Goal: Contribute content: Contribute content

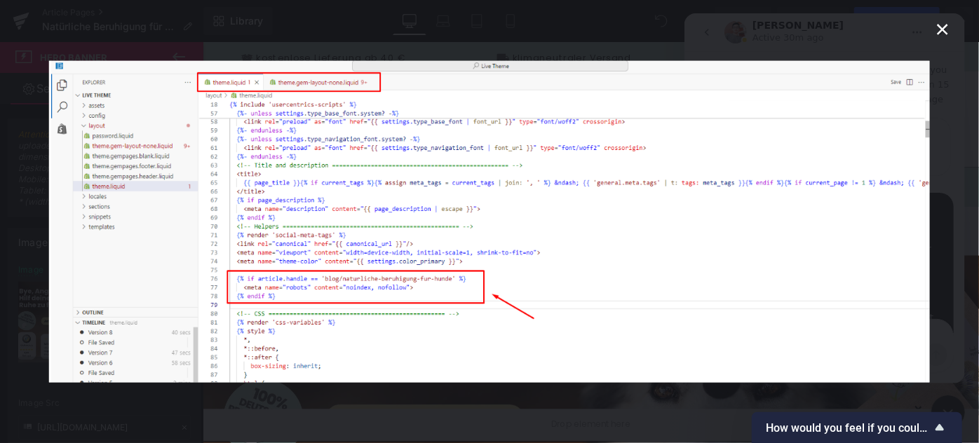
scroll to position [1, 0]
click at [946, 22] on icon "Schließen" at bounding box center [942, 29] width 17 height 17
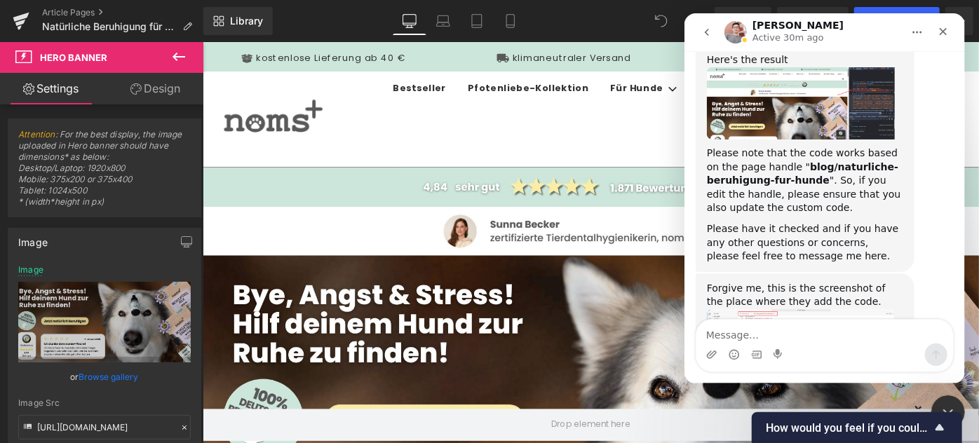
click at [411, 306] on div at bounding box center [489, 200] width 979 height 401
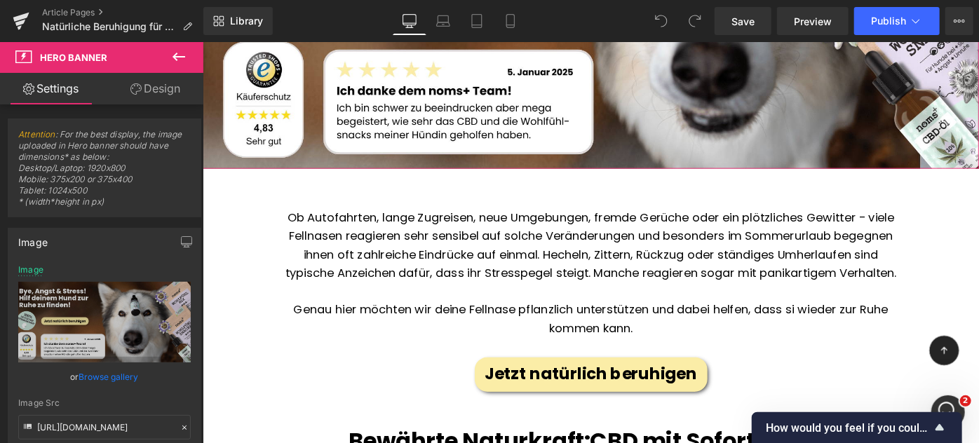
scroll to position [478, 0]
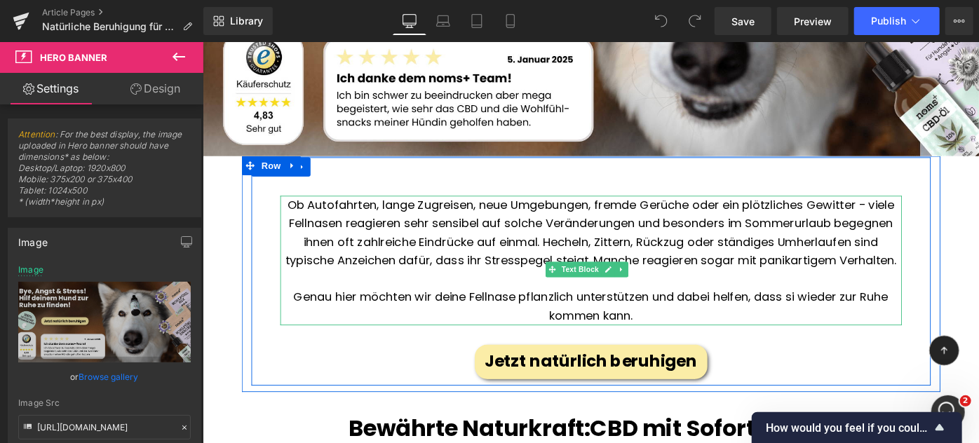
click at [538, 230] on p "Ob Autofahrten, lange Zugreisen, neue Umgebungen, fremde Gerüche oder ein plötz…" at bounding box center [626, 250] width 679 height 81
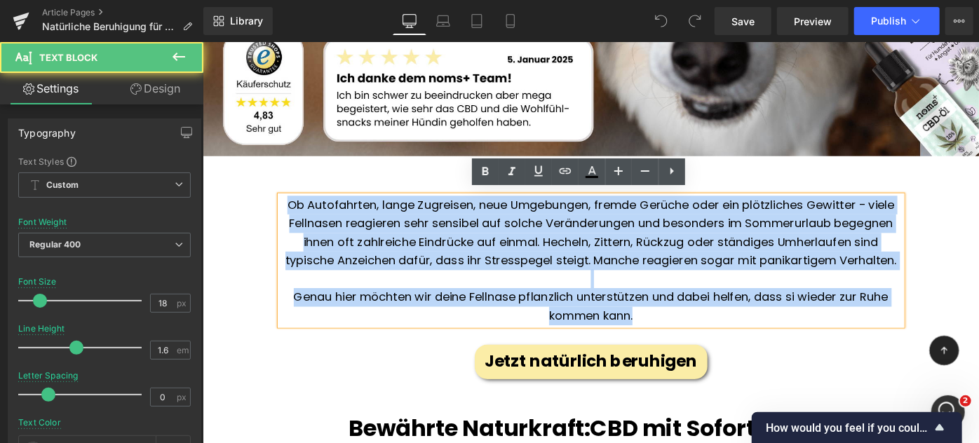
drag, startPoint x: 689, startPoint y: 357, endPoint x: 263, endPoint y: 191, distance: 457.4
click at [263, 191] on div "Bye, Angst & Stress!👋 Hilf deinem Hund zur Ruhe zu finden! Heading Ob Autofahrt…" at bounding box center [626, 300] width 742 height 222
copy div "Ob Autofahrten, lange Zugreisen, neue Umgebungen, fremde Gerüche oder ein plötz…"
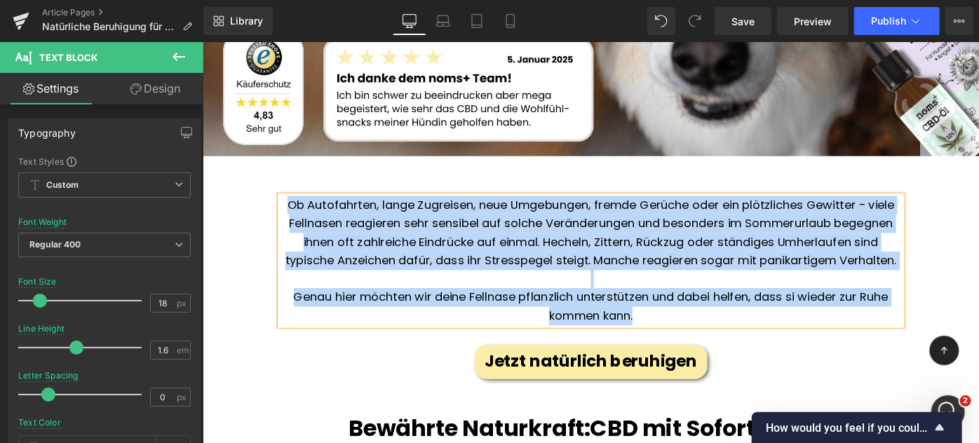
click at [429, 173] on div "Bye, Angst & Stress!👋 Hilf deinem Hund zur Ruhe zu finden! Heading Ob Autofahrt…" at bounding box center [626, 293] width 742 height 250
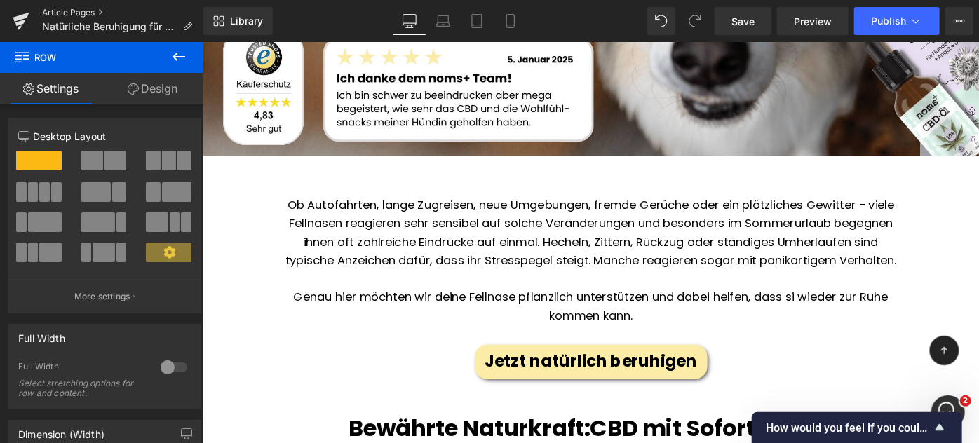
click at [63, 13] on link "Article Pages" at bounding box center [122, 12] width 161 height 11
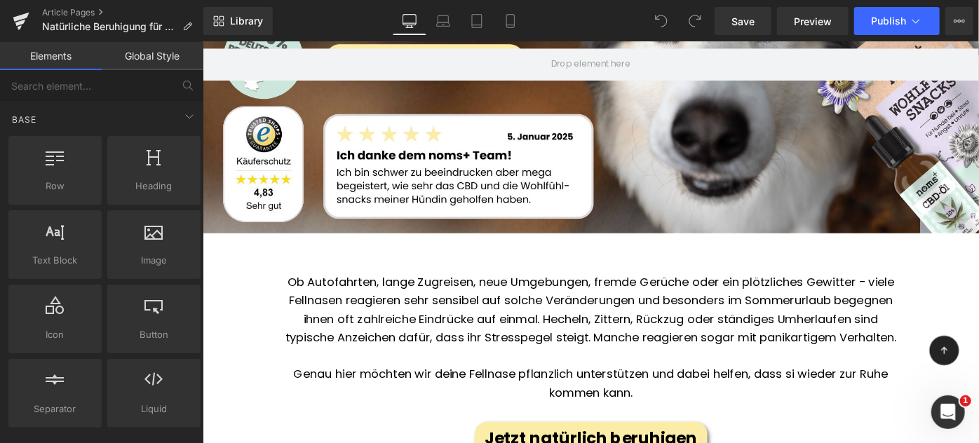
scroll to position [395, 0]
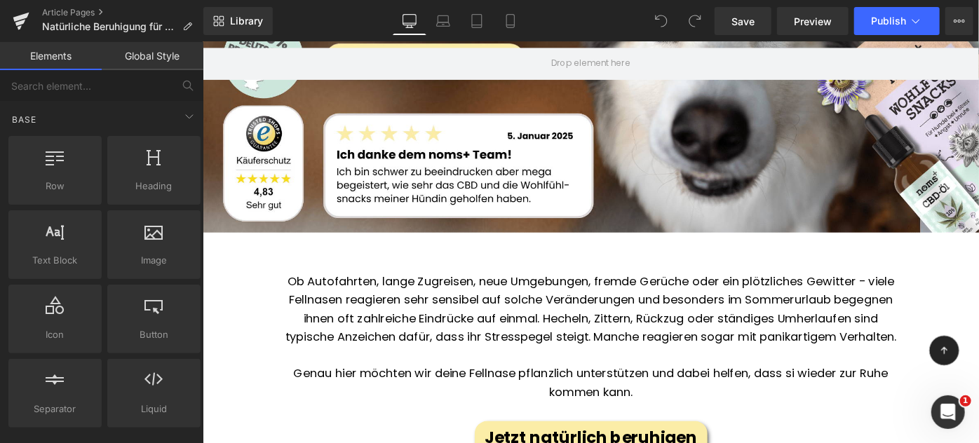
click at [489, 327] on p "Ob Autofahrten, lange Zugreisen, neue Umgebungen, fremde Gerüche oder ein plötz…" at bounding box center [626, 333] width 679 height 81
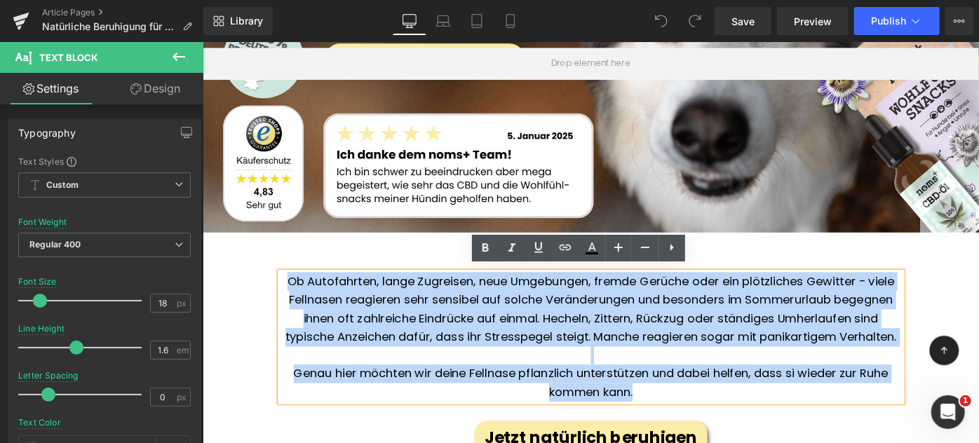
drag, startPoint x: 687, startPoint y: 449, endPoint x: 237, endPoint y: 294, distance: 475.9
copy div "Ob Autofahrten, lange Zugreisen, neue Umgebungen, fremde Gerüche oder ein plötz…"
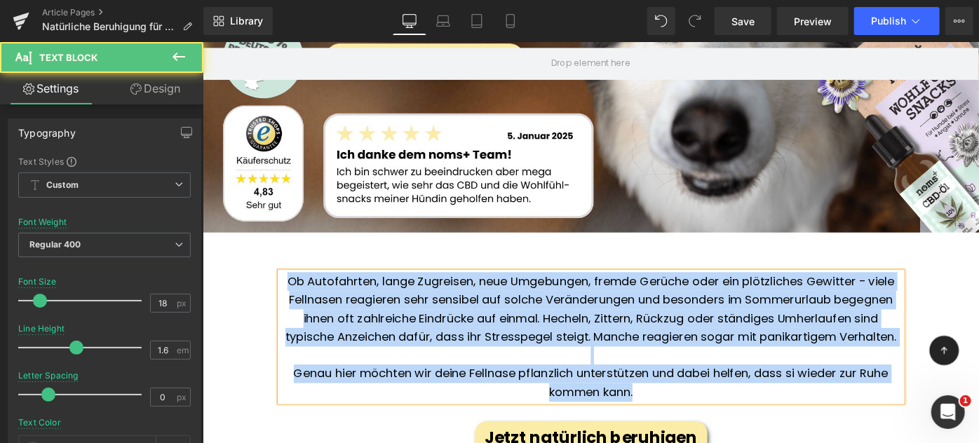
click at [542, 351] on p "Ob Autofahrten, lange Zugreisen, neue Umgebungen, fremde Gerüche oder ein plötz…" at bounding box center [626, 333] width 679 height 81
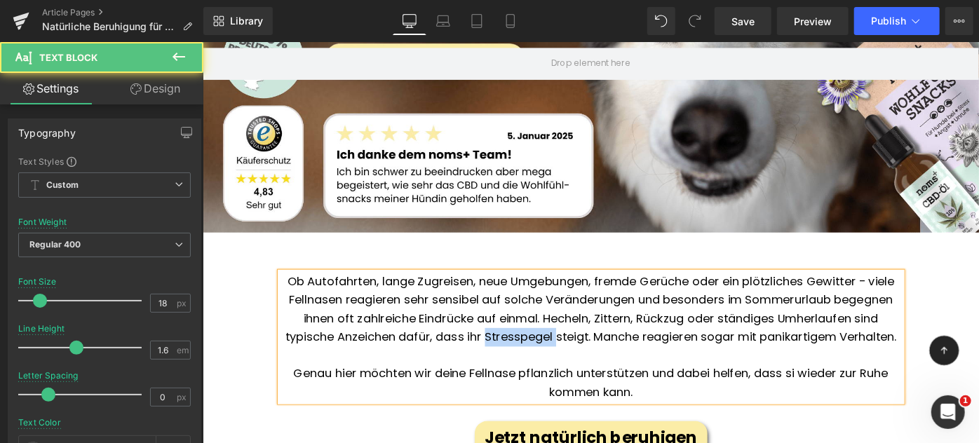
click at [542, 351] on p "Ob Autofahrten, lange Zugreisen, neue Umgebungen, fremde Gerüche oder ein plötz…" at bounding box center [626, 333] width 679 height 81
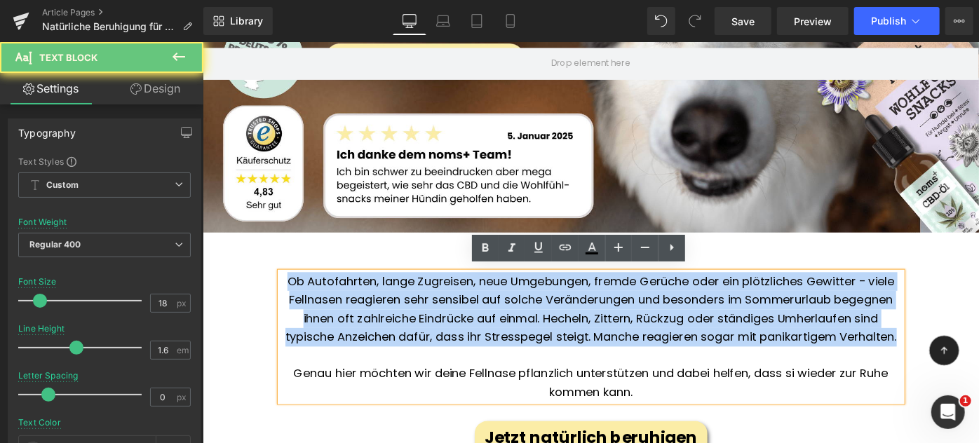
click at [542, 351] on p "Ob Autofahrten, lange Zugreisen, neue Umgebungen, fremde Gerüche oder ein plötz…" at bounding box center [626, 333] width 679 height 81
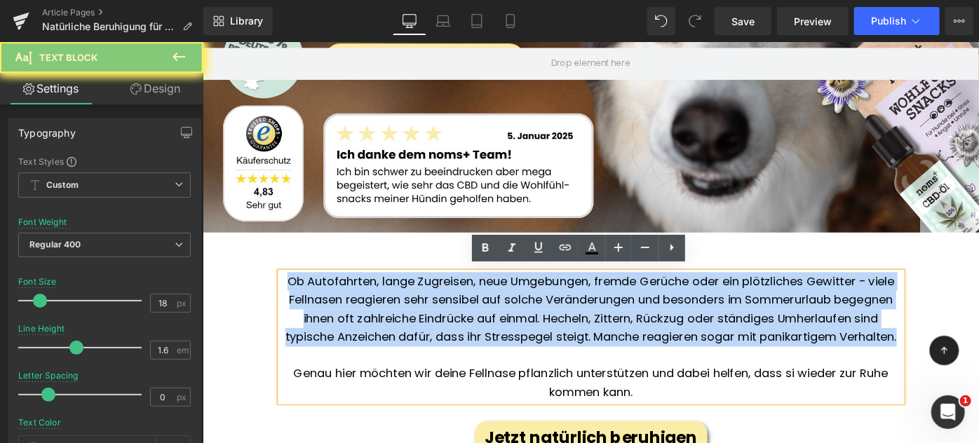
click at [542, 351] on p "Ob Autofahrten, lange Zugreisen, neue Umgebungen, fremde Gerüche oder ein plötz…" at bounding box center [626, 333] width 679 height 81
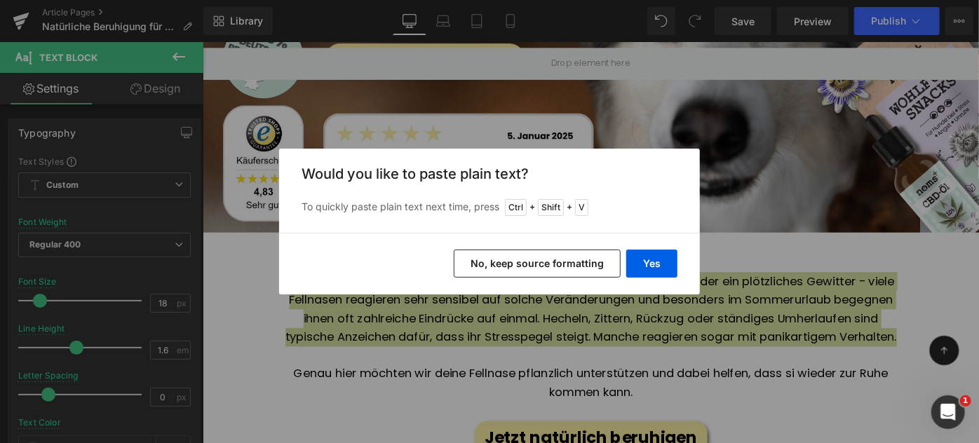
click at [526, 325] on div "Back to Library Insert Would you like to paste plain text? To quickly paste pla…" at bounding box center [489, 221] width 979 height 443
click at [653, 268] on button "Yes" at bounding box center [651, 264] width 51 height 28
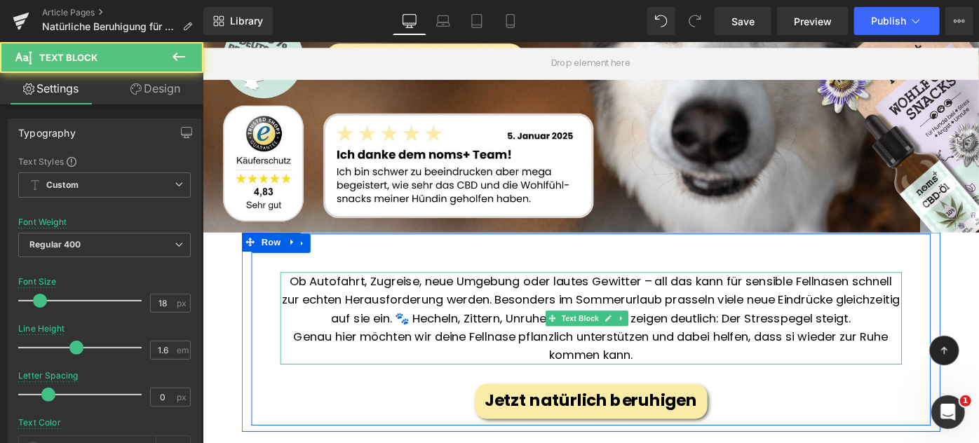
click at [365, 341] on p "Ob Autofahrt, Zugreise, neue Umgebung oder lautes Gewitter – all das kann für s…" at bounding box center [626, 323] width 679 height 60
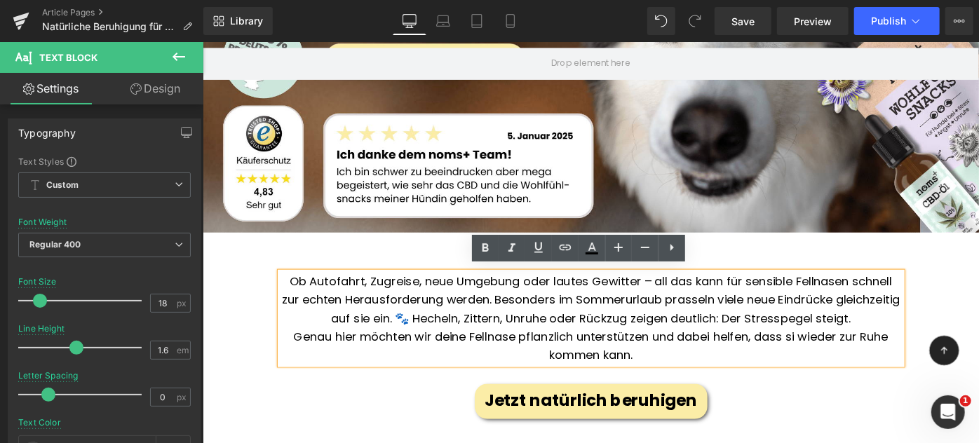
click at [946, 335] on p "Ob Autofahrt, Zugreise, neue Umgebung oder lautes Gewitter – all das kann für s…" at bounding box center [626, 323] width 679 height 60
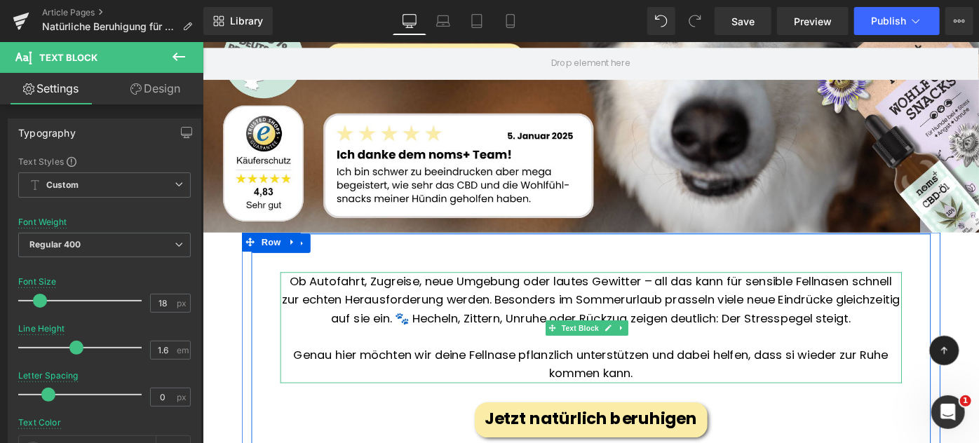
click at [531, 385] on span "Genau hier möchten wir deine Fellnase pflanzlich unterstützen und dabei helfen,…" at bounding box center [626, 393] width 650 height 38
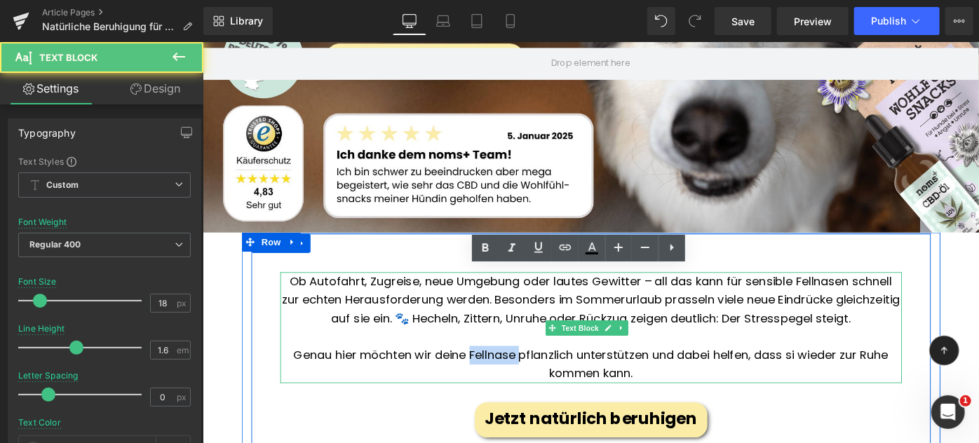
click at [531, 385] on span "Genau hier möchten wir deine Fellnase pflanzlich unterstützen und dabei helfen,…" at bounding box center [626, 393] width 650 height 38
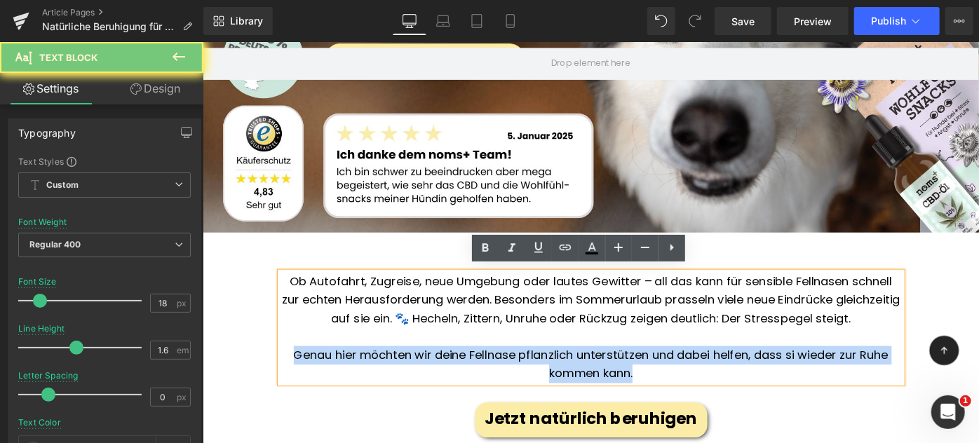
click at [531, 385] on span "Genau hier möchten wir deine Fellnase pflanzlich unterstützen und dabei helfen,…" at bounding box center [626, 393] width 650 height 38
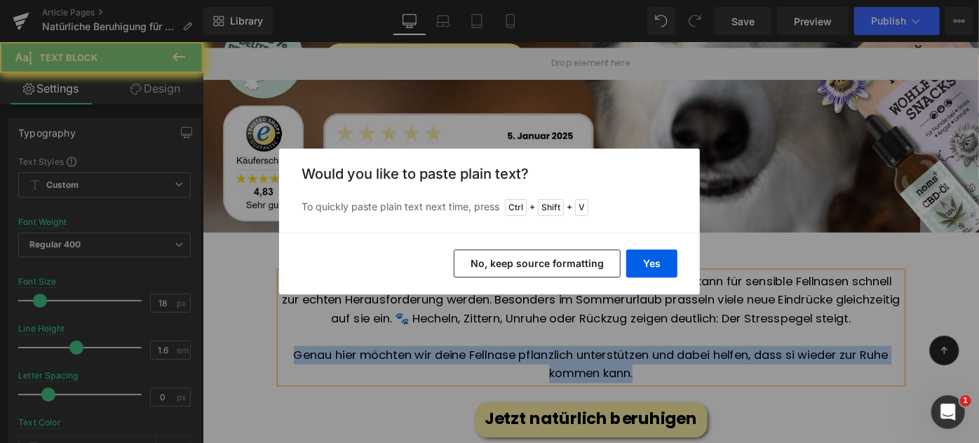
click at [531, 385] on span "Genau hier möchten wir deine Fellnase pflanzlich unterstützen und dabei helfen,…" at bounding box center [626, 393] width 650 height 38
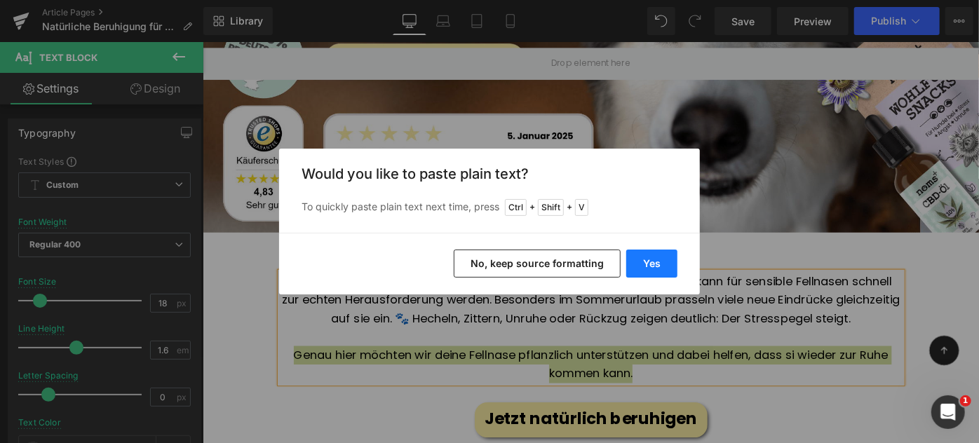
click at [637, 261] on button "Yes" at bounding box center [651, 264] width 51 height 28
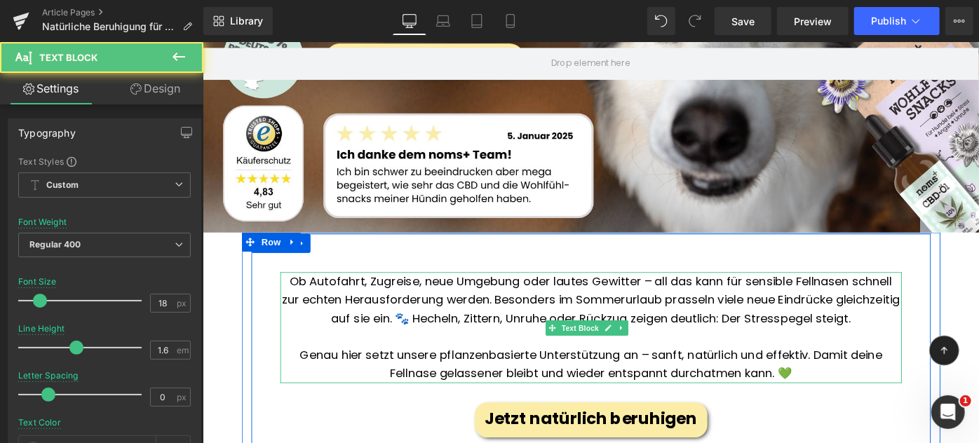
click at [681, 377] on p "Genau hier setzt unsere pflanzenbasierte Unterstützung an – sanft, natürlich un…" at bounding box center [626, 394] width 679 height 41
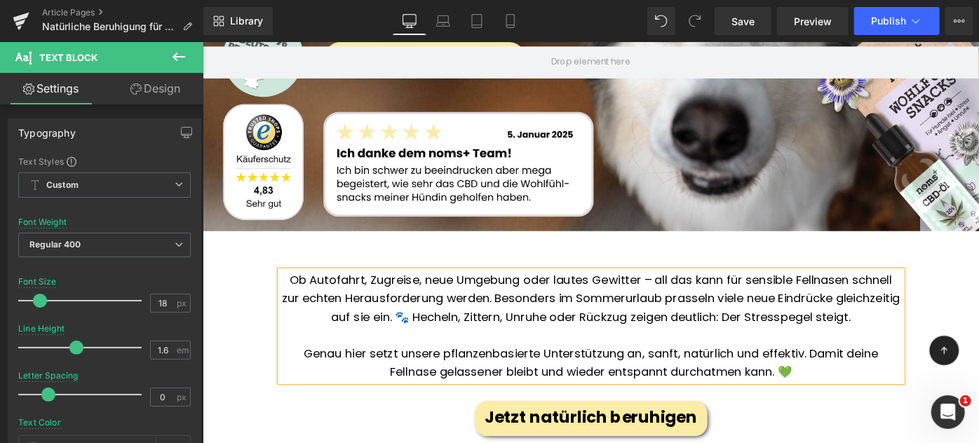
scroll to position [402, 0]
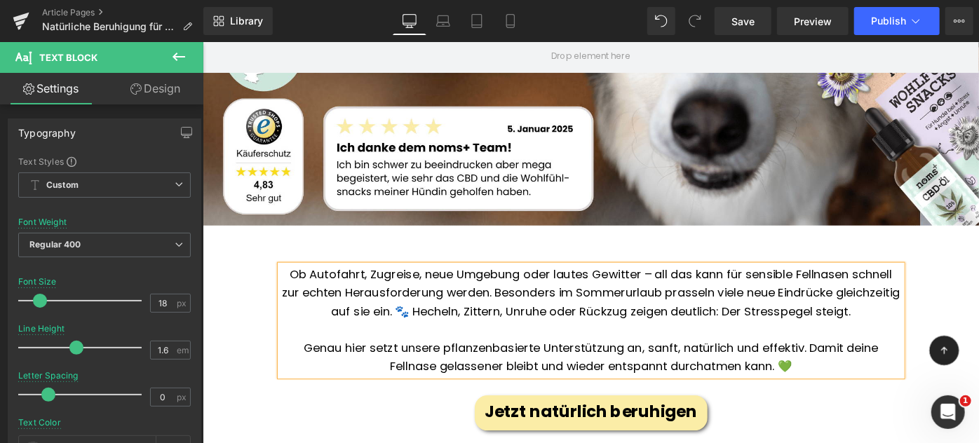
click at [679, 294] on p "Ob Autofahrt, Zugreise, neue Umgebung oder lautes Gewitter – all das kann für s…" at bounding box center [626, 315] width 679 height 60
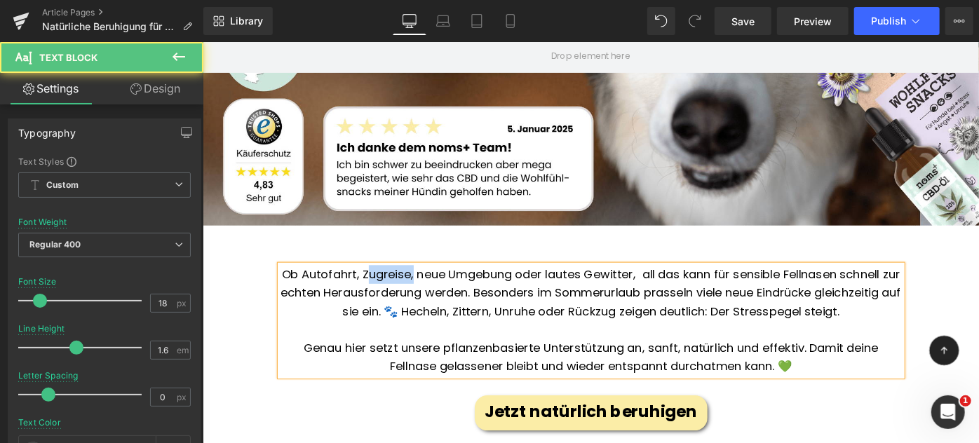
drag, startPoint x: 438, startPoint y: 291, endPoint x: 390, endPoint y: 287, distance: 48.5
click at [390, 287] on p "Ob Autofahrt, Zugreise, neue Umgebung oder lautes Gewitter, all das kann für se…" at bounding box center [626, 315] width 679 height 60
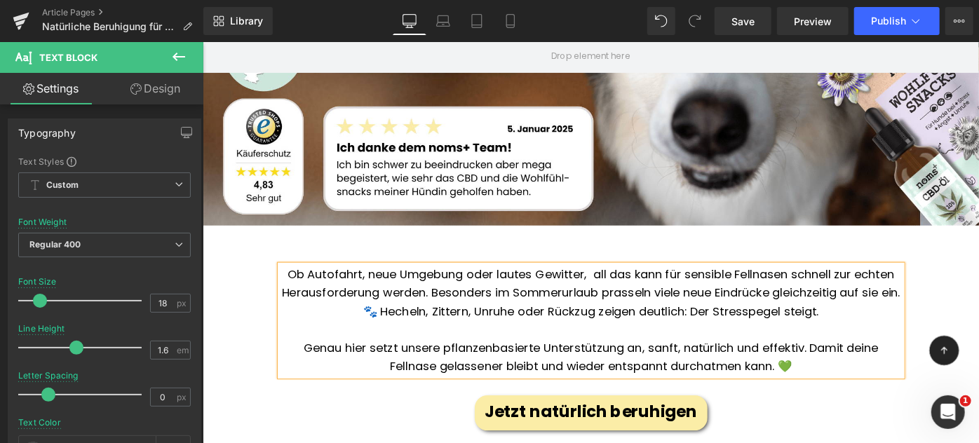
click at [587, 291] on p "Ob Autofahrt, neue Umgebung oder lautes Gewitter, all das kann für sensible Fel…" at bounding box center [626, 315] width 679 height 60
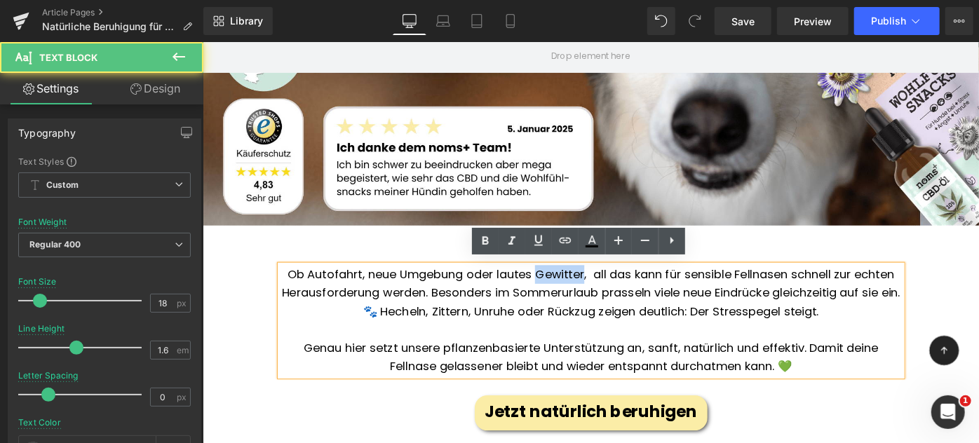
click at [587, 291] on p "Ob Autofahrt, neue Umgebung oder lautes Gewitter, all das kann für sensible Fel…" at bounding box center [626, 315] width 679 height 60
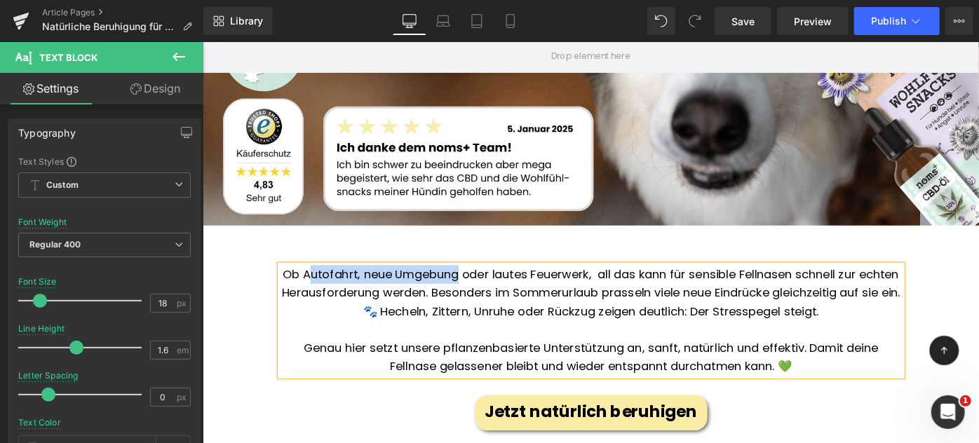
drag, startPoint x: 500, startPoint y: 286, endPoint x: 341, endPoint y: 286, distance: 159.8
click at [341, 286] on p "Ob Autofahrt, neue Umgebung oder lautes Feuerwerk, all das kann für sensible Fe…" at bounding box center [626, 315] width 679 height 60
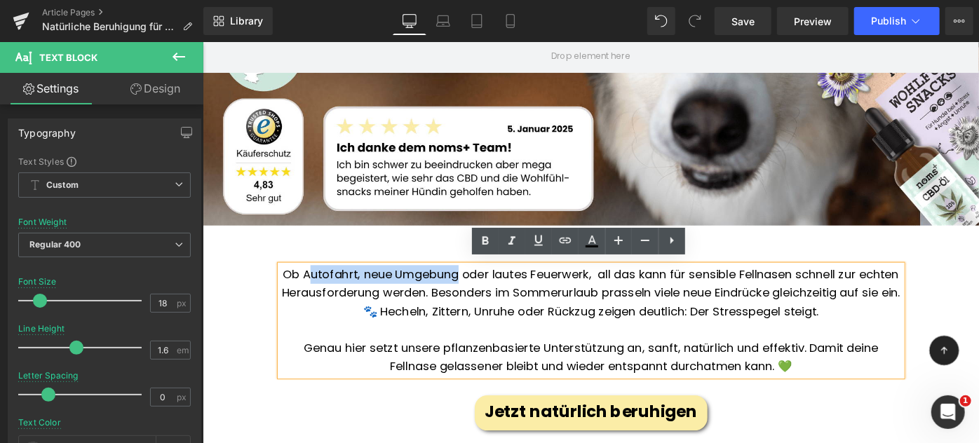
click at [341, 286] on p "Ob Autofahrt, neue Umgebung oder lautes Feuerwerk, all das kann für sensible Fe…" at bounding box center [626, 315] width 679 height 60
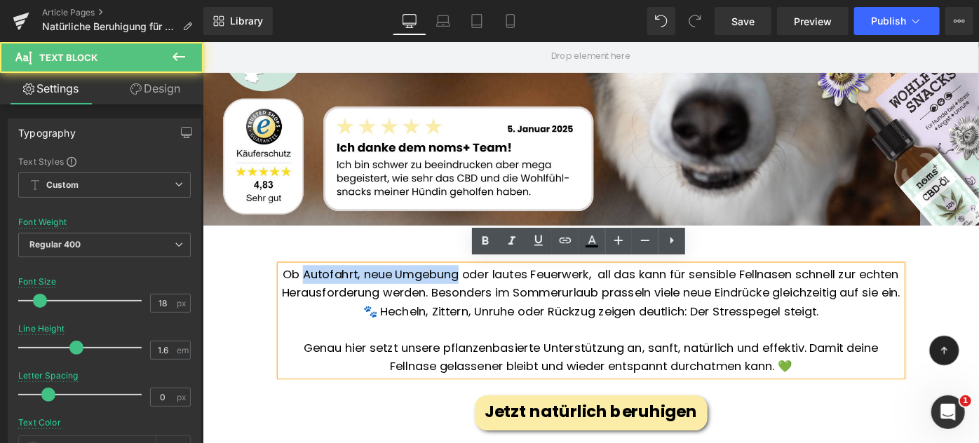
drag, startPoint x: 498, startPoint y: 297, endPoint x: 327, endPoint y: 289, distance: 171.9
click at [327, 289] on p "Ob Autofahrt, neue Umgebung oder lautes Feuerwerk, all das kann für sensible Fe…" at bounding box center [626, 315] width 679 height 60
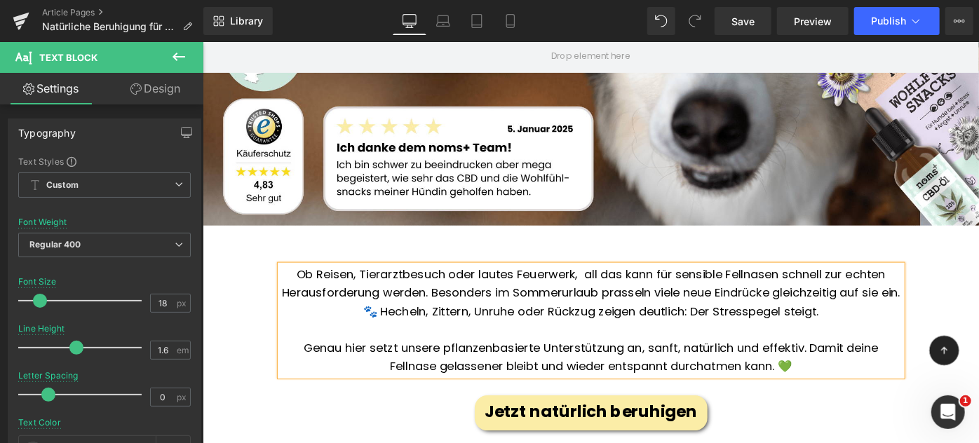
click at [536, 320] on p "Ob Reisen, Tierarztbesuch oder lautes Feuerwerk, all das kann für sensible Fell…" at bounding box center [626, 315] width 679 height 60
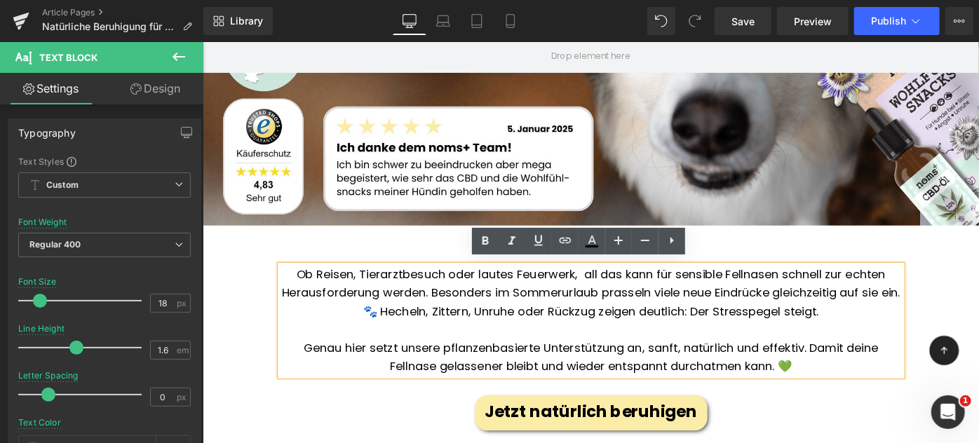
click at [596, 301] on p "Ob Reisen, Tierarztbesuch oder lautes Feuerwerk, all das kann für sensible Fell…" at bounding box center [626, 315] width 679 height 60
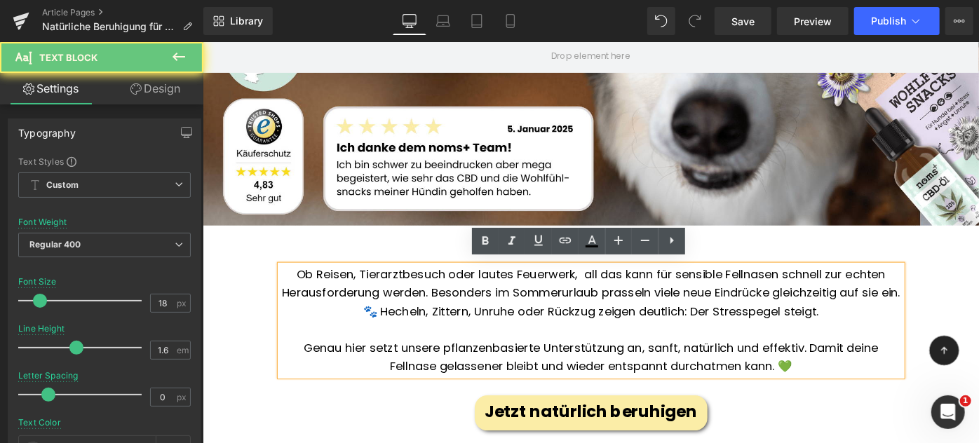
click at [625, 310] on p "Ob Reisen, Tierarztbesuch oder lautes Feuerwerk, all das kann für sensible Fell…" at bounding box center [626, 315] width 679 height 60
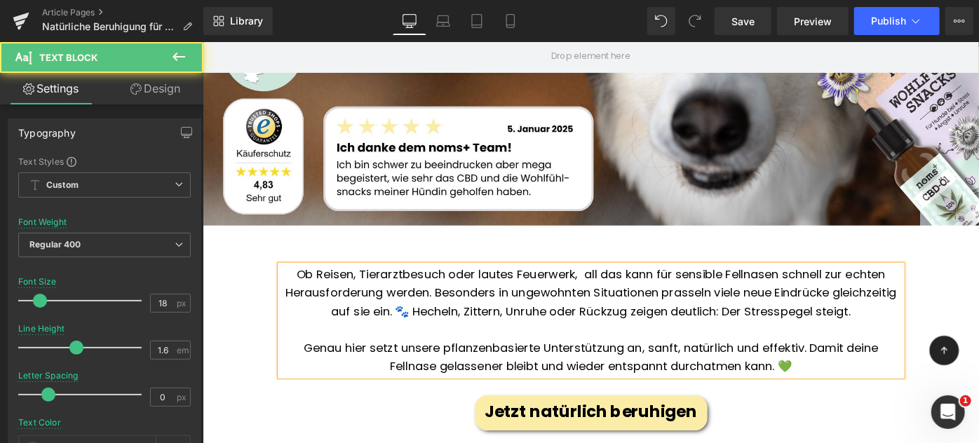
click at [568, 323] on p "Ob Reisen, Tierarztbesuch oder lautes Feuerwerk, all das kann für sensible Fell…" at bounding box center [626, 315] width 679 height 60
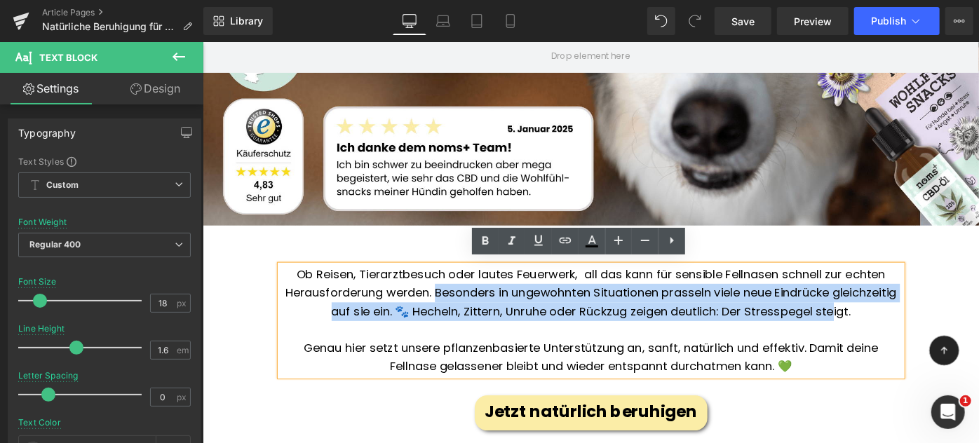
drag, startPoint x: 484, startPoint y: 311, endPoint x: 924, endPoint y: 329, distance: 440.6
click at [924, 329] on p "Ob Reisen, Tierarztbesuch oder lautes Feuerwerk, all das kann für sensible Fell…" at bounding box center [626, 315] width 679 height 60
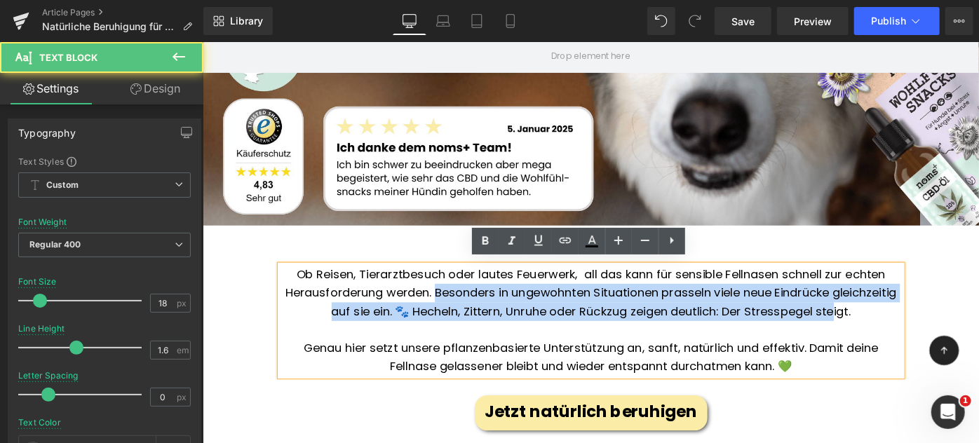
click at [699, 313] on p "Ob Reisen, Tierarztbesuch oder lautes Feuerwerk, all das kann für sensible Fell…" at bounding box center [626, 315] width 679 height 60
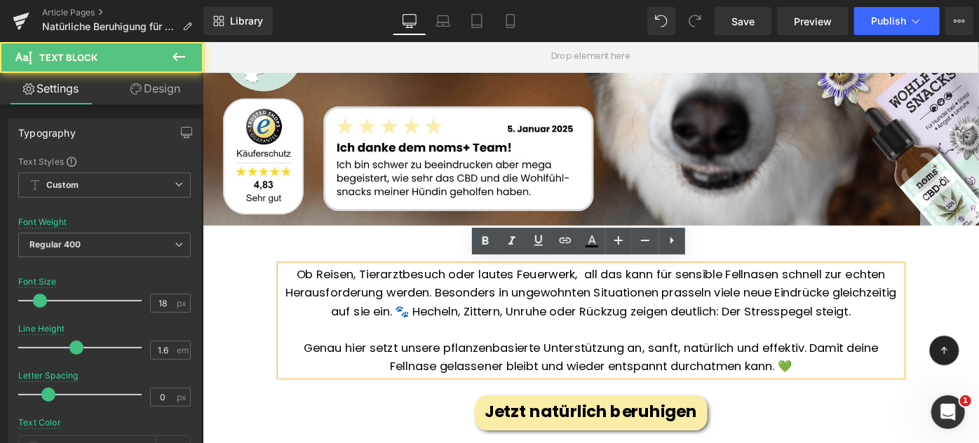
click at [617, 289] on p "Ob Reisen, Tierarztbesuch oder lautes Feuerwerk, all das kann für sensible Fell…" at bounding box center [626, 315] width 679 height 60
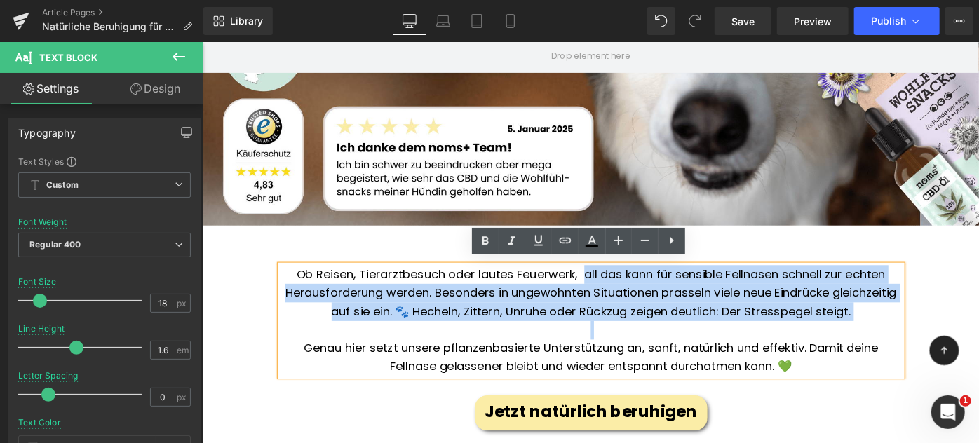
drag, startPoint x: 613, startPoint y: 289, endPoint x: 950, endPoint y: 349, distance: 342.4
click at [950, 349] on div "Ob Reisen, Tierarztbesuch oder lautes Feuerwerk, all das kann für sensible Fell…" at bounding box center [626, 345] width 679 height 121
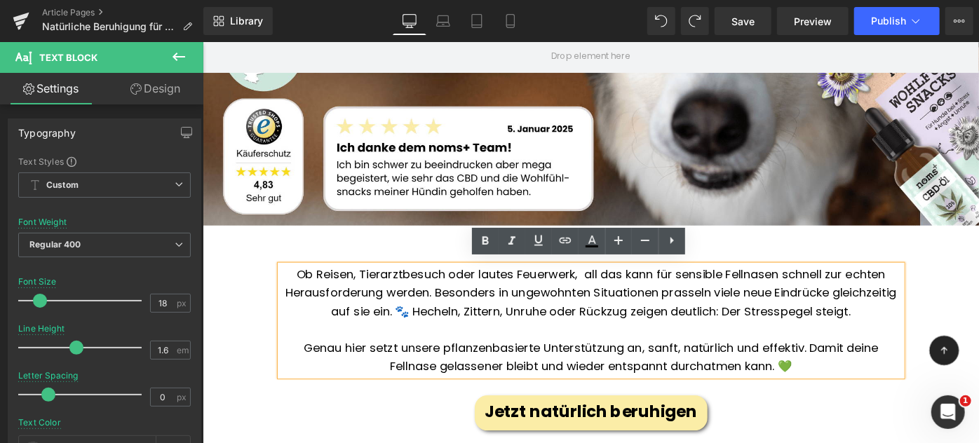
click at [805, 346] on p at bounding box center [626, 356] width 679 height 20
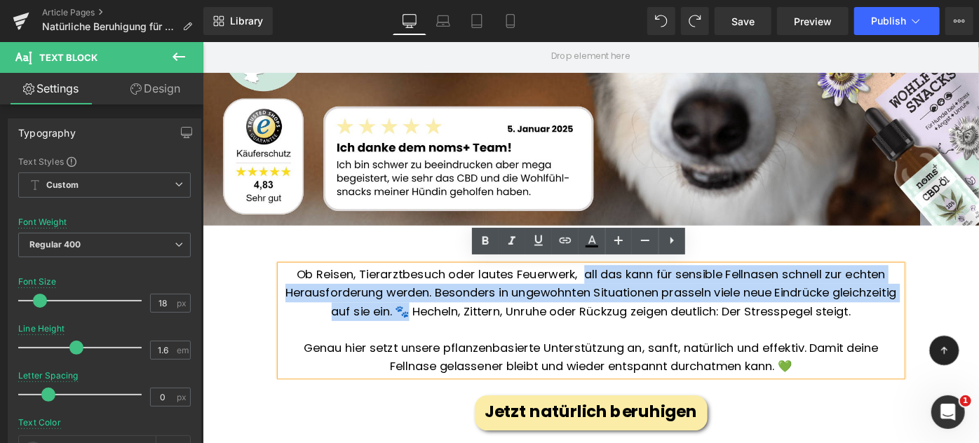
drag, startPoint x: 460, startPoint y: 326, endPoint x: 611, endPoint y: 295, distance: 153.8
click at [611, 295] on p "Ob Reisen, Tierarztbesuch oder lautes Feuerwerk, all das kann für sensible Fell…" at bounding box center [626, 315] width 679 height 60
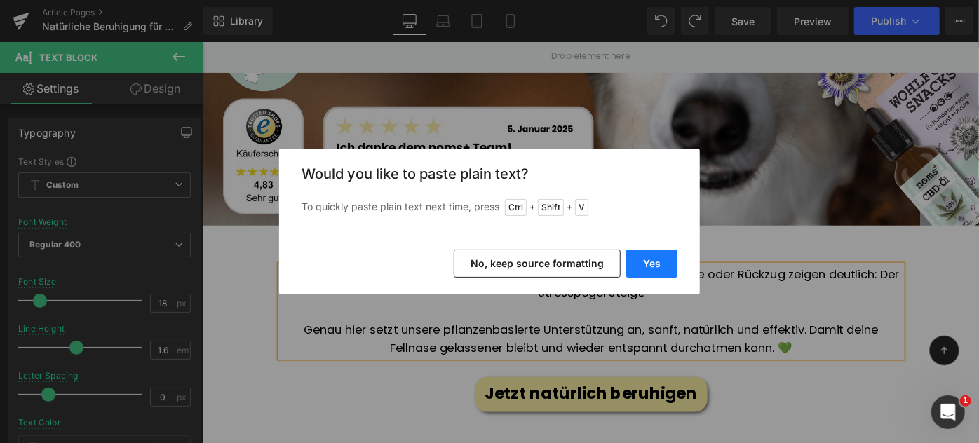
click at [639, 259] on button "Yes" at bounding box center [651, 264] width 51 height 28
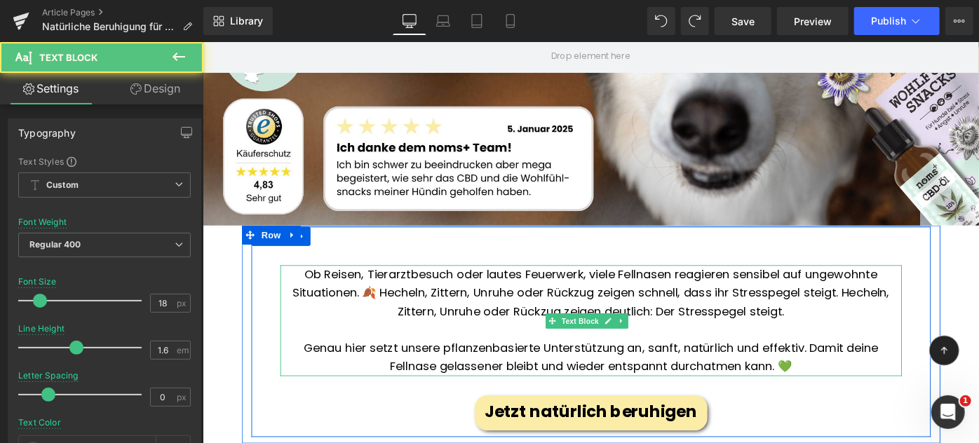
click at [590, 300] on p "Ob Reisen, Tierarztbesuch oder lautes Feuerwerk, viele Fellnasen reagieren sens…" at bounding box center [626, 315] width 679 height 60
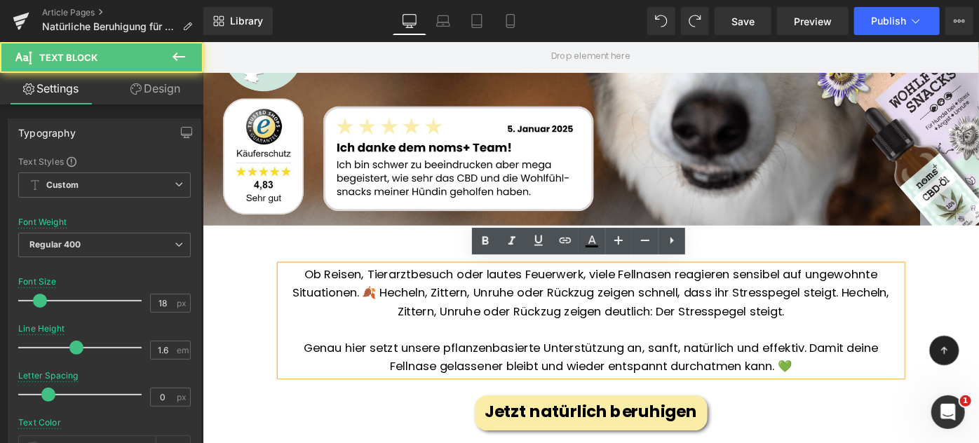
click at [477, 300] on p "Ob Reisen, Tierarztbesuch oder lautes Feuerwerk, viele Fellnasen reagieren sens…" at bounding box center [626, 315] width 679 height 60
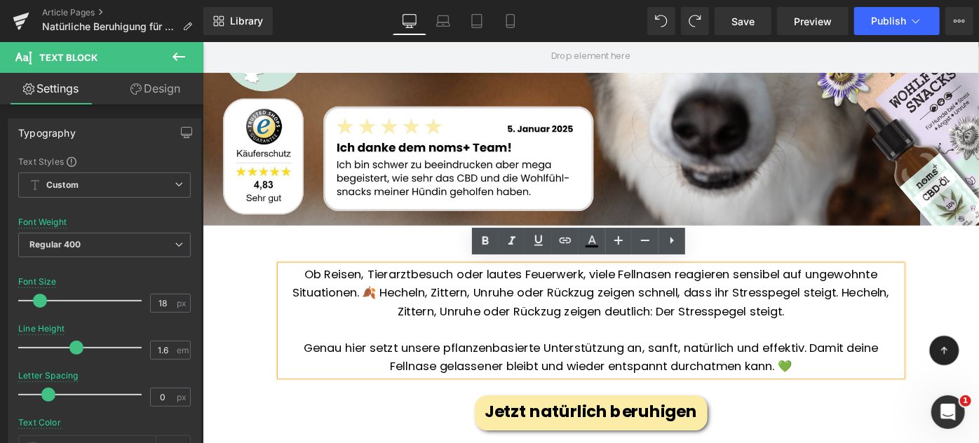
click at [900, 308] on p "Ob Reisen, Tierarztbesuch oder lautes Feuerwerk, viele Fellnasen reagieren sens…" at bounding box center [626, 315] width 679 height 60
click at [677, 313] on p "Ob Reisen, Tierarztbesuch oder lautes Feuerwerk, viele Fellnasen reagieren sens…" at bounding box center [626, 315] width 679 height 60
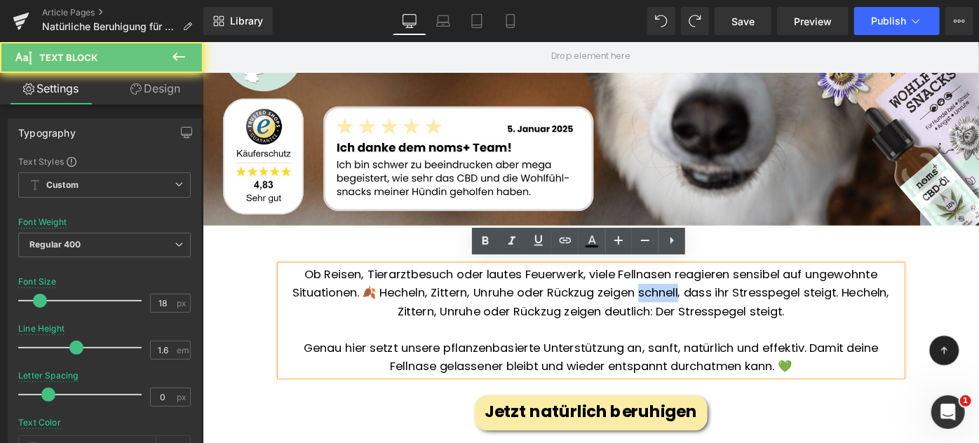
click at [677, 313] on p "Ob Reisen, Tierarztbesuch oder lautes Feuerwerk, viele Fellnasen reagieren sens…" at bounding box center [626, 315] width 679 height 60
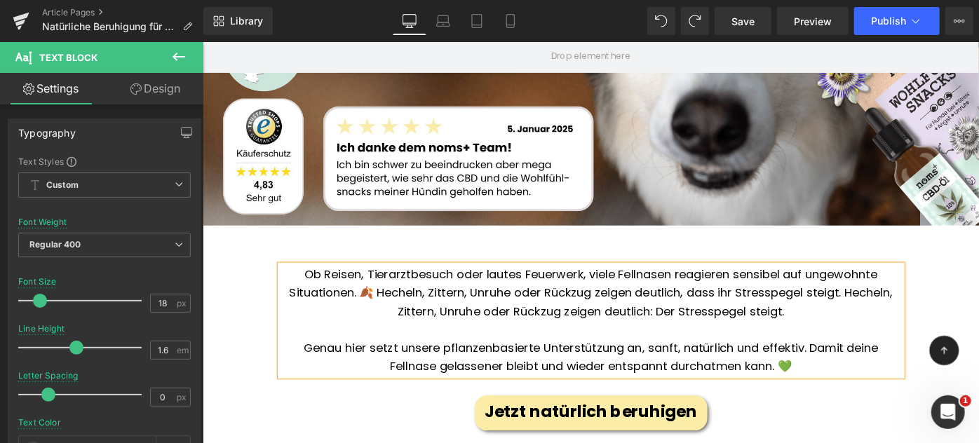
click at [733, 306] on p "Ob Reisen, Tierarztbesuch oder lautes Feuerwerk, viele Fellnasen reagieren sens…" at bounding box center [626, 315] width 679 height 60
click at [762, 308] on p "Ob Reisen, Tierarztbesuch oder lautes Feuerwerk, viele Fellnasen reagieren sens…" at bounding box center [626, 315] width 679 height 60
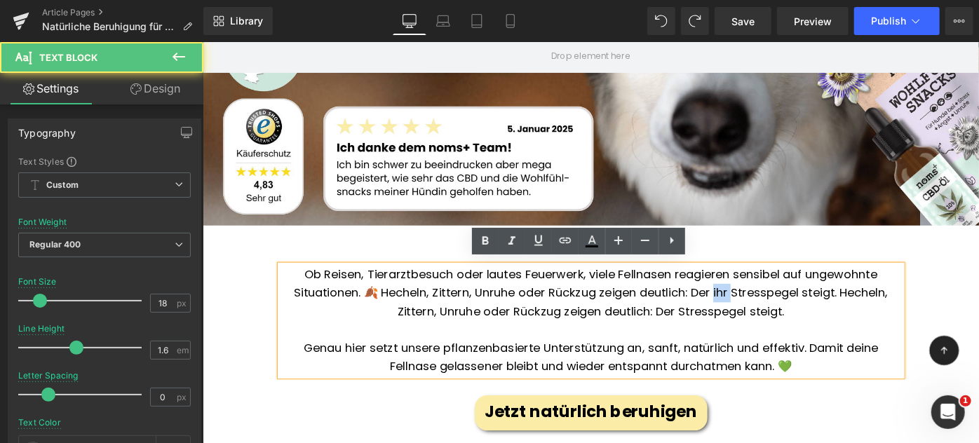
click at [762, 308] on p "Ob Reisen, Tierarztbesuch oder lautes Feuerwerk, viele Fellnasen reagieren sens…" at bounding box center [626, 315] width 679 height 60
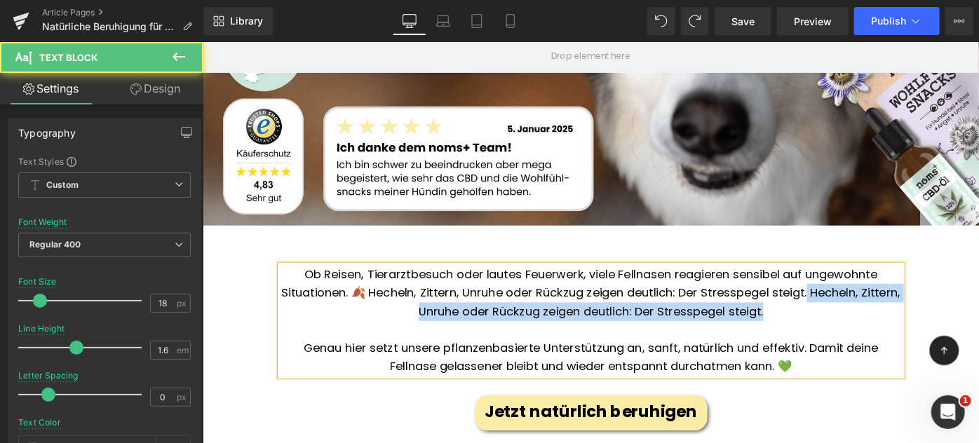
drag, startPoint x: 883, startPoint y: 308, endPoint x: 906, endPoint y: 336, distance: 36.9
click at [906, 336] on p "Ob Reisen, Tierarztbesuch oder lautes Feuerwerk, viele Fellnasen reagieren sens…" at bounding box center [626, 315] width 679 height 60
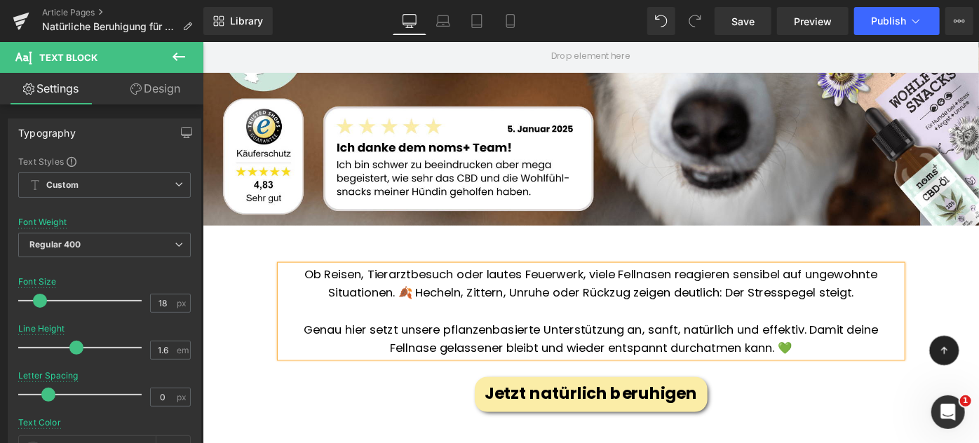
click at [576, 313] on p "Ob Reisen, Tierarztbesuch oder lautes Feuerwerk, viele Fellnasen reagieren sens…" at bounding box center [626, 305] width 679 height 41
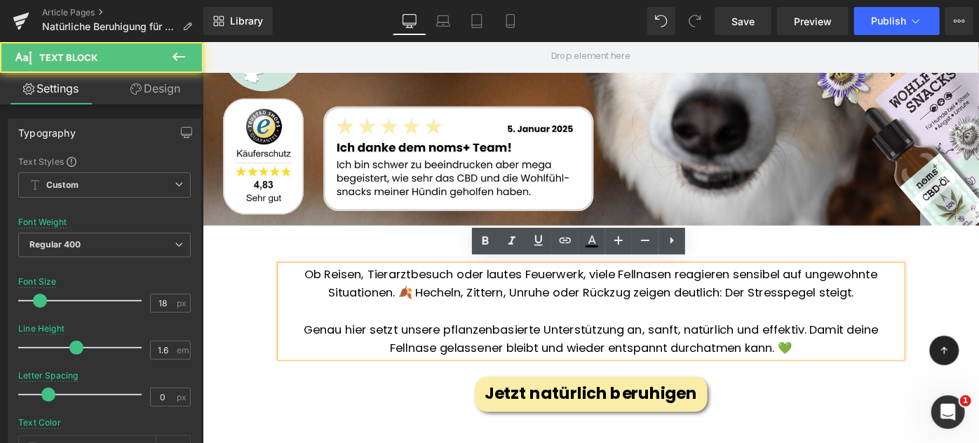
click at [369, 346] on p "Genau hier setzt unsere pflanzenbasierte Unterstützung an, sanft, natürlich und…" at bounding box center [626, 366] width 679 height 41
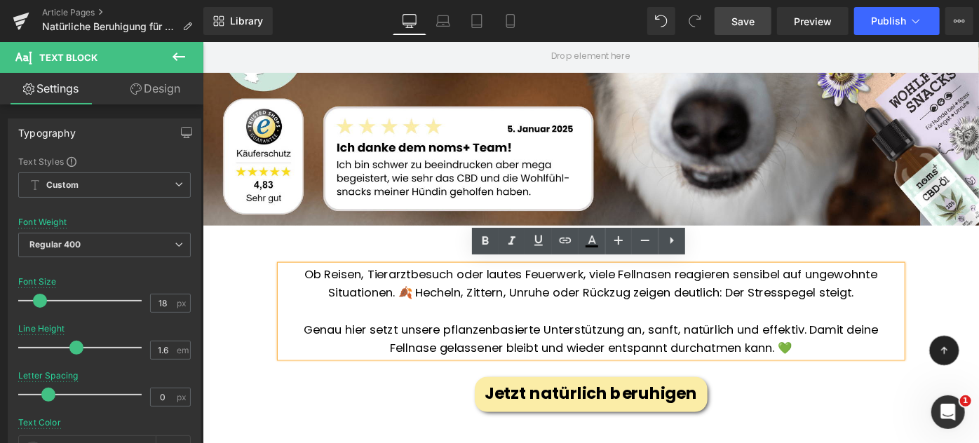
click at [746, 30] on link "Save" at bounding box center [742, 21] width 57 height 28
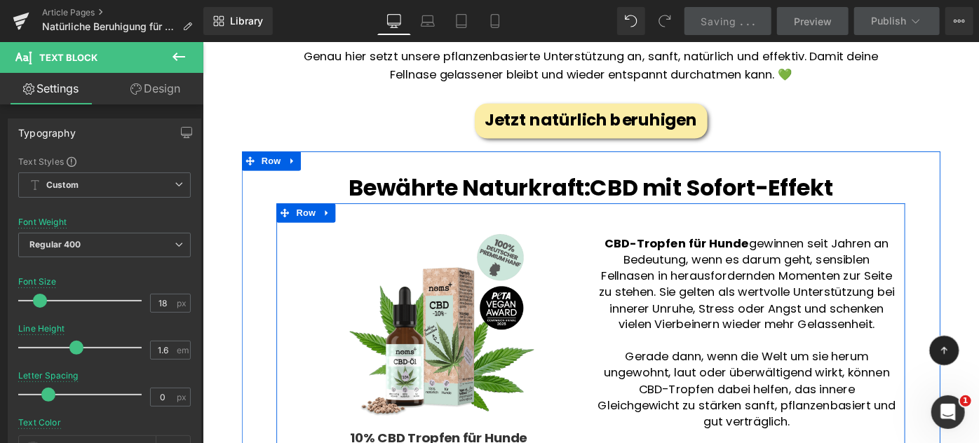
scroll to position [703, 0]
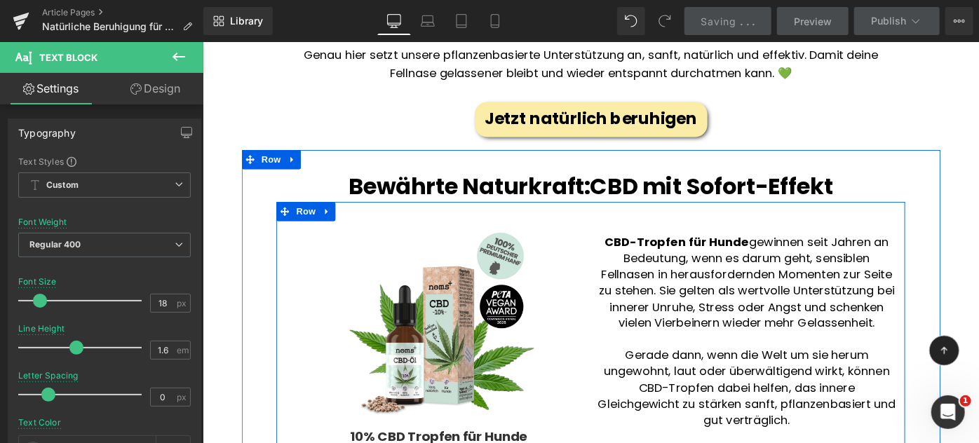
click at [711, 321] on span "gewinnen seit Jahren an Bedeutung, wenn es darum geht, sensiblen Fellnasen in h…" at bounding box center [796, 304] width 323 height 106
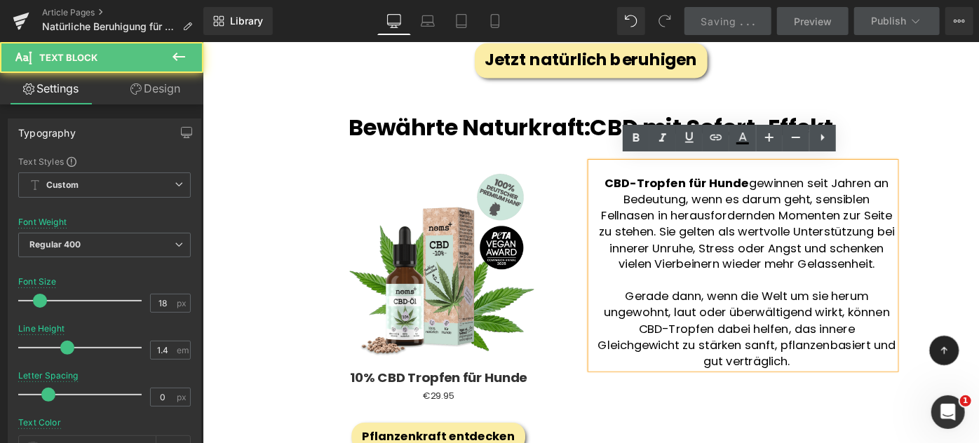
scroll to position [798, 0]
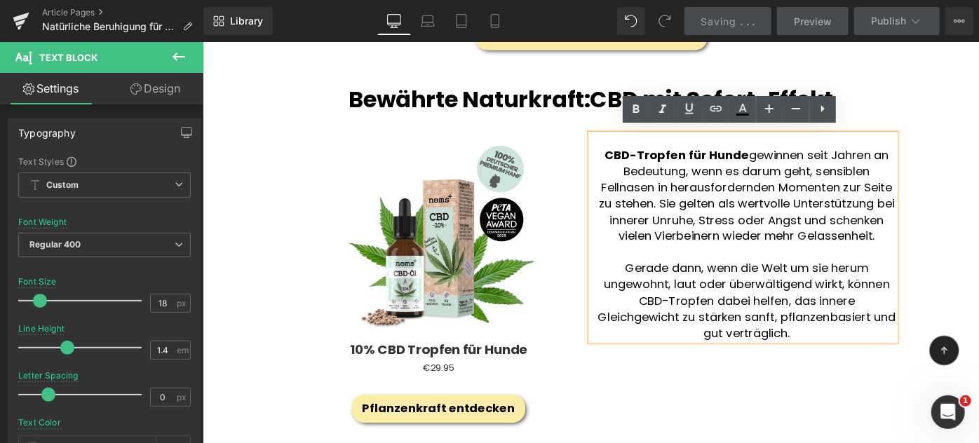
click at [713, 348] on p "Gerade dann, wenn die Welt um sie herum ungewohnt, laut oder überwältigend wirk…" at bounding box center [796, 324] width 325 height 88
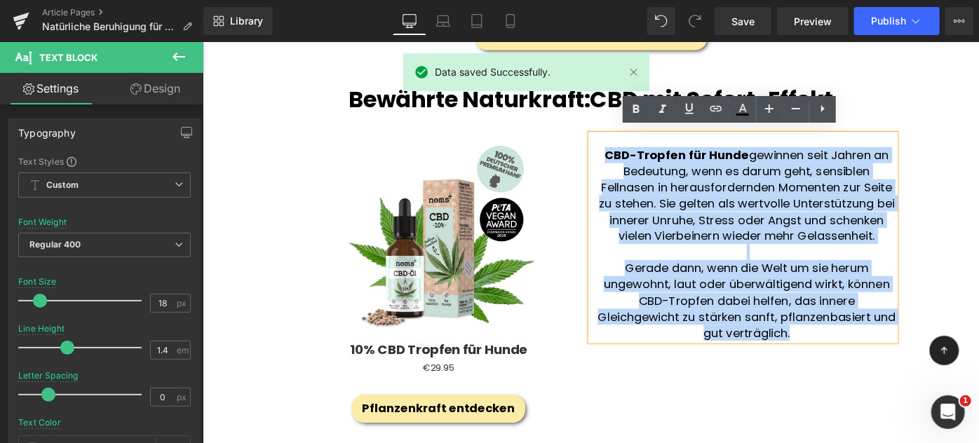
drag, startPoint x: 884, startPoint y: 367, endPoint x: 601, endPoint y: 127, distance: 371.0
click at [601, 127] on div "Sale Off (P) Image 10% CBD Tropfen für Hunde (P) Title €0 €29.95 (P) Price Prod…" at bounding box center [625, 298] width 687 height 355
copy div "CBD-Tropfen für Hunde gewinnen seit Jahren an Bedeutung, wenn es darum geht, se…"
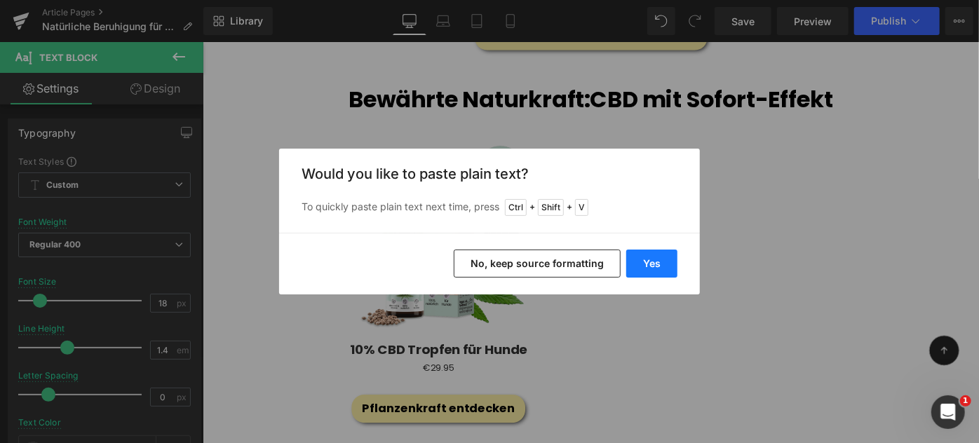
click at [641, 261] on button "Yes" at bounding box center [651, 264] width 51 height 28
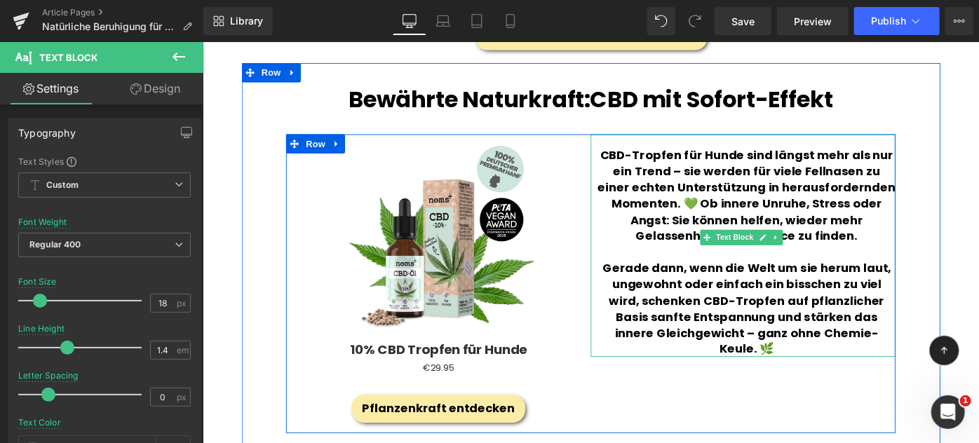
click at [826, 327] on b "Gerade dann, wenn die Welt um sie herum laut, ungewohnt oder einfach ein bissch…" at bounding box center [796, 333] width 315 height 106
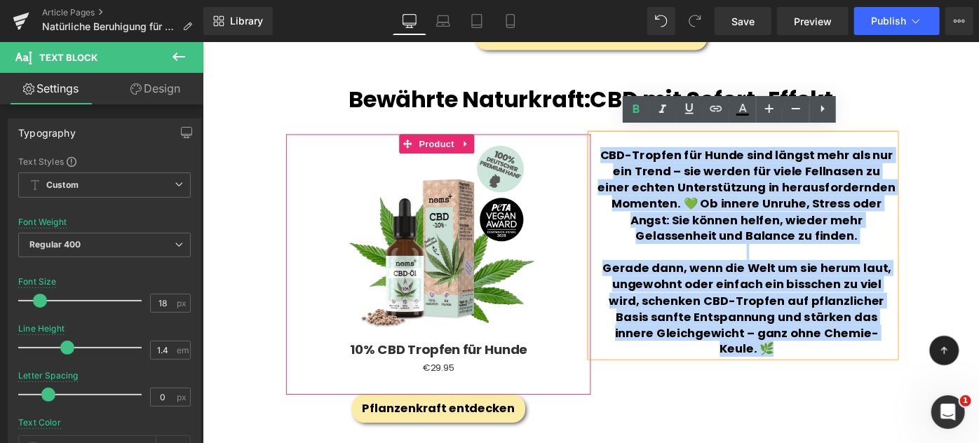
drag, startPoint x: 930, startPoint y: 354, endPoint x: 615, endPoint y: 158, distance: 371.1
click at [615, 158] on div "Sale Off (P) Image 10% CBD Tropfen für Hunde (P) Title €0 €29.95 (P) Price Prod…" at bounding box center [626, 305] width 666 height 327
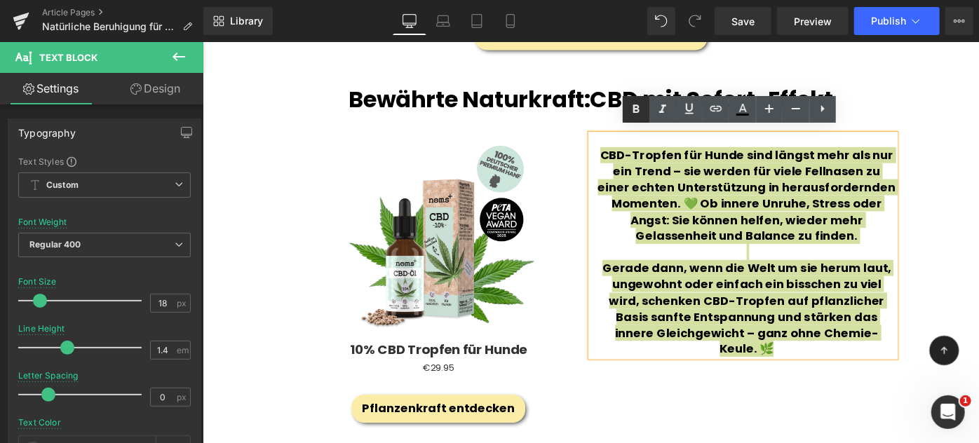
click at [636, 96] on link at bounding box center [635, 109] width 27 height 27
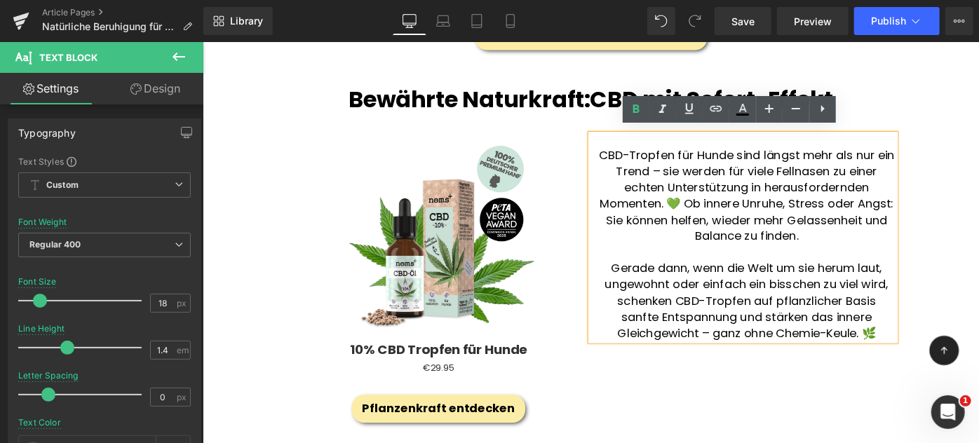
click at [725, 262] on p at bounding box center [796, 271] width 325 height 18
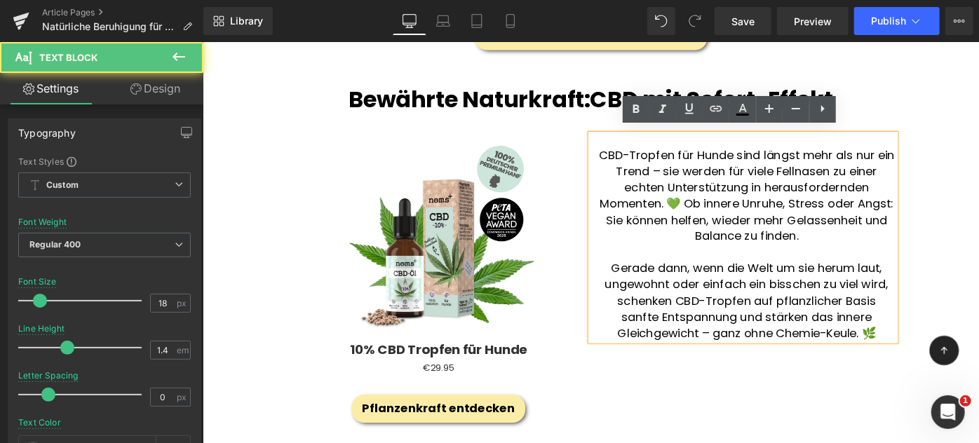
click at [706, 177] on p "CBD-Tropfen für Hunde sind längst mehr als nur ein Trend – sie werden für viele…" at bounding box center [796, 209] width 325 height 106
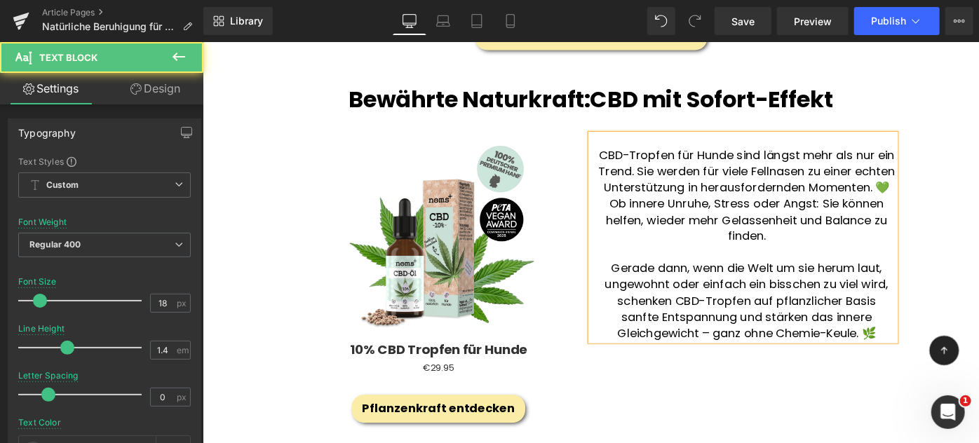
click at [827, 177] on p "CBD-Tropfen für Hunde sind längst mehr als nur ein Trend. Sie werden für viele …" at bounding box center [796, 209] width 325 height 106
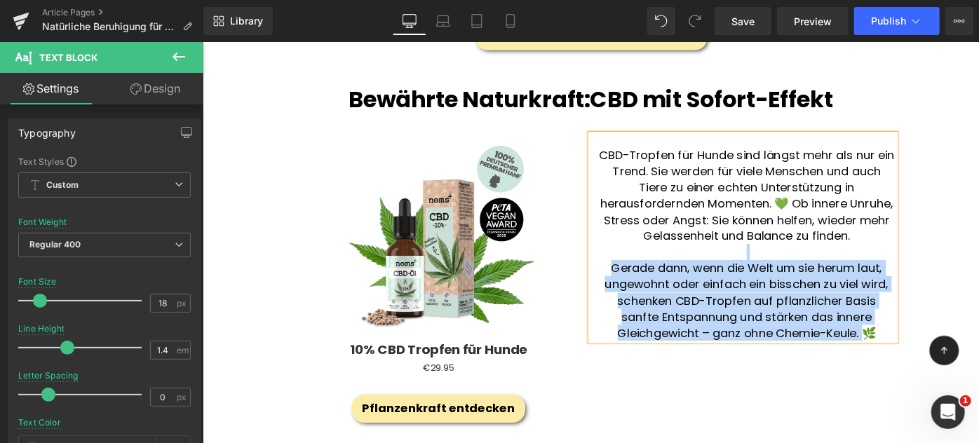
drag, startPoint x: 918, startPoint y: 350, endPoint x: 669, endPoint y: 270, distance: 260.9
click at [669, 270] on div "CBD-Tropfen für Hunde sind längst mehr als nur ein Trend. Sie werden für viele …" at bounding box center [792, 255] width 333 height 226
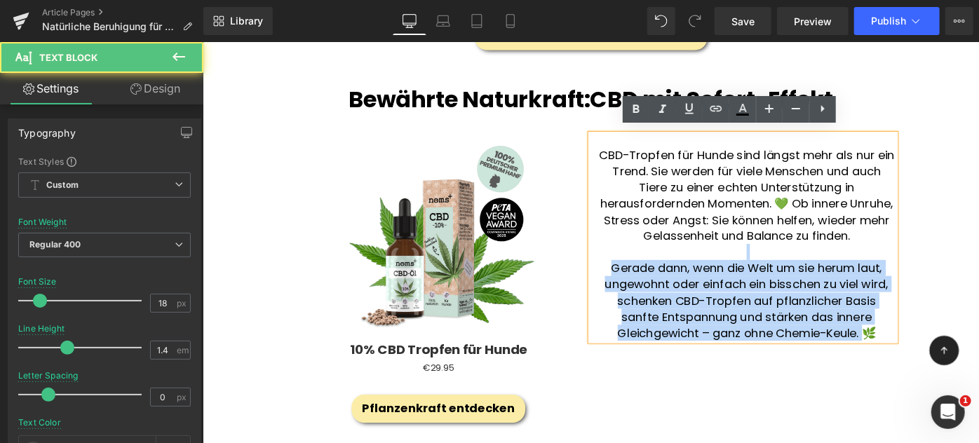
click at [688, 294] on p "Gerade dann, wenn die Welt um sie herum laut, ungewohnt oder einfach ein bissch…" at bounding box center [796, 324] width 325 height 88
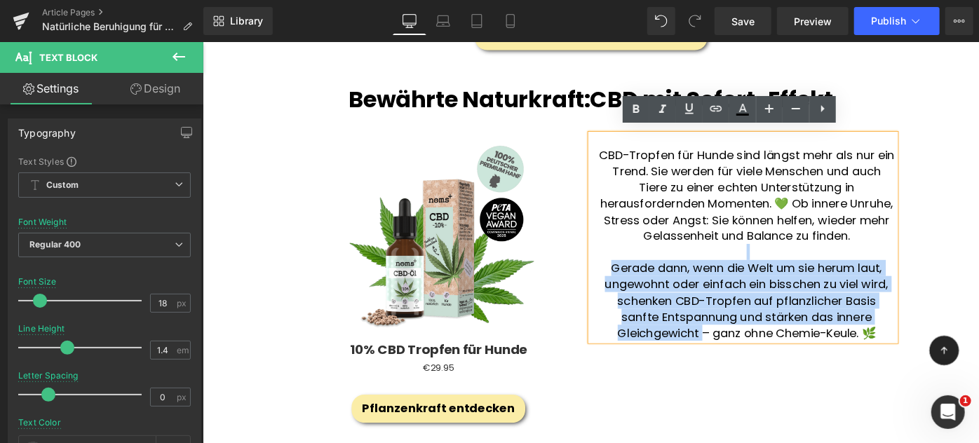
drag, startPoint x: 740, startPoint y: 353, endPoint x: 627, endPoint y: 273, distance: 138.9
click at [627, 273] on div "CBD-Tropfen für Hunde sind längst mehr als nur ein Trend. Sie werden für viele …" at bounding box center [792, 255] width 333 height 226
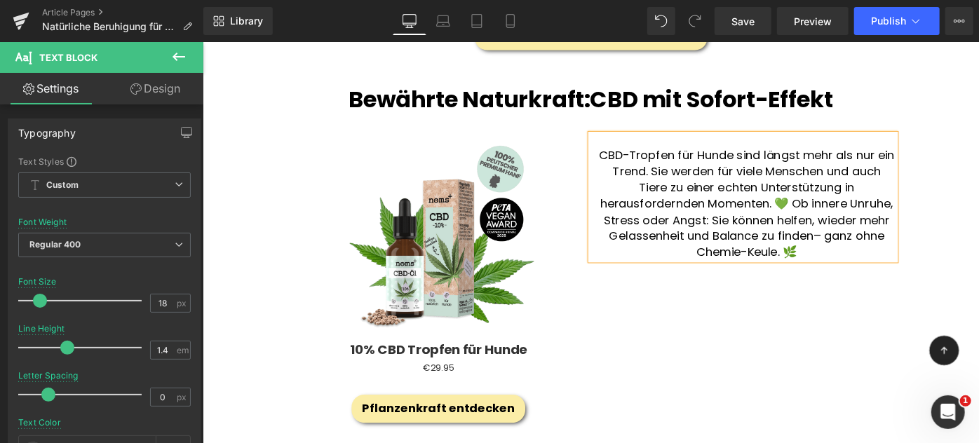
click at [801, 330] on div "Sale Off (P) Image 10% CBD Tropfen für Hunde (P) Title €0 €29.95 (P) Price Prod…" at bounding box center [626, 305] width 666 height 327
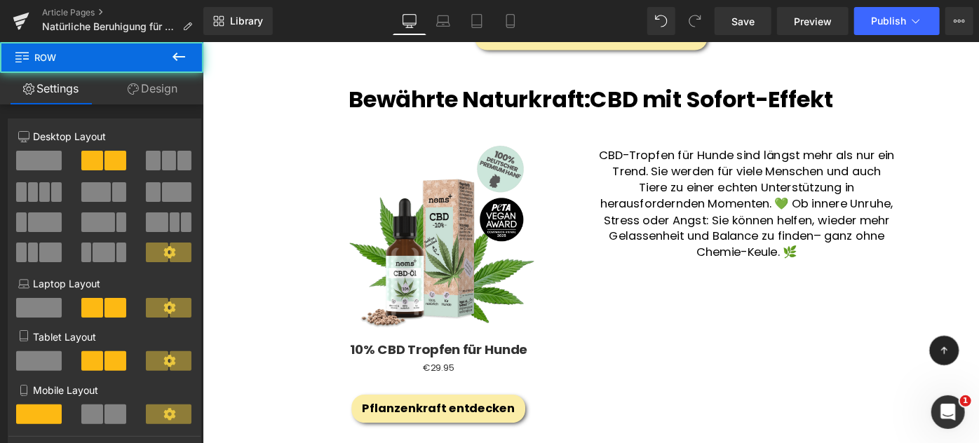
click at [772, 232] on p "CBD-Tropfen für Hunde sind längst mehr als nur ein Trend. Sie werden für viele …" at bounding box center [796, 217] width 325 height 123
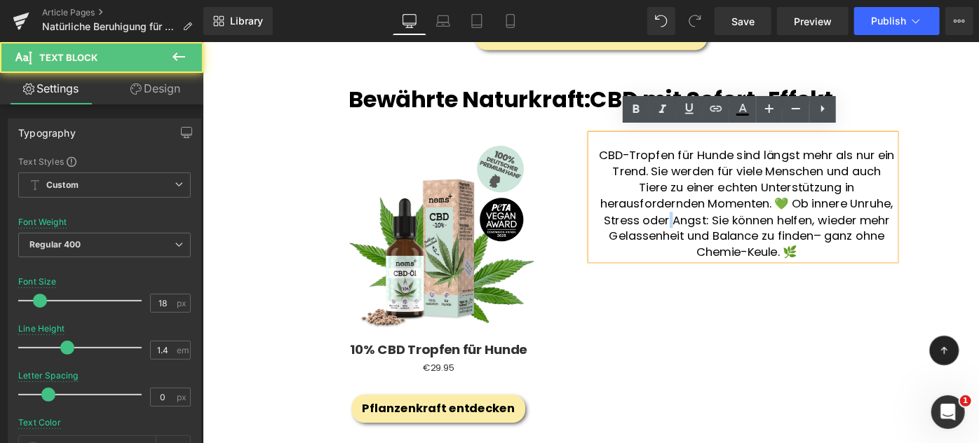
click at [772, 232] on p "CBD-Tropfen für Hunde sind längst mehr als nur ein Trend. Sie werden für viele …" at bounding box center [796, 217] width 325 height 123
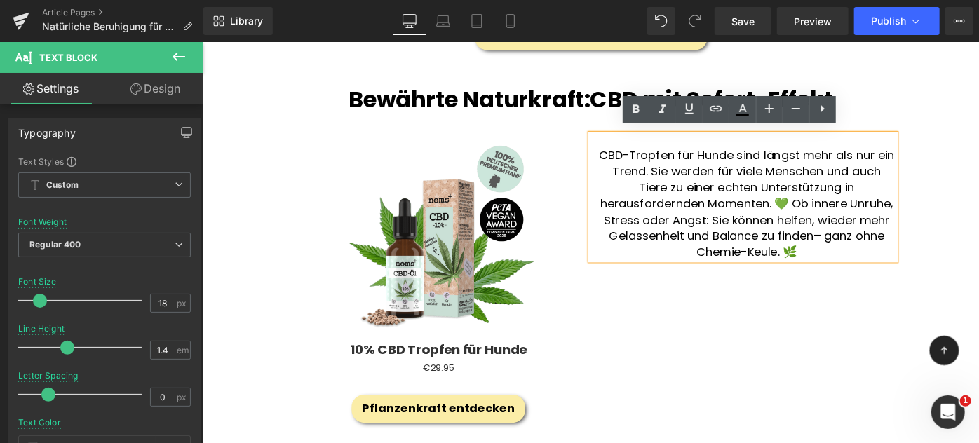
click at [863, 213] on p "CBD-Tropfen für Hunde sind längst mehr als nur ein Trend. Sie werden für viele …" at bounding box center [796, 217] width 325 height 123
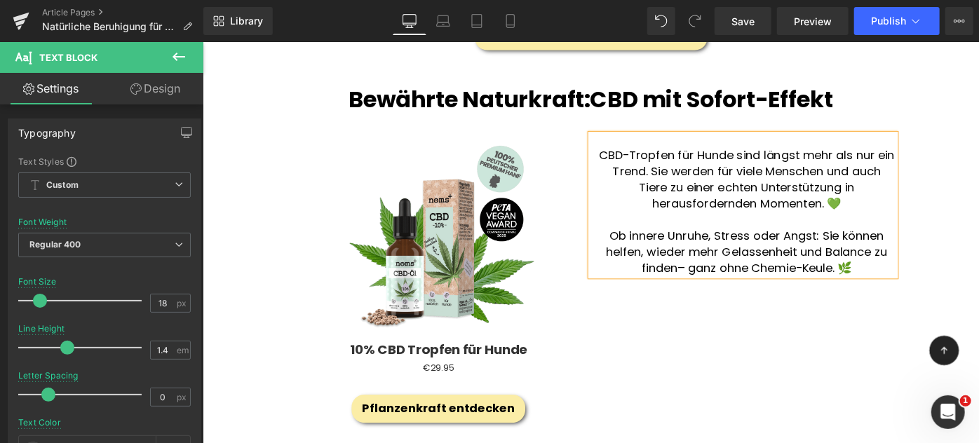
click at [770, 387] on div "Sale Off (P) Image 10% CBD Tropfen für Hunde (P) Title €0 €29.95 (P) Price Prod…" at bounding box center [626, 305] width 666 height 327
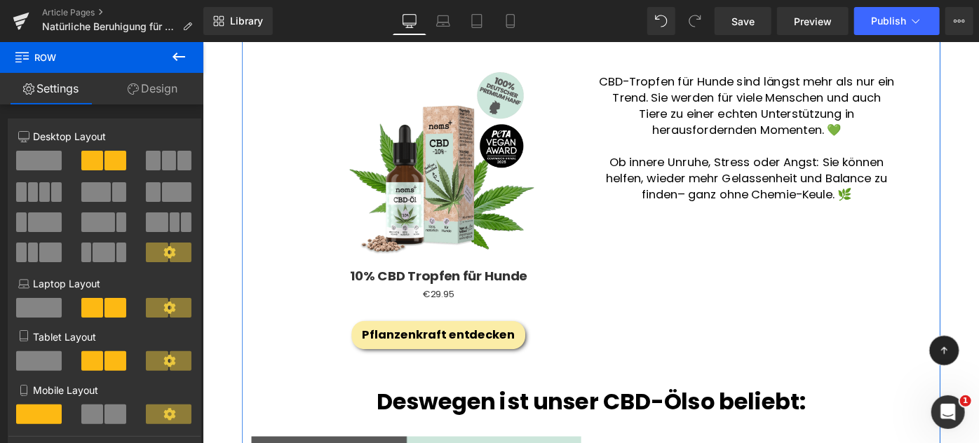
scroll to position [879, 0]
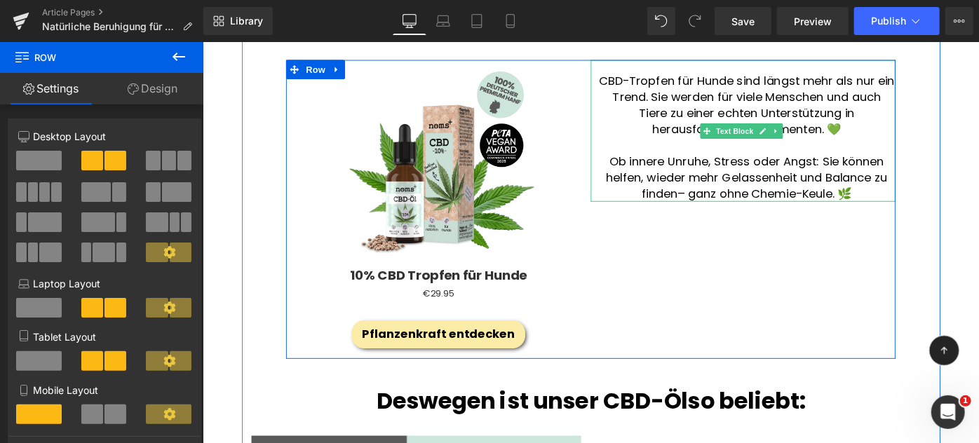
click at [868, 171] on p "Ob innere Unruhe, Stress oder Angst: Sie können helfen, wieder mehr Gelassenhei…" at bounding box center [796, 189] width 325 height 53
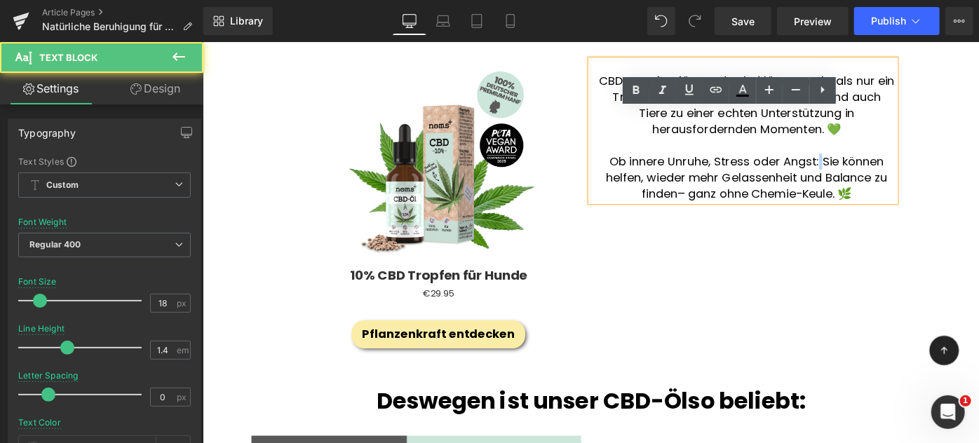
click at [868, 171] on p "Ob innere Unruhe, Stress oder Angst: Sie können helfen, wieder mehr Gelassenhei…" at bounding box center [796, 189] width 325 height 53
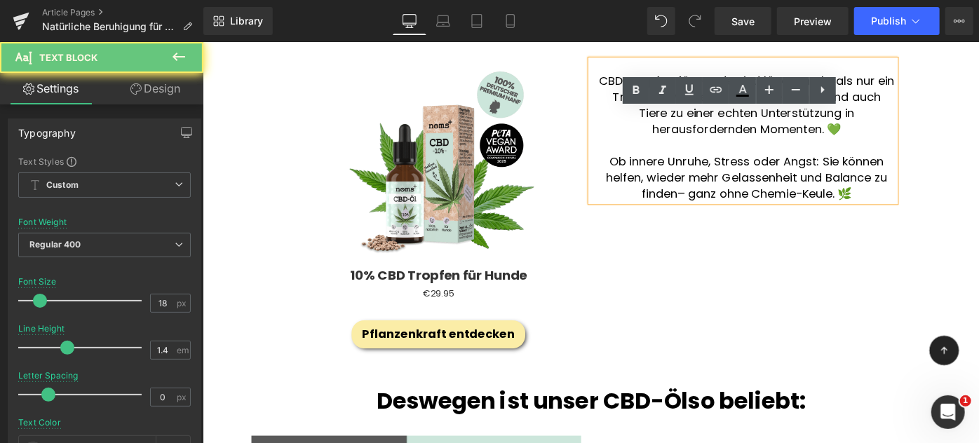
click at [927, 163] on p "Ob innere Unruhe, Stress oder Angst: Sie können helfen, wieder mehr Gelassenhei…" at bounding box center [796, 189] width 325 height 53
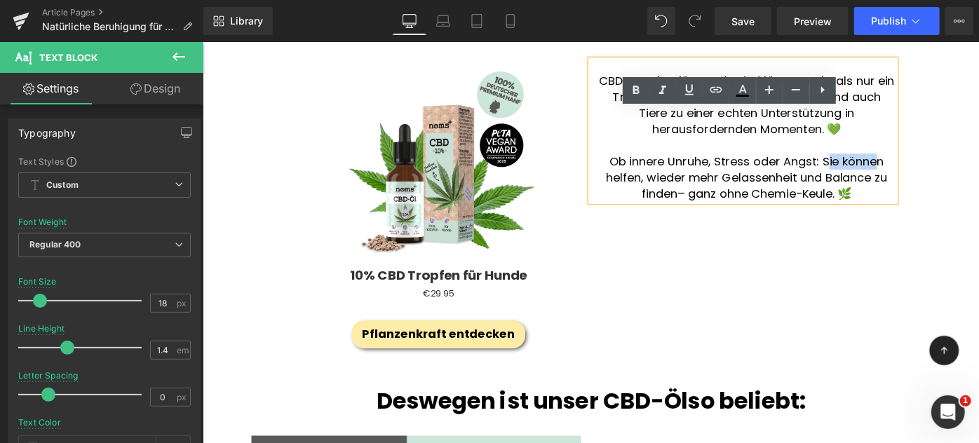
drag, startPoint x: 935, startPoint y: 164, endPoint x: 880, endPoint y: 161, distance: 55.4
click at [880, 163] on p "Ob innere Unruhe, Stress oder Angst: Sie können helfen, wieder mehr Gelassenhei…" at bounding box center [796, 189] width 325 height 53
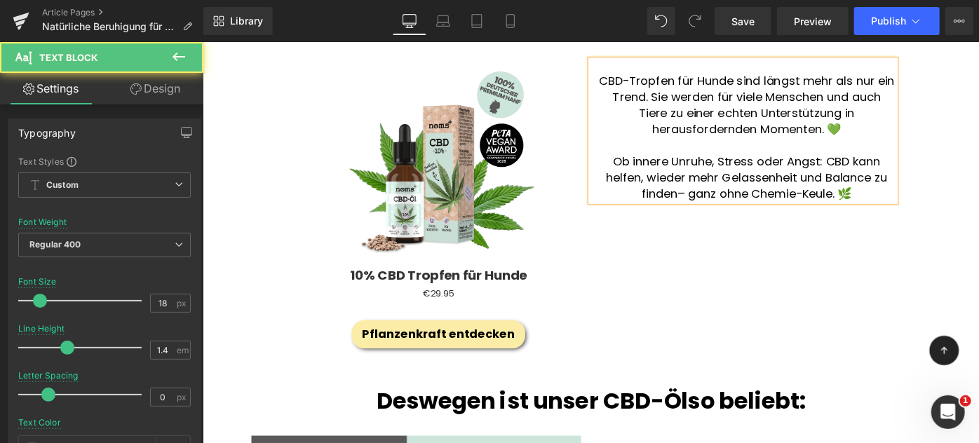
click at [789, 188] on p "Ob innere Unruhe, Stress oder Angst: CBD kann helfen, wieder mehr Gelassenheit …" at bounding box center [796, 189] width 325 height 53
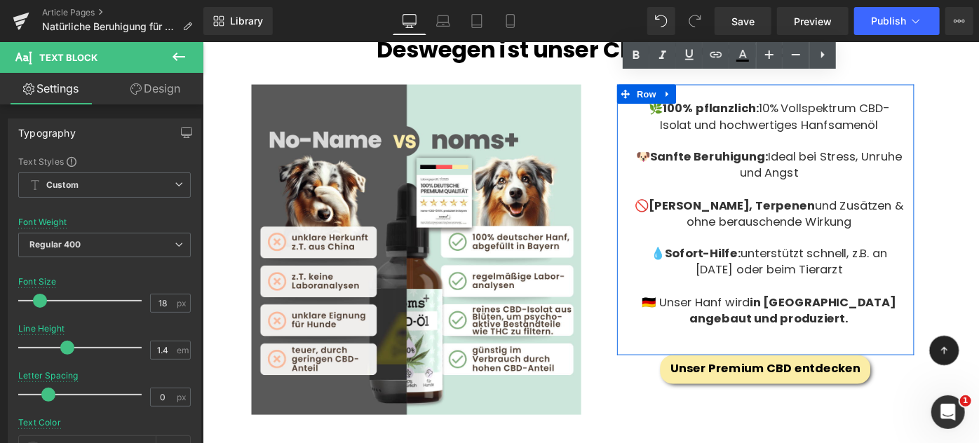
scroll to position [1263, 0]
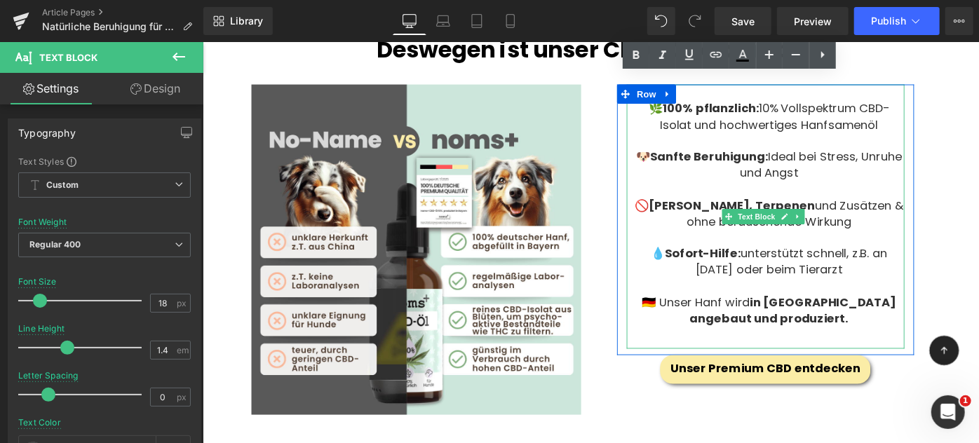
click at [808, 126] on p "🌿 100% pflanzlich: 10% Vollspektrum CBD-Isolat und hochwertiges Hanfsamenöl" at bounding box center [821, 121] width 296 height 35
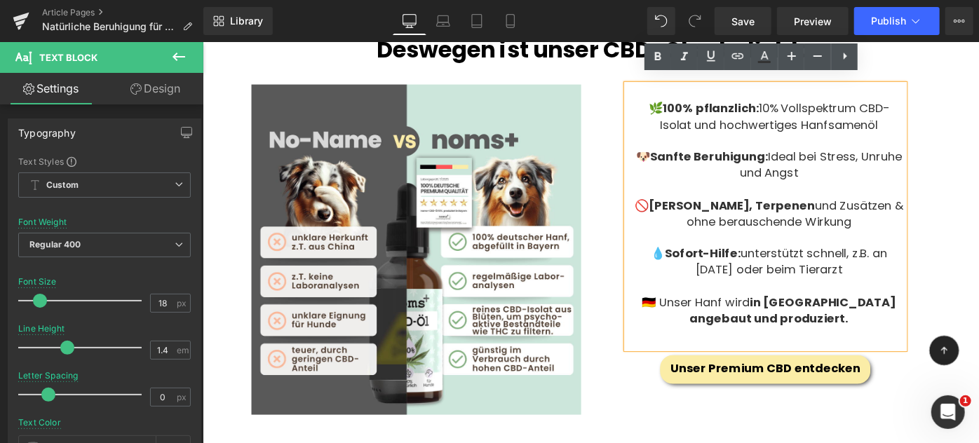
click at [843, 158] on p "🐶 Sanfte Beruhigung: Ideal bei Stress, Unruhe und Angst" at bounding box center [821, 175] width 296 height 35
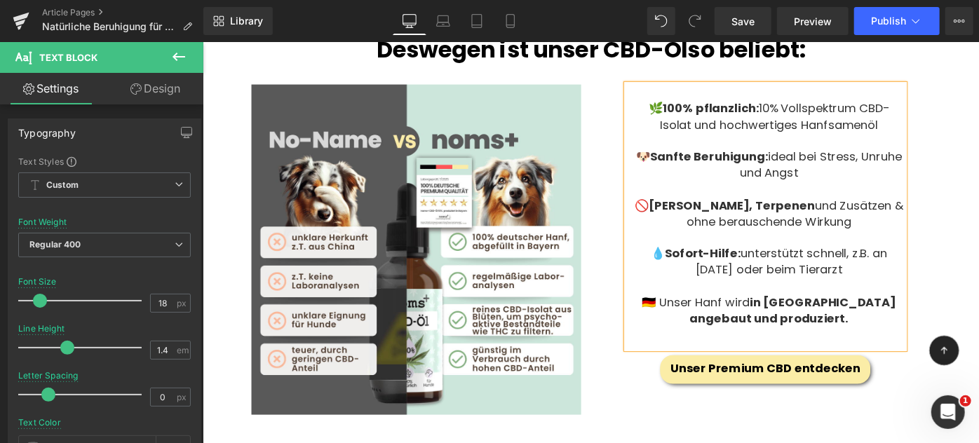
click at [826, 246] on p at bounding box center [821, 255] width 296 height 18
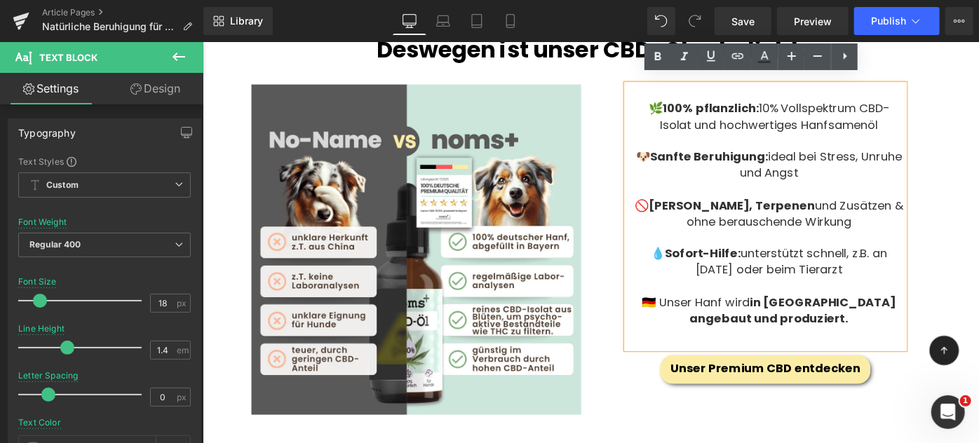
click at [813, 288] on p "💧 Sofort-Hilfe: unterstützt schnell, z.B. an Silvester oder beim Tierarzt" at bounding box center [821, 281] width 296 height 35
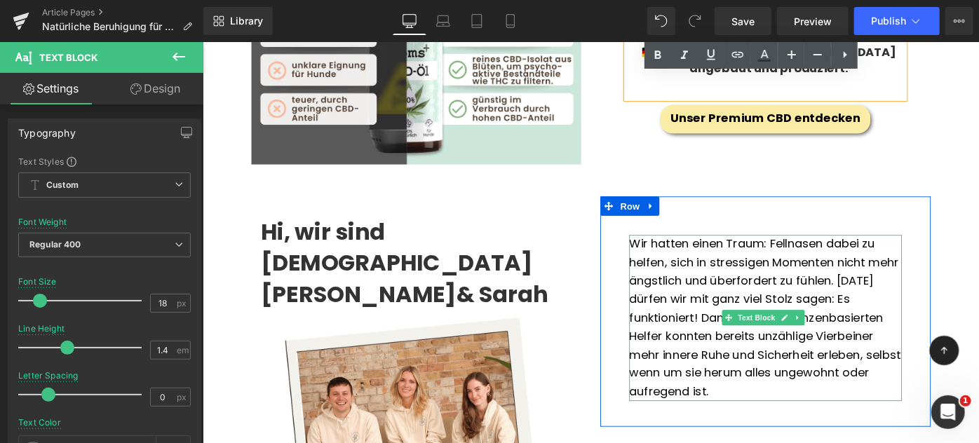
scroll to position [1634, 0]
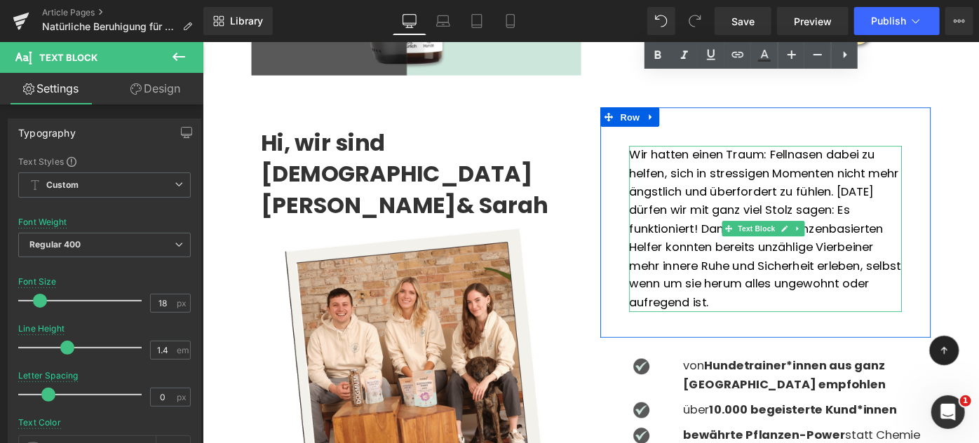
click at [694, 241] on div "Wir hatten einen Traum: Fellnasen dabei zu helfen, sich in stressigen Momenten …" at bounding box center [817, 246] width 298 height 182
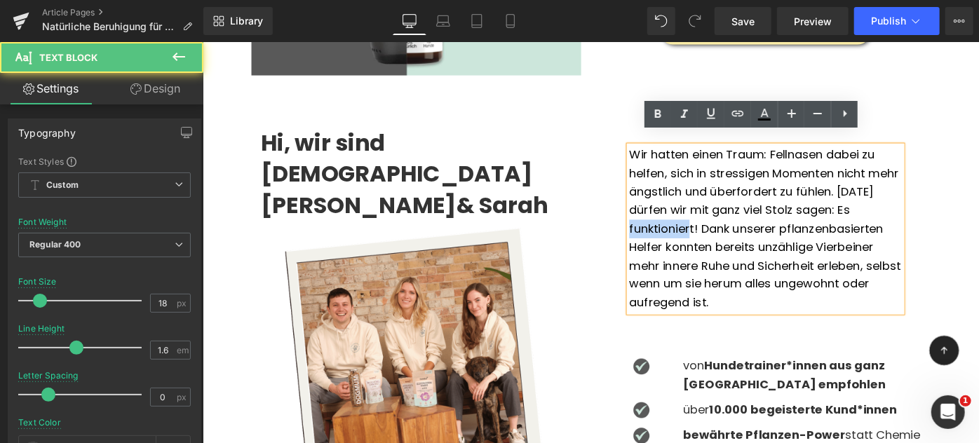
click at [694, 241] on div "Wir hatten einen Traum: Fellnasen dabei zu helfen, sich in stressigen Momenten …" at bounding box center [817, 246] width 298 height 182
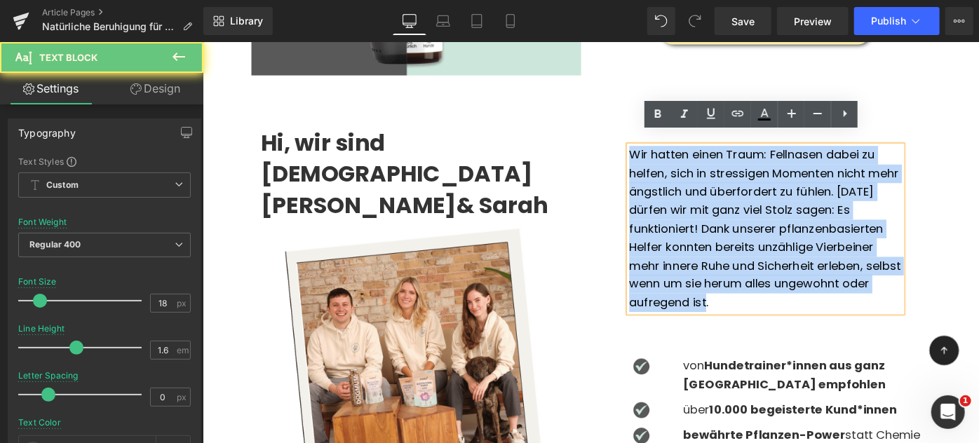
click at [694, 241] on div "Wir hatten einen Traum: Fellnasen dabei zu helfen, sich in stressigen Momenten …" at bounding box center [817, 246] width 298 height 182
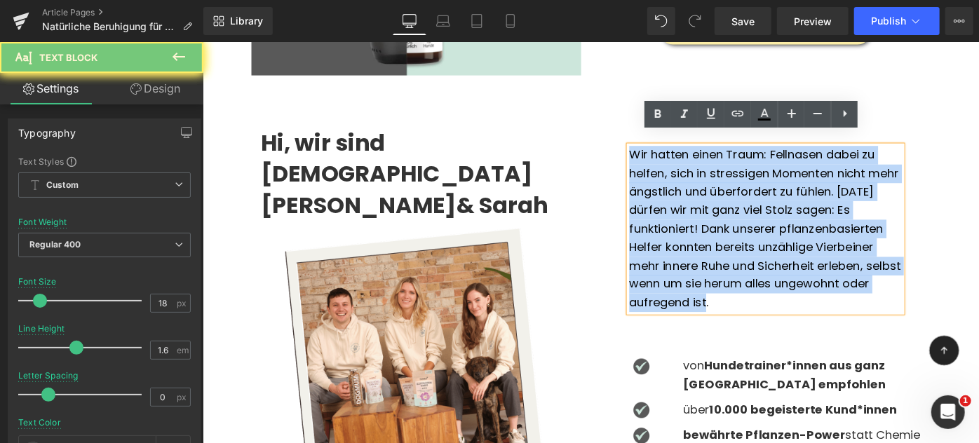
copy div "Wir hatten einen Traum: Fellnasen dabei zu helfen, sich in stressigen Momenten …"
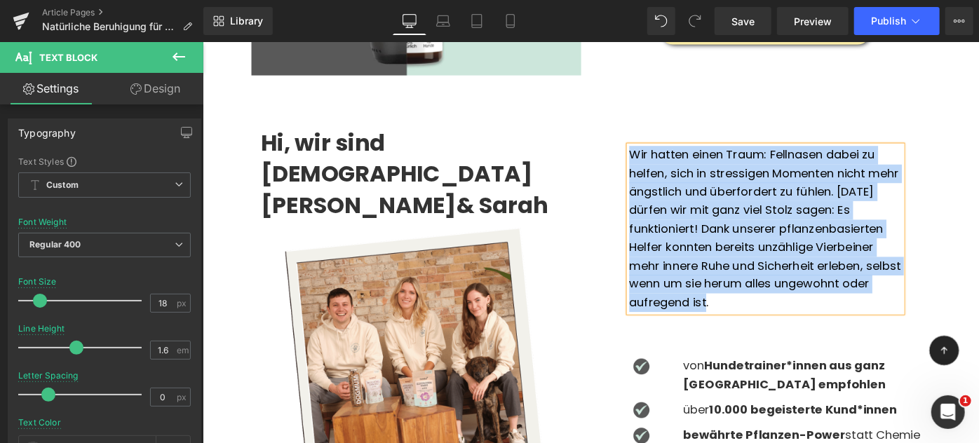
click at [696, 199] on div "Wir hatten einen Traum: Fellnasen dabei zu helfen, sich in stressigen Momenten …" at bounding box center [817, 246] width 298 height 182
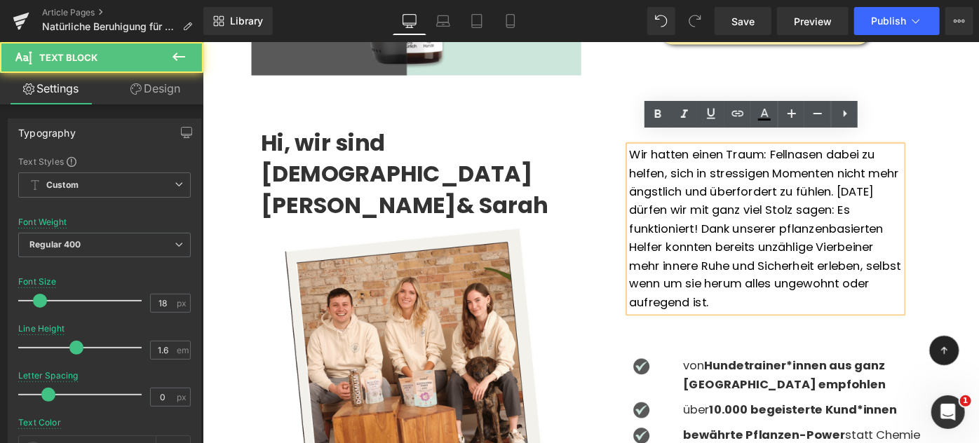
click at [696, 199] on div "Wir hatten einen Traum: Fellnasen dabei zu helfen, sich in stressigen Momenten …" at bounding box center [817, 246] width 298 height 182
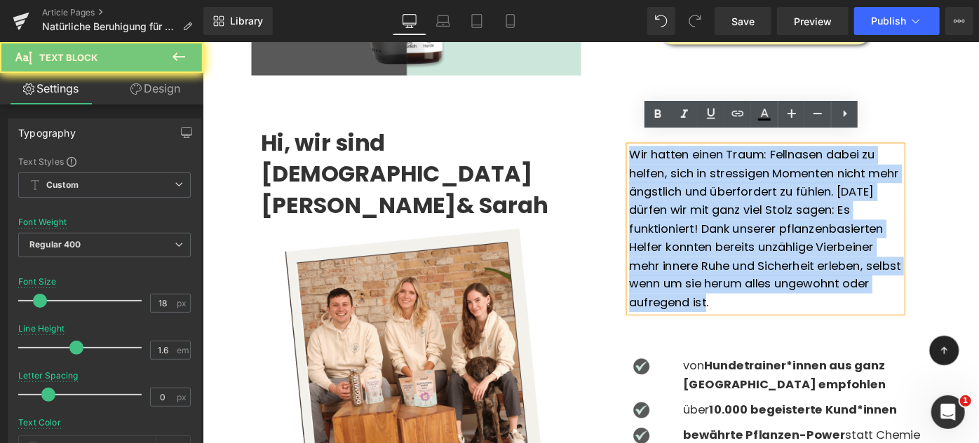
click at [696, 199] on div "Wir hatten einen Traum: Fellnasen dabei zu helfen, sich in stressigen Momenten …" at bounding box center [817, 246] width 298 height 182
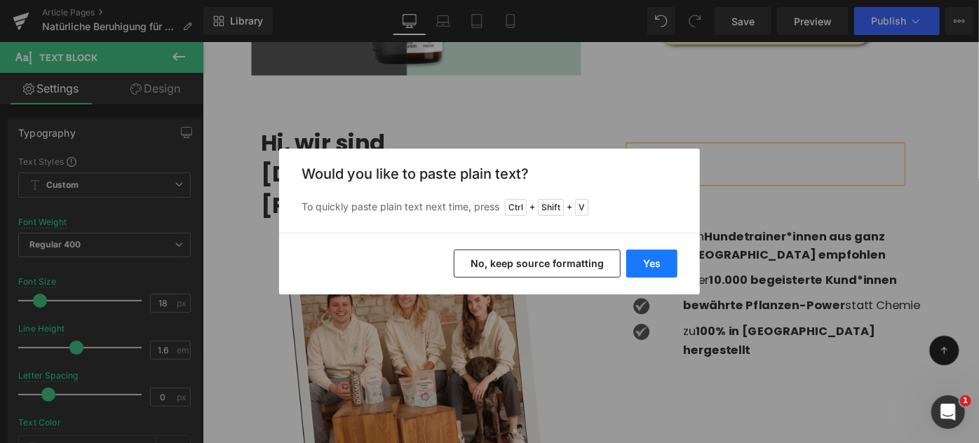
click at [654, 255] on button "Yes" at bounding box center [651, 264] width 51 height 28
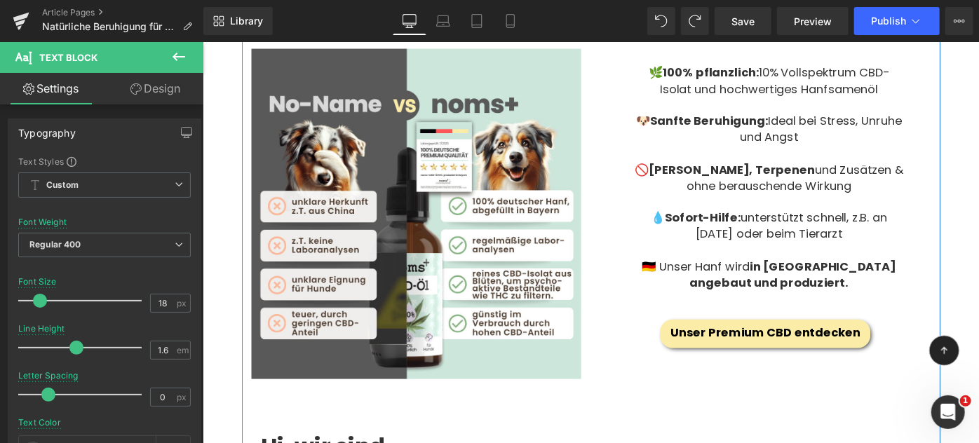
scroll to position [1540, 0]
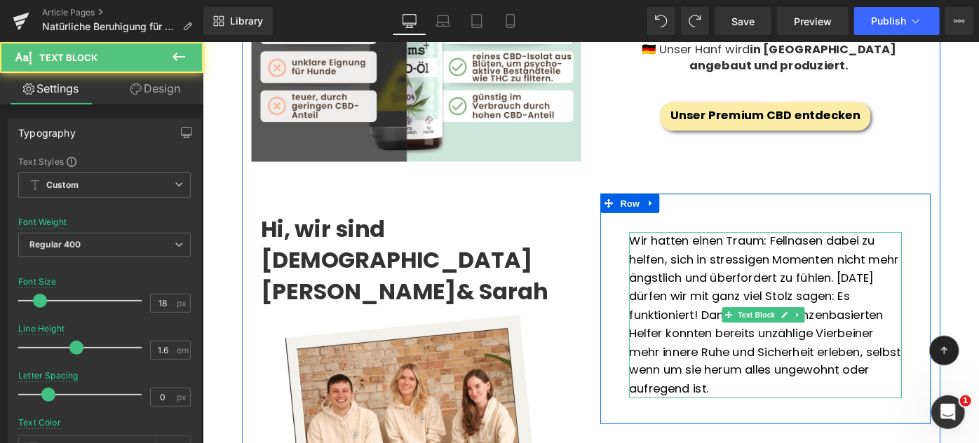
click at [723, 280] on div "Wir hatten einen Traum: Fellnasen dabei zu helfen, sich in stressigen Momenten …" at bounding box center [817, 340] width 298 height 182
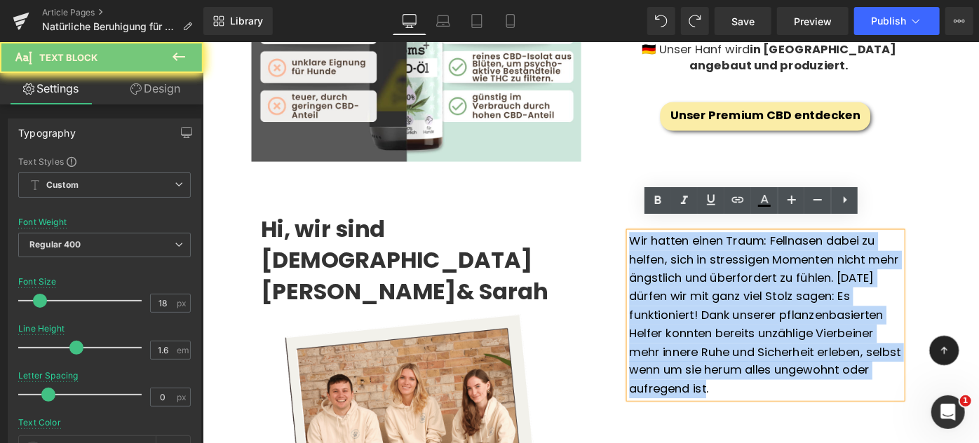
click at [723, 280] on div "Wir hatten einen Traum: Fellnasen dabei zu helfen, sich in stressigen Momenten …" at bounding box center [817, 340] width 298 height 182
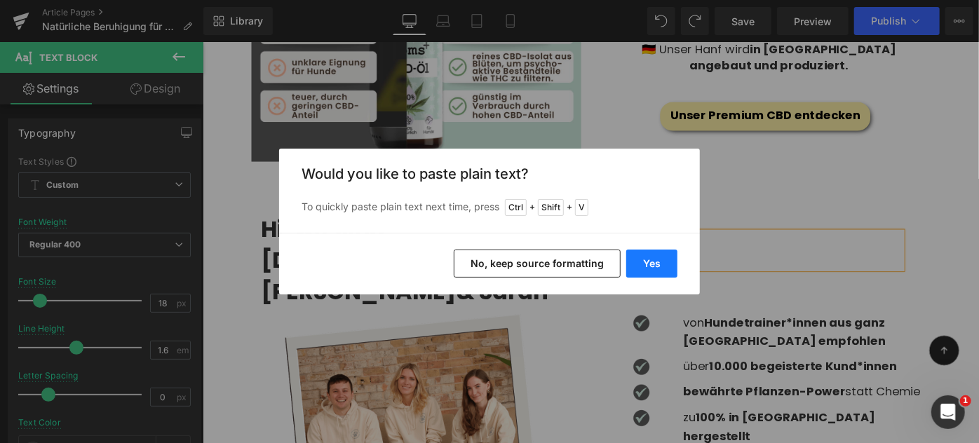
click at [650, 252] on button "Yes" at bounding box center [651, 264] width 51 height 28
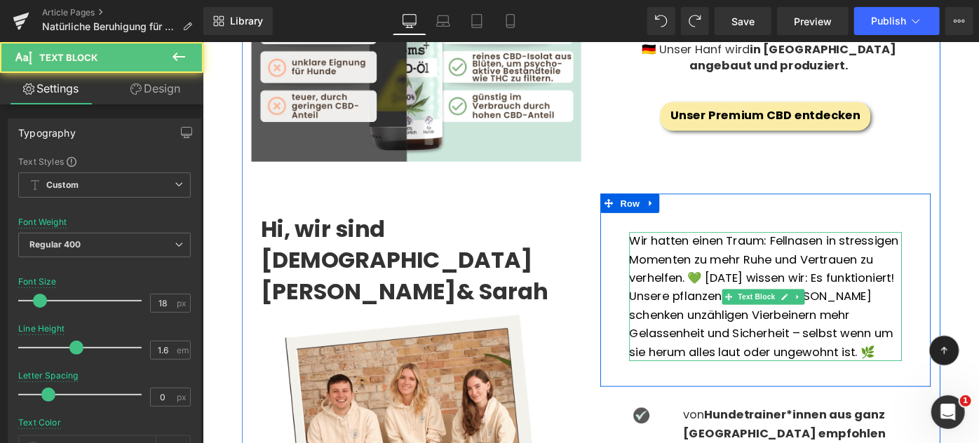
click at [725, 283] on div "Wir hatten einen Traum: Fellnasen in stressigen Momenten zu mehr Ruhe und Vertr…" at bounding box center [817, 320] width 298 height 142
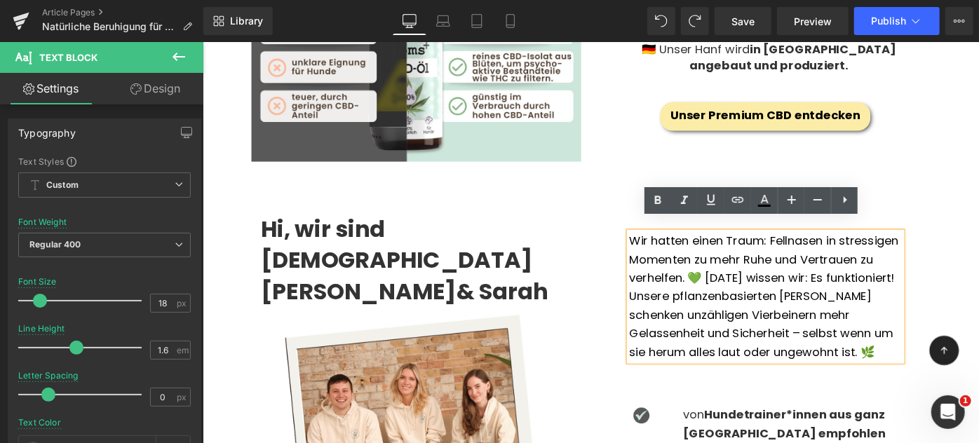
click at [754, 325] on div "Wir hatten einen Traum: Fellnasen in stressigen Momenten zu mehr Ruhe und Vertr…" at bounding box center [817, 320] width 298 height 142
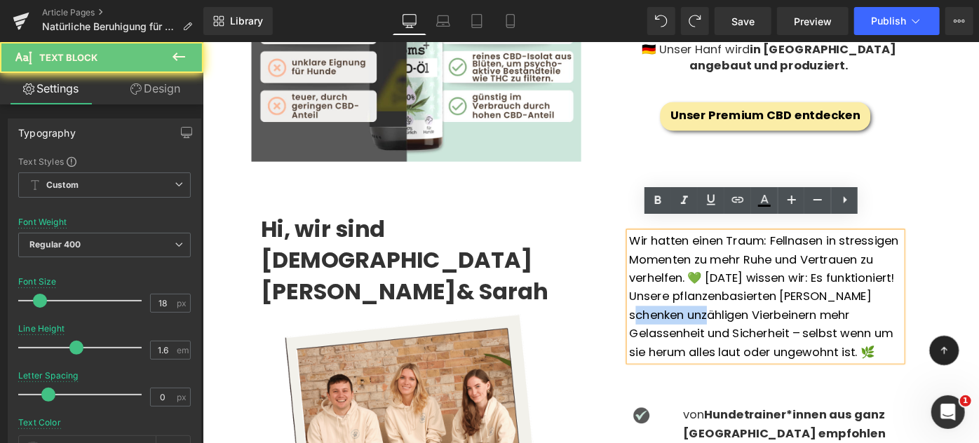
click at [754, 325] on div "Wir hatten einen Traum: Fellnasen in stressigen Momenten zu mehr Ruhe und Vertr…" at bounding box center [817, 320] width 298 height 142
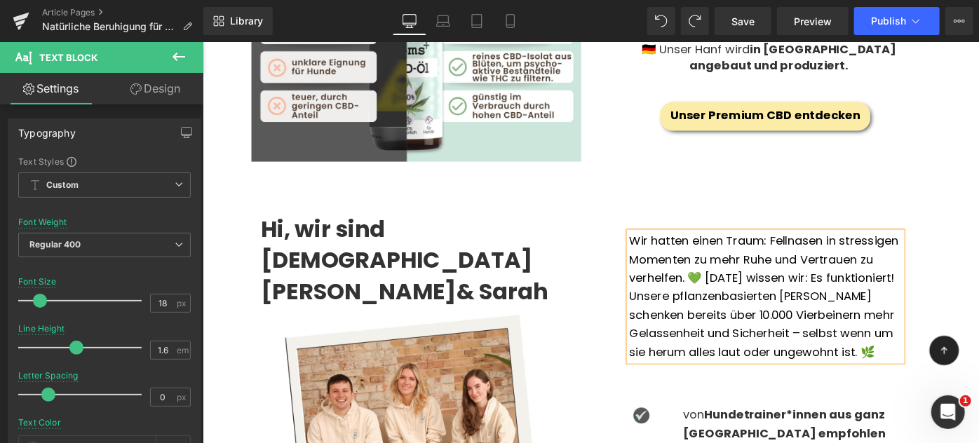
click at [751, 346] on div "Wir hatten einen Traum: Fellnasen in stressigen Momenten zu mehr Ruhe und Vertr…" at bounding box center [817, 320] width 298 height 142
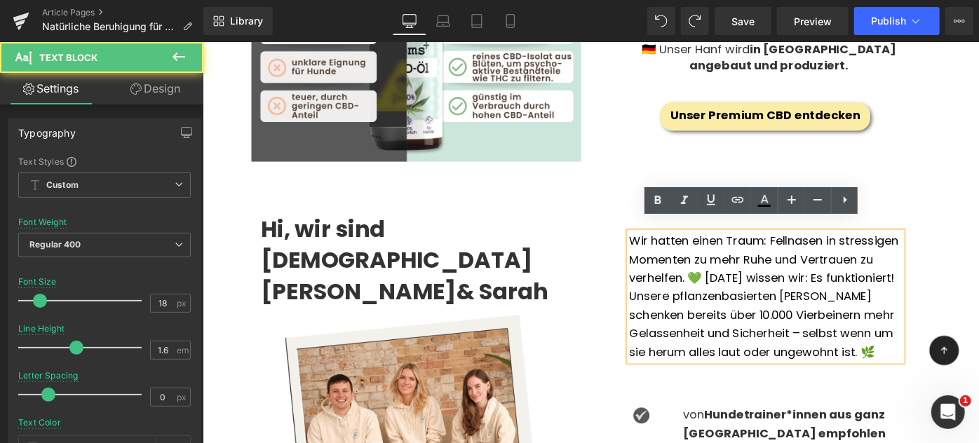
scroll to position [1594, 0]
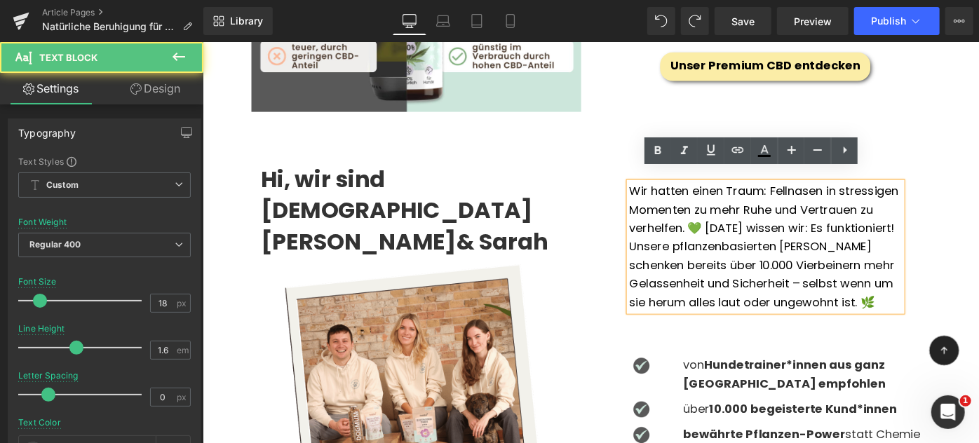
click at [892, 290] on div "Wir hatten einen Traum: Fellnasen in stressigen Momenten zu mehr Ruhe und Vertr…" at bounding box center [817, 266] width 298 height 142
click at [755, 297] on div "Wir hatten einen Traum: Fellnasen in stressigen Momenten zu mehr Ruhe und Vertr…" at bounding box center [817, 266] width 298 height 142
click at [892, 292] on div "Wir hatten einen Traum: Fellnasen in stressigen Momenten zu mehr Ruhe und Vertr…" at bounding box center [817, 266] width 298 height 142
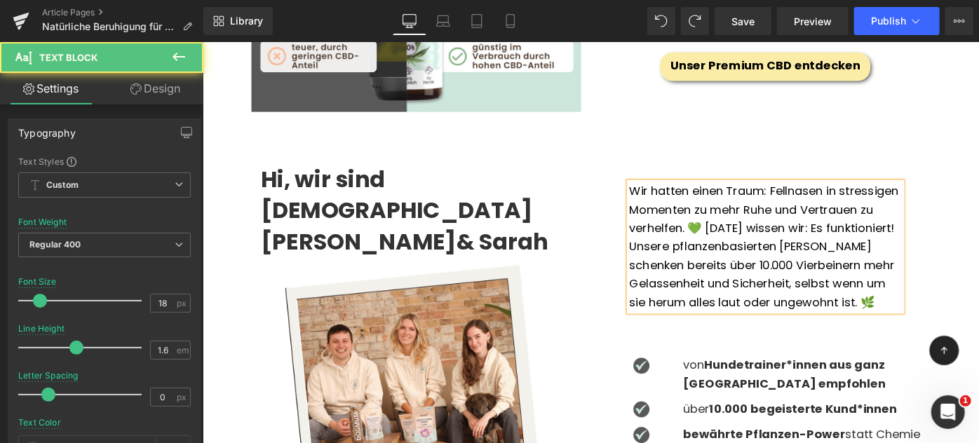
click at [786, 329] on div "Wir hatten einen Traum: Fellnasen in stressigen Momenten zu mehr Ruhe und Vertr…" at bounding box center [817, 266] width 298 height 142
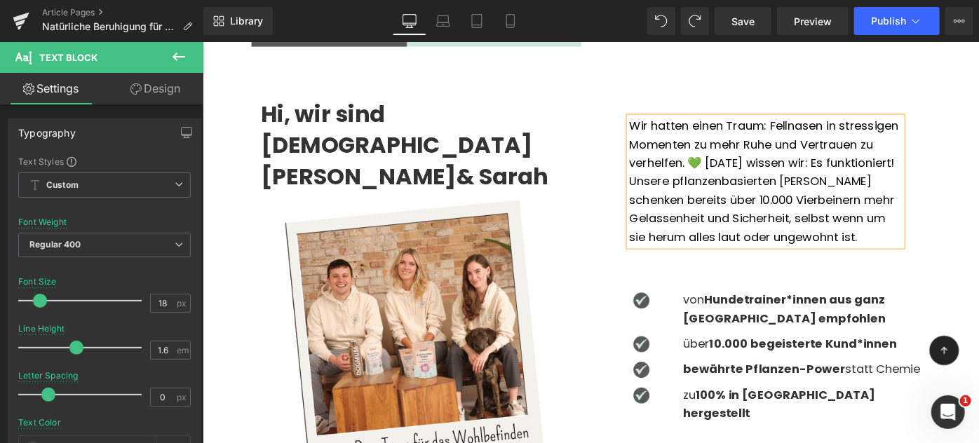
scroll to position [1680, 0]
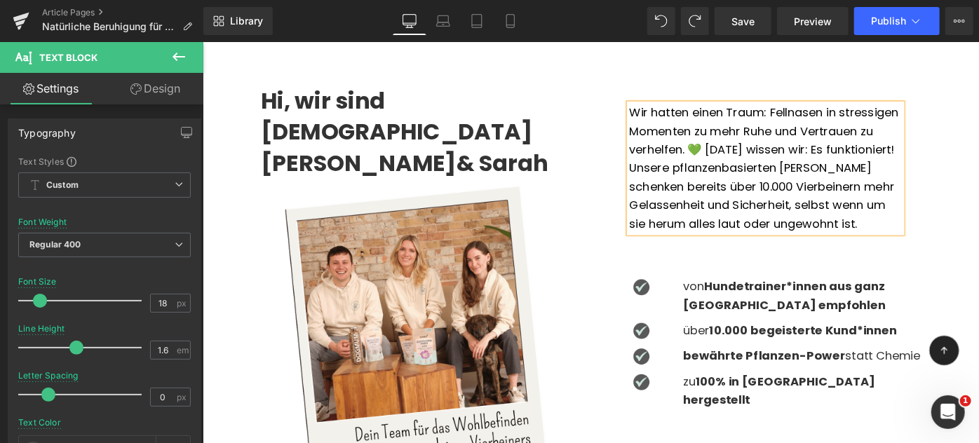
click at [832, 145] on div "Wir hatten einen Traum: Fellnasen in stressigen Momenten zu mehr Ruhe und Vertr…" at bounding box center [817, 180] width 298 height 142
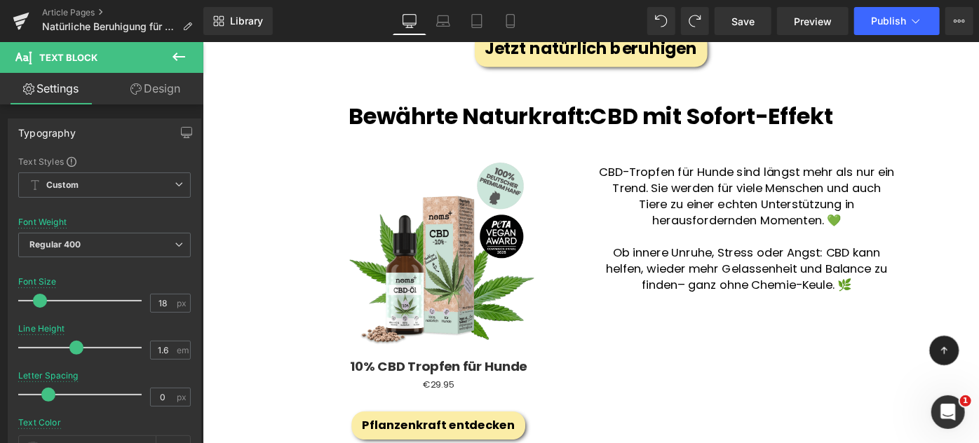
scroll to position [780, 0]
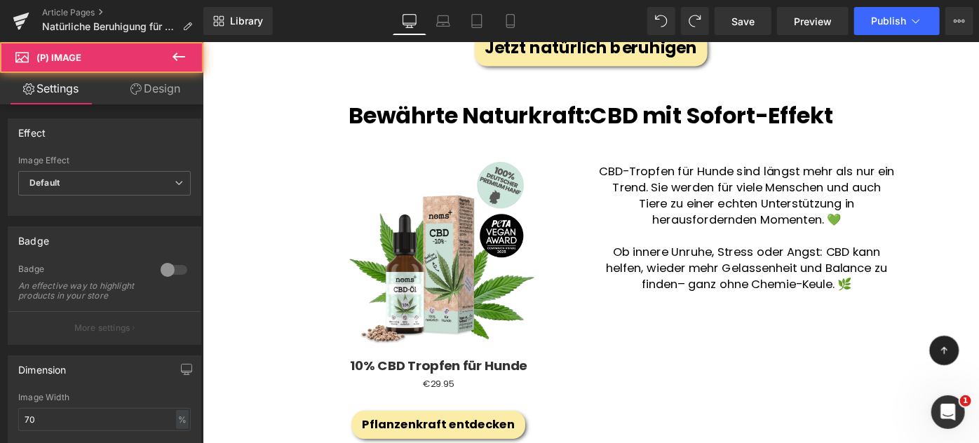
click at [389, 239] on img at bounding box center [460, 272] width 224 height 224
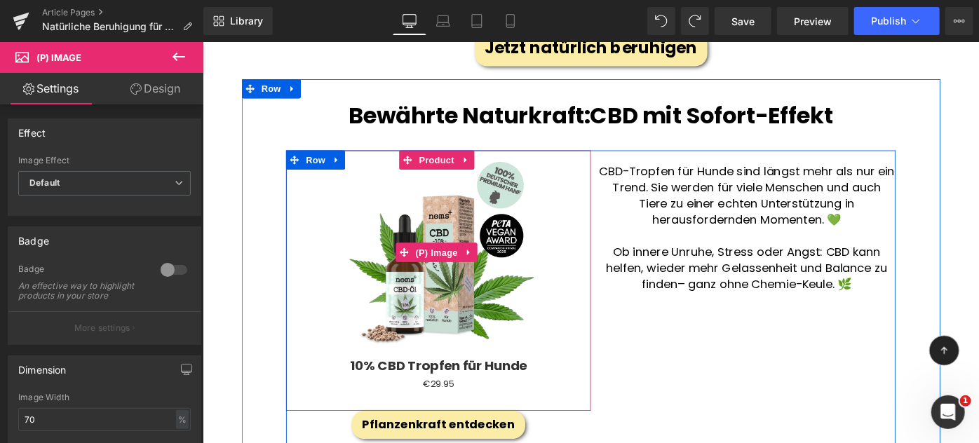
click at [533, 327] on img at bounding box center [460, 272] width 224 height 224
click at [491, 170] on icon at bounding box center [489, 170] width 10 height 11
click at [483, 165] on icon at bounding box center [480, 170] width 10 height 10
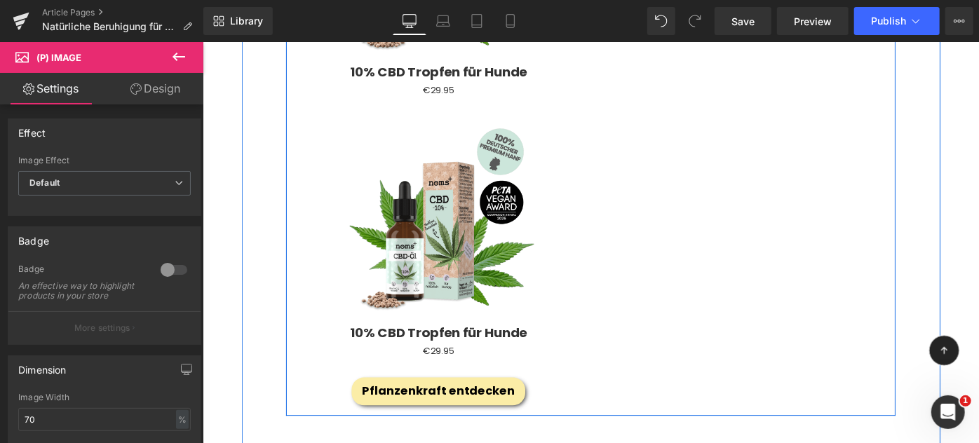
scroll to position [1119, 0]
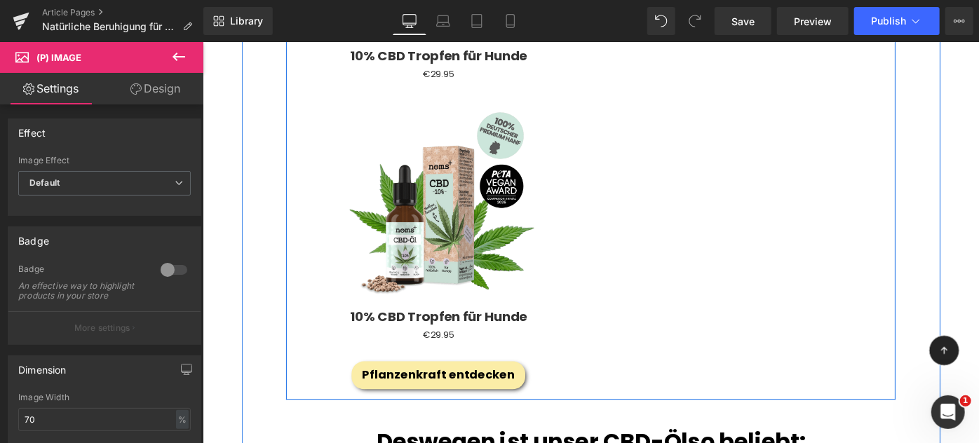
click at [316, 181] on div "Sale Off" at bounding box center [459, 218] width 319 height 224
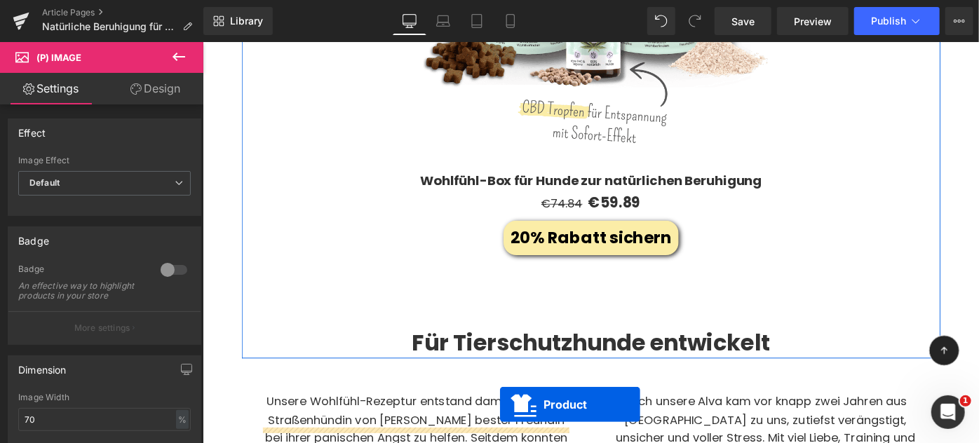
scroll to position [3258, 0]
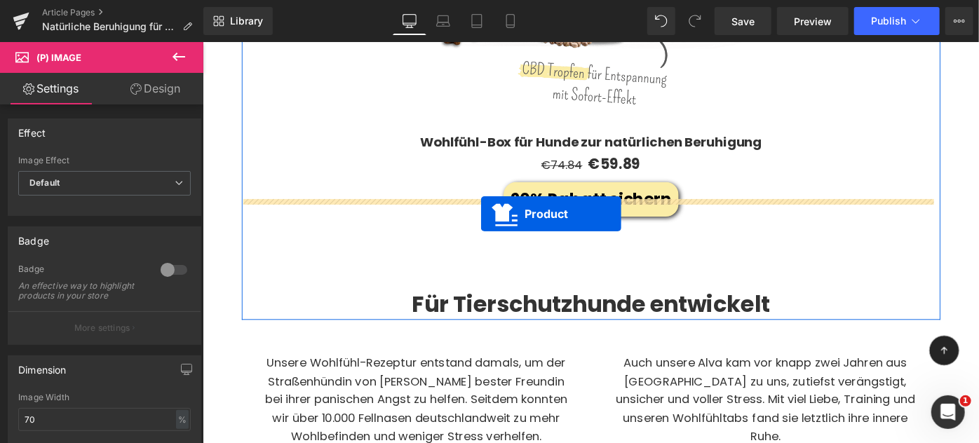
drag, startPoint x: 422, startPoint y: 107, endPoint x: 506, endPoint y: 229, distance: 148.2
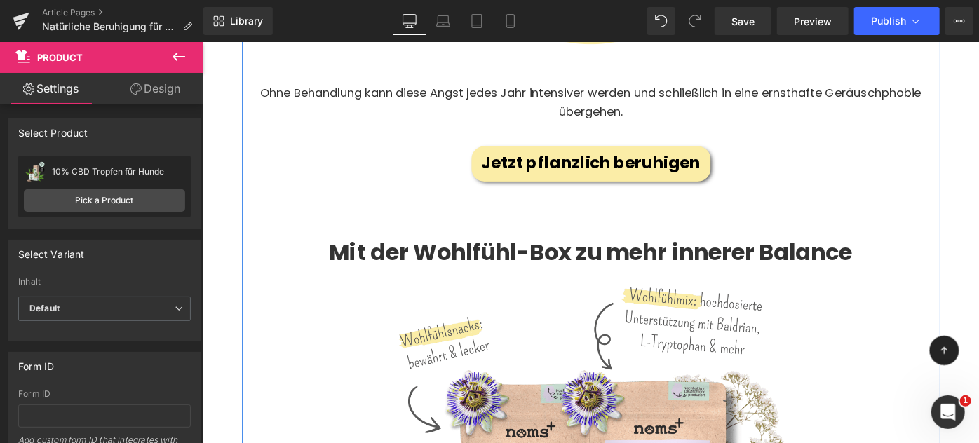
scroll to position [2594, 0]
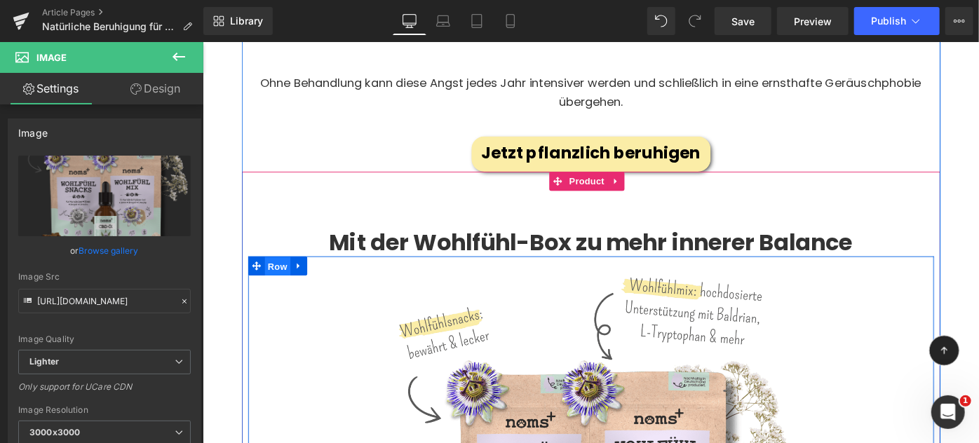
click at [275, 276] on span "Row" at bounding box center [284, 286] width 28 height 21
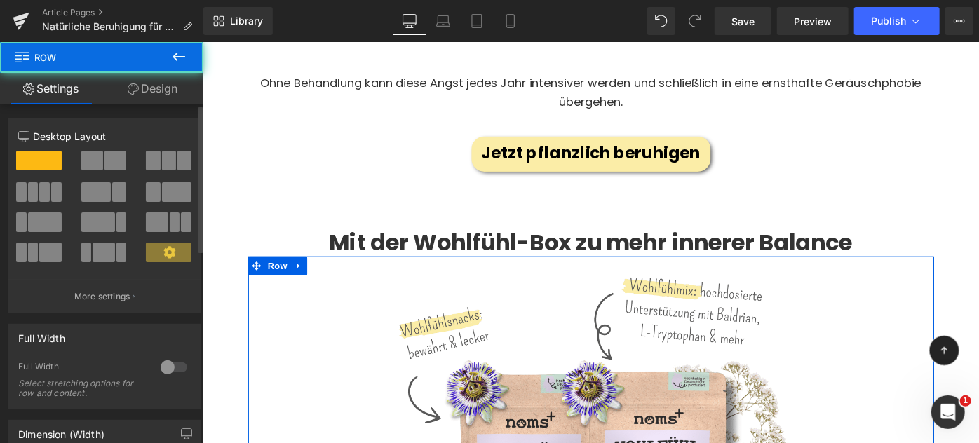
click at [95, 165] on span at bounding box center [92, 161] width 22 height 20
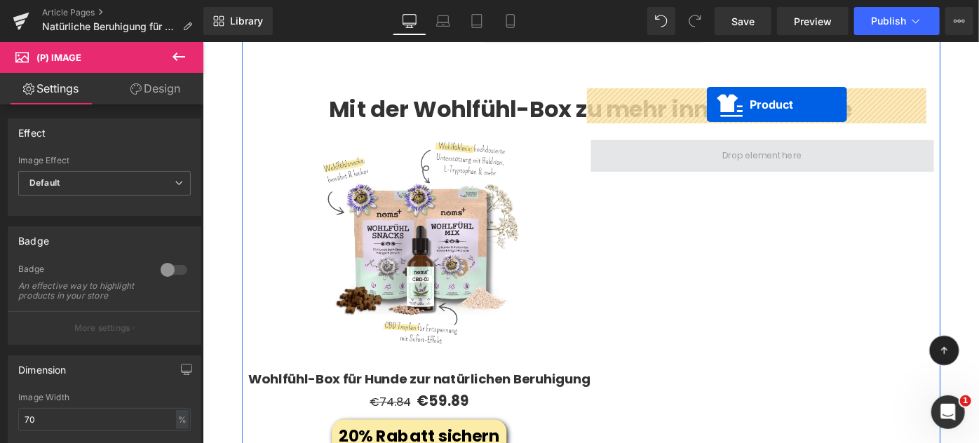
scroll to position [2711, 0]
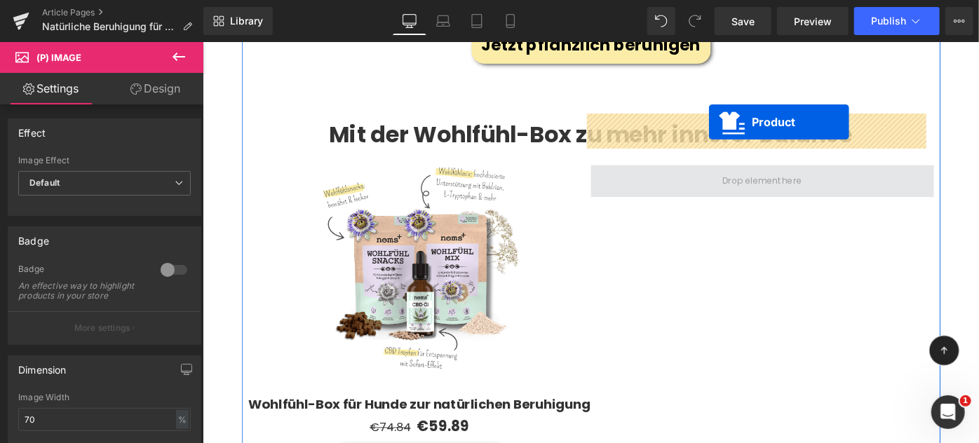
drag, startPoint x: 590, startPoint y: 138, endPoint x: 755, endPoint y: 129, distance: 165.7
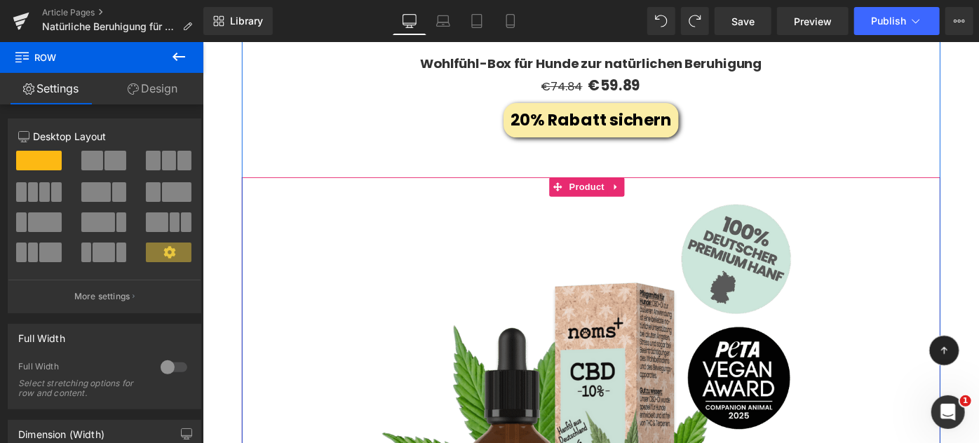
scroll to position [3299, 0]
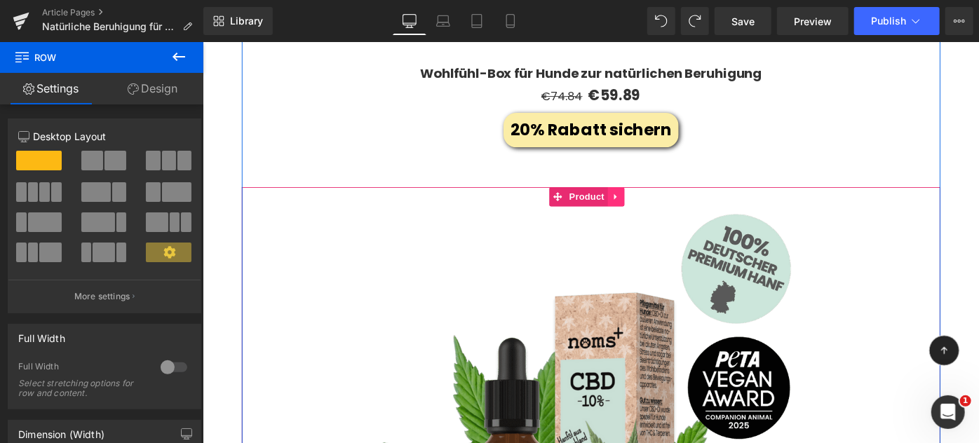
click at [645, 200] on link at bounding box center [653, 210] width 18 height 21
click at [658, 205] on icon at bounding box center [663, 210] width 10 height 10
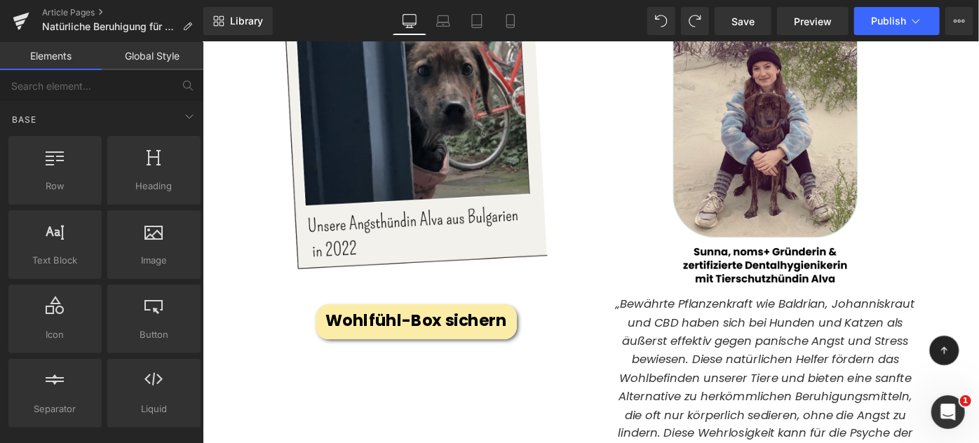
scroll to position [3857, 0]
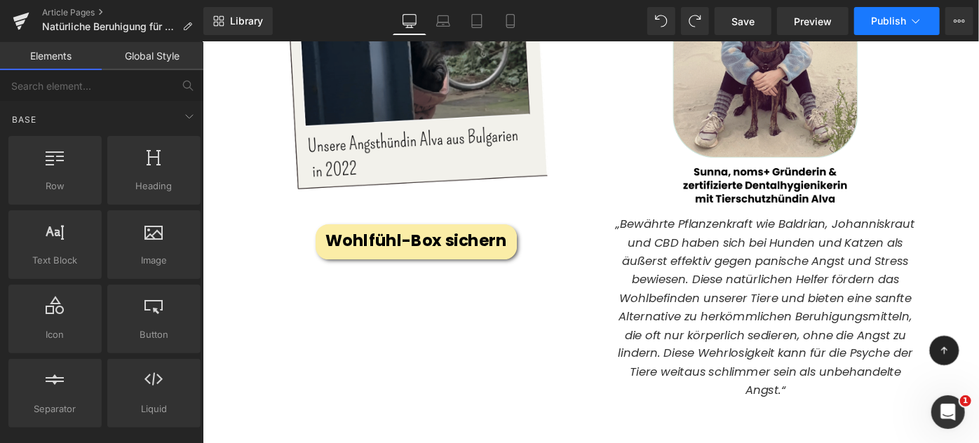
click at [871, 26] on span "Publish" at bounding box center [888, 20] width 35 height 11
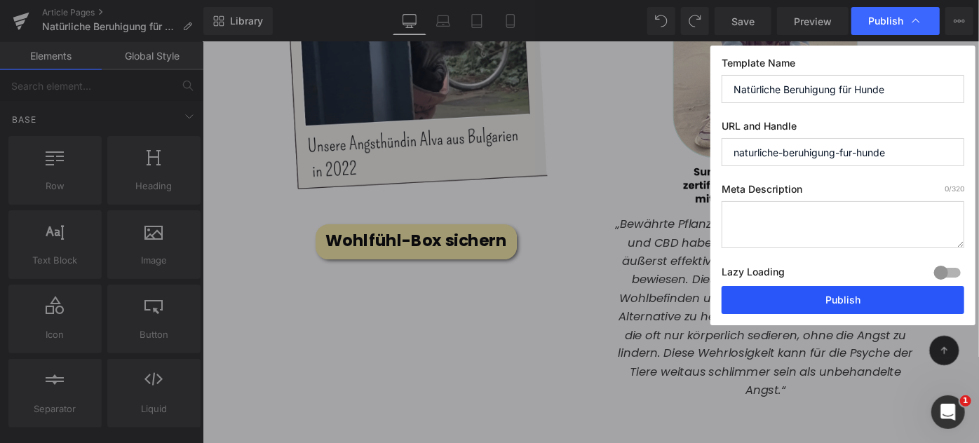
click at [813, 299] on button "Publish" at bounding box center [842, 300] width 243 height 28
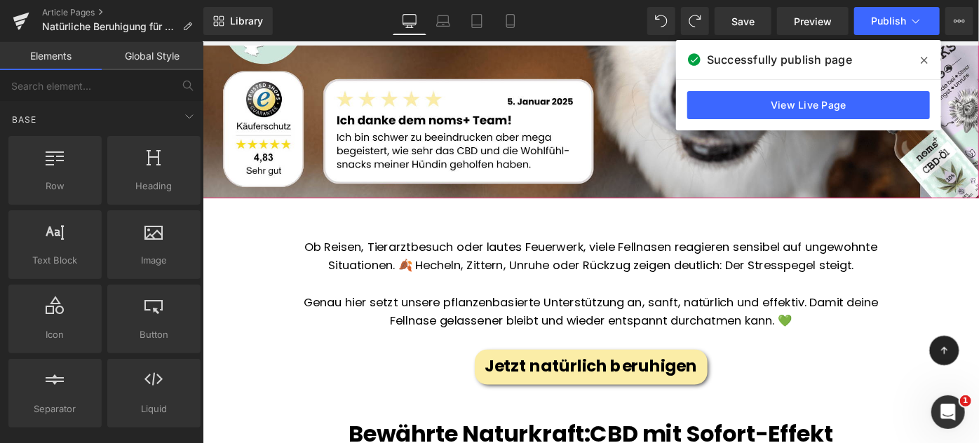
scroll to position [445, 0]
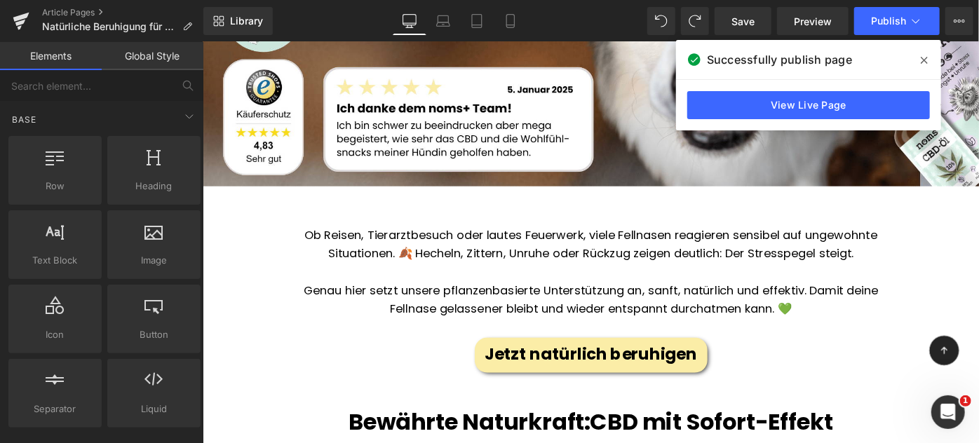
click at [539, 308] on p "Genau hier setzt unsere pflanzenbasierte Unterstützung an, sanft, natürlich und…" at bounding box center [626, 324] width 679 height 41
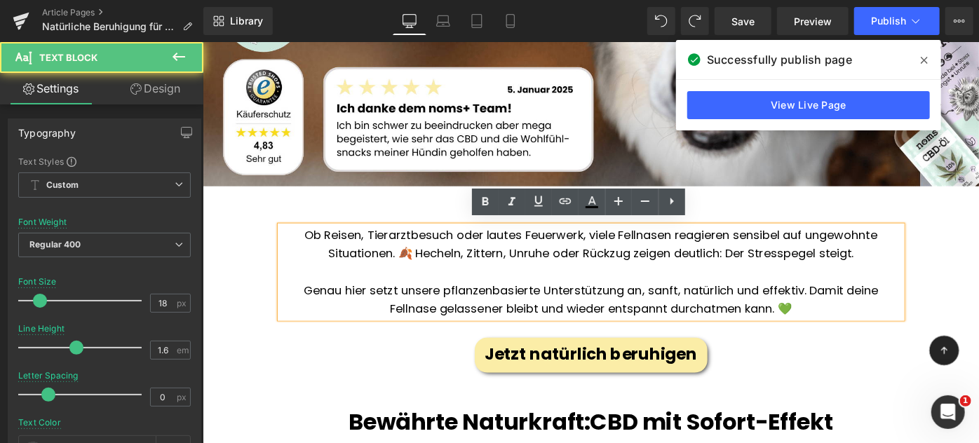
click at [438, 264] on p "Ob Reisen, Tierarztbesuch oder lautes Feuerwerk, viele Fellnasen reagieren sens…" at bounding box center [626, 263] width 679 height 41
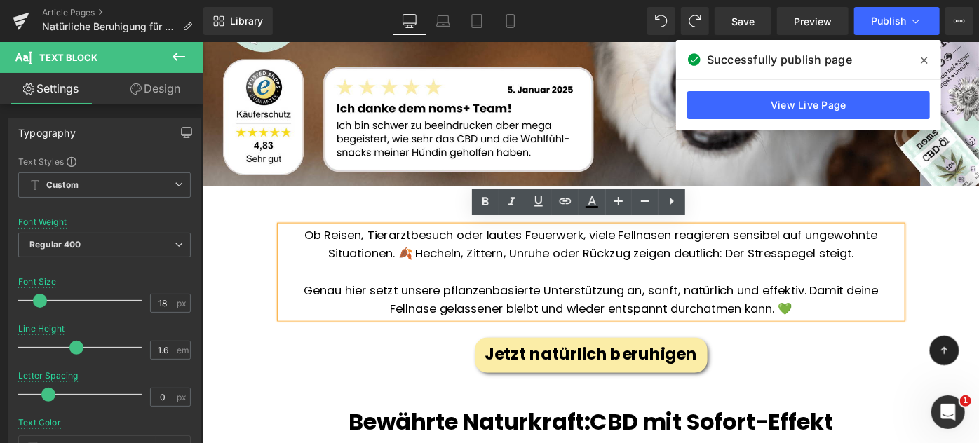
click at [433, 264] on p "Ob Reisen, Tierarztbesuch oder lautes Feuerwerk, viele Fellnasen reagieren sens…" at bounding box center [626, 263] width 679 height 41
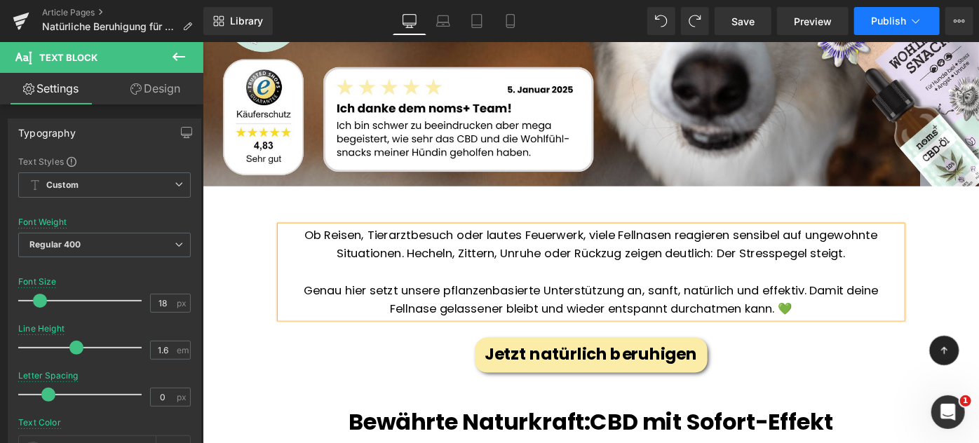
click at [891, 29] on button "Publish" at bounding box center [897, 21] width 86 height 28
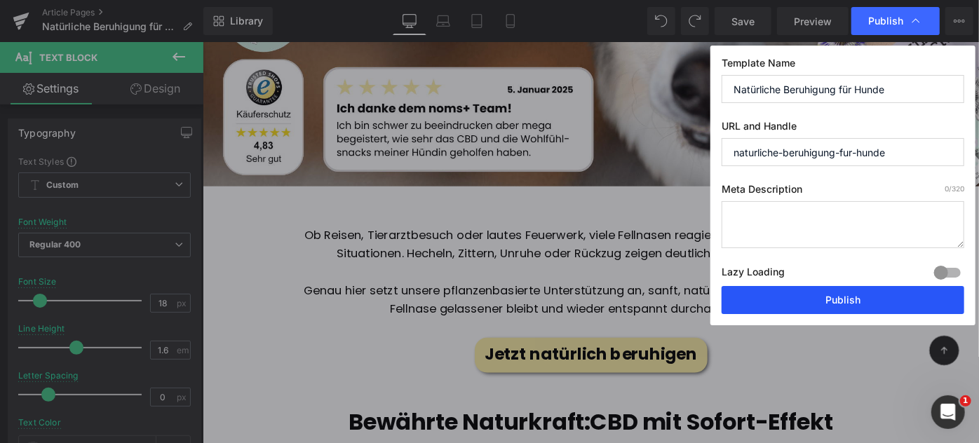
click at [840, 309] on button "Publish" at bounding box center [842, 300] width 243 height 28
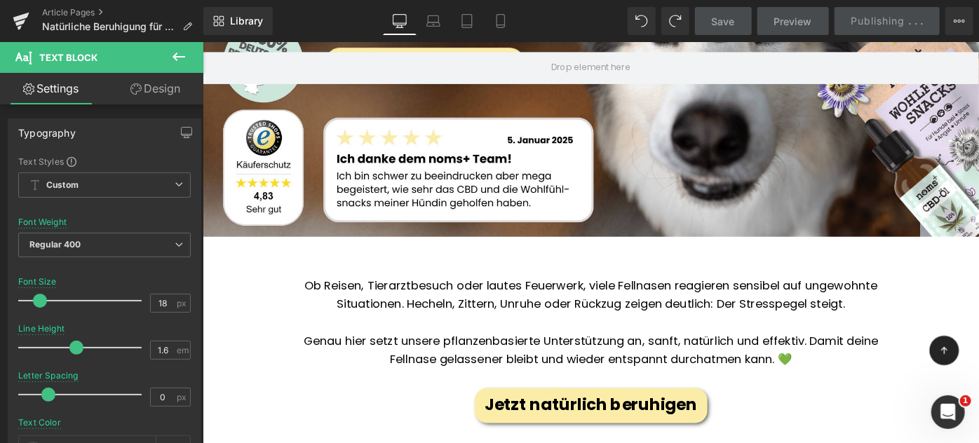
scroll to position [390, 0]
click at [510, 25] on link "Mobile" at bounding box center [501, 21] width 34 height 28
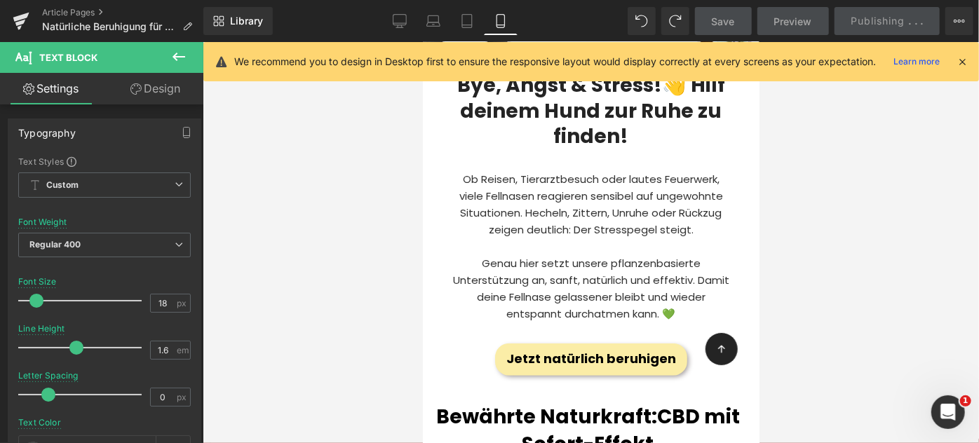
scroll to position [261, 0]
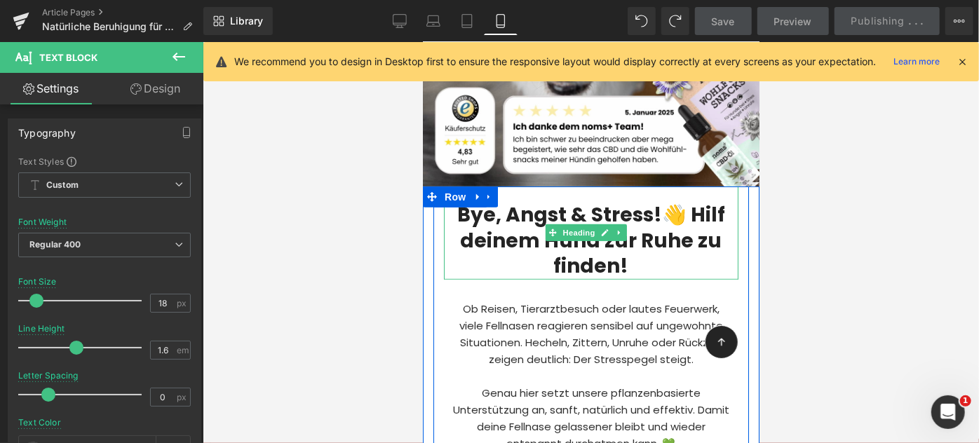
click at [516, 236] on h2 "Bye, Angst & Stress!👋 Hilf deinem Hund zur Ruhe zu finden!" at bounding box center [590, 240] width 294 height 76
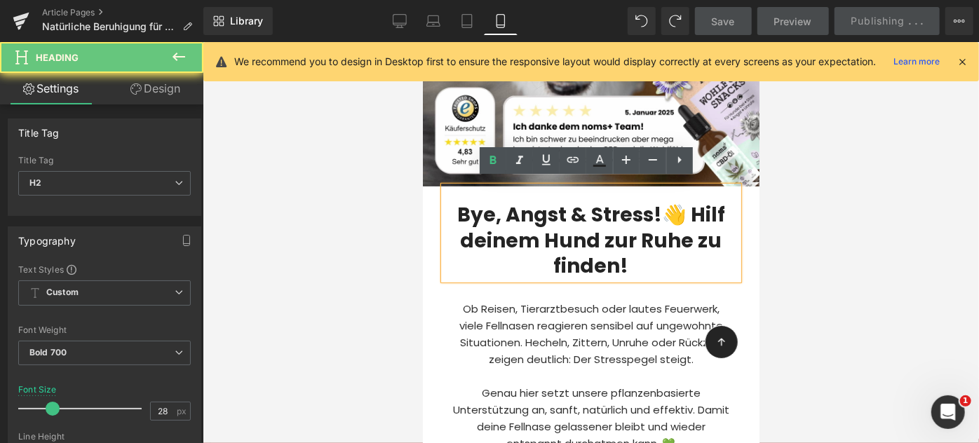
click at [516, 236] on h2 "Bye, Angst & Stress!👋 Hilf deinem Hund zur Ruhe zu finden!" at bounding box center [590, 240] width 294 height 76
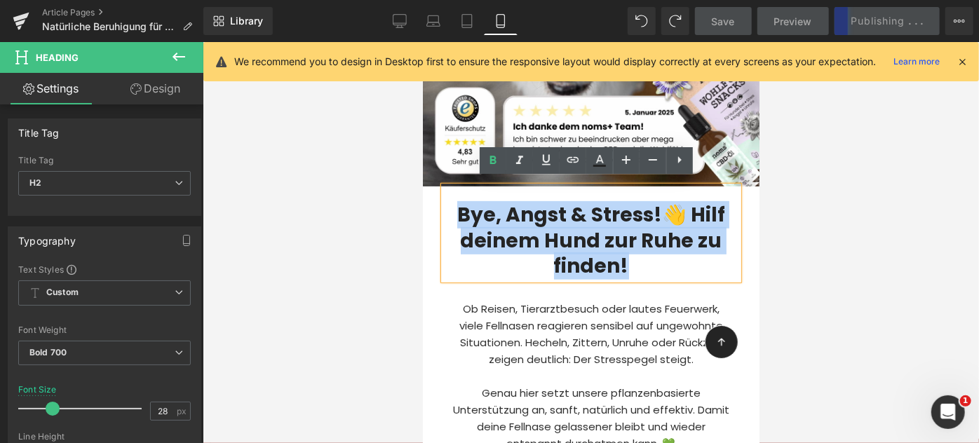
click at [516, 236] on h2 "Bye, Angst & Stress!👋 Hilf deinem Hund zur Ruhe zu finden!" at bounding box center [590, 240] width 294 height 76
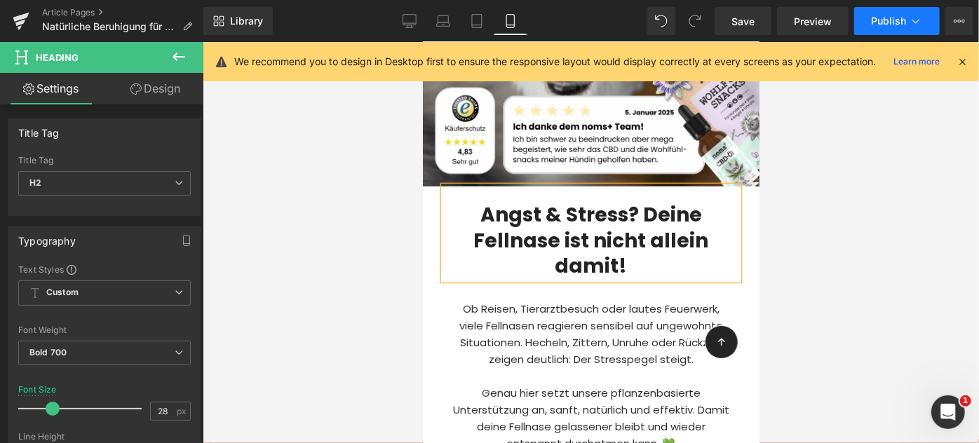
click at [890, 21] on span "Publish" at bounding box center [888, 20] width 35 height 11
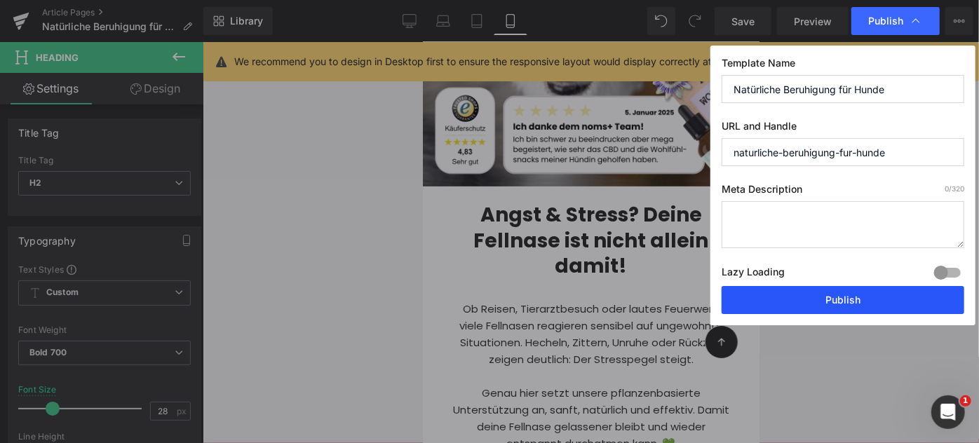
click at [863, 286] on button "Publish" at bounding box center [842, 300] width 243 height 28
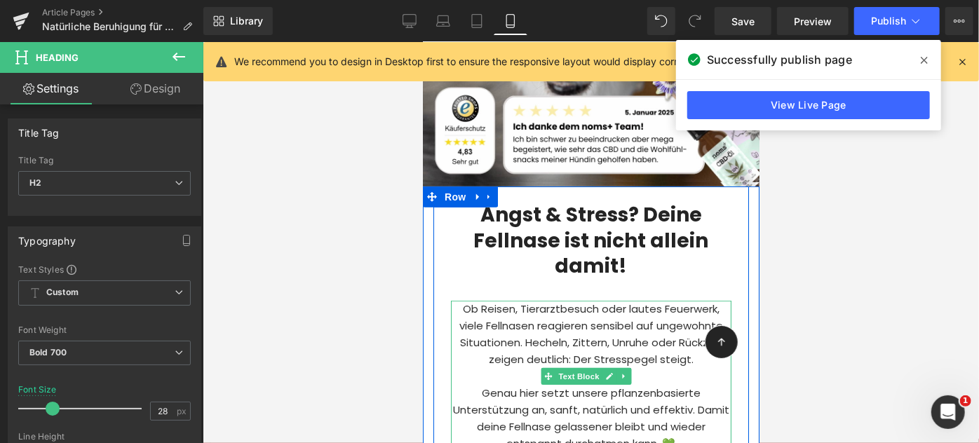
scroll to position [334, 0]
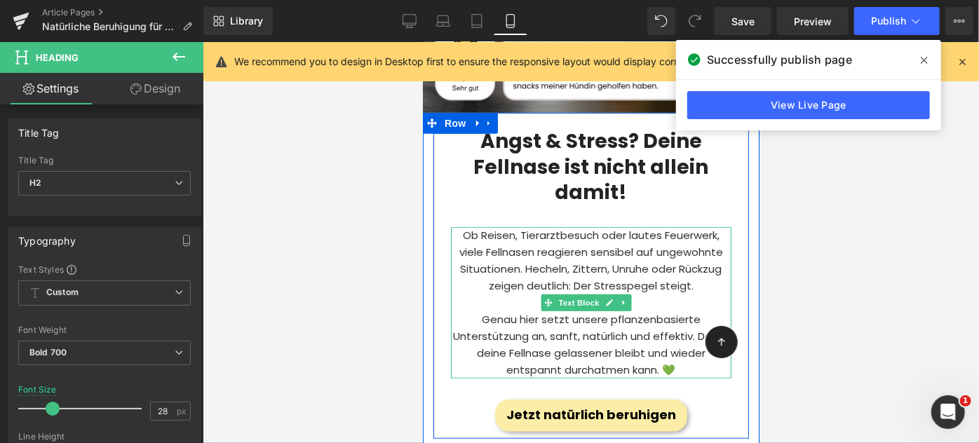
click at [557, 327] on p "Genau hier setzt unsere pflanzenbasierte Unterstützung an, sanft, natürlich und…" at bounding box center [590, 344] width 280 height 67
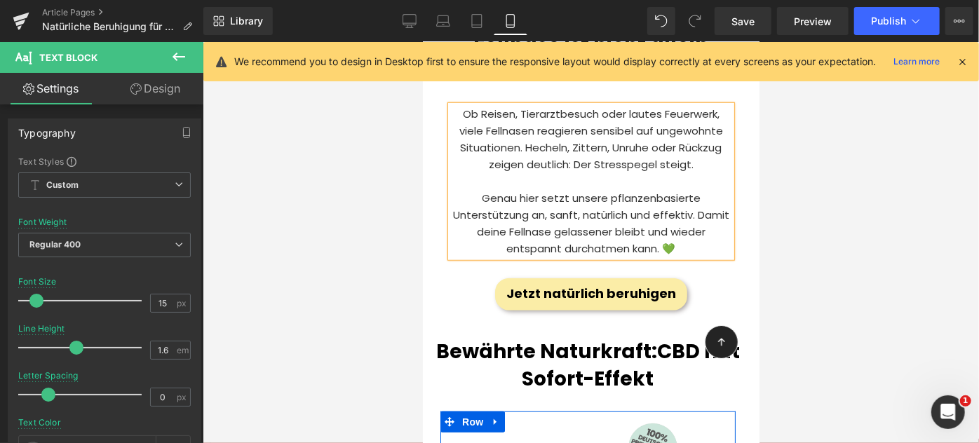
scroll to position [465, 0]
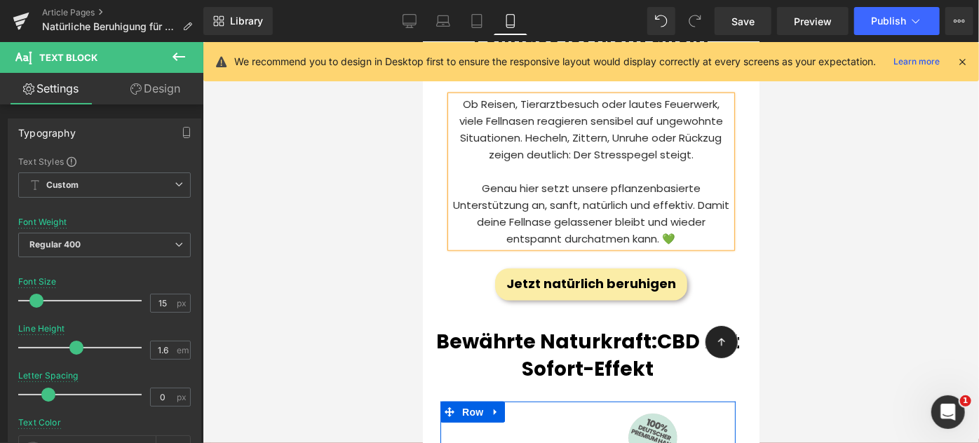
click at [586, 214] on p "Genau hier setzt unsere pflanzenbasierte Unterstützung an, sanft, natürlich und…" at bounding box center [590, 212] width 280 height 67
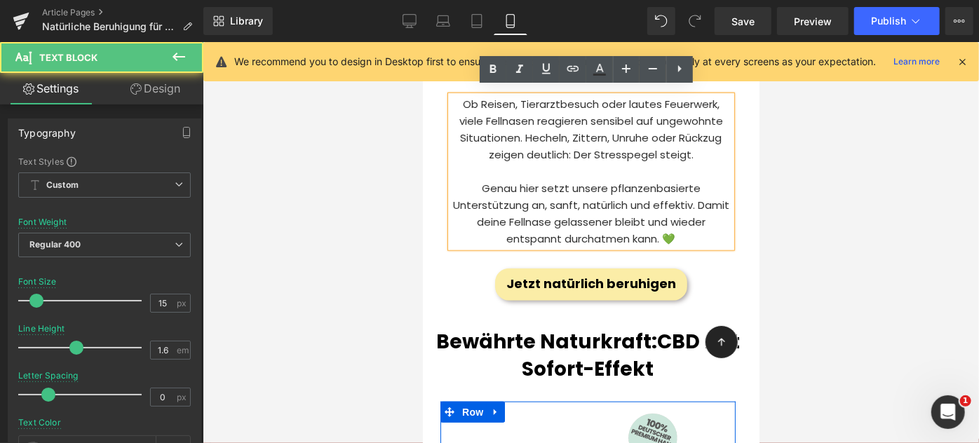
click at [659, 234] on p "Genau hier setzt unsere pflanzenbasierte Unterstützung an, sanft, natürlich und…" at bounding box center [590, 212] width 280 height 67
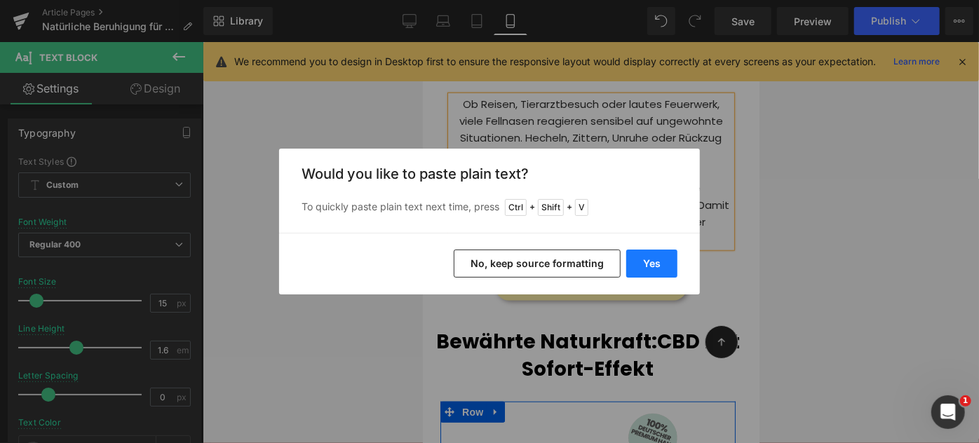
click at [641, 257] on button "Yes" at bounding box center [651, 264] width 51 height 28
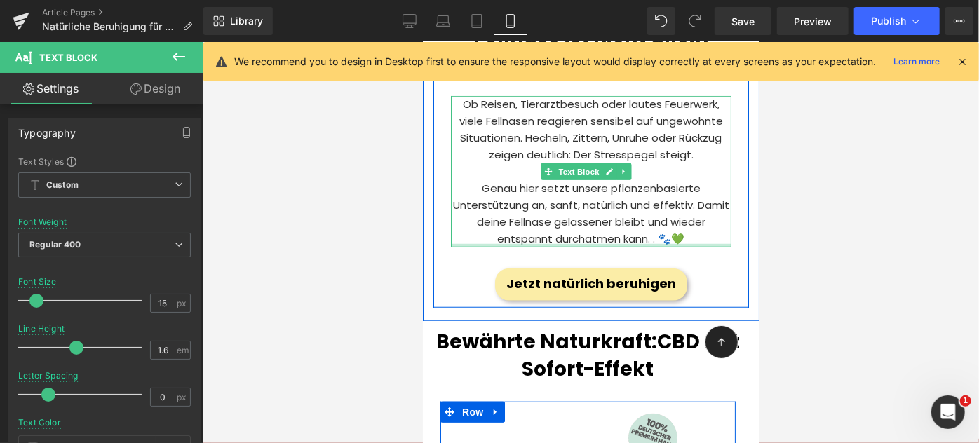
click at [651, 243] on div at bounding box center [590, 245] width 280 height 4
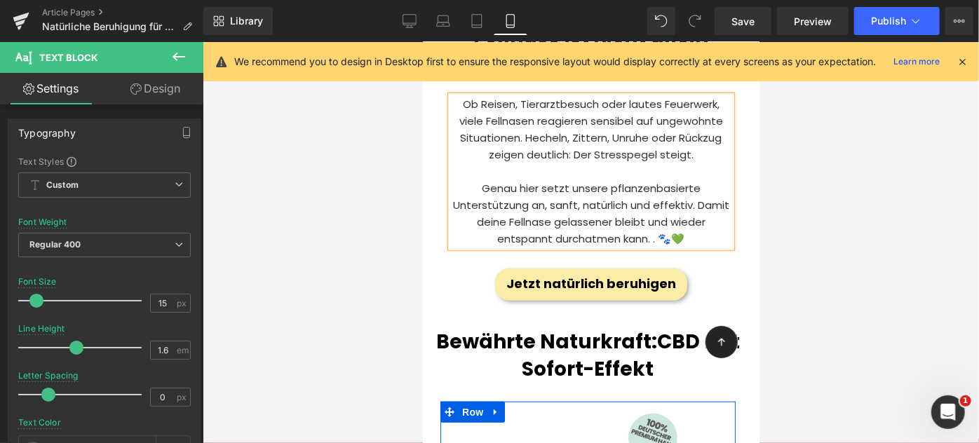
click at [652, 231] on p "Genau hier setzt unsere pflanzenbasierte Unterstützung an, sanft, natürlich und…" at bounding box center [590, 212] width 280 height 67
click at [894, 27] on span "Publish" at bounding box center [888, 20] width 35 height 11
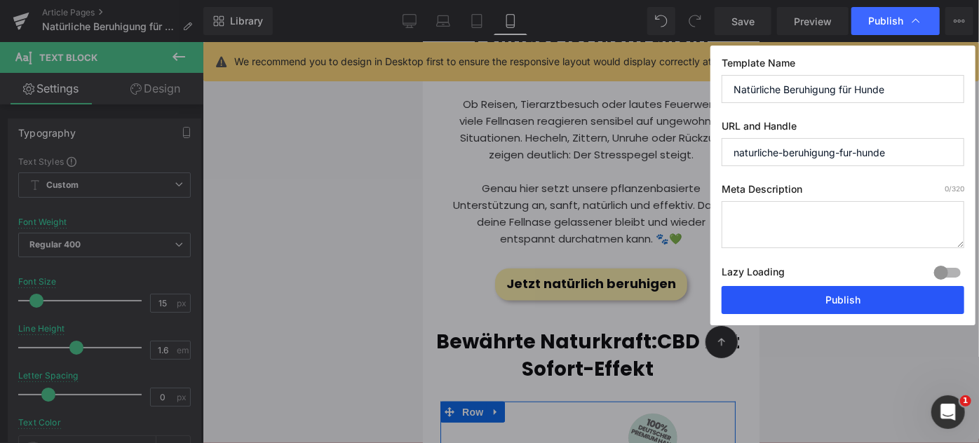
click at [867, 295] on button "Publish" at bounding box center [842, 300] width 243 height 28
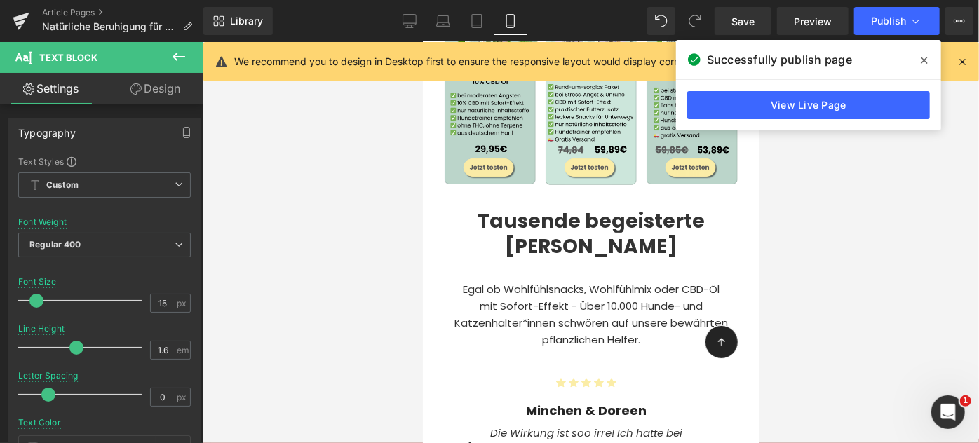
scroll to position [5629, 0]
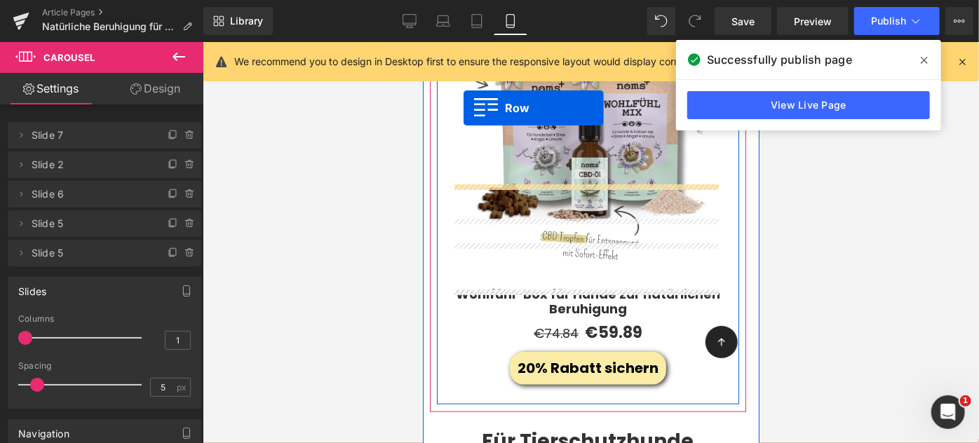
scroll to position [3241, 0]
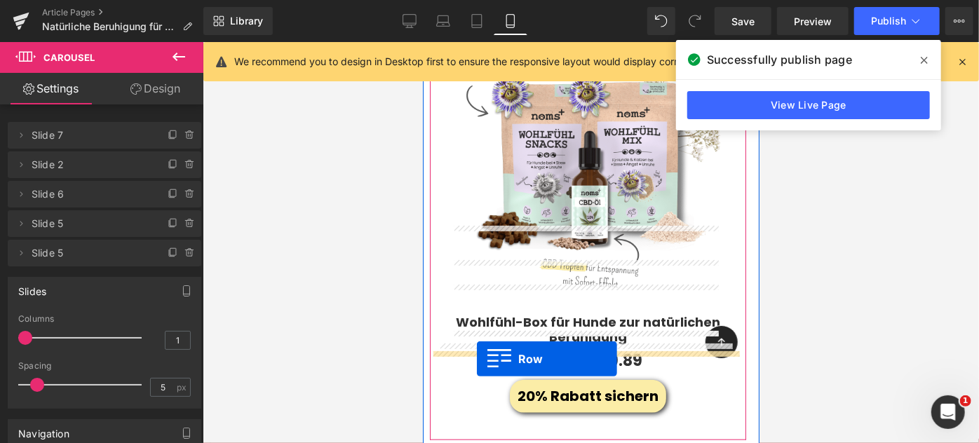
drag, startPoint x: 439, startPoint y: 198, endPoint x: 476, endPoint y: 359, distance: 164.8
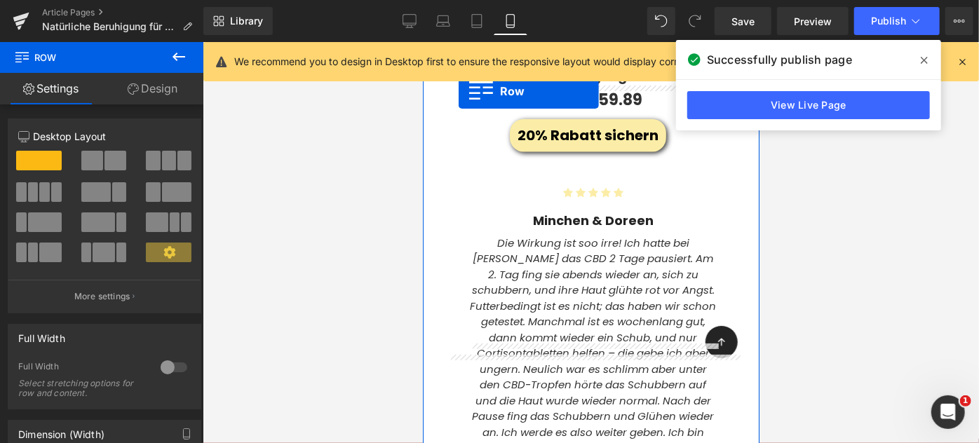
scroll to position [3460, 0]
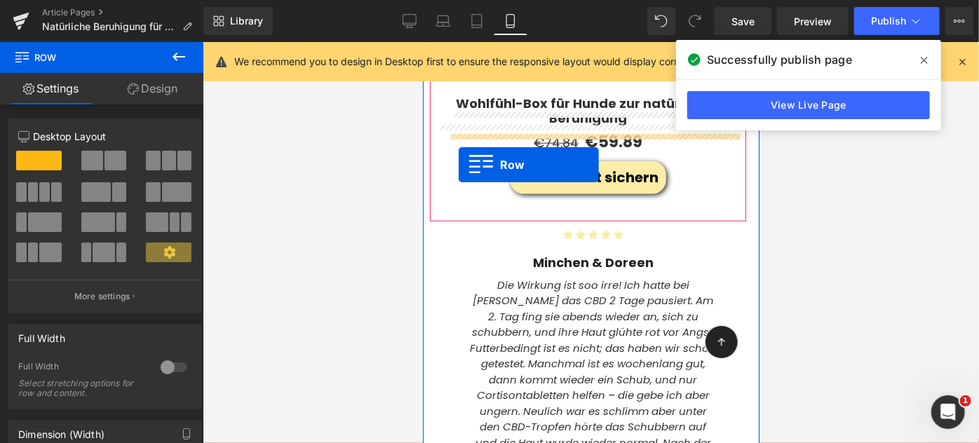
drag, startPoint x: 433, startPoint y: 158, endPoint x: 458, endPoint y: 165, distance: 25.5
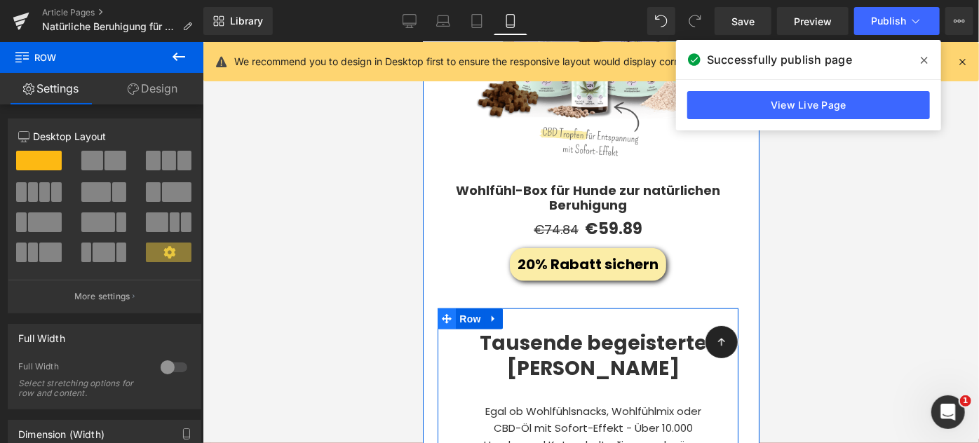
scroll to position [3340, 0]
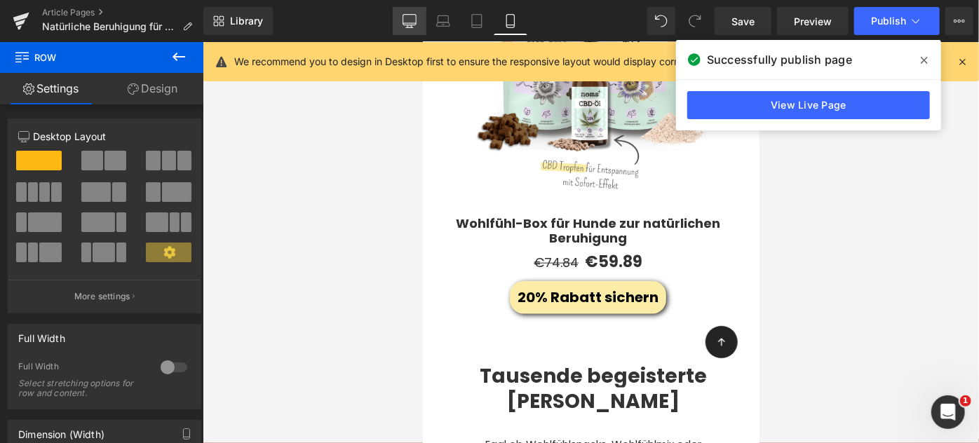
click at [400, 14] on link "Desktop" at bounding box center [410, 21] width 34 height 28
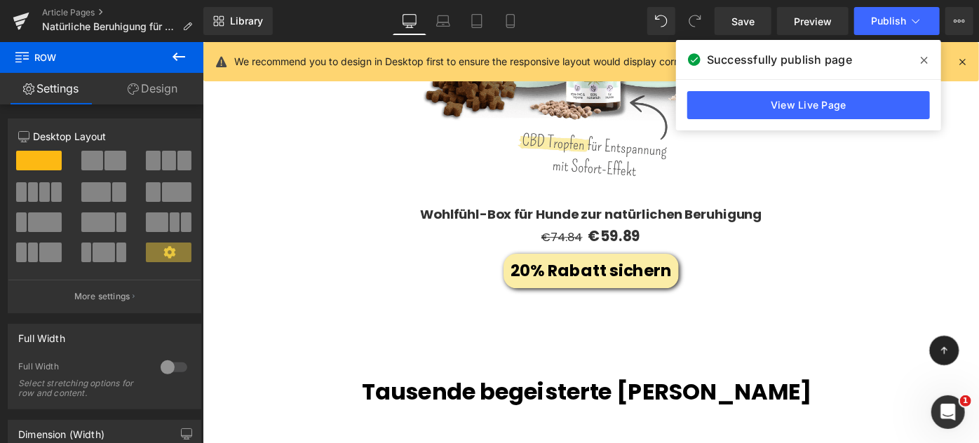
scroll to position [3334, 0]
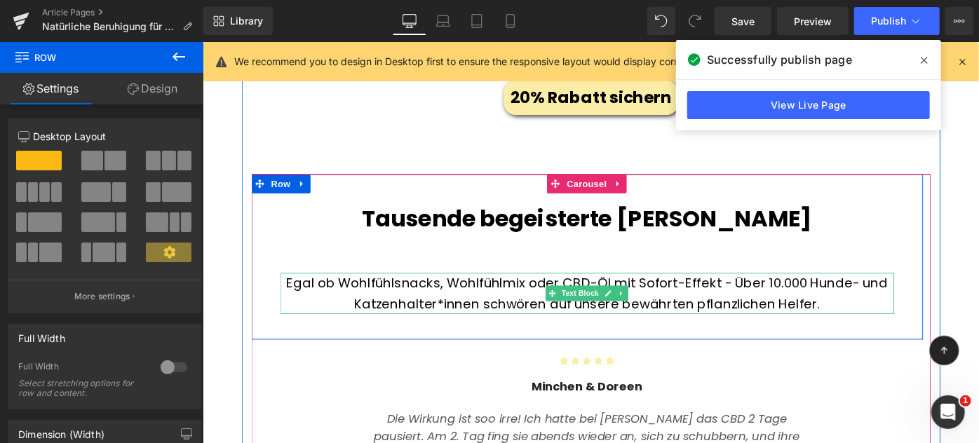
click at [525, 294] on p "Egal ob Wohlfühlsnacks, Wohlfühlmix oder CBD-Öl mit Sofort-Effekt - Über 10.000…" at bounding box center [622, 316] width 671 height 45
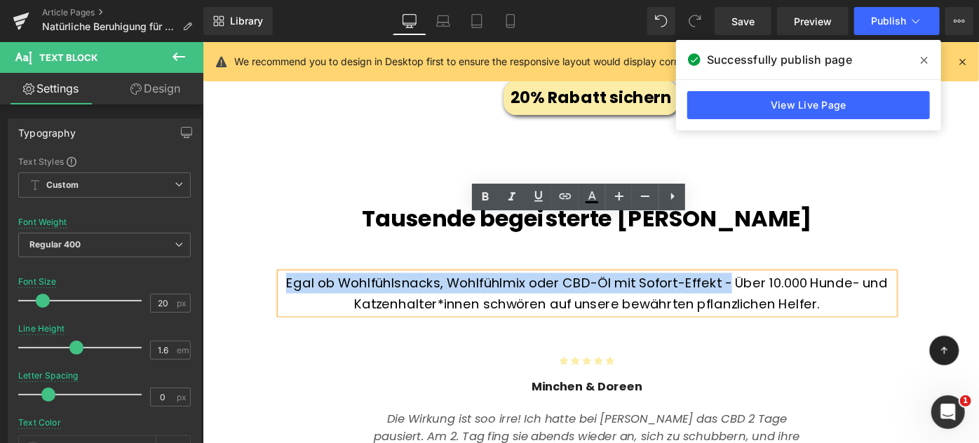
drag, startPoint x: 773, startPoint y: 242, endPoint x: 283, endPoint y: 221, distance: 490.4
click at [283, 221] on div "Tausende begeisterte Kunden Heading Egal ob Wohlfühlsnacks, Wohlfühlmix oder CB…" at bounding box center [622, 284] width 734 height 154
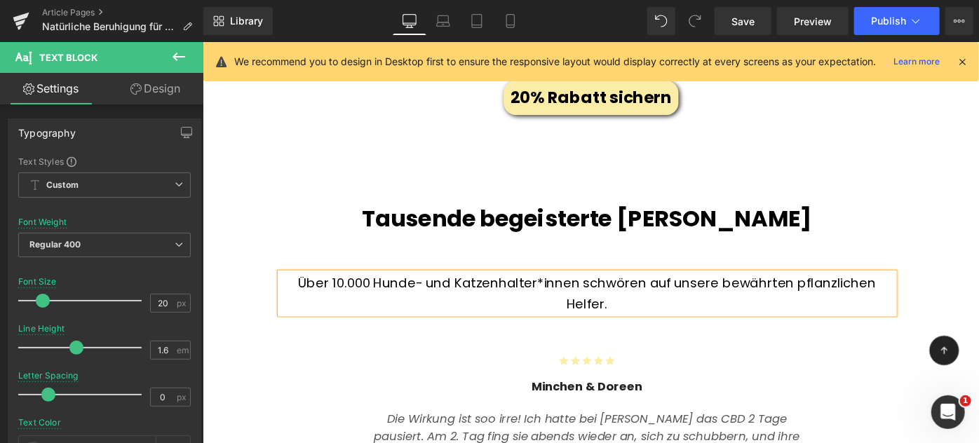
click at [955, 294] on p "Über 10.000 Hunde- und Katzenhalter*innen schwören auf unsere bewährten pflanzl…" at bounding box center [622, 316] width 671 height 45
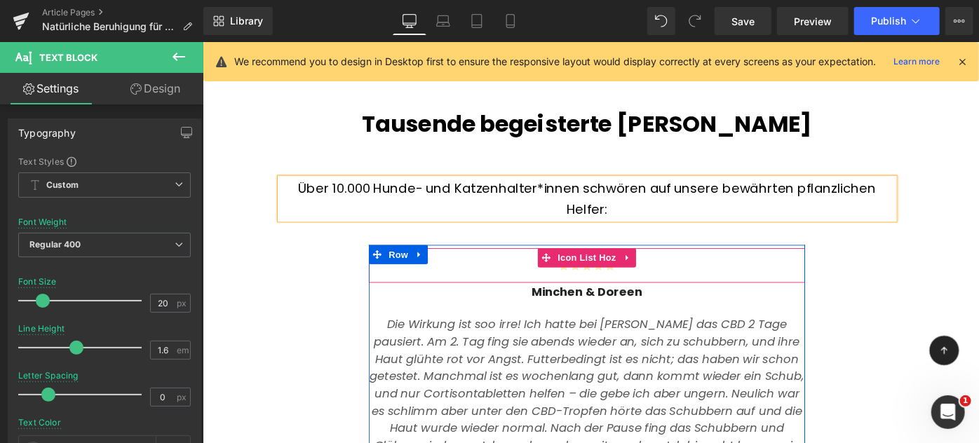
scroll to position [3439, 0]
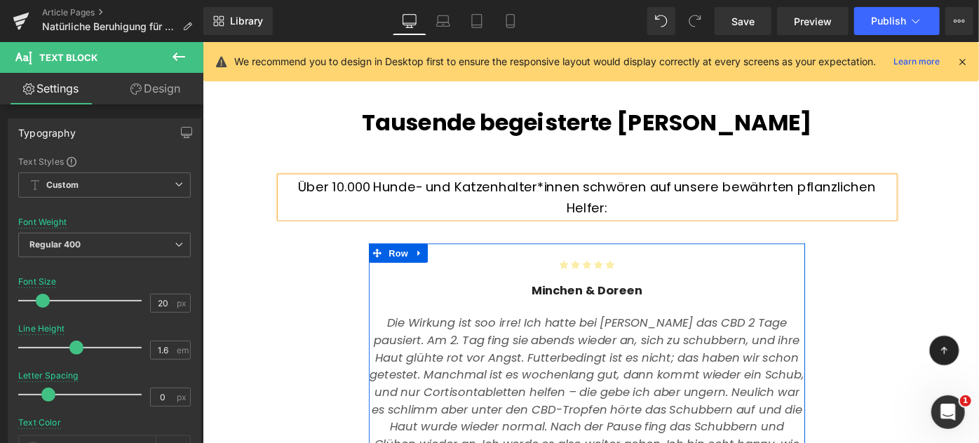
click at [415, 261] on span "Row" at bounding box center [416, 271] width 28 height 21
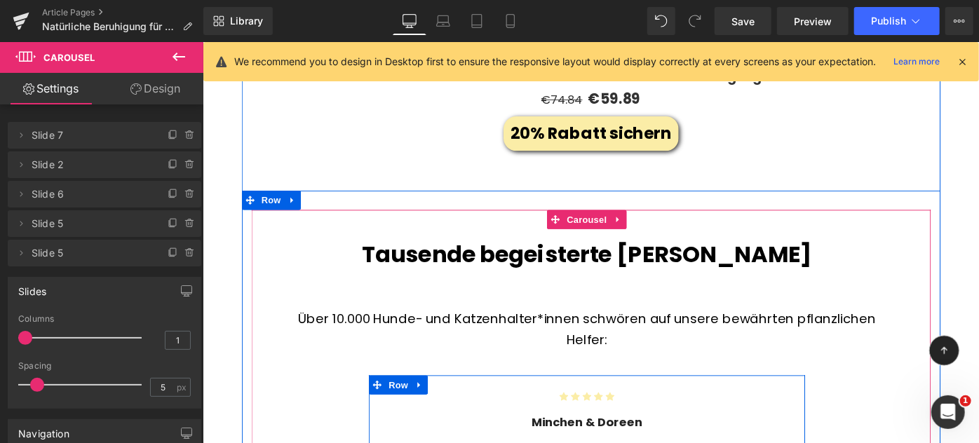
scroll to position [3292, 0]
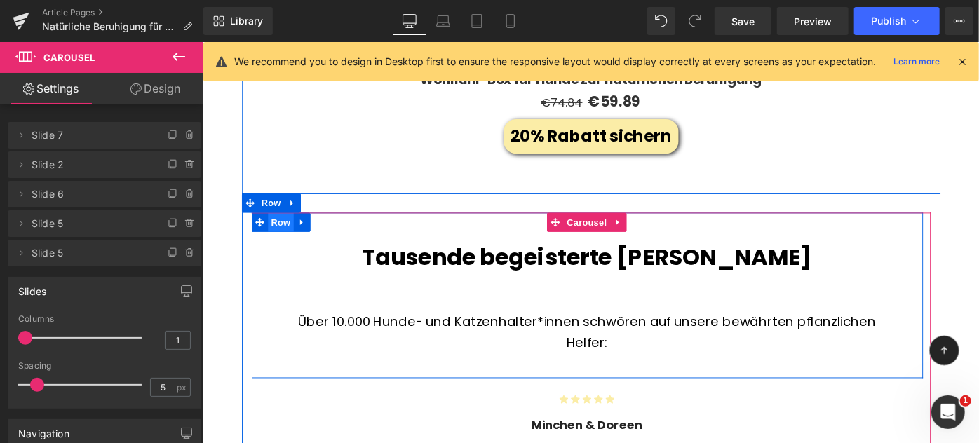
click at [282, 228] on span "Row" at bounding box center [287, 238] width 28 height 21
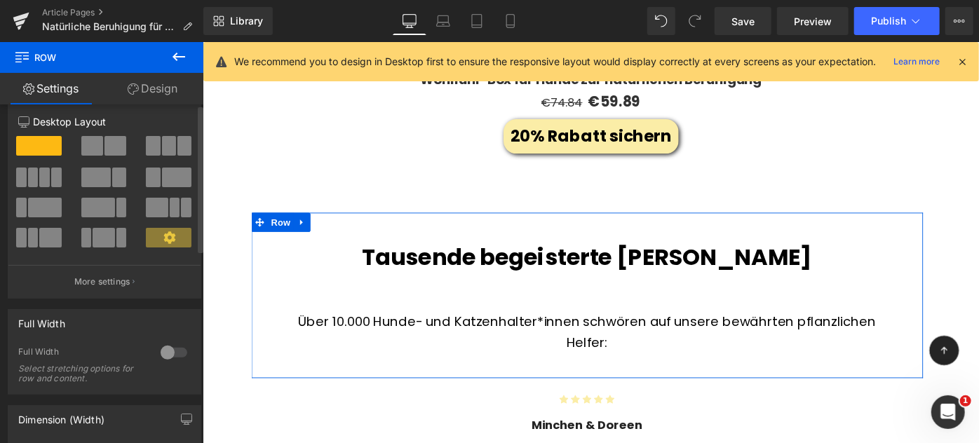
scroll to position [0, 0]
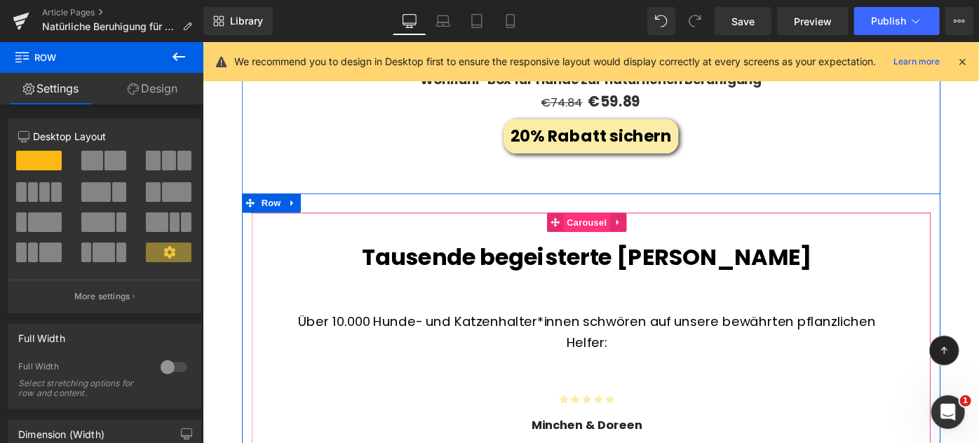
click at [618, 228] on span "Carousel" at bounding box center [622, 238] width 50 height 21
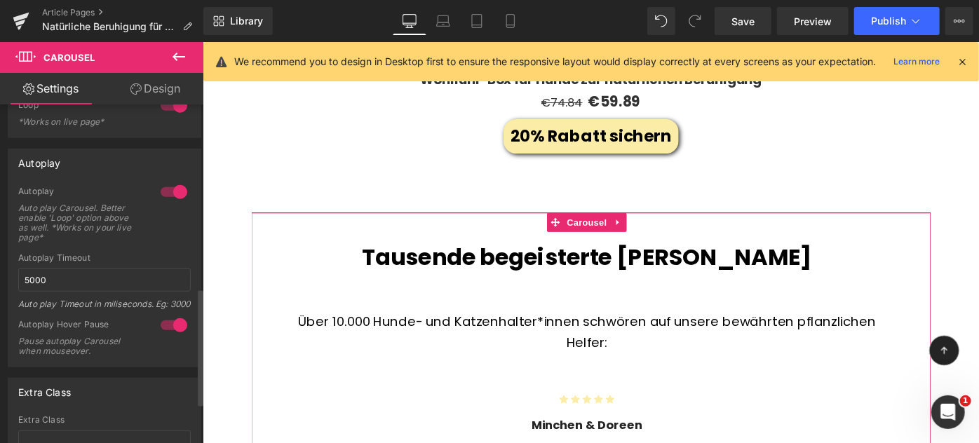
scroll to position [650, 0]
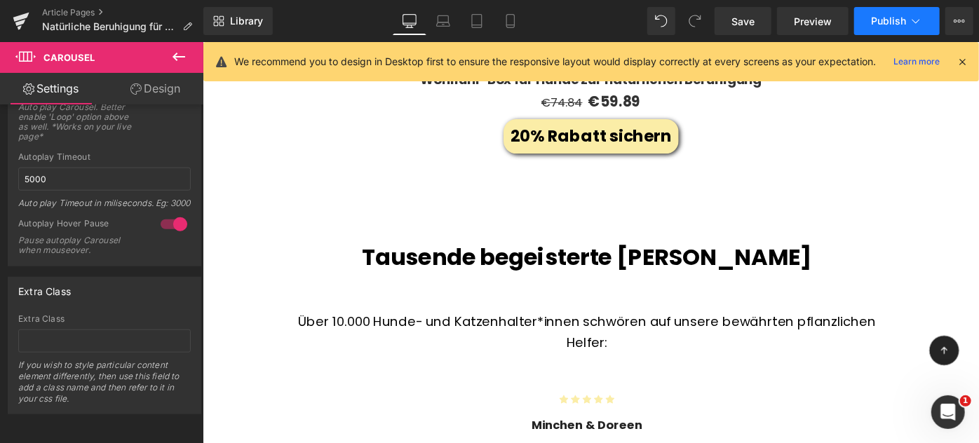
click at [865, 22] on button "Publish" at bounding box center [897, 21] width 86 height 28
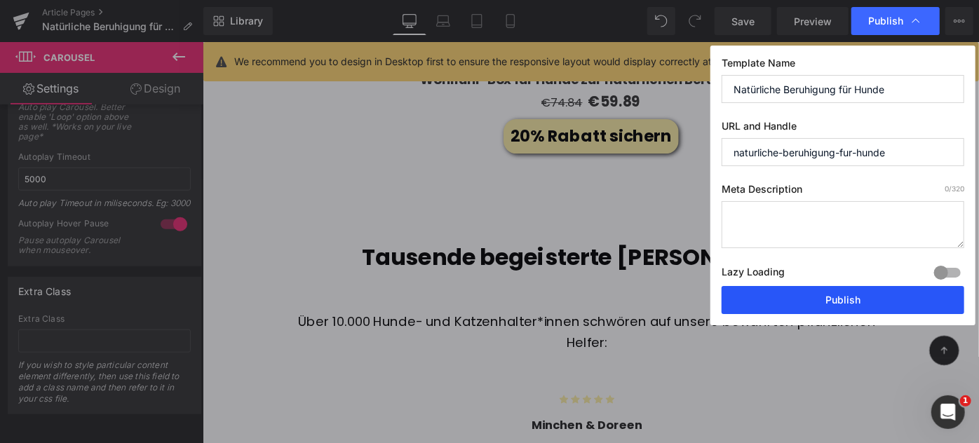
click at [839, 299] on button "Publish" at bounding box center [842, 300] width 243 height 28
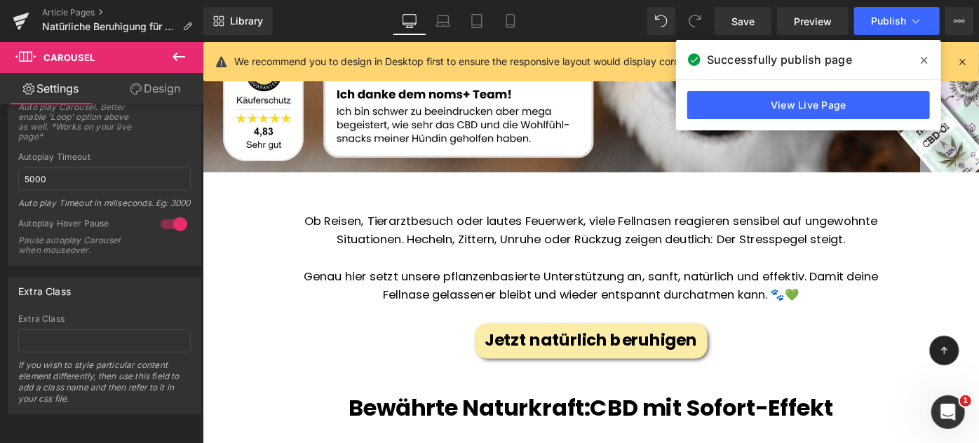
scroll to position [714, 0]
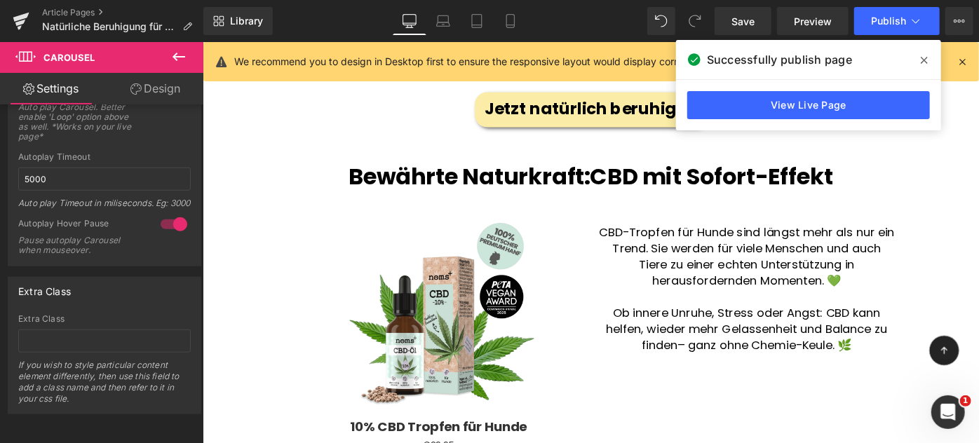
click at [862, 367] on span "– ganz ohne Chemie-Keule. 🌿" at bounding box center [816, 373] width 190 height 18
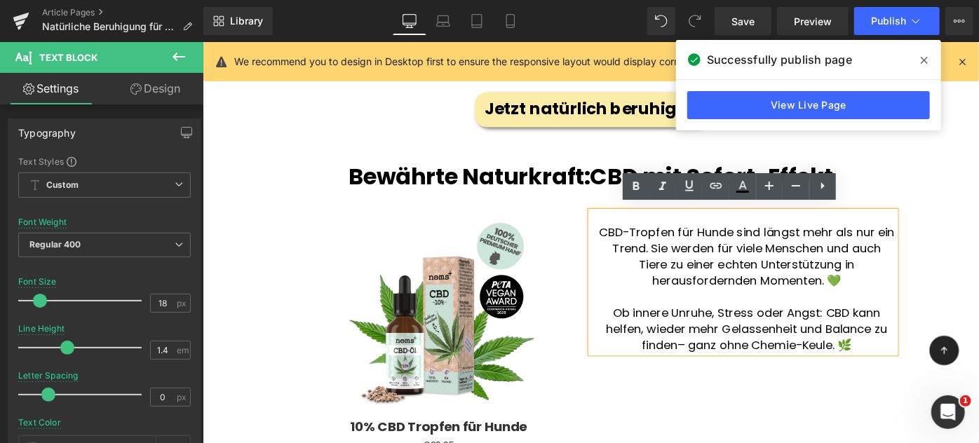
click at [721, 367] on span "– ganz ohne Chemie-Keule. 🌿" at bounding box center [816, 373] width 190 height 18
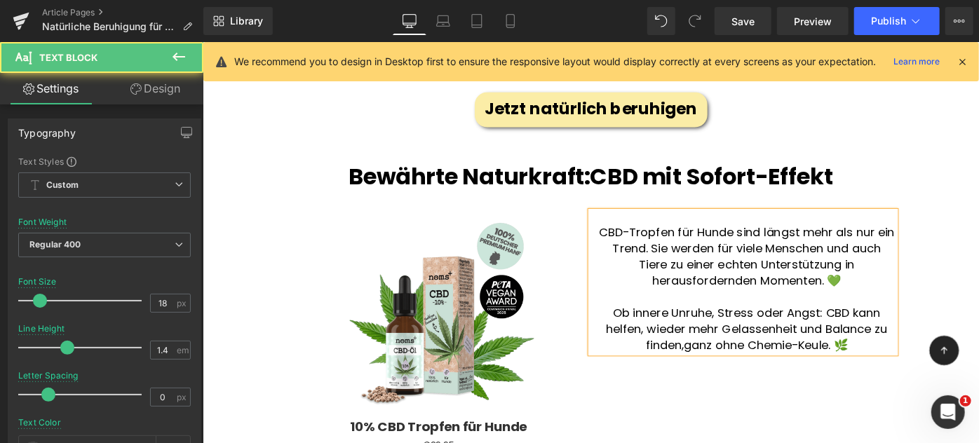
click at [907, 371] on p "Ob innere Unruhe, Stress oder Angst: CBD kann helfen, wieder mehr Gelassenheit …" at bounding box center [796, 355] width 325 height 53
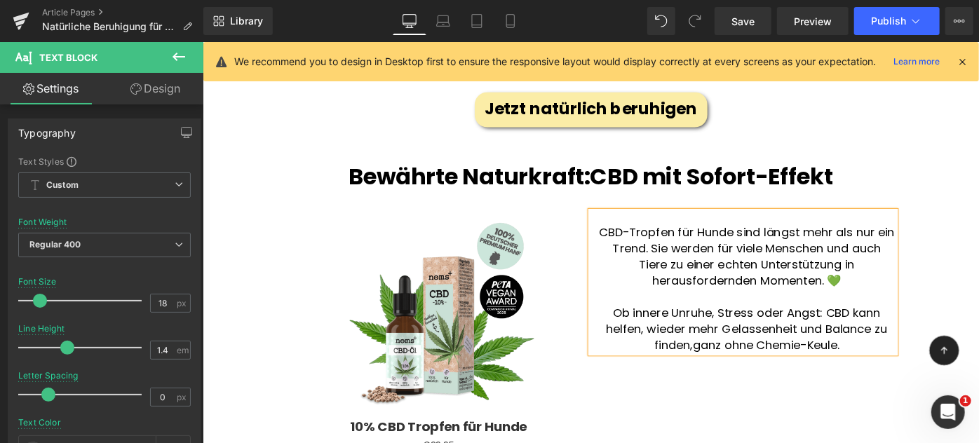
click at [958, 270] on div "Sale Off (P) Image 10% CBD Tropfen für Hunde (P) Title €0 €29.95 (P) Price Prod…" at bounding box center [625, 389] width 687 height 327
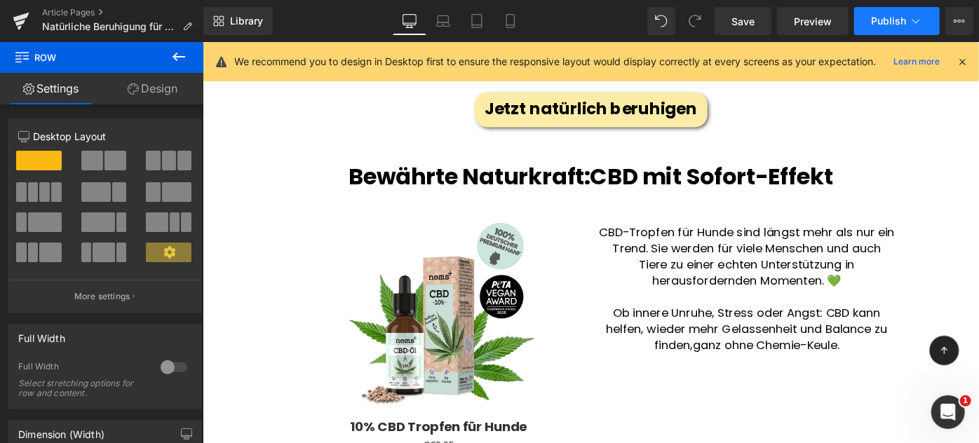
click at [893, 9] on button "Publish" at bounding box center [897, 21] width 86 height 28
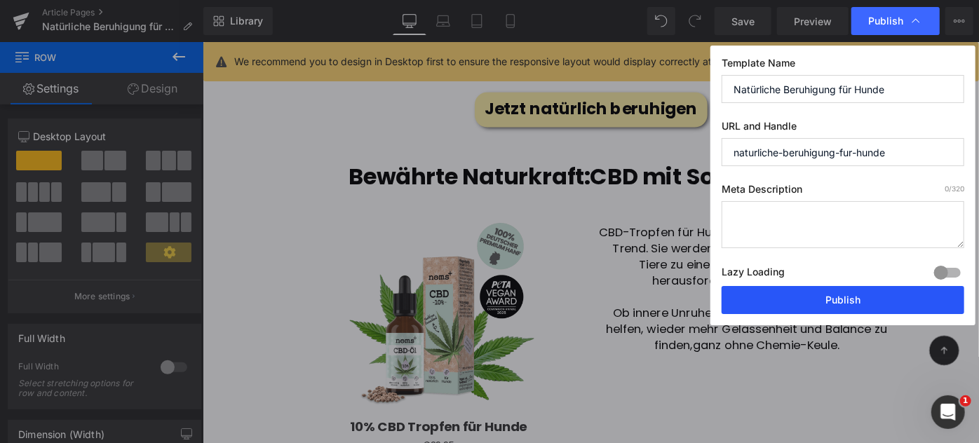
click at [882, 289] on button "Publish" at bounding box center [842, 300] width 243 height 28
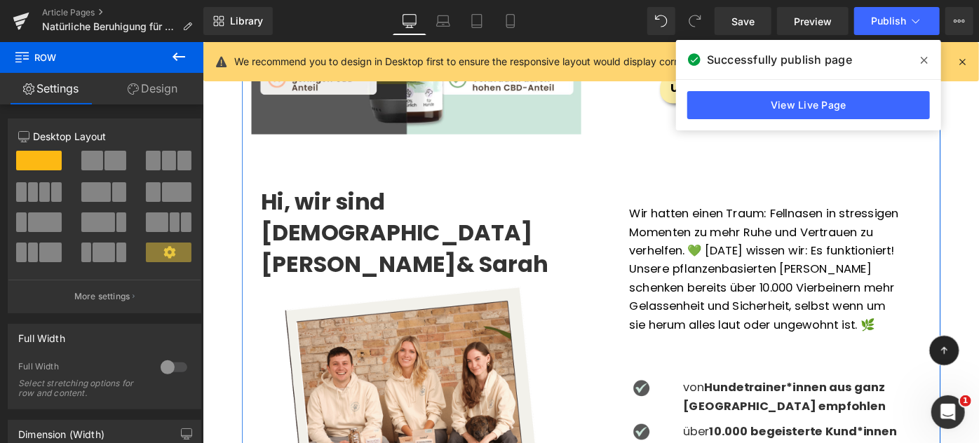
scroll to position [1569, 0]
click at [796, 254] on div "Wir hatten einen Traum: Fellnasen in stressigen Momenten zu mehr Ruhe und Vertr…" at bounding box center [817, 291] width 298 height 142
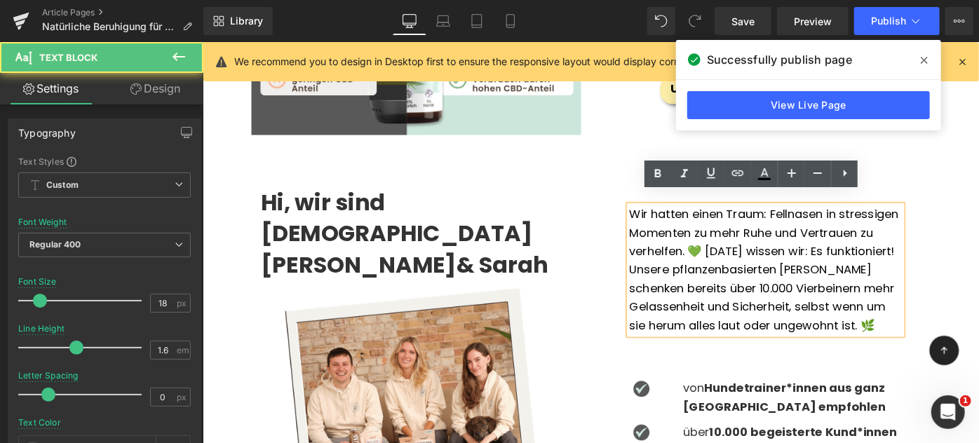
click at [832, 257] on div "Wir hatten einen Traum: Fellnasen in stressigen Momenten zu mehr Ruhe und Vertr…" at bounding box center [817, 291] width 298 height 142
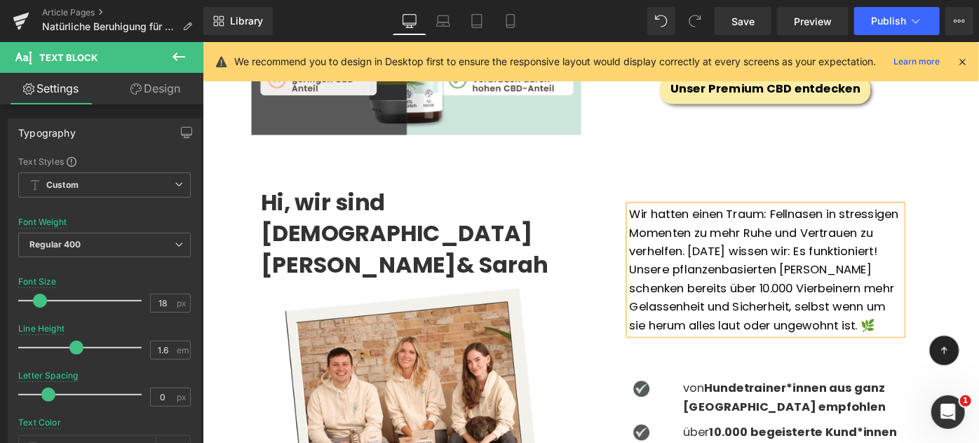
click at [722, 351] on div "Wir hatten einen Traum: Fellnasen in stressigen Momenten zu mehr Ruhe und Vertr…" at bounding box center [817, 291] width 298 height 142
click at [878, 20] on span "Publish" at bounding box center [888, 20] width 35 height 11
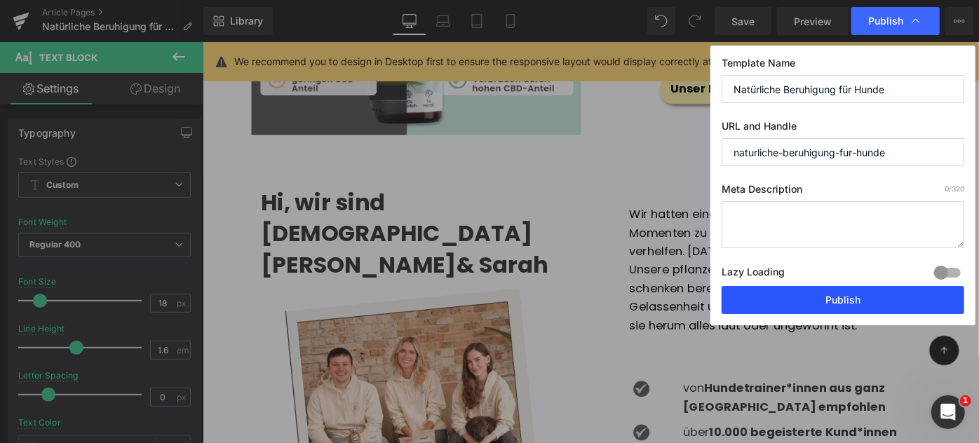
click at [875, 299] on button "Publish" at bounding box center [842, 300] width 243 height 28
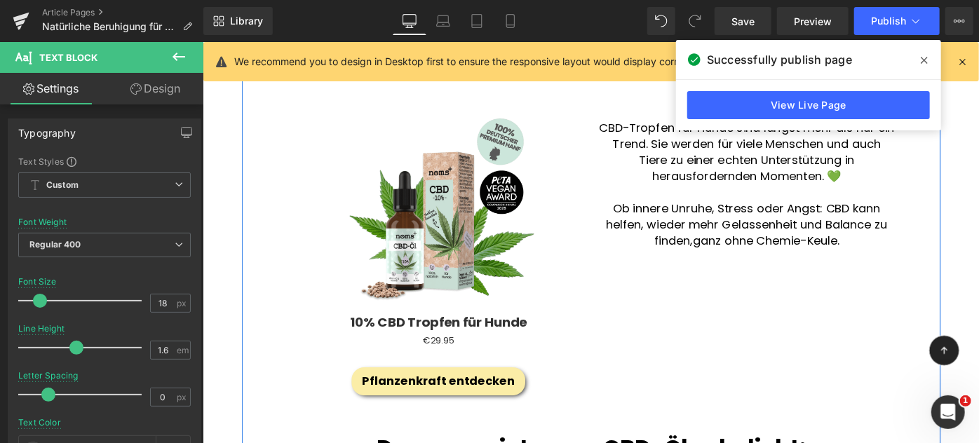
scroll to position [827, 0]
click at [904, 186] on p "CBD-Tropfen für Hunde sind längst mehr als nur ein Trend. Sie werden für viele …" at bounding box center [796, 162] width 325 height 71
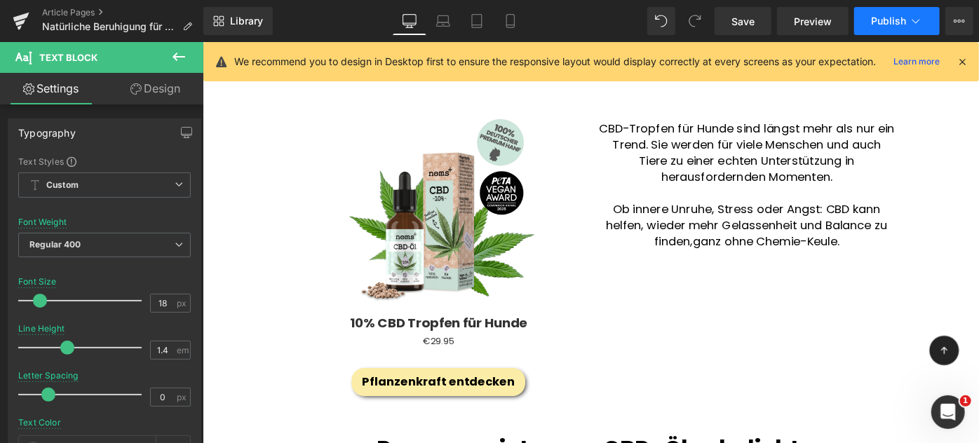
click at [875, 19] on span "Publish" at bounding box center [888, 20] width 35 height 11
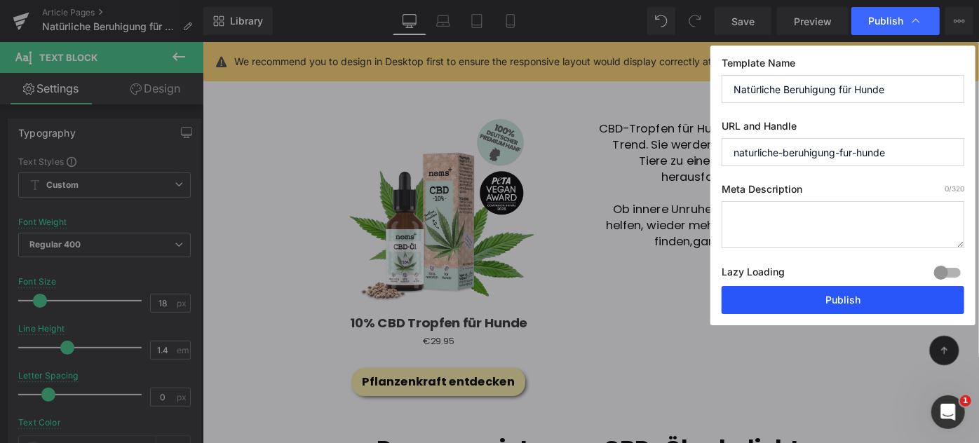
click at [882, 294] on button "Publish" at bounding box center [842, 300] width 243 height 28
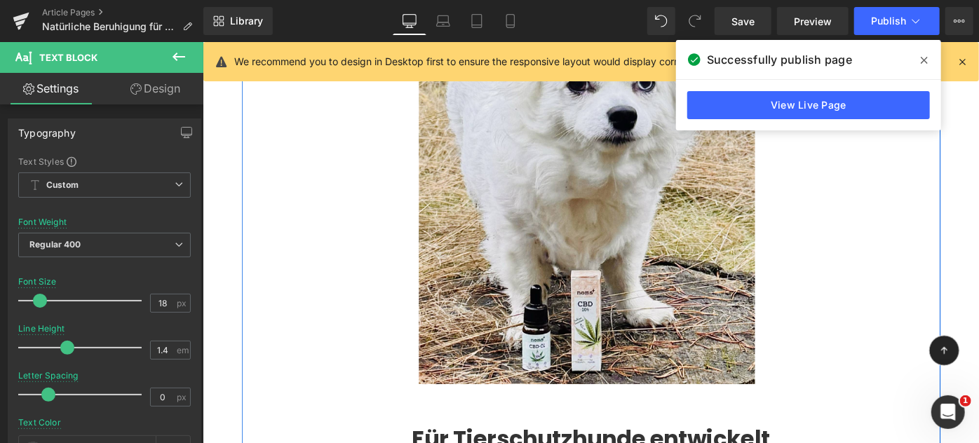
scroll to position [4148, 0]
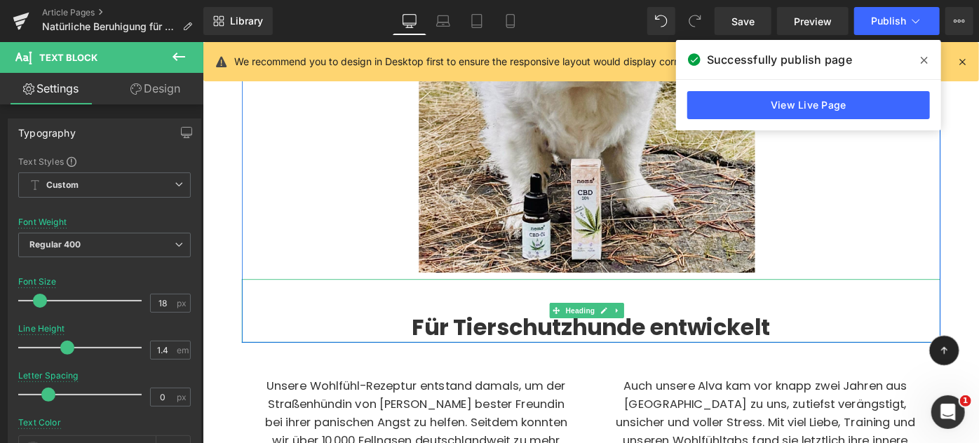
click at [549, 301] on div "Für Tierschutzhunde entwickelt" at bounding box center [626, 335] width 763 height 69
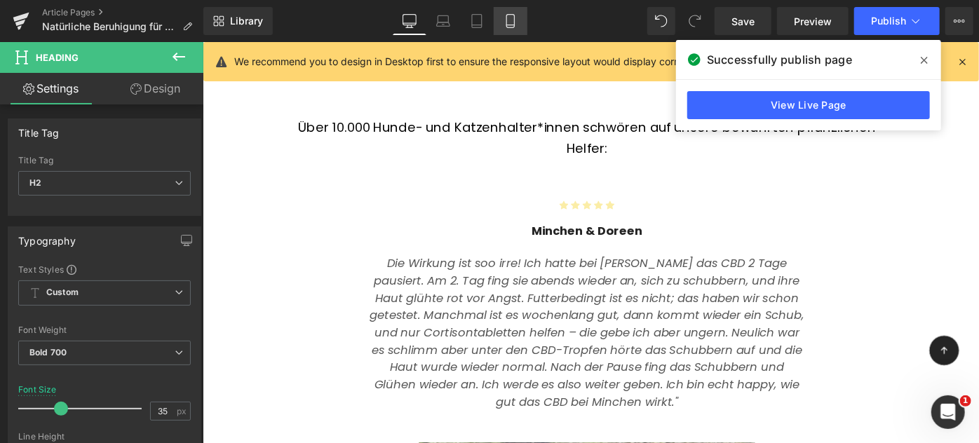
click at [503, 34] on link "Mobile" at bounding box center [510, 21] width 34 height 28
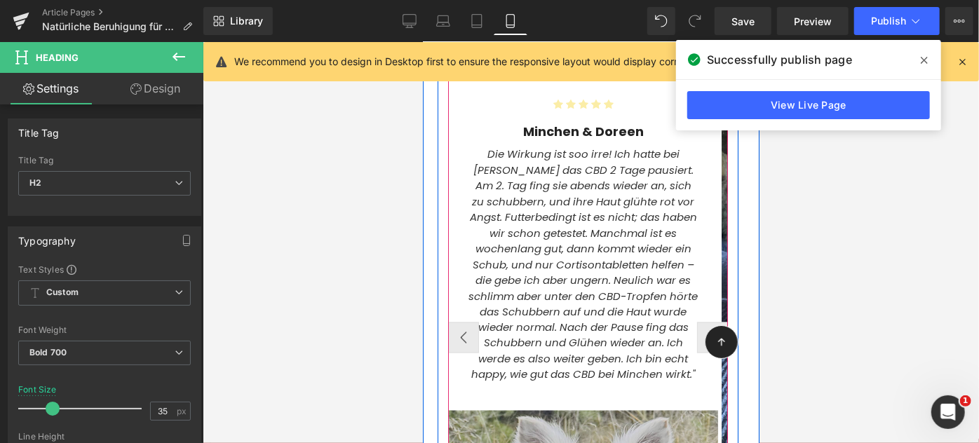
scroll to position [3754, 0]
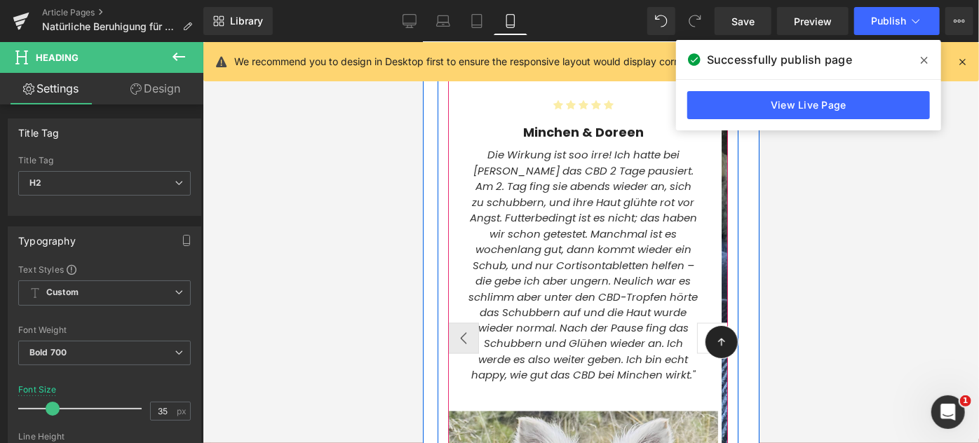
click at [700, 322] on button "›" at bounding box center [711, 337] width 31 height 31
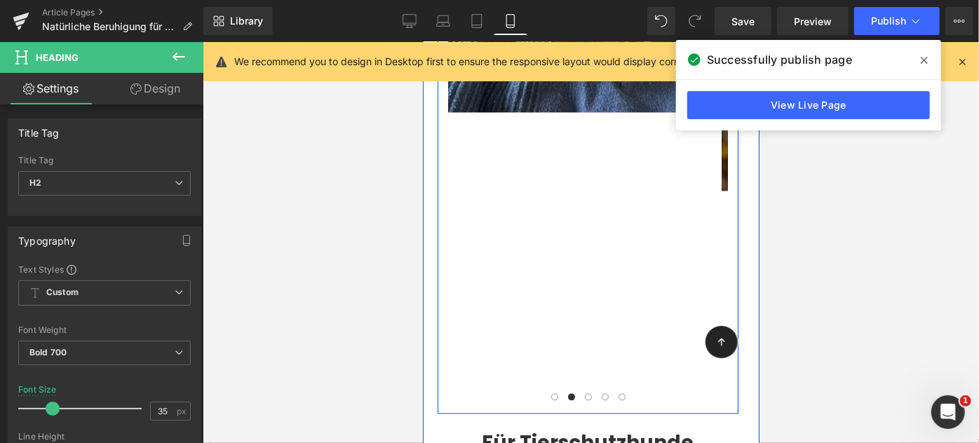
scroll to position [4095, 0]
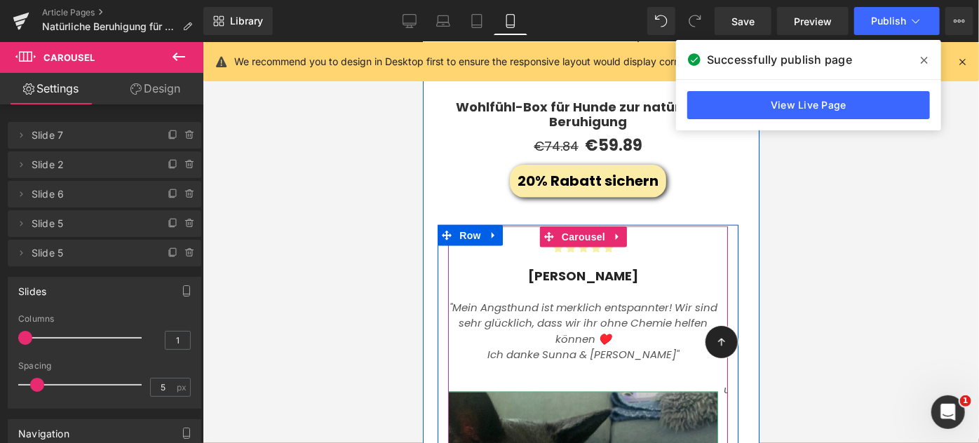
scroll to position [3584, 0]
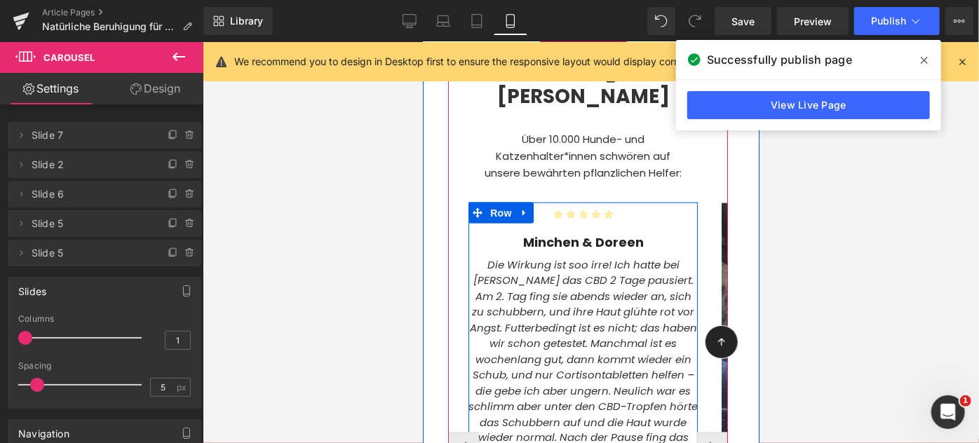
scroll to position [3645, 0]
click at [514, 257] on icon "Die Wirkung ist soo irre! Ich hatte bei [PERSON_NAME] das CBD 2 Tage pausiert. …" at bounding box center [582, 375] width 229 height 236
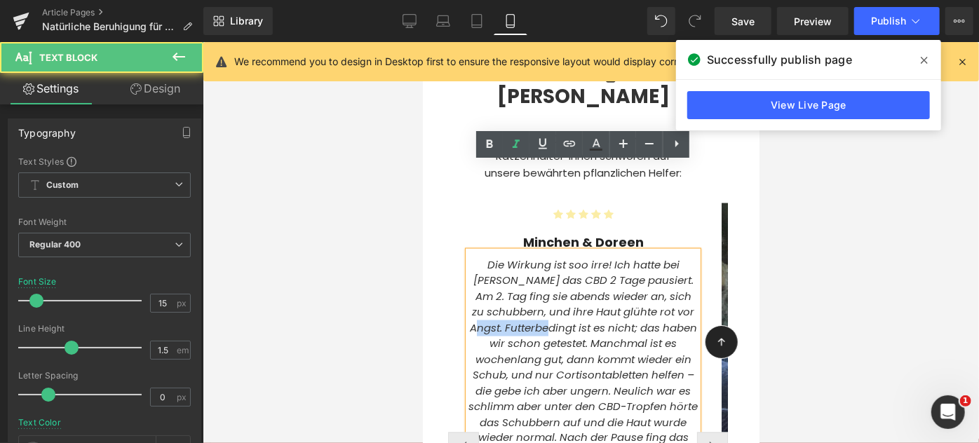
click at [514, 257] on icon "Die Wirkung ist soo irre! Ich hatte bei [PERSON_NAME] das CBD 2 Tage pausiert. …" at bounding box center [582, 375] width 229 height 236
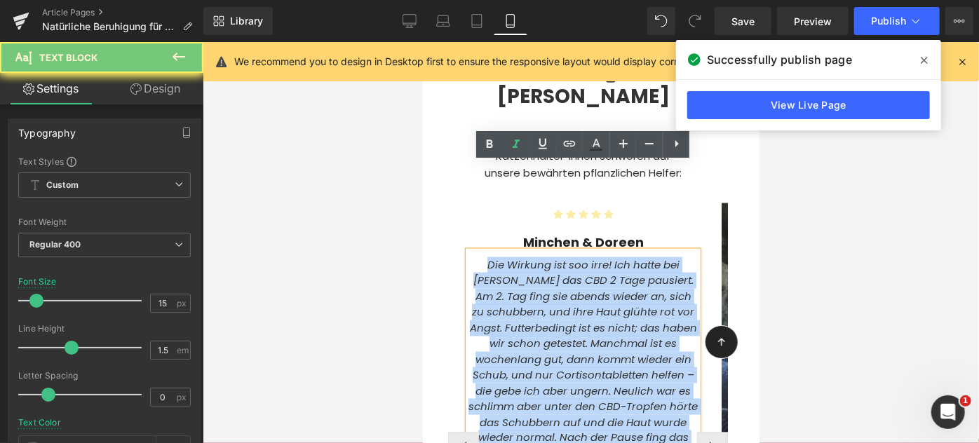
click at [514, 257] on icon "Die Wirkung ist soo irre! Ich hatte bei [PERSON_NAME] das CBD 2 Tage pausiert. …" at bounding box center [582, 375] width 229 height 236
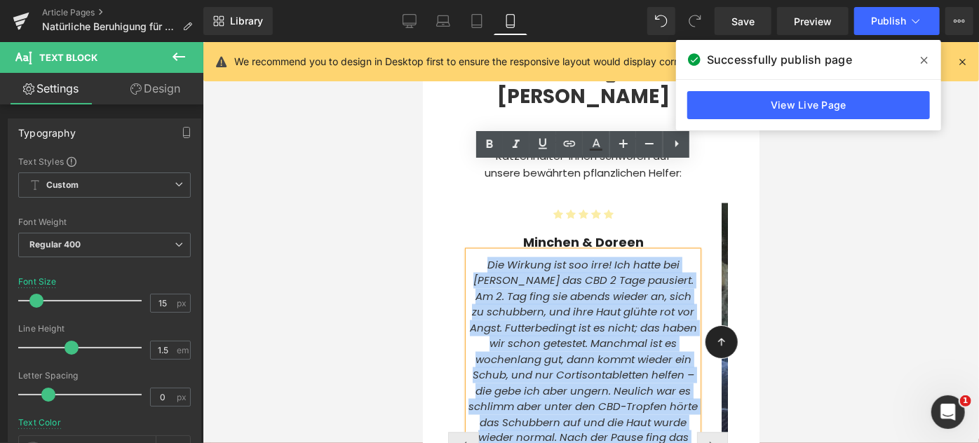
copy icon "Die Wirkung ist soo irre! Ich hatte bei [PERSON_NAME] das CBD 2 Tage pausiert. …"
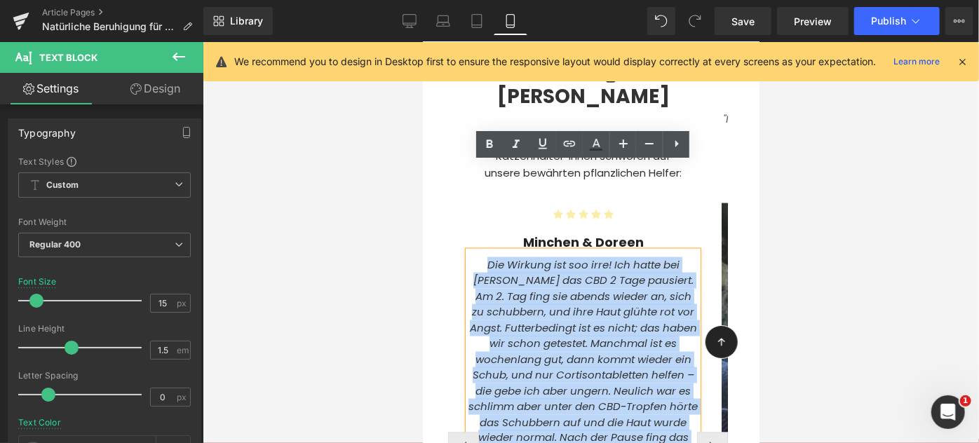
click at [556, 257] on icon "Die Wirkung ist soo irre! Ich hatte bei [PERSON_NAME] das CBD 2 Tage pausiert. …" at bounding box center [582, 375] width 229 height 236
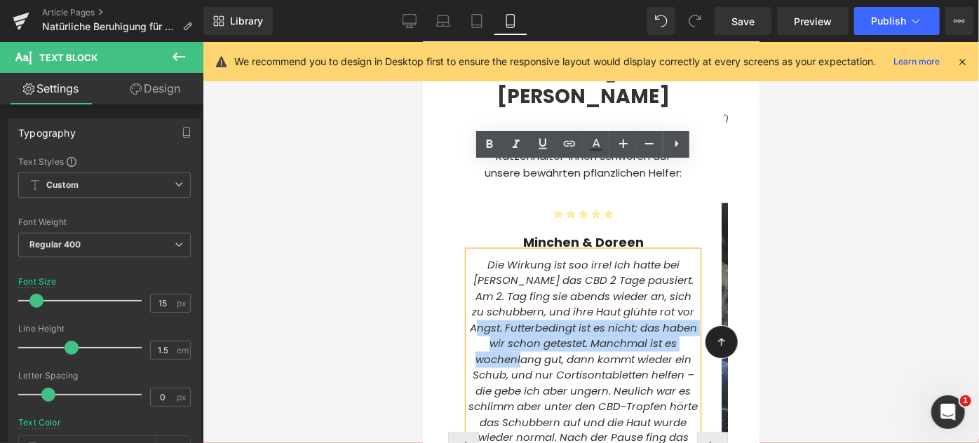
drag, startPoint x: 502, startPoint y: 240, endPoint x: 556, endPoint y: 266, distance: 59.9
click at [556, 266] on icon "Die Wirkung ist soo irre! Ich hatte bei [PERSON_NAME] das CBD 2 Tage pausiert. …" at bounding box center [582, 375] width 229 height 236
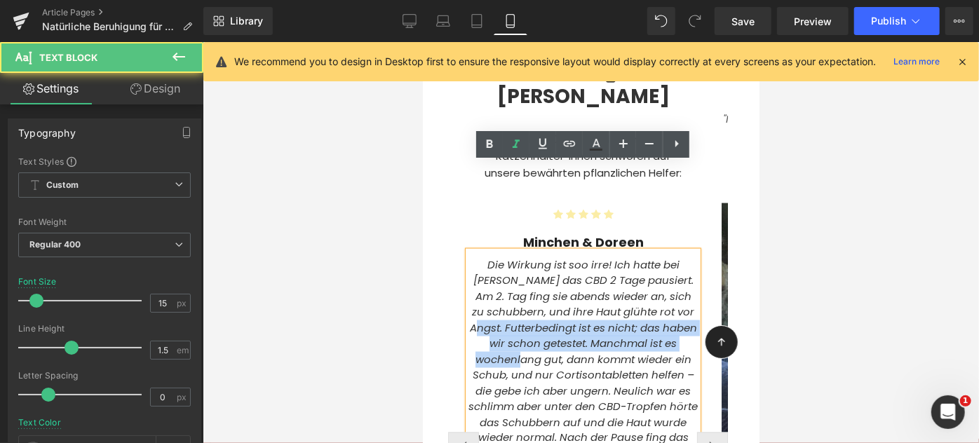
click at [556, 266] on icon "Die Wirkung ist soo irre! Ich hatte bei [PERSON_NAME] das CBD 2 Tage pausiert. …" at bounding box center [582, 375] width 229 height 236
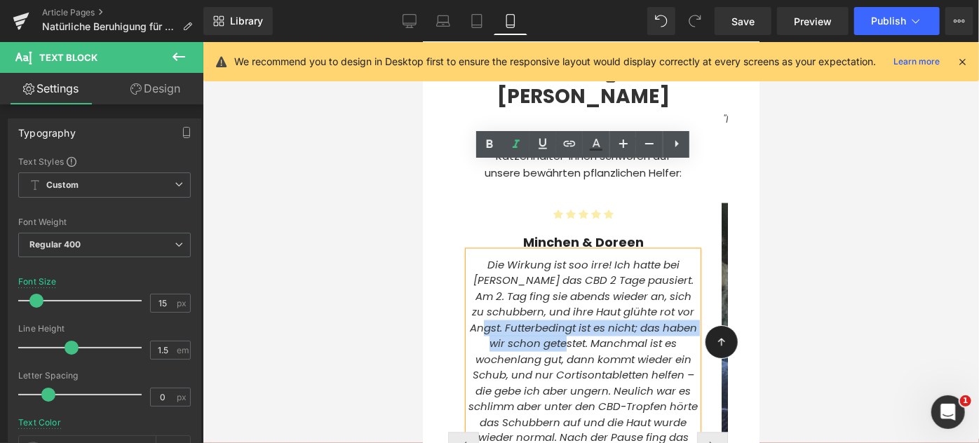
drag, startPoint x: 591, startPoint y: 250, endPoint x: 505, endPoint y: 236, distance: 86.5
click at [505, 257] on icon "Die Wirkung ist soo irre! Ich hatte bei [PERSON_NAME] das CBD 2 Tage pausiert. …" at bounding box center [582, 375] width 229 height 236
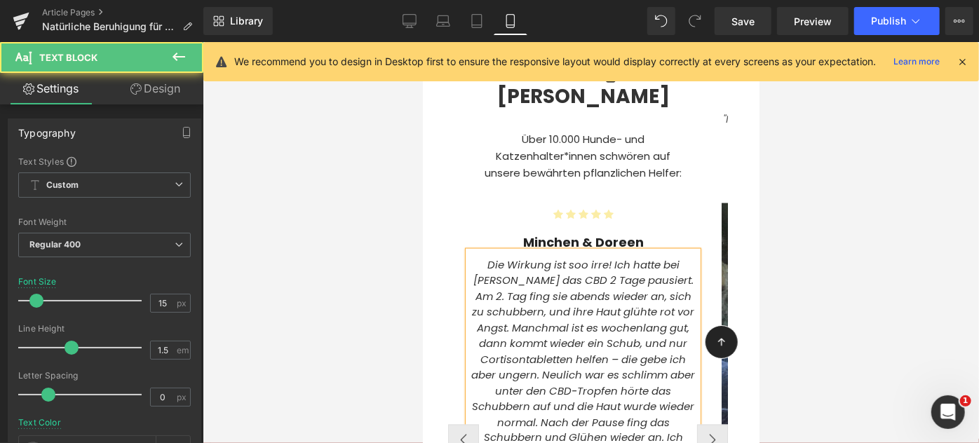
click at [541, 287] on icon "Die Wirkung ist soo irre! Ich hatte bei Minchen das CBD 2 Tage pausiert. Am 2. …" at bounding box center [582, 367] width 224 height 220
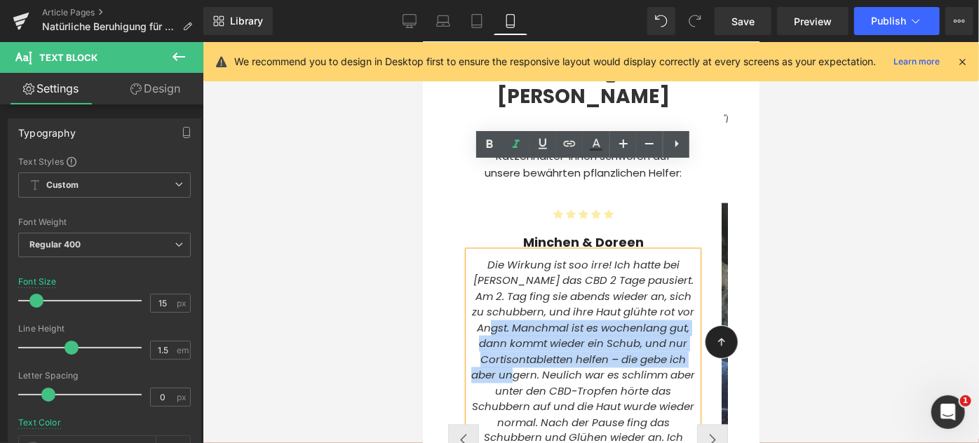
drag, startPoint x: 540, startPoint y: 286, endPoint x: 520, endPoint y: 236, distance: 53.5
click at [520, 257] on icon "Die Wirkung ist soo irre! Ich hatte bei Minchen das CBD 2 Tage pausiert. Am 2. …" at bounding box center [582, 367] width 224 height 220
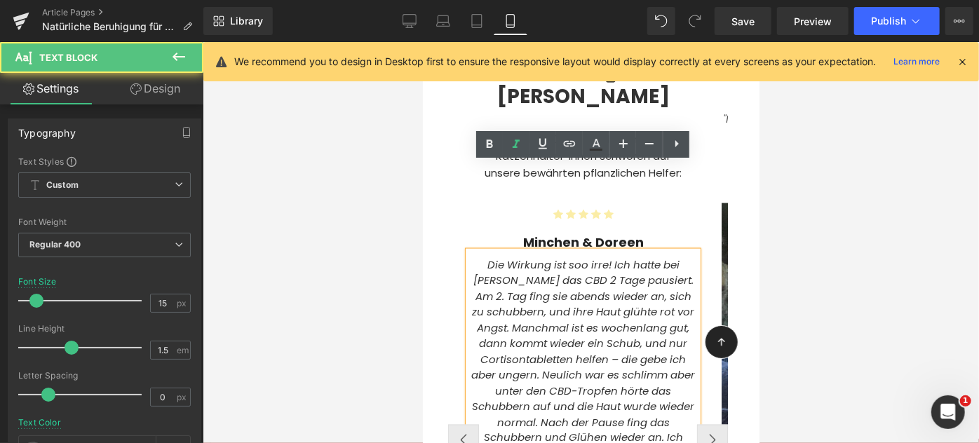
click at [557, 282] on icon "Die Wirkung ist soo irre! Ich hatte bei Minchen das CBD 2 Tage pausiert. Am 2. …" at bounding box center [582, 367] width 224 height 220
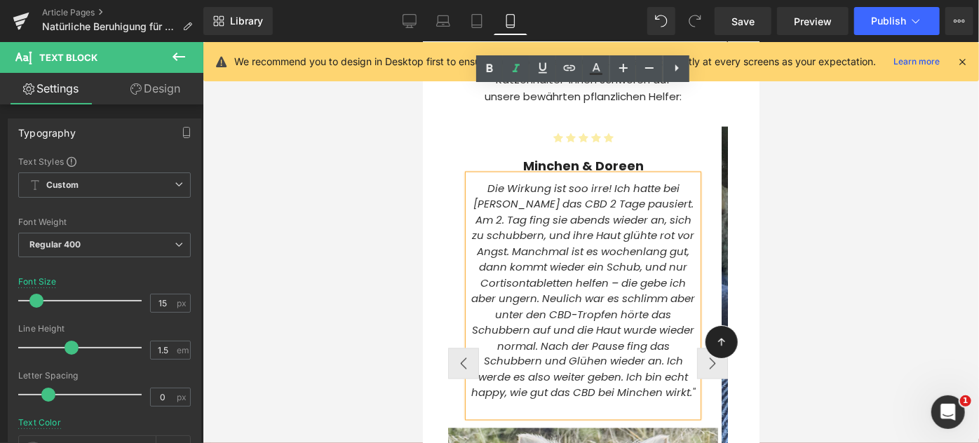
scroll to position [3721, 0]
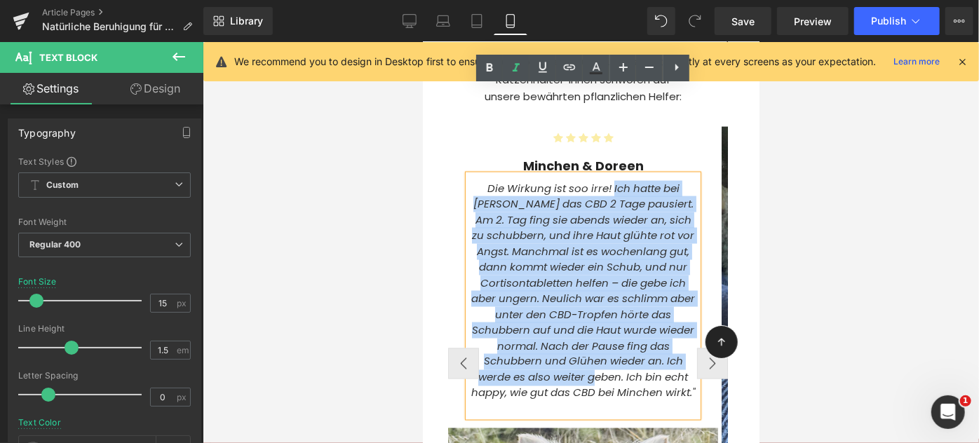
drag, startPoint x: 625, startPoint y: 287, endPoint x: 613, endPoint y: 98, distance: 188.9
click at [613, 180] on icon "Die Wirkung ist soo irre! Ich hatte bei Minchen das CBD 2 Tage pausiert. Am 2. …" at bounding box center [582, 290] width 224 height 220
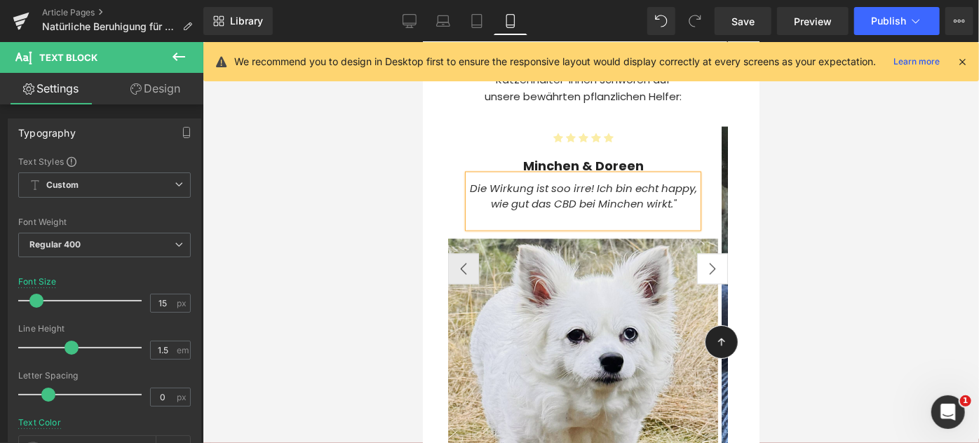
click at [704, 253] on button "›" at bounding box center [711, 268] width 31 height 31
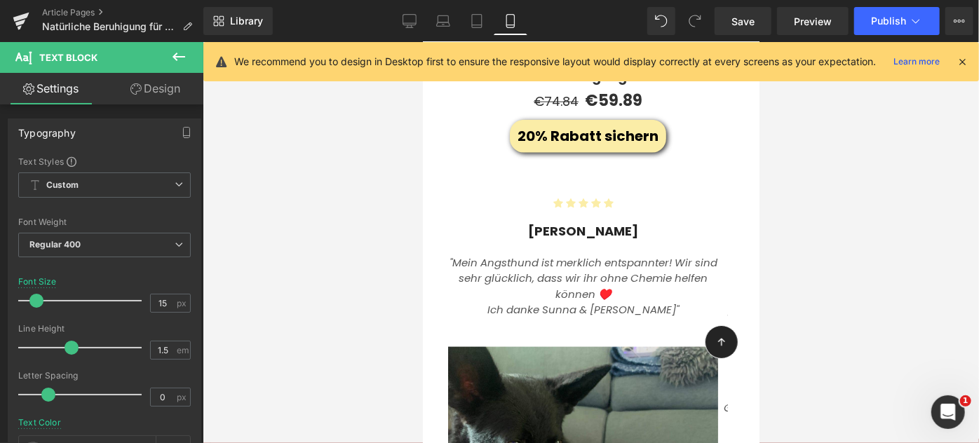
scroll to position [3510, 0]
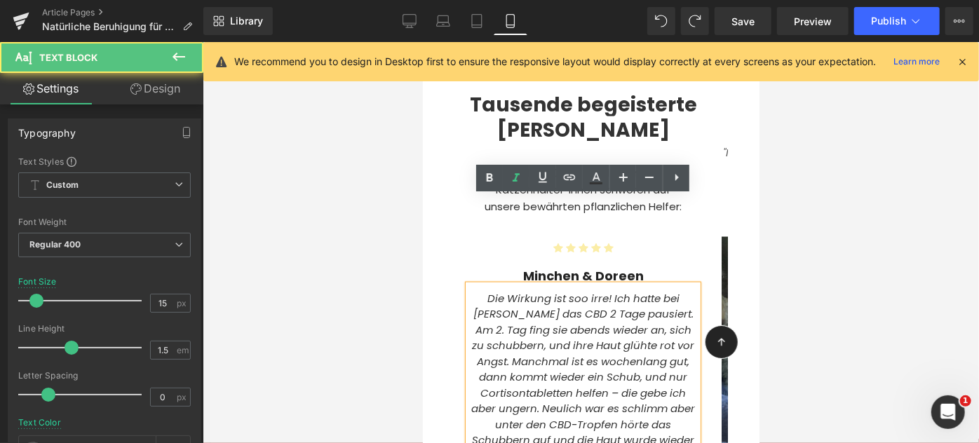
scroll to position [3612, 0]
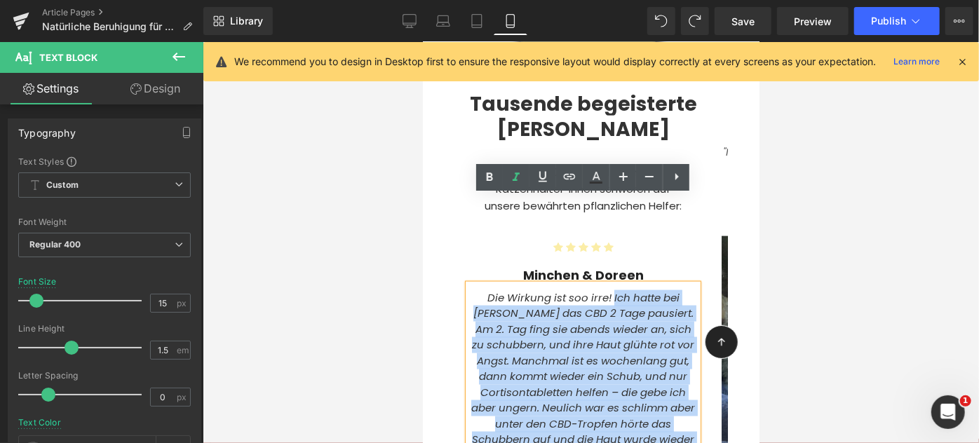
drag, startPoint x: 661, startPoint y: 386, endPoint x: 611, endPoint y: 208, distance: 184.4
click at [611, 289] on icon "Die Wirkung ist soo irre! Ich hatte bei Minchen das CBD 2 Tage pausiert. Am 2. …" at bounding box center [582, 399] width 224 height 220
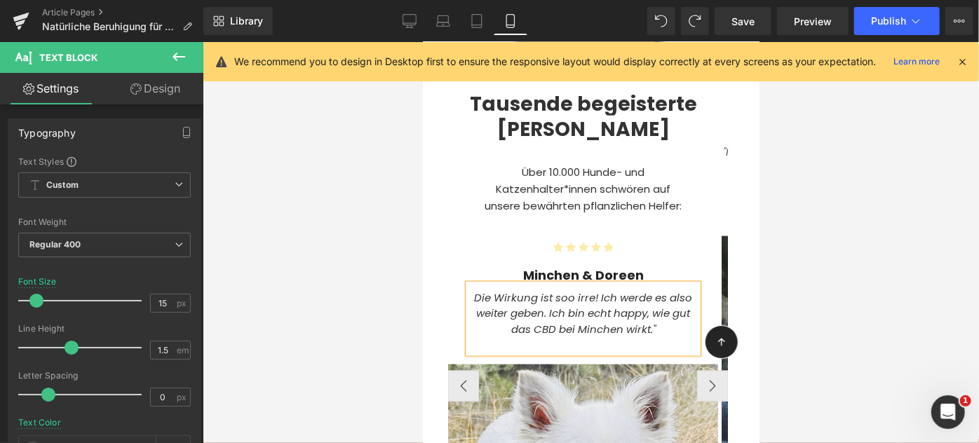
click at [676, 289] on icon "Die Wirkung ist soo irre! Ich werde es also weiter geben. Ich bin echt happy, w…" at bounding box center [582, 312] width 218 height 46
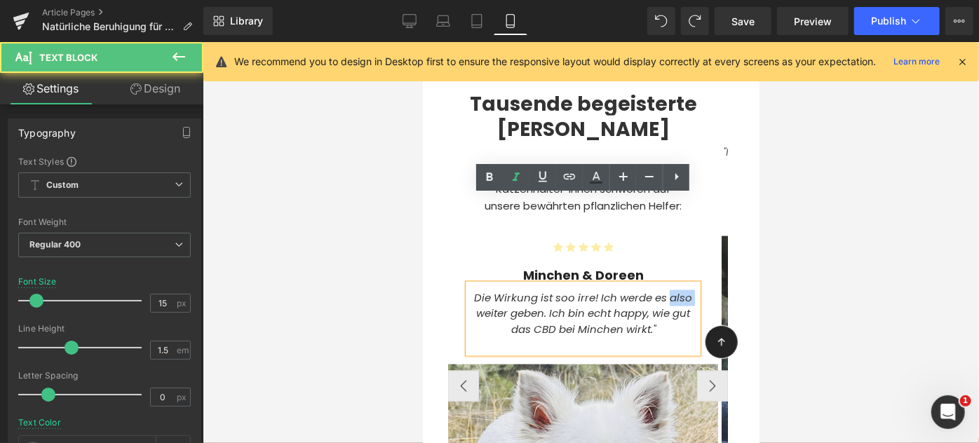
click at [676, 289] on icon "Die Wirkung ist soo irre! Ich werde es also weiter geben. Ich bin echt happy, w…" at bounding box center [582, 312] width 218 height 46
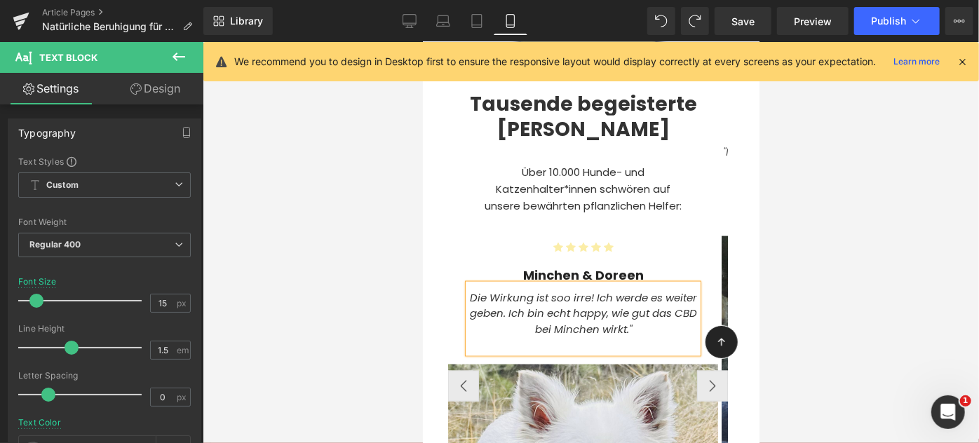
click at [519, 289] on icon "Die Wirkung ist soo irre! Ich werde es weiter geben. Ich bin echt happy, wie gu…" at bounding box center [582, 312] width 227 height 46
click at [702, 370] on button "›" at bounding box center [711, 385] width 31 height 31
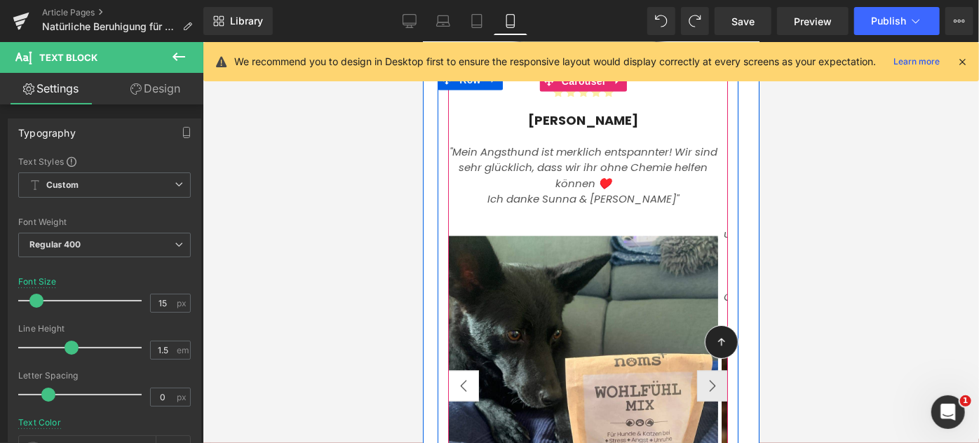
click at [468, 370] on button "‹" at bounding box center [462, 385] width 31 height 31
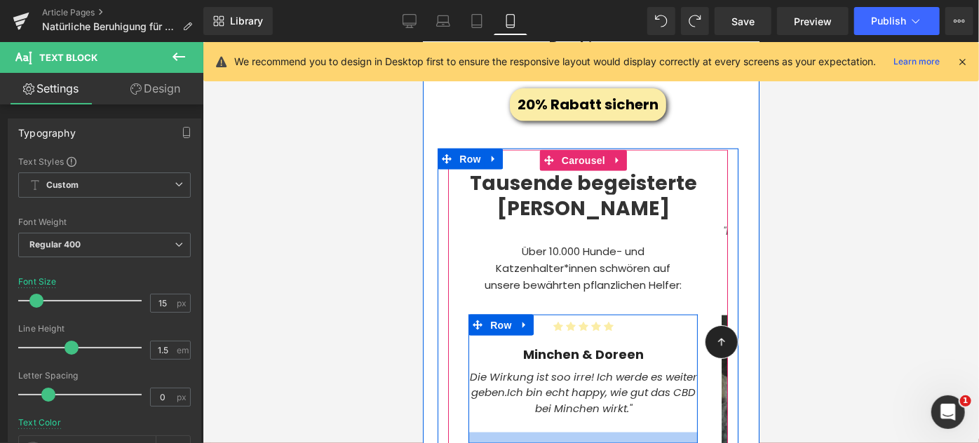
scroll to position [3533, 0]
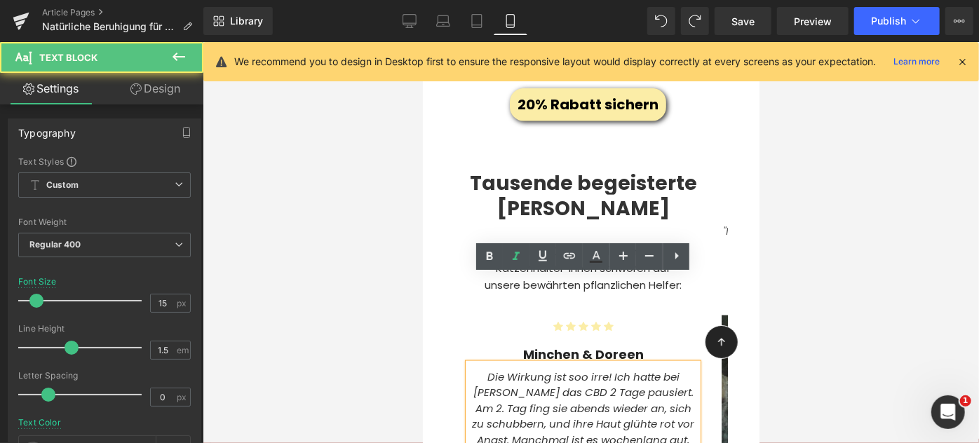
scroll to position [3370, 0]
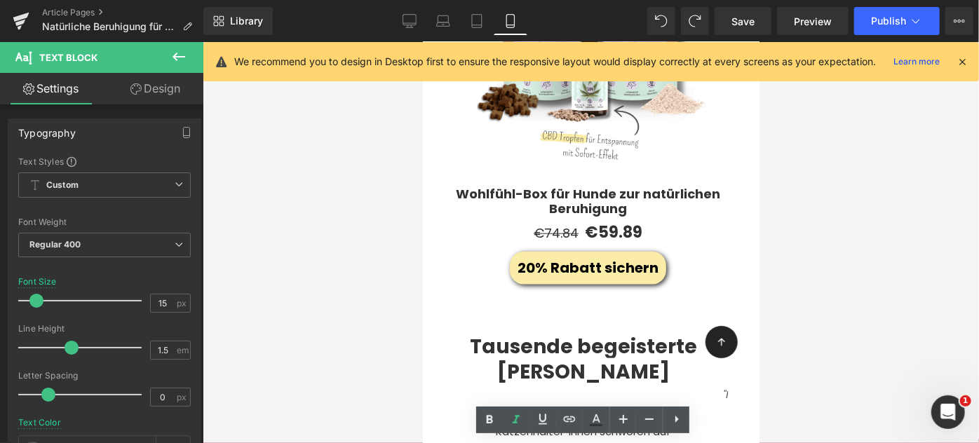
click at [533, 406] on p "Über 10.000 Hunde- und Katzenhalter*innen schwören auf unsere bewährten pflanzl…" at bounding box center [582, 431] width 207 height 50
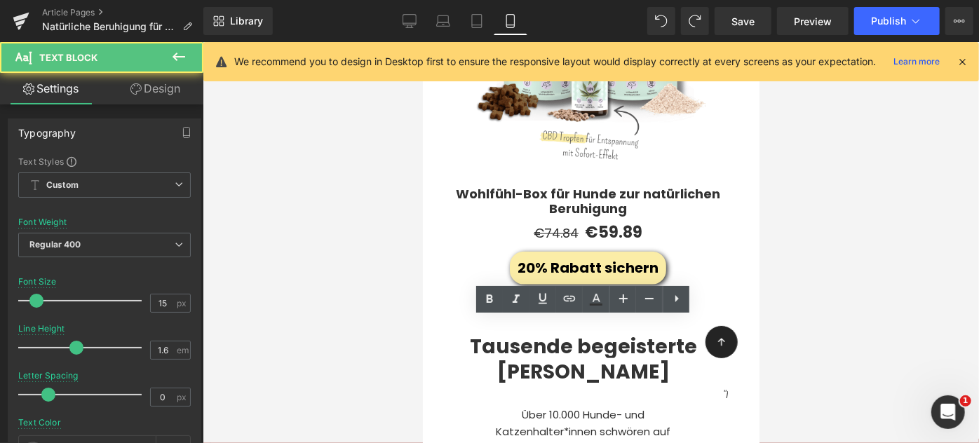
click at [369, 359] on div at bounding box center [591, 242] width 776 height 401
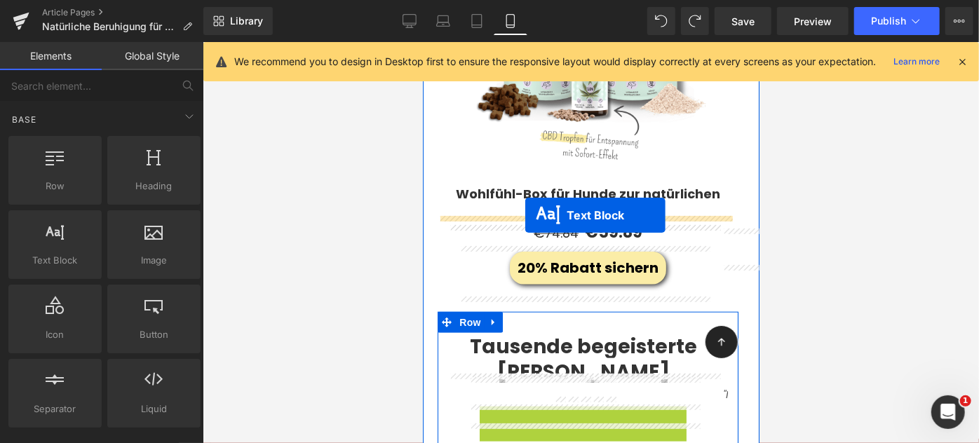
drag, startPoint x: 545, startPoint y: 342, endPoint x: 524, endPoint y: 214, distance: 130.0
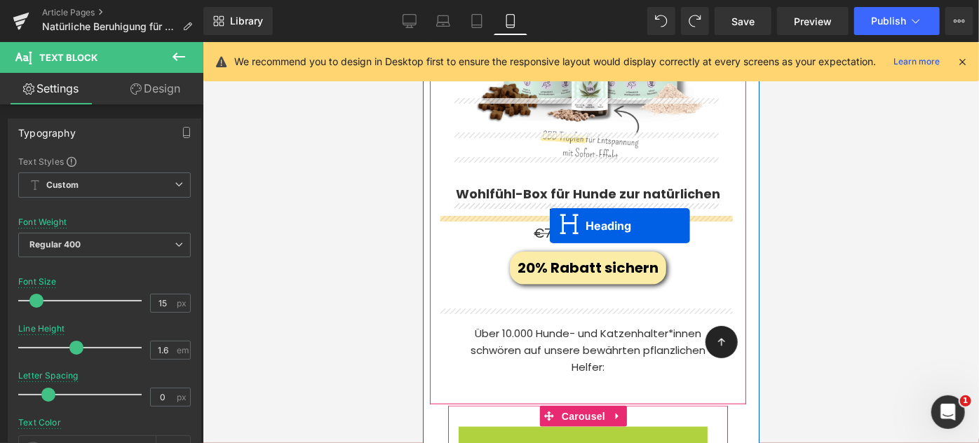
drag, startPoint x: 554, startPoint y: 360, endPoint x: 549, endPoint y: 225, distance: 134.7
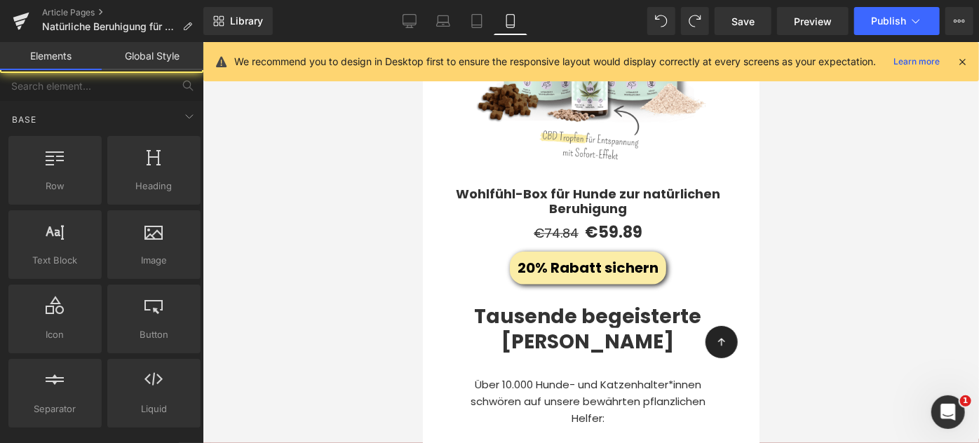
click at [348, 311] on div at bounding box center [591, 242] width 776 height 401
click at [531, 395] on div "Rendering Content" at bounding box center [490, 387] width 86 height 15
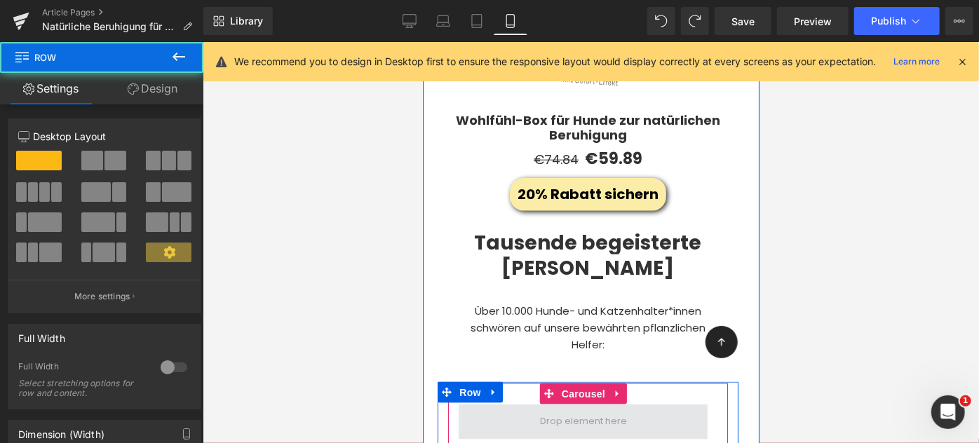
scroll to position [3444, 0]
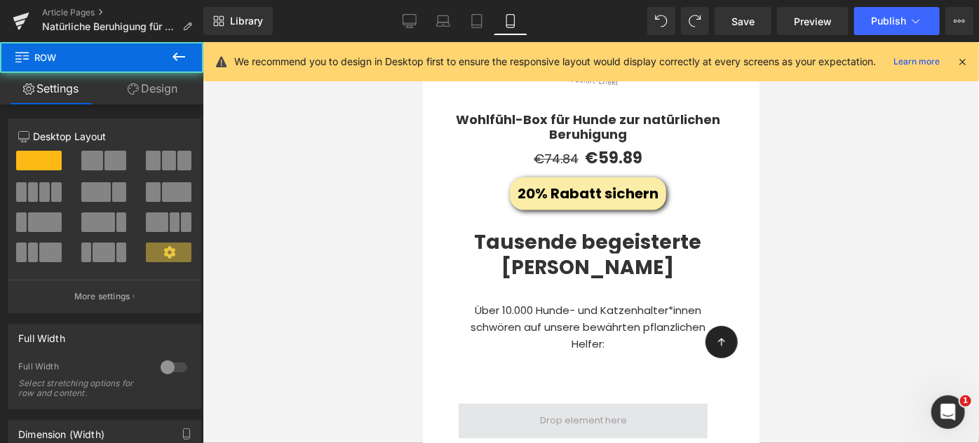
click at [517, 382] on div "Row" at bounding box center [582, 410] width 270 height 56
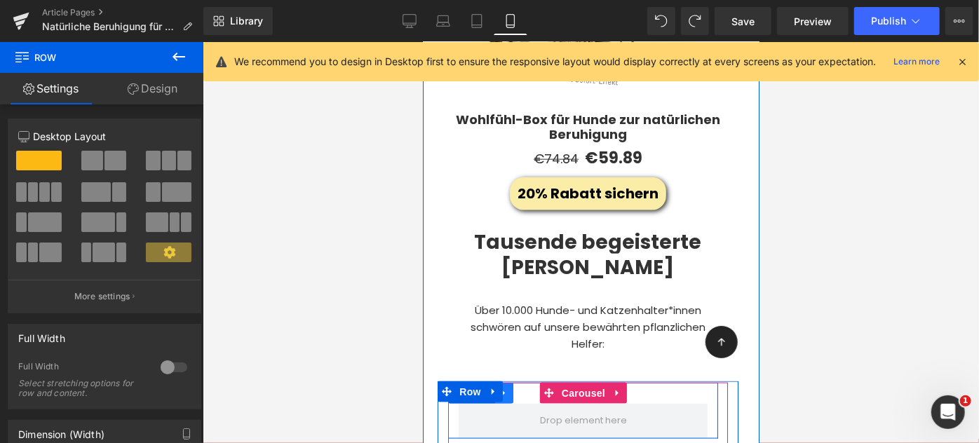
click at [505, 387] on icon at bounding box center [503, 392] width 10 height 11
click at [535, 388] on icon at bounding box center [540, 393] width 10 height 10
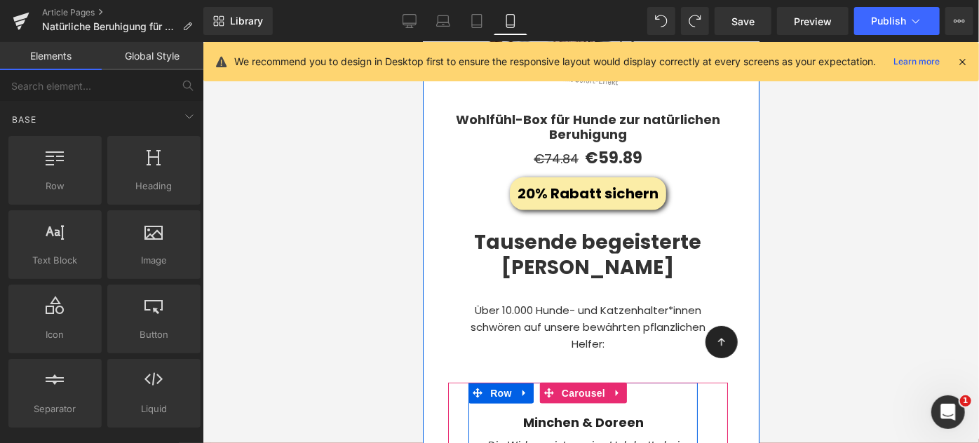
click at [373, 312] on div at bounding box center [591, 242] width 776 height 401
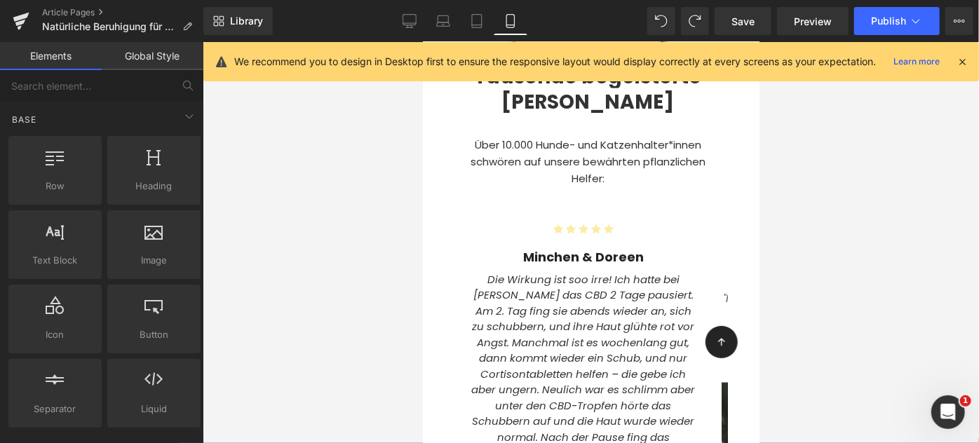
scroll to position [3735, 0]
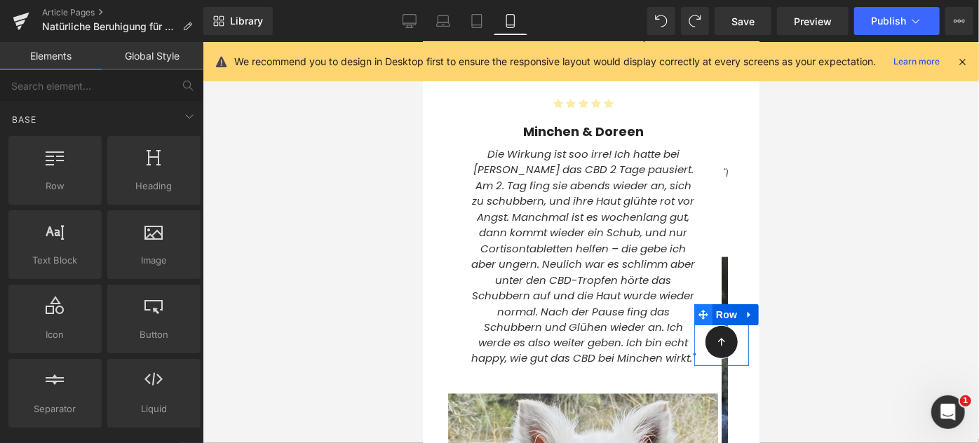
click at [697, 318] on icon at bounding box center [702, 314] width 10 height 11
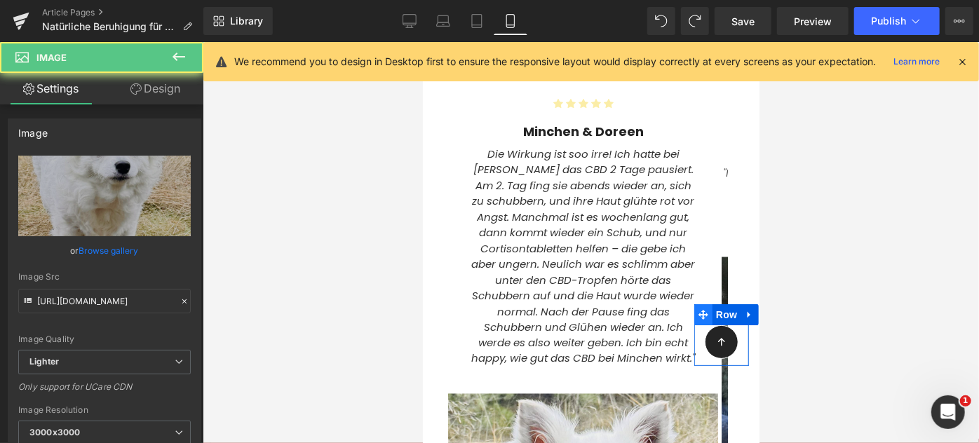
click at [697, 316] on icon at bounding box center [702, 314] width 10 height 10
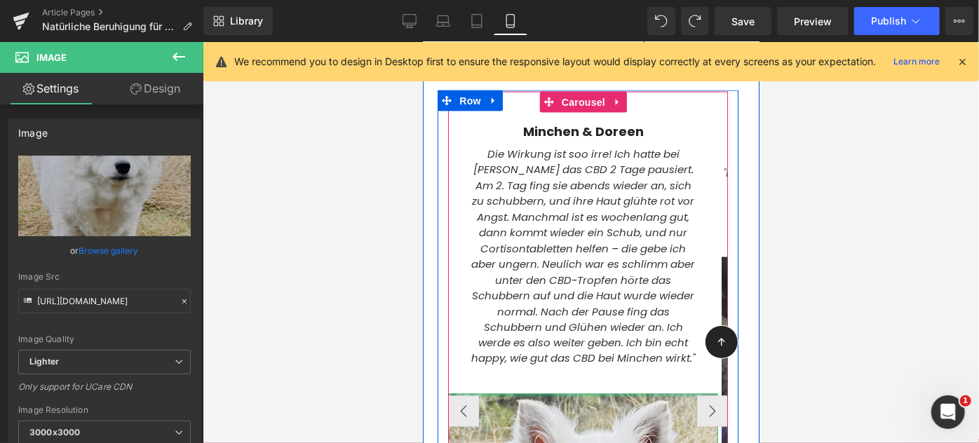
scroll to position [3857, 0]
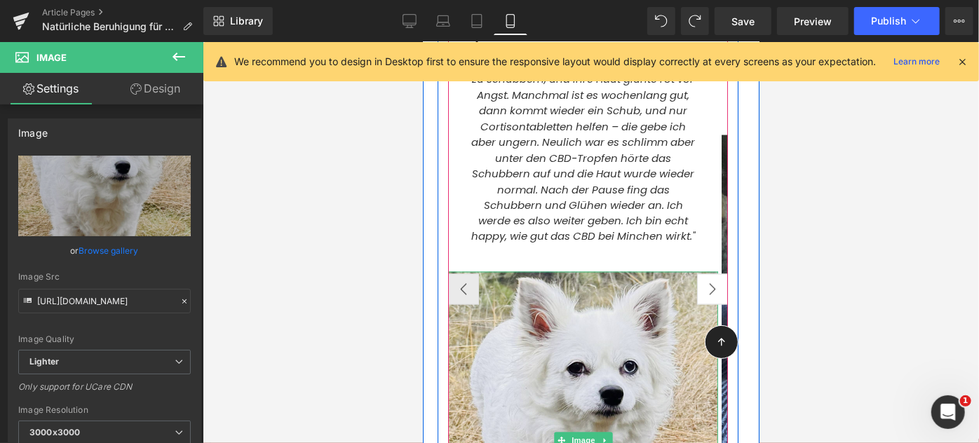
click at [696, 273] on button "›" at bounding box center [711, 288] width 31 height 31
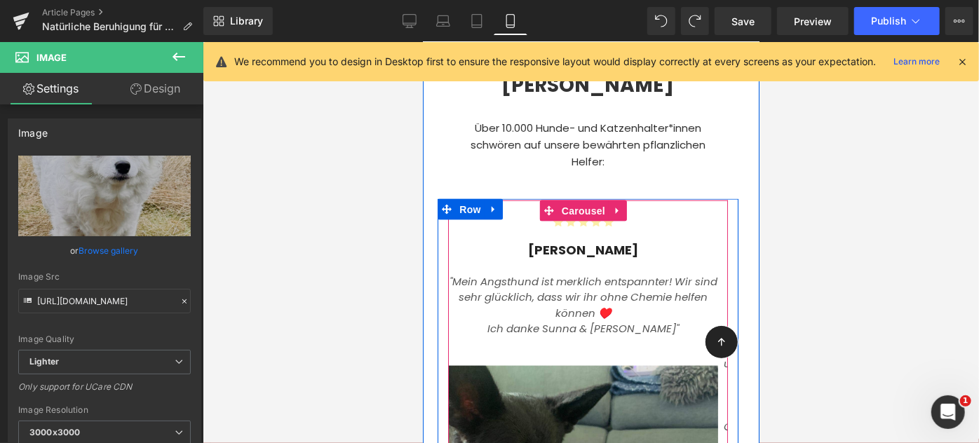
scroll to position [3628, 0]
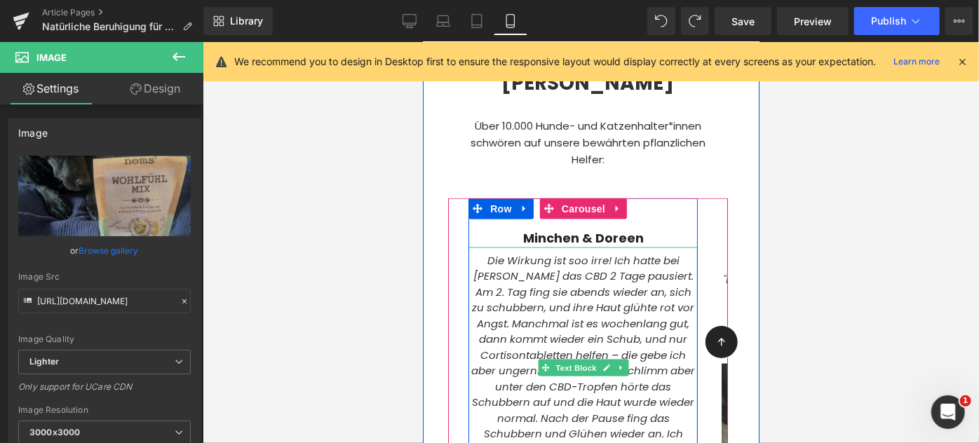
click at [533, 252] on icon "Die Wirkung ist soo irre! Ich hatte bei Minchen das CBD 2 Tage pausiert. Am 2. …" at bounding box center [582, 362] width 224 height 220
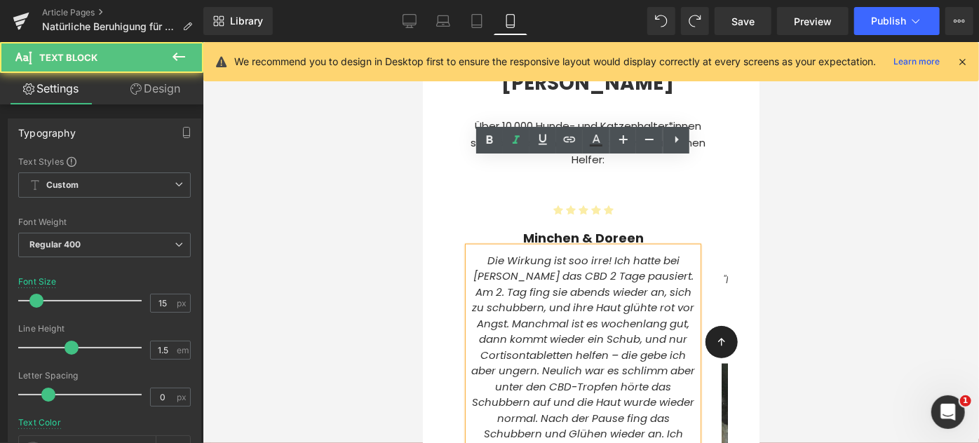
click at [538, 331] on icon "Die Wirkung ist soo irre! Ich hatte bei Minchen das CBD 2 Tage pausiert. Am 2. …" at bounding box center [582, 362] width 224 height 220
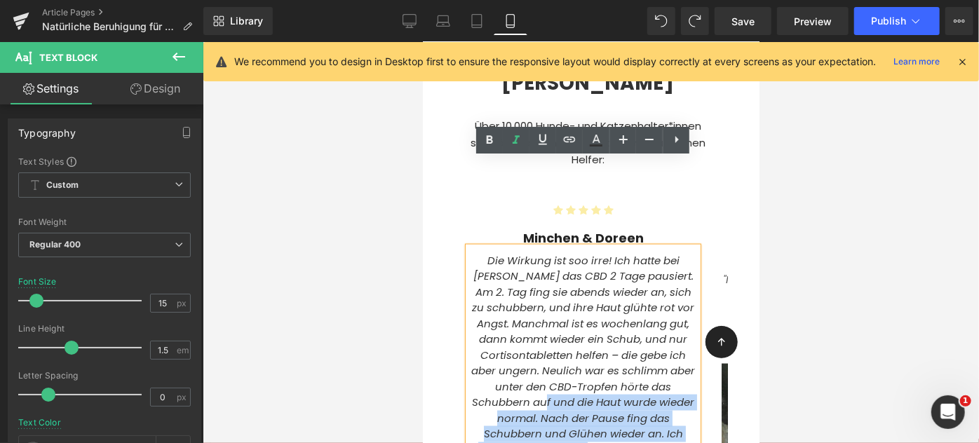
drag, startPoint x: 623, startPoint y: 362, endPoint x: 577, endPoint y: 316, distance: 65.4
click at [577, 316] on icon "Die Wirkung ist soo irre! Ich hatte bei Minchen das CBD 2 Tage pausiert. Am 2. …" at bounding box center [582, 362] width 224 height 220
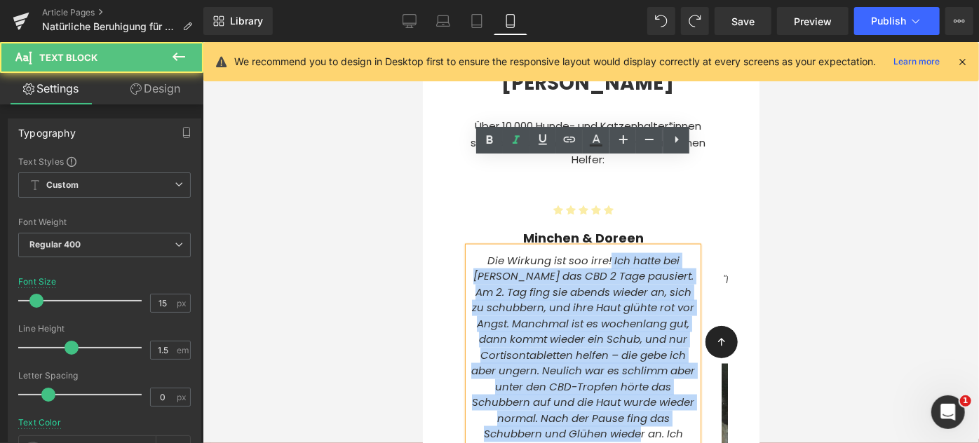
drag, startPoint x: 665, startPoint y: 348, endPoint x: 608, endPoint y: 174, distance: 182.7
click at [608, 252] on icon "Die Wirkung ist soo irre! Ich hatte bei Minchen das CBD 2 Tage pausiert. Am 2. …" at bounding box center [582, 362] width 224 height 220
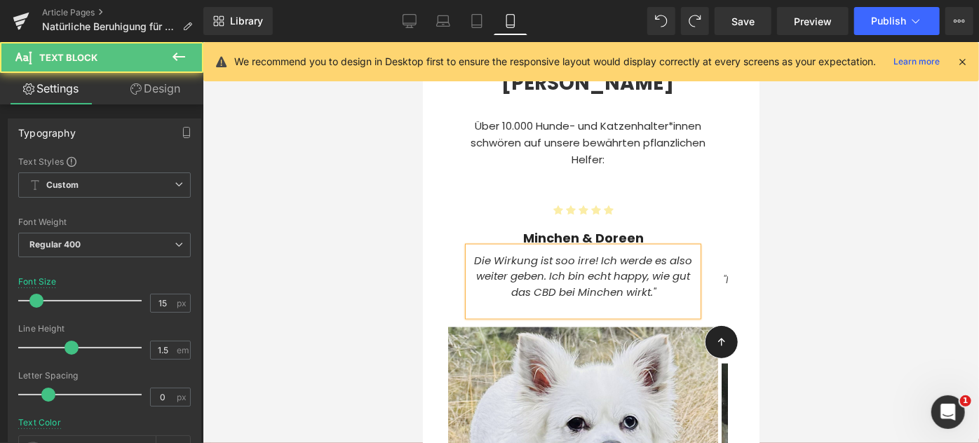
click at [683, 252] on icon "Die Wirkung ist soo irre! Ich werde es also weiter geben. Ich bin echt happy, w…" at bounding box center [582, 275] width 218 height 46
click at [661, 252] on p "Die Wirkung ist soo irre! Ich werde es weiter geben. Ich bin echt happy, wie gu…" at bounding box center [582, 276] width 229 height 48
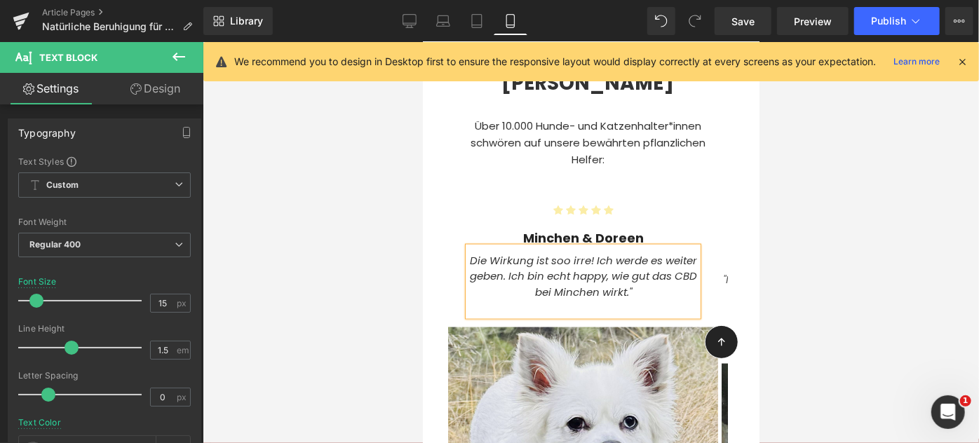
click at [469, 252] on icon "Die Wirkung ist soo irre! Ich werde es weiter geben. Ich bin echt happy, wie gu…" at bounding box center [582, 275] width 227 height 46
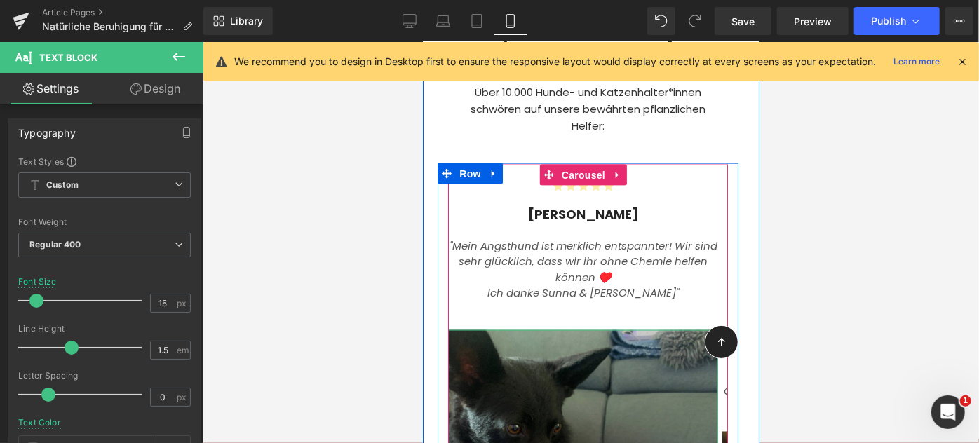
scroll to position [3663, 0]
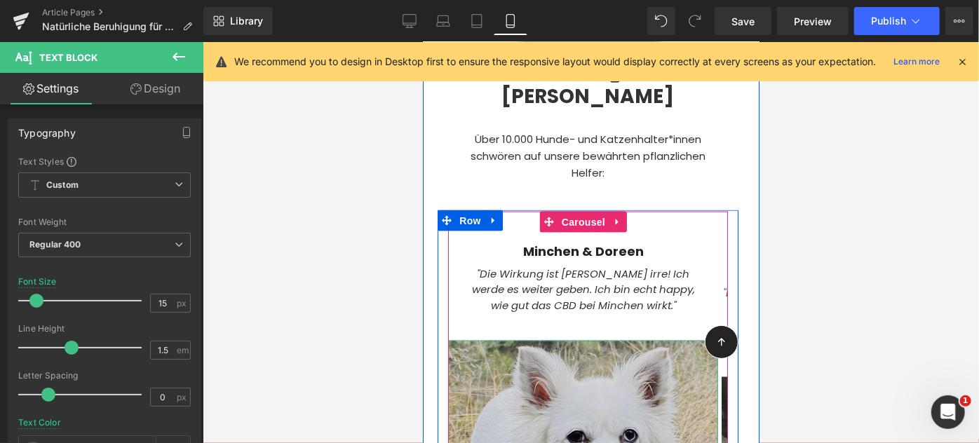
scroll to position [3614, 0]
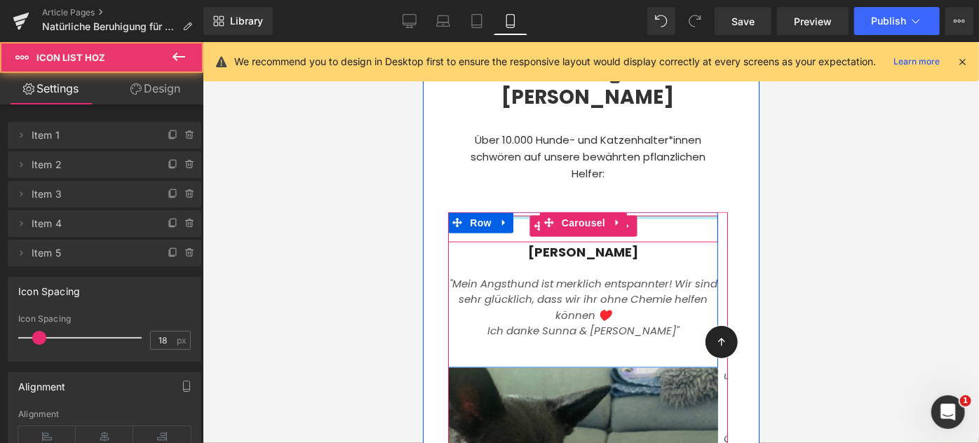
drag, startPoint x: 513, startPoint y: 128, endPoint x: 510, endPoint y: 96, distance: 31.7
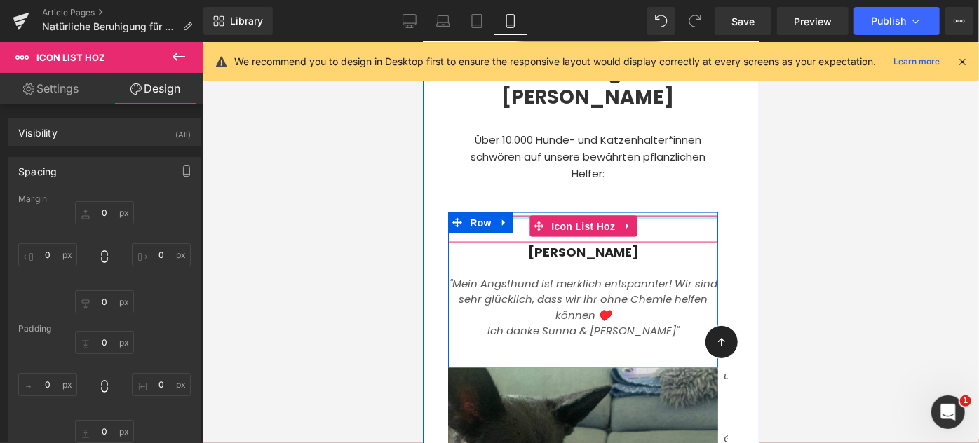
drag, startPoint x: 517, startPoint y: 127, endPoint x: 516, endPoint y: 109, distance: 17.5
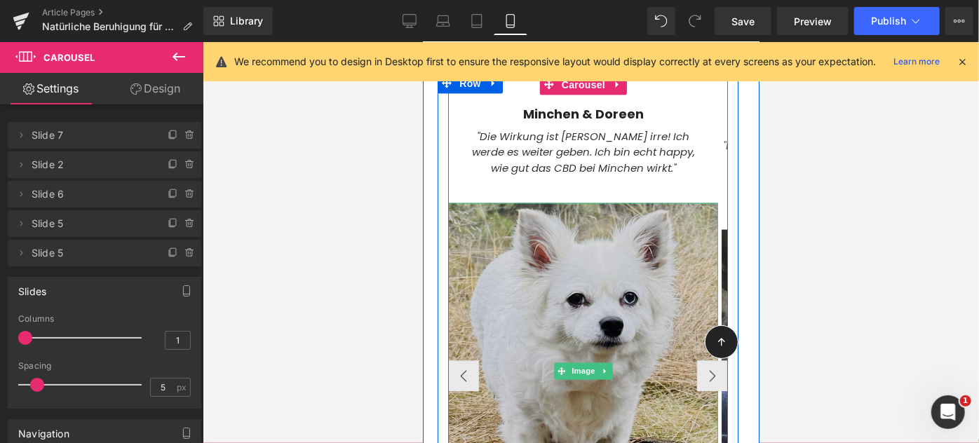
scroll to position [3749, 0]
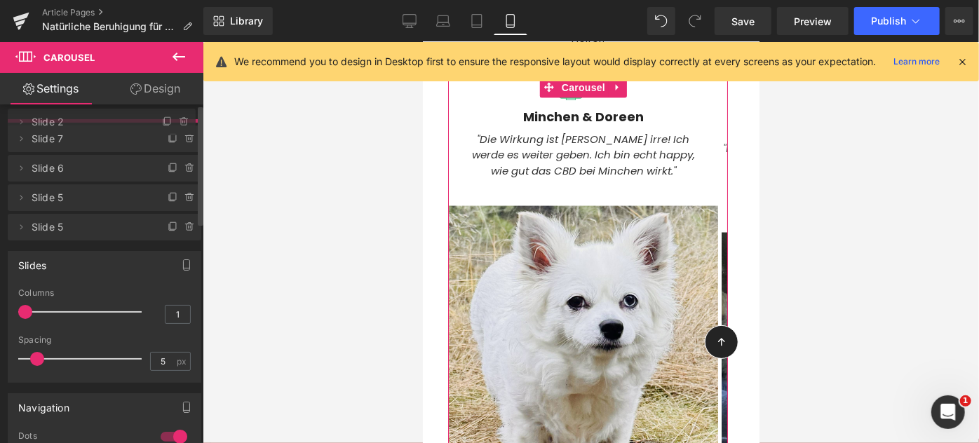
drag, startPoint x: 129, startPoint y: 168, endPoint x: 132, endPoint y: 124, distance: 43.6
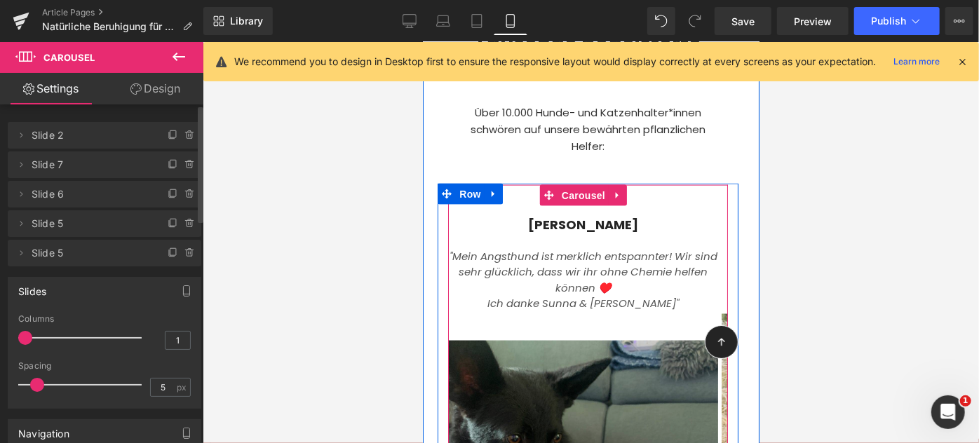
scroll to position [3706, 0]
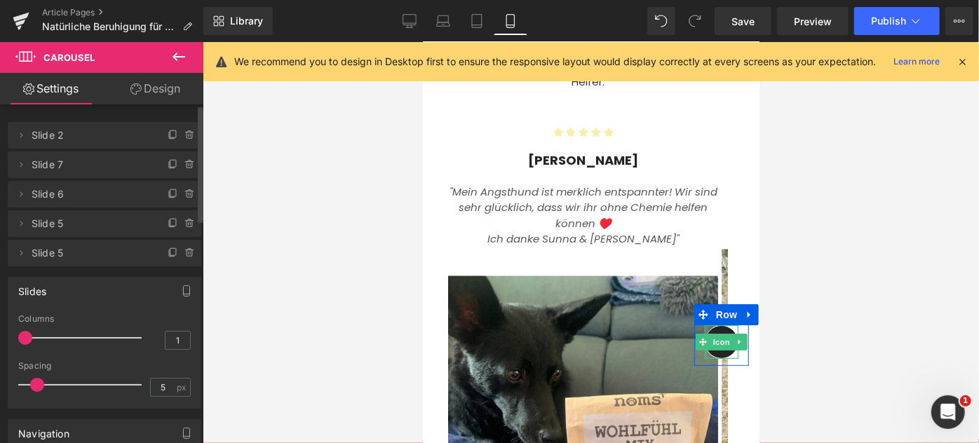
click at [704, 325] on div at bounding box center [706, 342] width 4 height 34
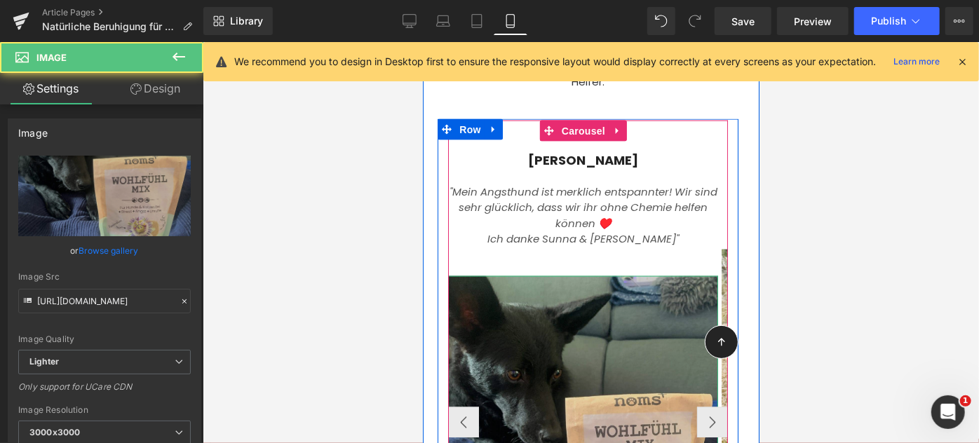
scroll to position [3813, 0]
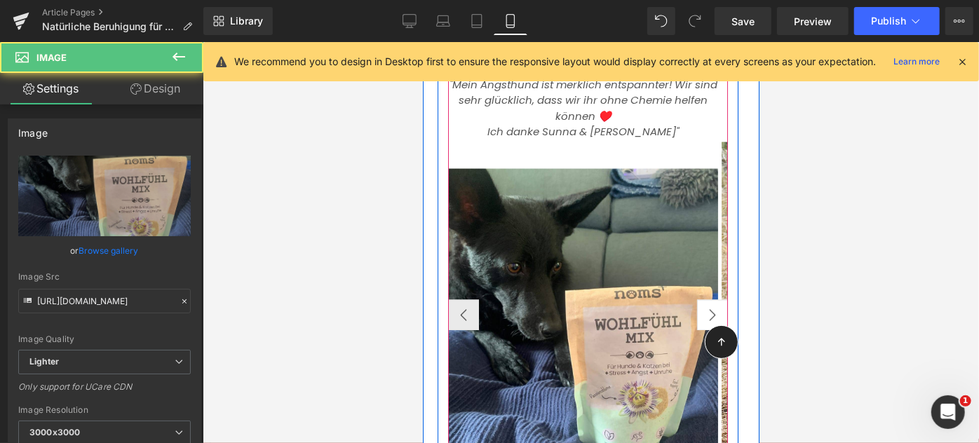
click at [702, 299] on button "›" at bounding box center [711, 314] width 31 height 31
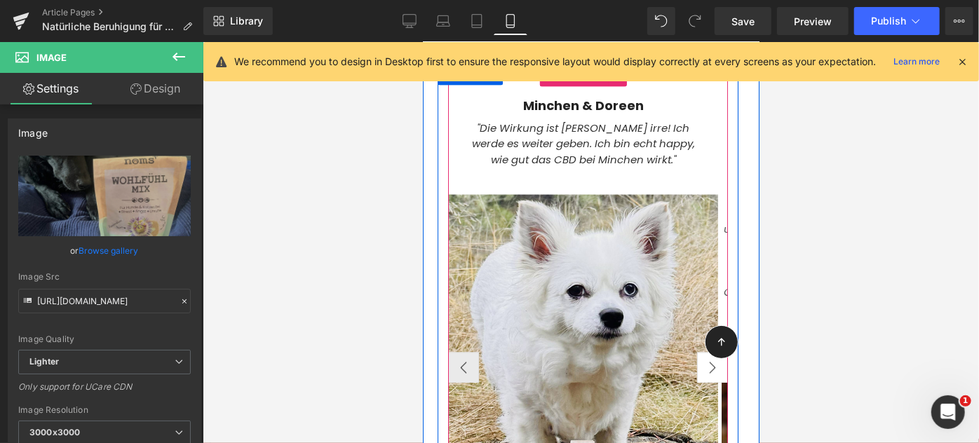
scroll to position [3761, 0]
click at [696, 351] on button "›" at bounding box center [711, 366] width 31 height 31
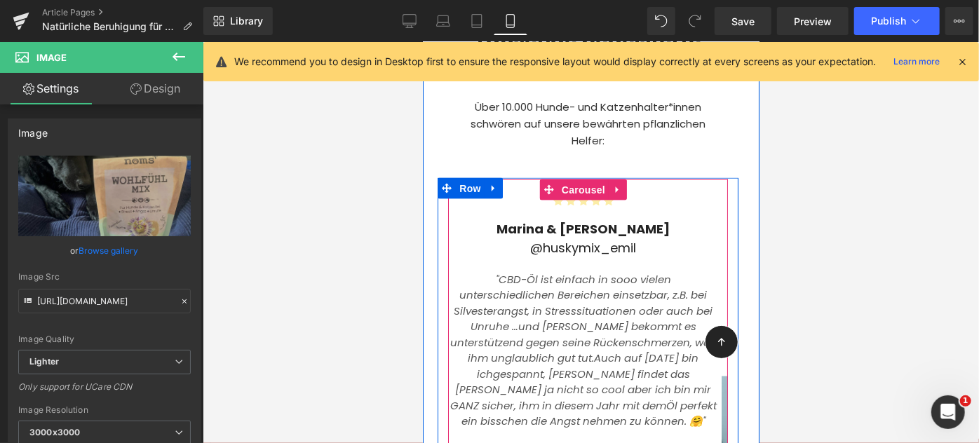
scroll to position [3648, 0]
click at [559, 318] on icon "und [PERSON_NAME] bekommt es unterstützend gegen seine Rückenschmerzen, was ihm…" at bounding box center [582, 341] width 266 height 46
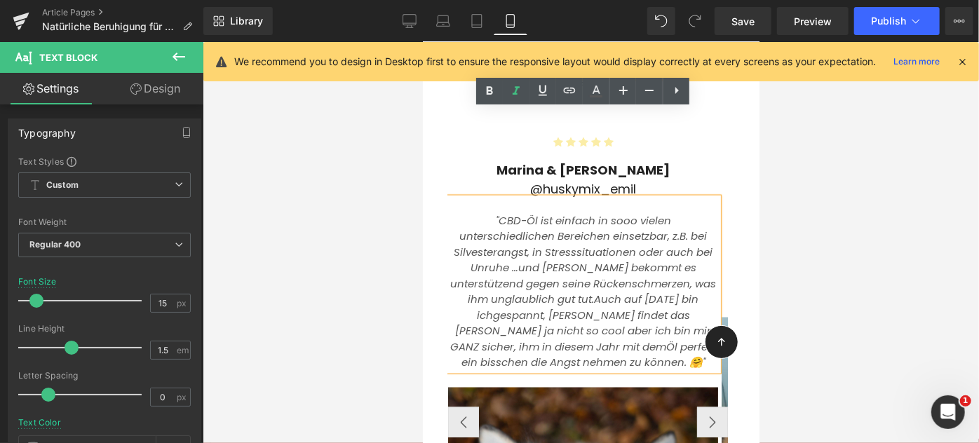
scroll to position [3707, 0]
click at [566, 306] on icon "gespannt, [PERSON_NAME] findet das [PERSON_NAME] ja nicht so cool aber ich bin …" at bounding box center [579, 329] width 261 height 46
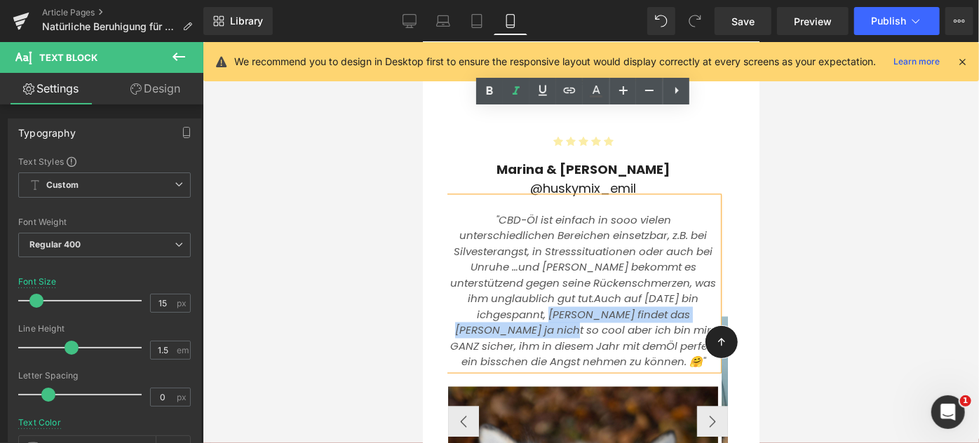
drag, startPoint x: 529, startPoint y: 225, endPoint x: 506, endPoint y: 235, distance: 24.5
click at [506, 306] on icon "gespannt, [PERSON_NAME] findet das [PERSON_NAME] ja nicht so cool aber ich bin …" at bounding box center [579, 329] width 261 height 46
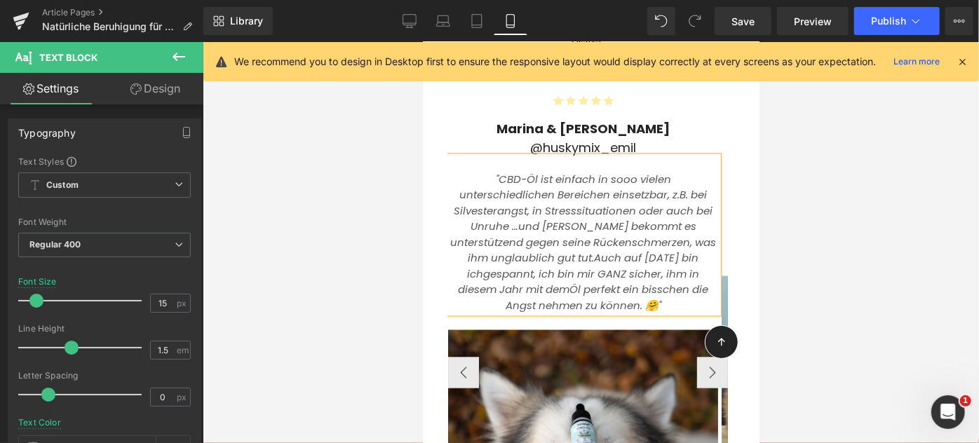
scroll to position [3749, 0]
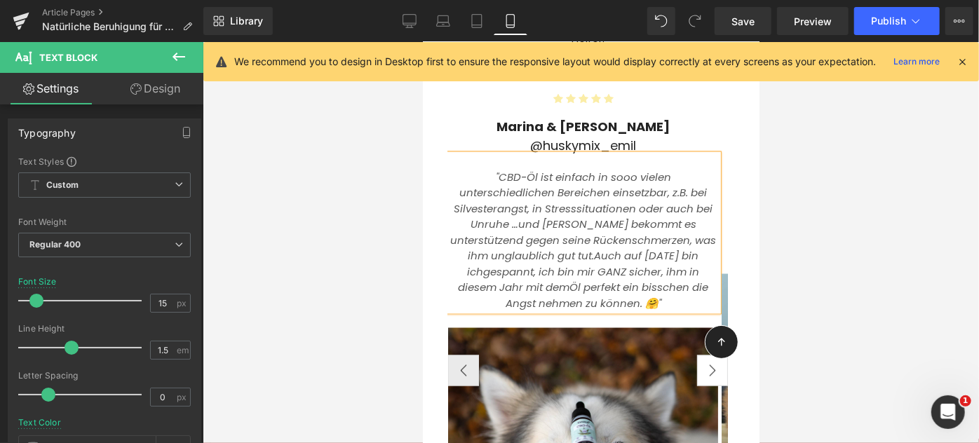
click at [699, 355] on button "›" at bounding box center [711, 370] width 31 height 31
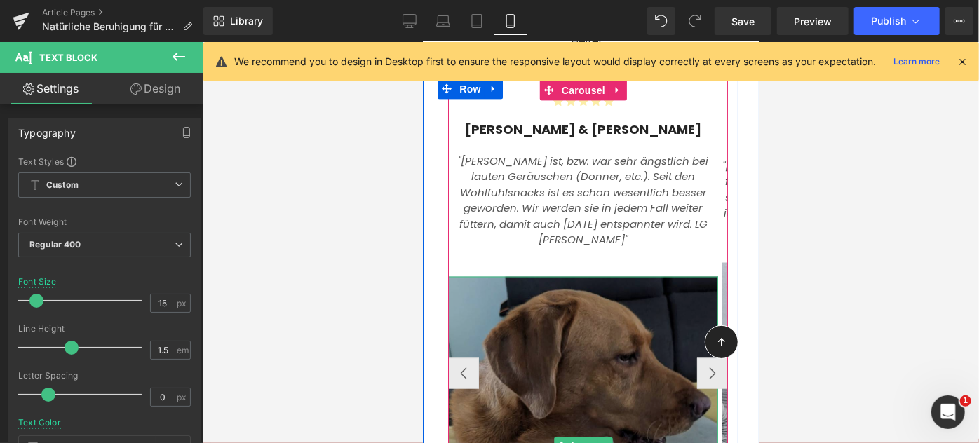
scroll to position [3868, 0]
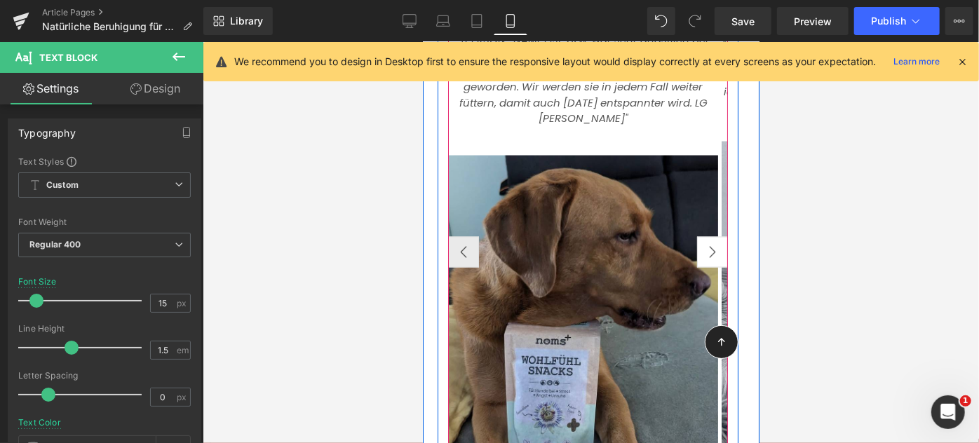
click at [704, 236] on button "›" at bounding box center [711, 251] width 31 height 31
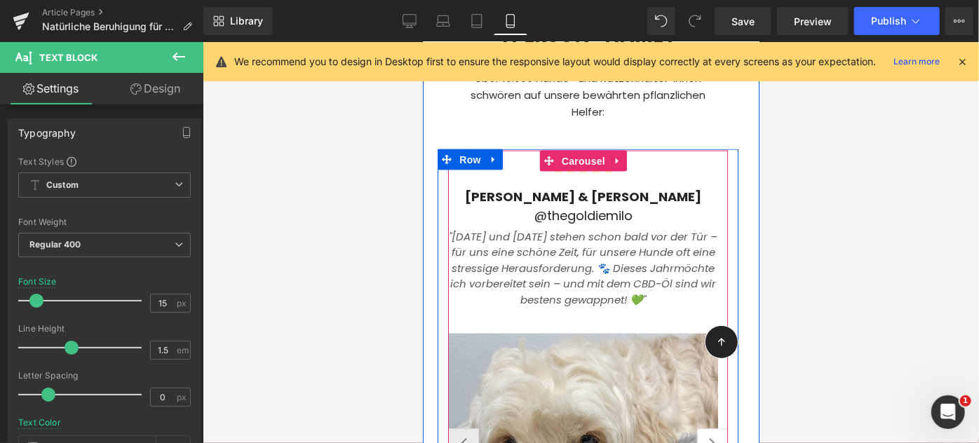
scroll to position [3675, 0]
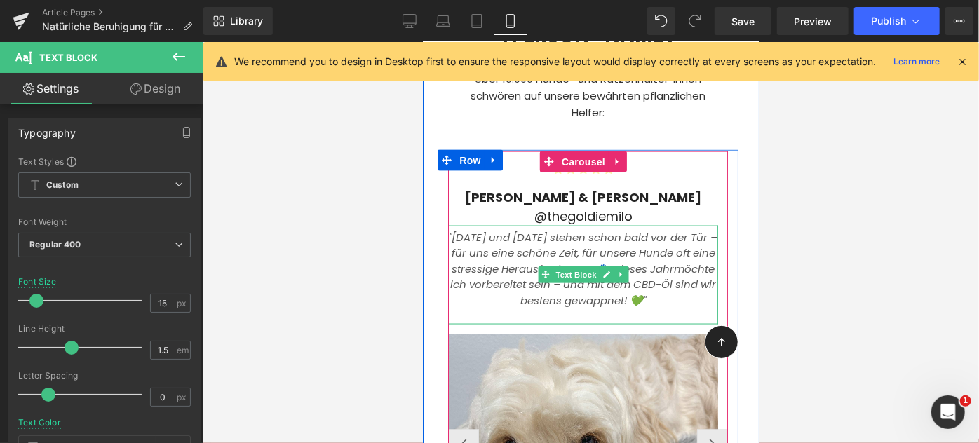
click at [567, 261] on icon "möchte ich vorbereitet sein – und mit dem CBD-Öl sind wir bestens gewappnet! 💚"" at bounding box center [582, 284] width 266 height 46
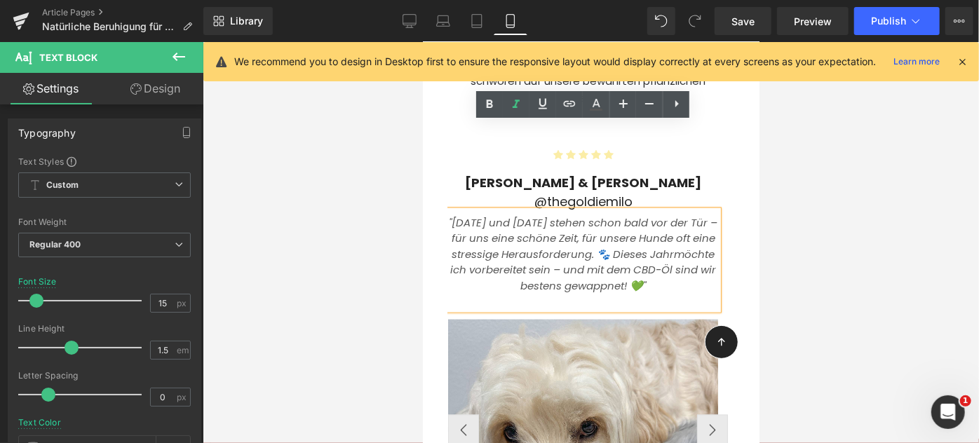
scroll to position [3725, 0]
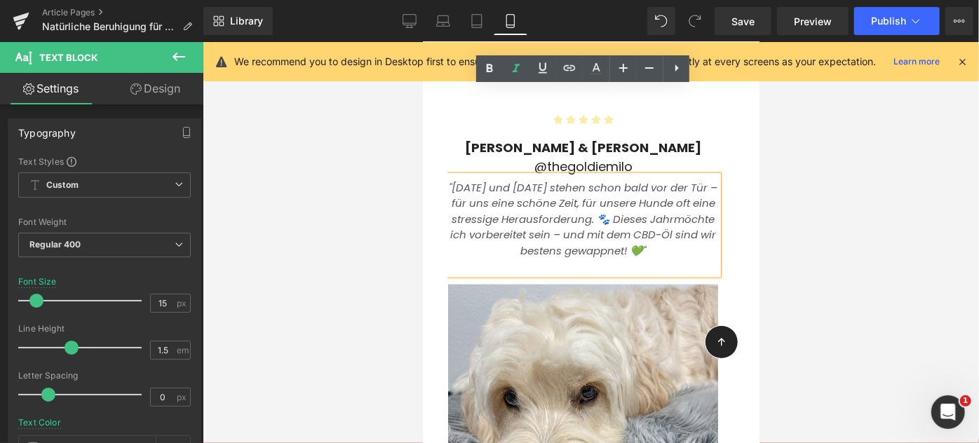
click at [714, 307] on span "Row" at bounding box center [725, 314] width 22 height 17
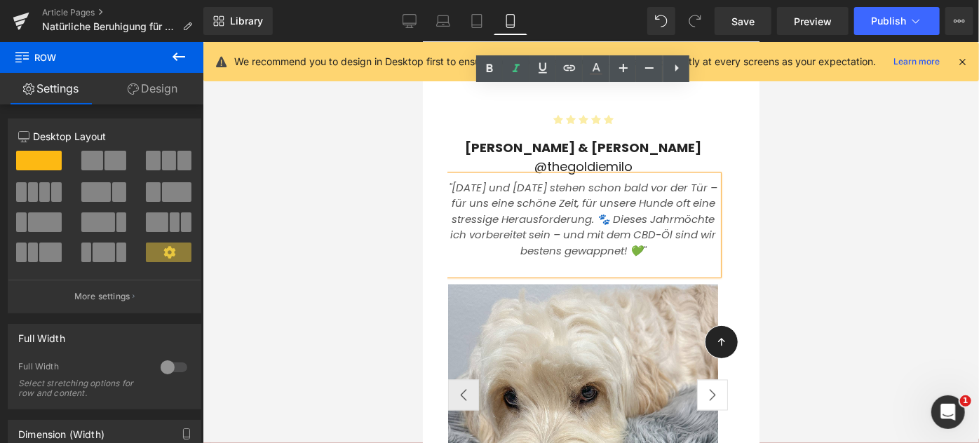
click at [703, 379] on button "›" at bounding box center [711, 394] width 31 height 31
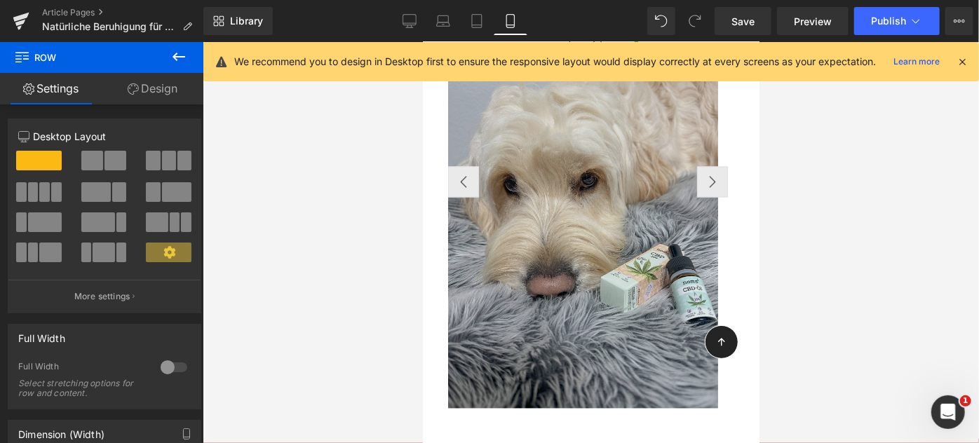
scroll to position [3940, 0]
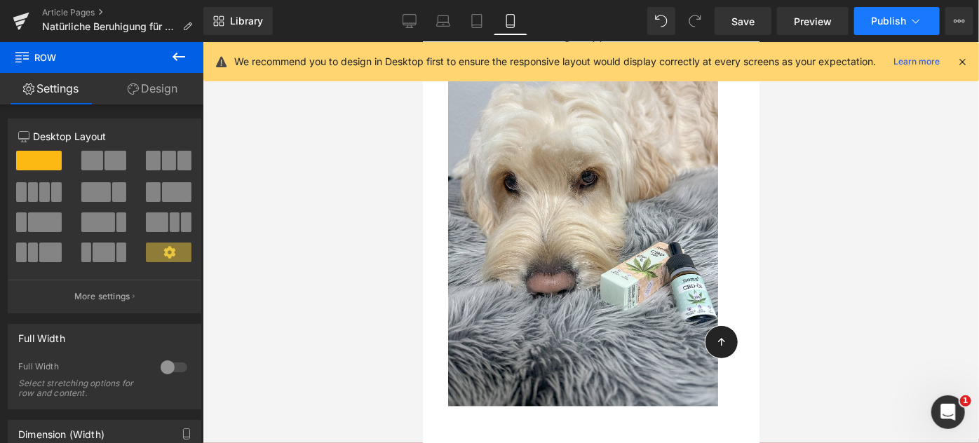
click at [901, 32] on button "Publish" at bounding box center [897, 21] width 86 height 28
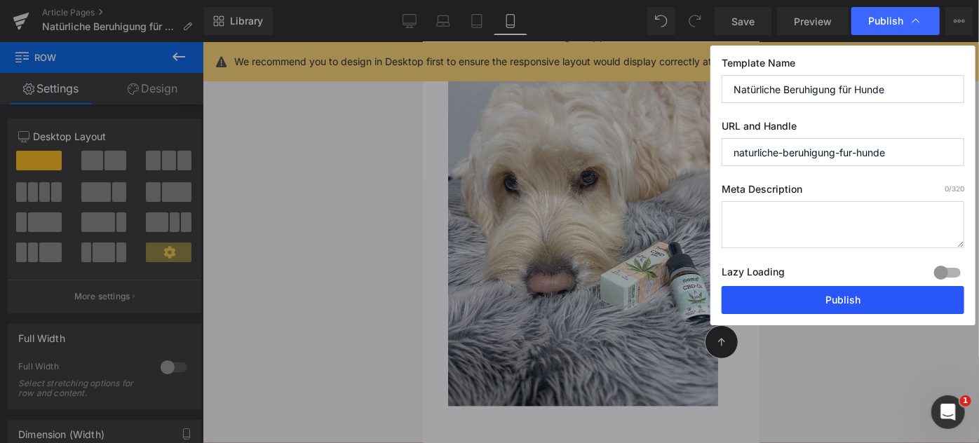
click at [846, 296] on button "Publish" at bounding box center [842, 300] width 243 height 28
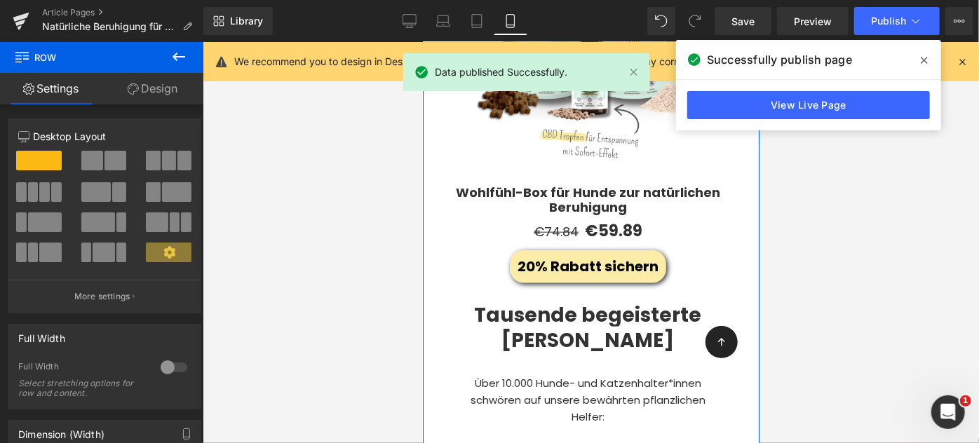
scroll to position [3367, 0]
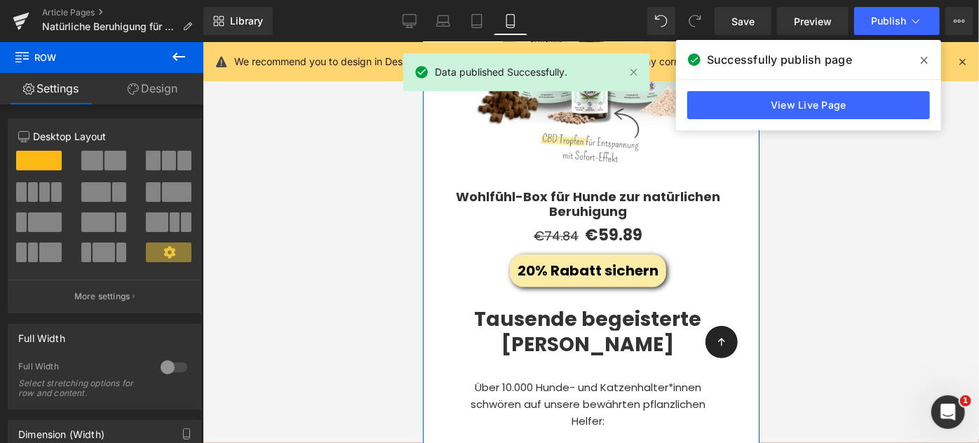
click at [523, 305] on span "Tausende begeisterte [PERSON_NAME]" at bounding box center [587, 331] width 227 height 53
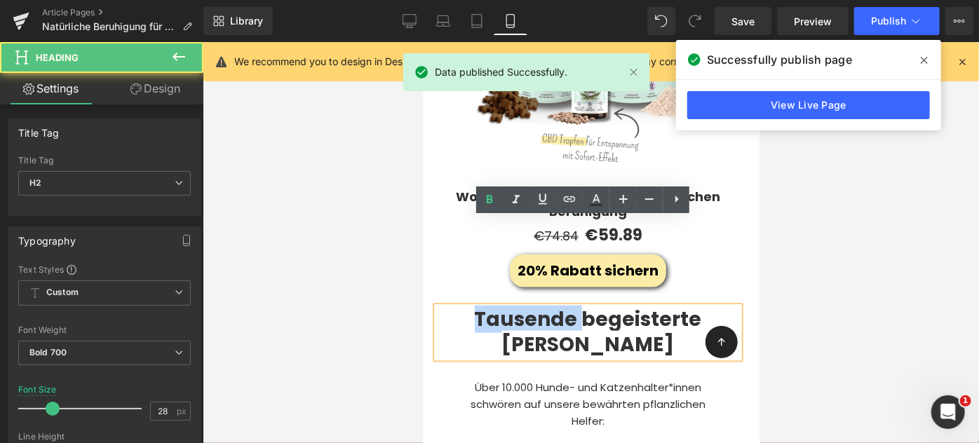
click at [523, 305] on span "Tausende begeisterte [PERSON_NAME]" at bounding box center [587, 331] width 227 height 53
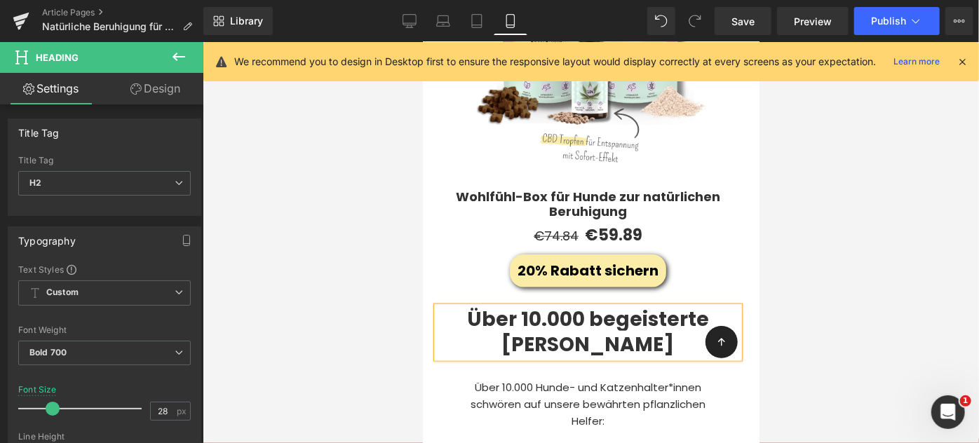
click at [641, 306] on h2 "Über 10.000 begeisterte Kunden" at bounding box center [587, 331] width 302 height 51
click at [574, 395] on span "Text Block" at bounding box center [553, 403] width 46 height 17
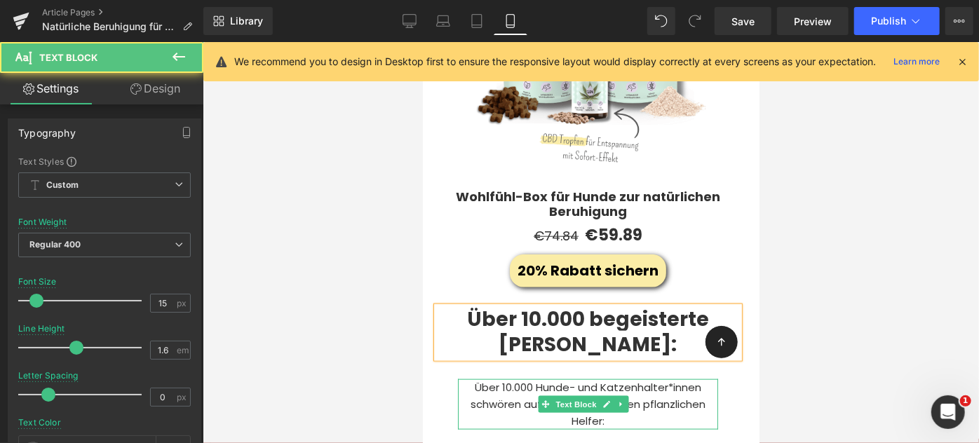
click at [504, 379] on p "Über 10.000 Hunde- und Katzenhalter*innen schwören auf unsere bewährten pflanzl…" at bounding box center [587, 404] width 260 height 50
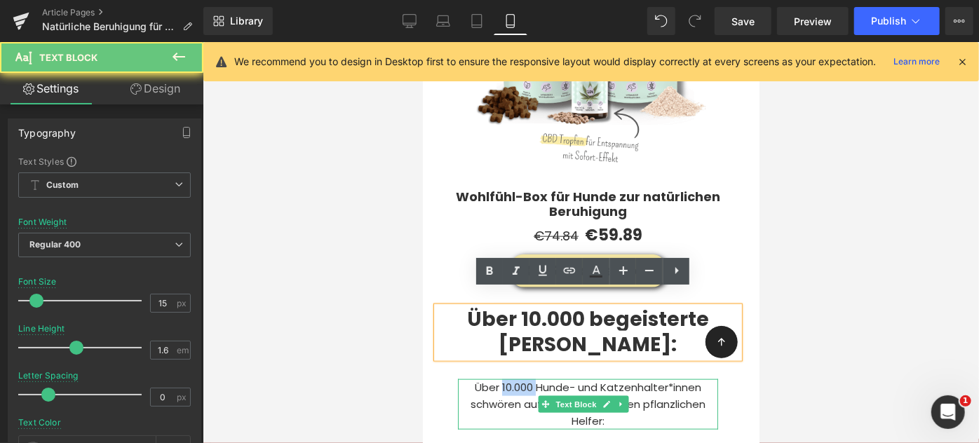
click at [504, 379] on p "Über 10.000 Hunde- und Katzenhalter*innen schwören auf unsere bewährten pflanzl…" at bounding box center [587, 404] width 260 height 50
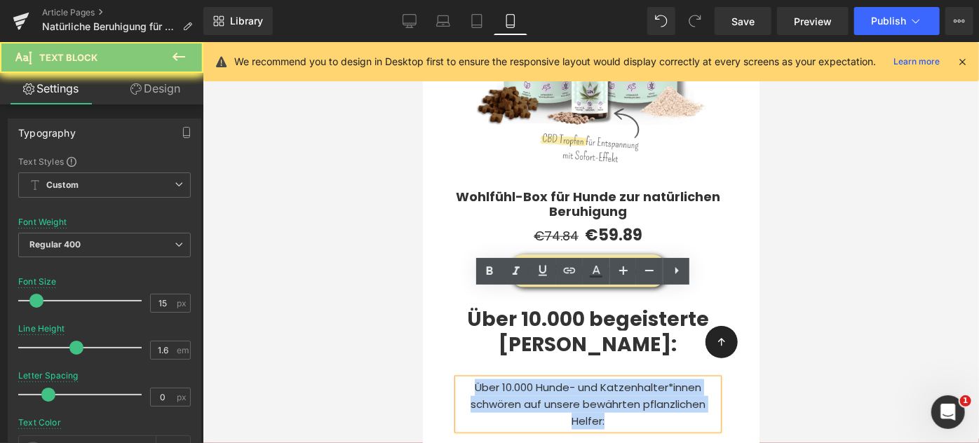
click at [504, 379] on p "Über 10.000 Hunde- und Katzenhalter*innen schwören auf unsere bewährten pflanzl…" at bounding box center [587, 404] width 260 height 50
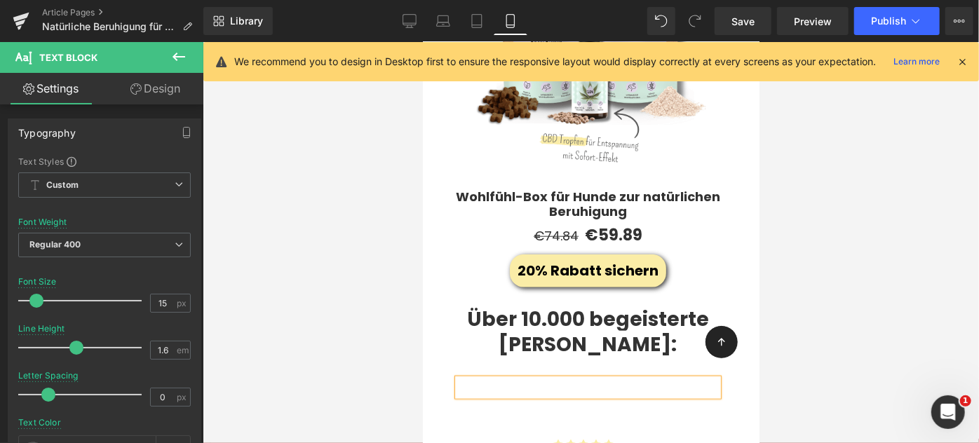
click at [398, 320] on div at bounding box center [591, 242] width 776 height 401
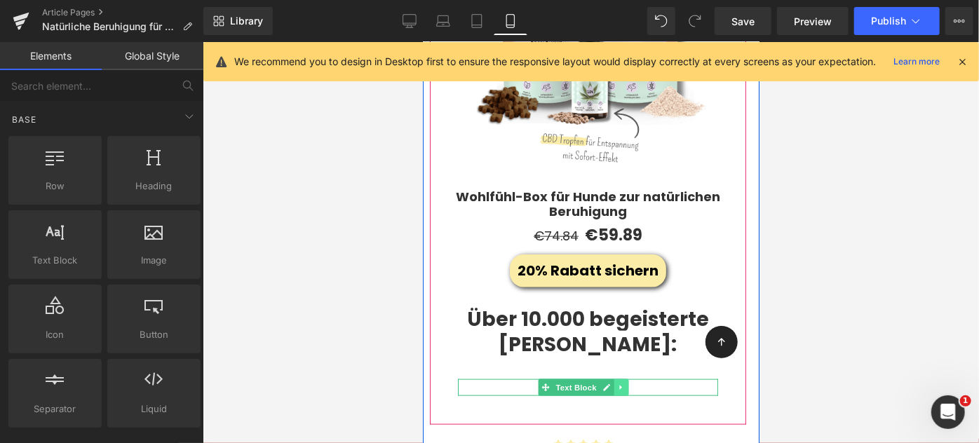
click at [620, 383] on icon at bounding box center [620, 387] width 8 height 8
click at [624, 383] on icon at bounding box center [627, 387] width 8 height 8
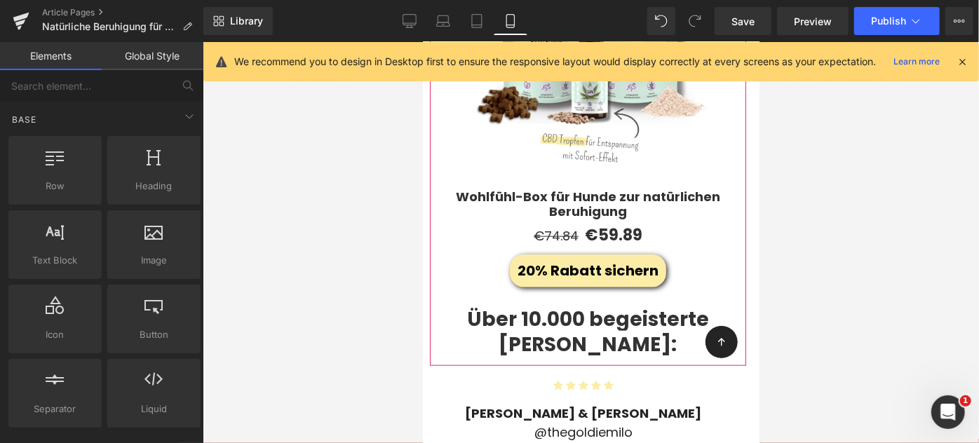
click at [372, 290] on div at bounding box center [591, 242] width 776 height 401
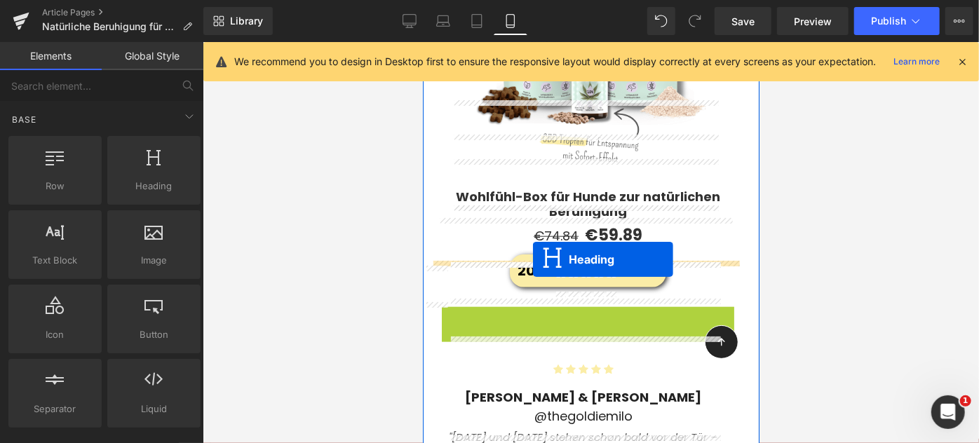
drag, startPoint x: 552, startPoint y: 242, endPoint x: 532, endPoint y: 259, distance: 26.4
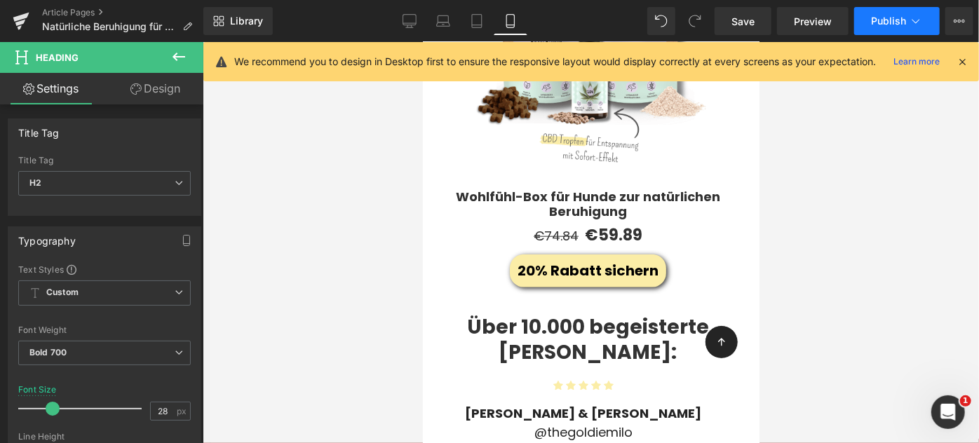
click at [893, 24] on span "Publish" at bounding box center [888, 20] width 35 height 11
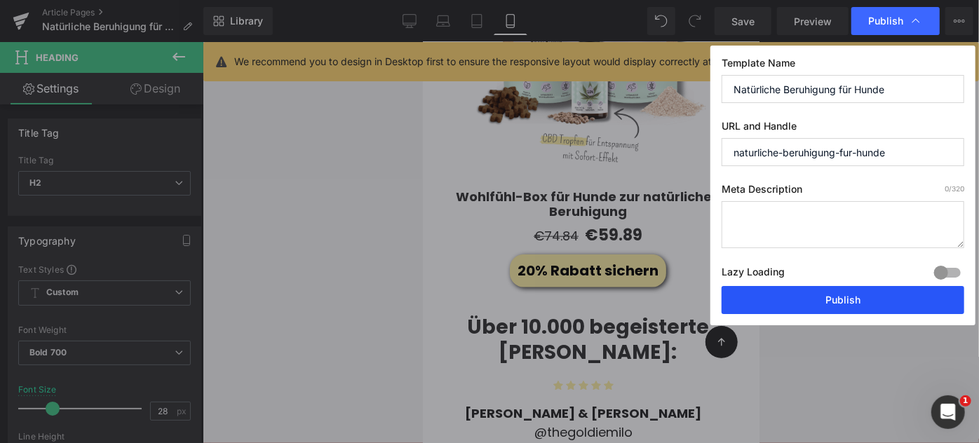
click at [811, 297] on button "Publish" at bounding box center [842, 300] width 243 height 28
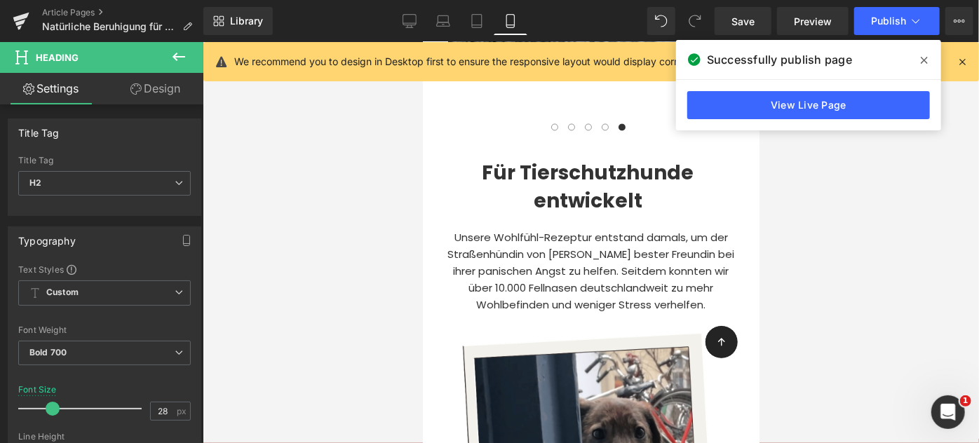
scroll to position [4190, 0]
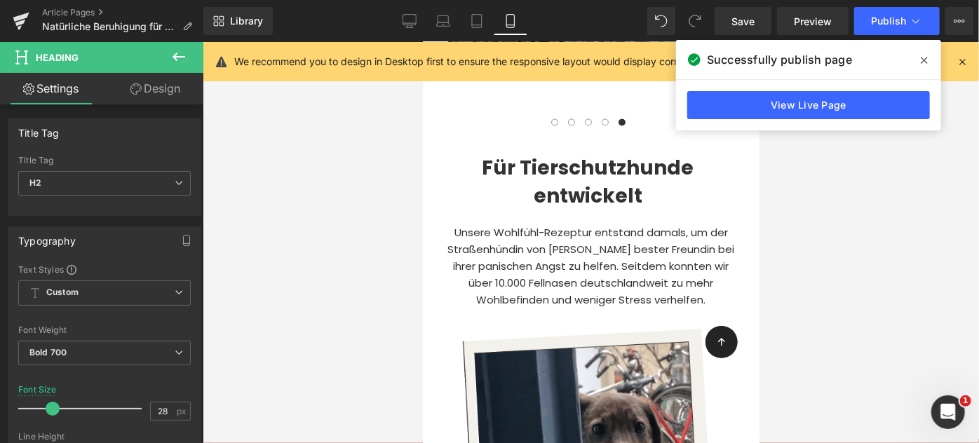
click at [562, 250] on span "Text Block" at bounding box center [582, 258] width 46 height 17
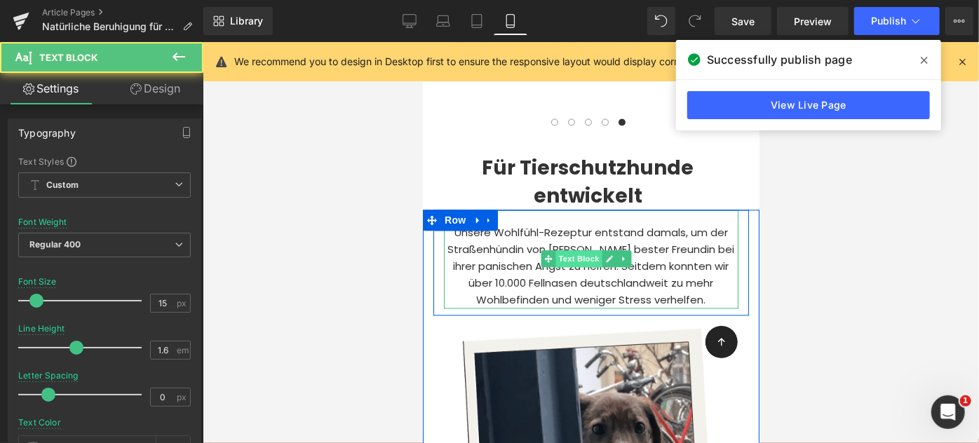
click at [562, 250] on span "Text Block" at bounding box center [578, 258] width 46 height 17
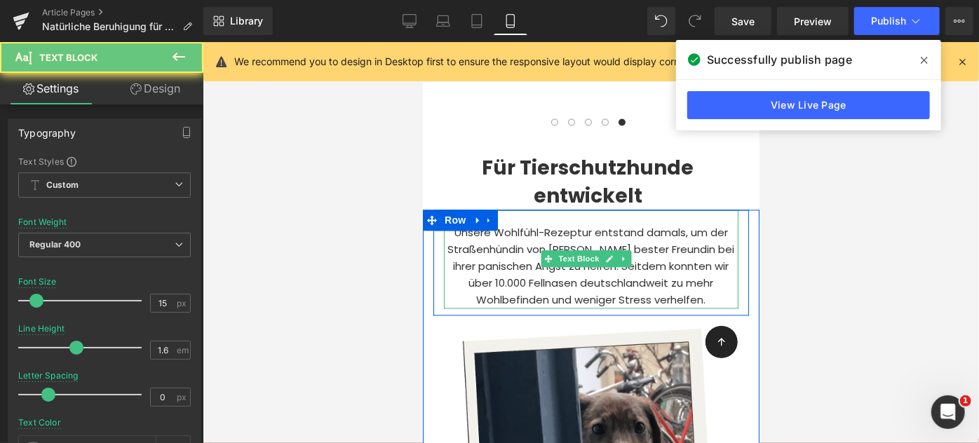
click at [519, 224] on p "Unsere Wohlfühl-Rezeptur entstand damals, um der Straßenhündin von [PERSON_NAME…" at bounding box center [590, 266] width 294 height 84
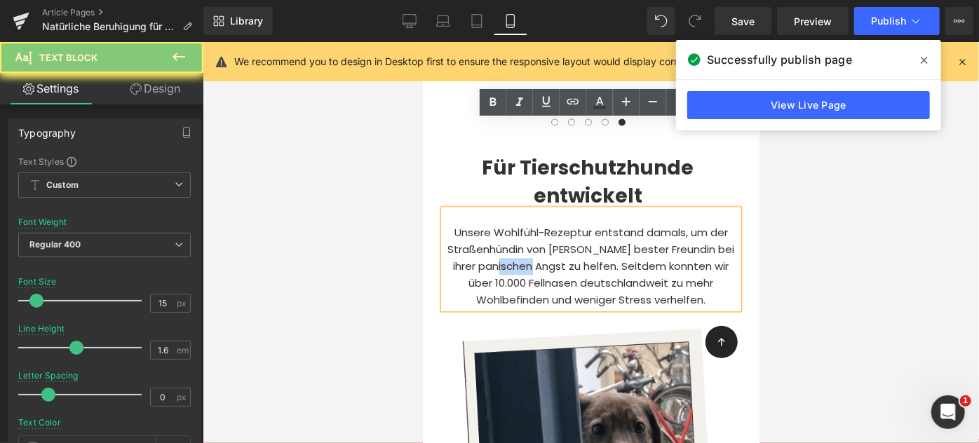
click at [519, 224] on p "Unsere Wohlfühl-Rezeptur entstand damals, um der Straßenhündin von [PERSON_NAME…" at bounding box center [590, 266] width 294 height 84
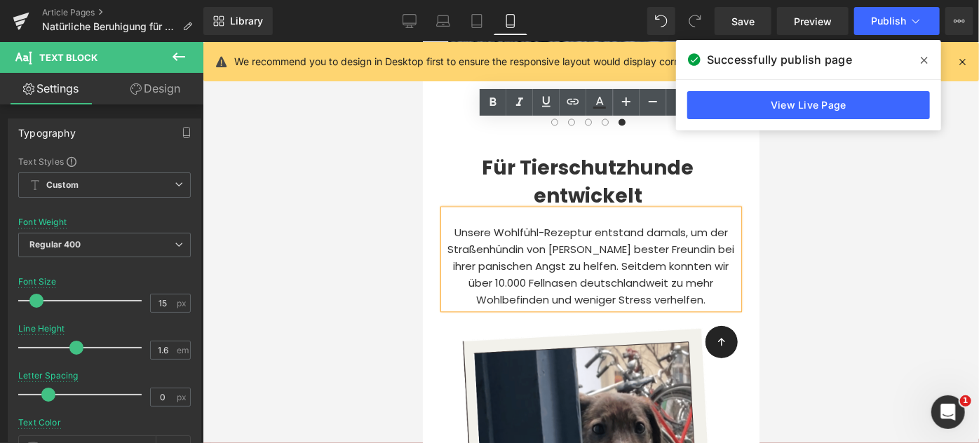
click at [503, 219] on div "Unsere Wohlfühl-Rezeptur entstand damals, um der Straßenhündin von [PERSON_NAME…" at bounding box center [590, 258] width 294 height 99
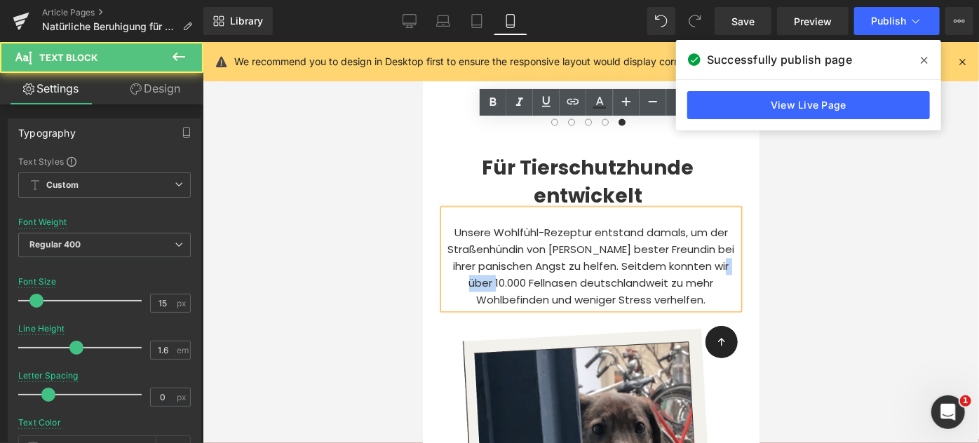
drag, startPoint x: 510, startPoint y: 195, endPoint x: 457, endPoint y: 191, distance: 53.4
click at [457, 224] on p "Unsere Wohlfühl-Rezeptur entstand damals, um der Straßenhündin von [PERSON_NAME…" at bounding box center [590, 266] width 294 height 84
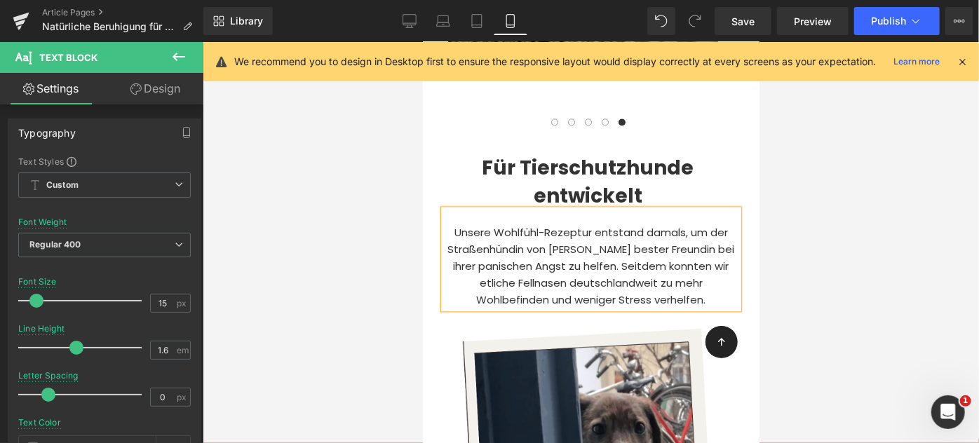
click at [639, 224] on p "Unsere Wohlfühl-Rezeptur entstand damals, um der Straßenhündin von Sunnas beste…" at bounding box center [590, 266] width 294 height 84
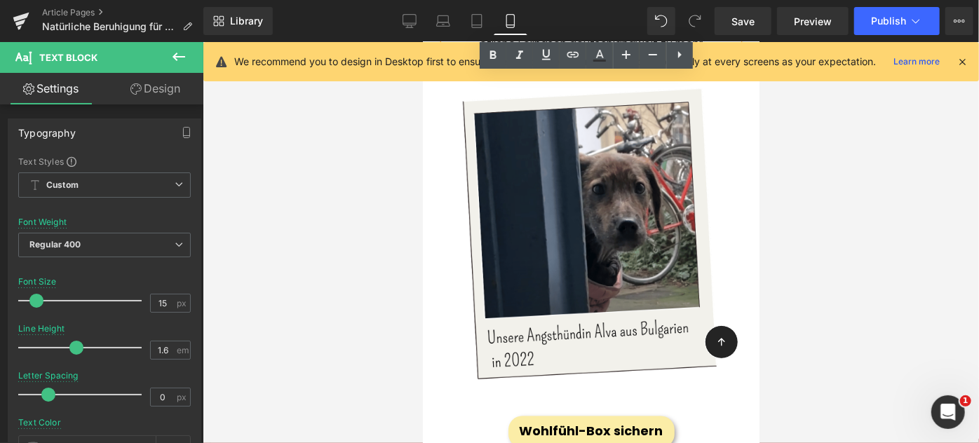
scroll to position [4187, 0]
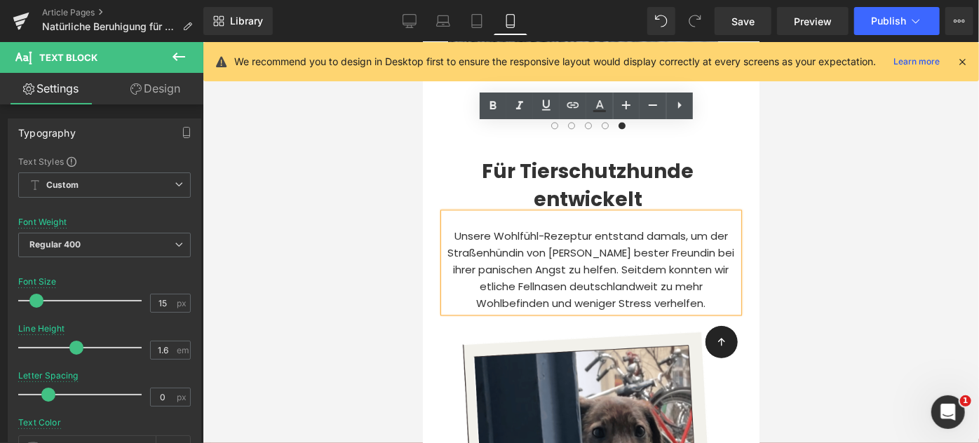
click at [622, 227] on p "Unsere Wohlfühl-Rezeptur entstand damals, um der Straßenhündin von Sunnas beste…" at bounding box center [590, 269] width 294 height 84
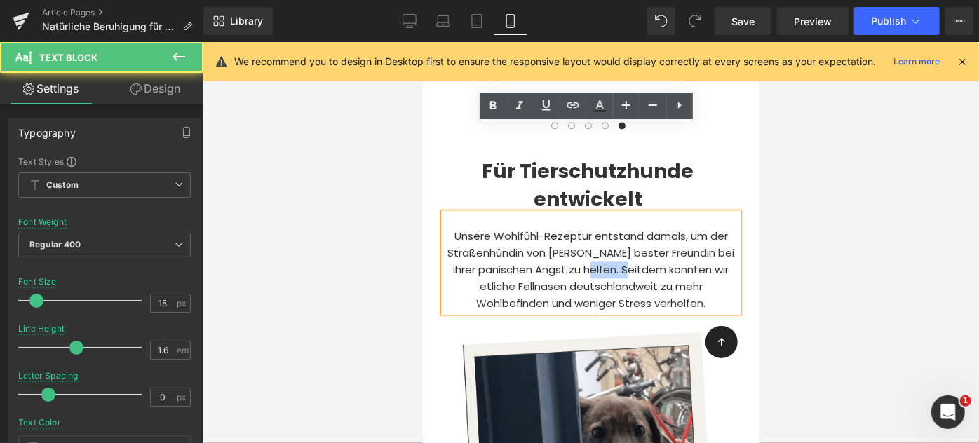
click at [622, 227] on p "Unsere Wohlfühl-Rezeptur entstand damals, um der Straßenhündin von Sunnas beste…" at bounding box center [590, 269] width 294 height 84
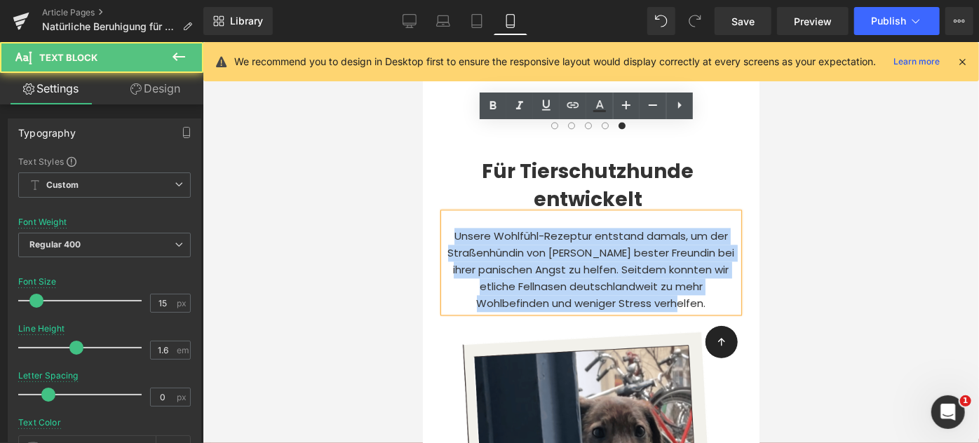
click at [622, 227] on p "Unsere Wohlfühl-Rezeptur entstand damals, um der Straßenhündin von Sunnas beste…" at bounding box center [590, 269] width 294 height 84
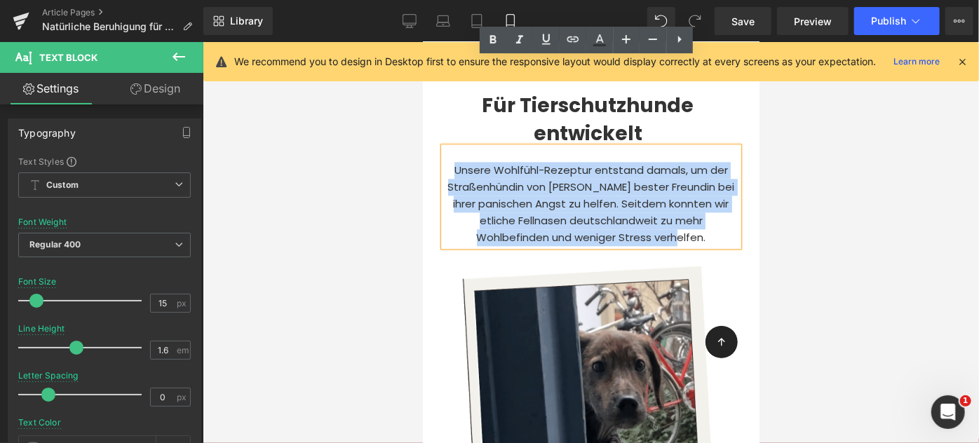
scroll to position [4299, 0]
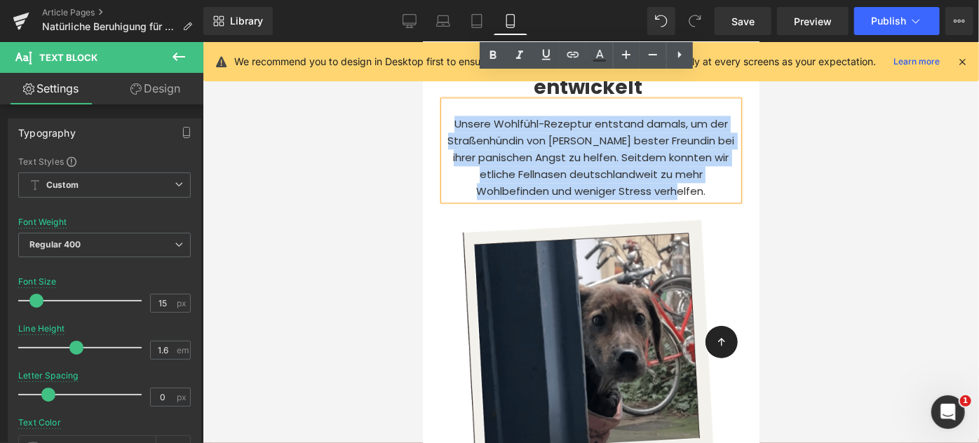
copy p "Unsere Wohlfühl-Rezeptur entstand damals, um der Straßenhündin von Sunnas beste…"
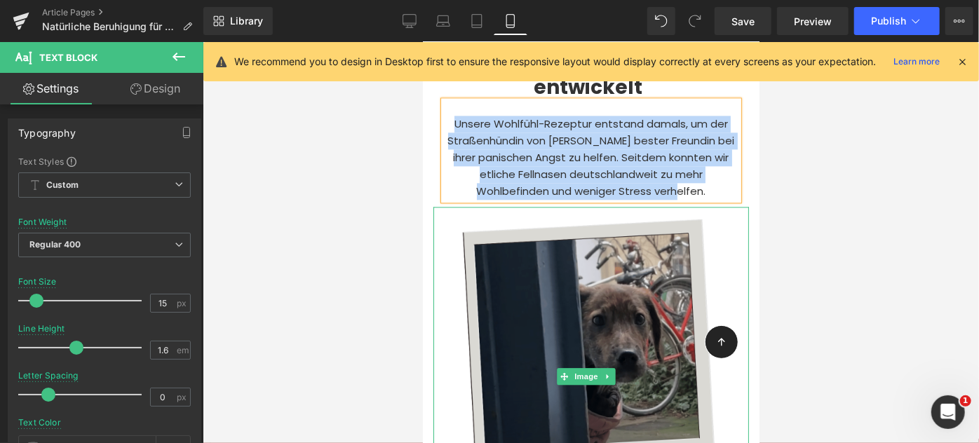
scroll to position [4116, 0]
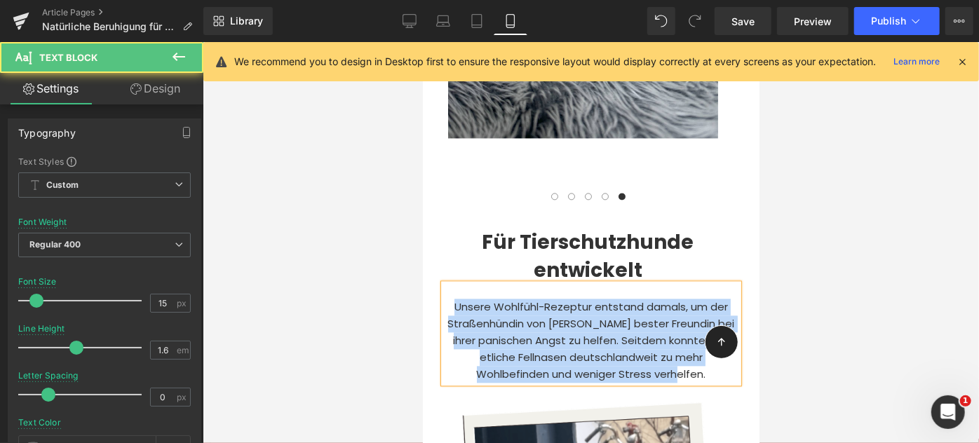
click at [503, 298] on p "Unsere Wohlfühl-Rezeptur entstand damals, um der Straßenhündin von Sunnas beste…" at bounding box center [590, 340] width 294 height 84
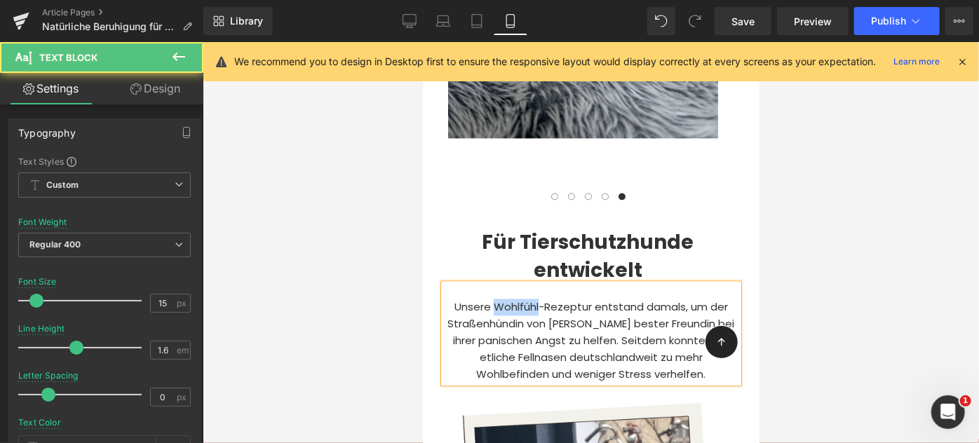
click at [503, 298] on p "Unsere Wohlfühl-Rezeptur entstand damals, um der Straßenhündin von Sunnas beste…" at bounding box center [590, 340] width 294 height 84
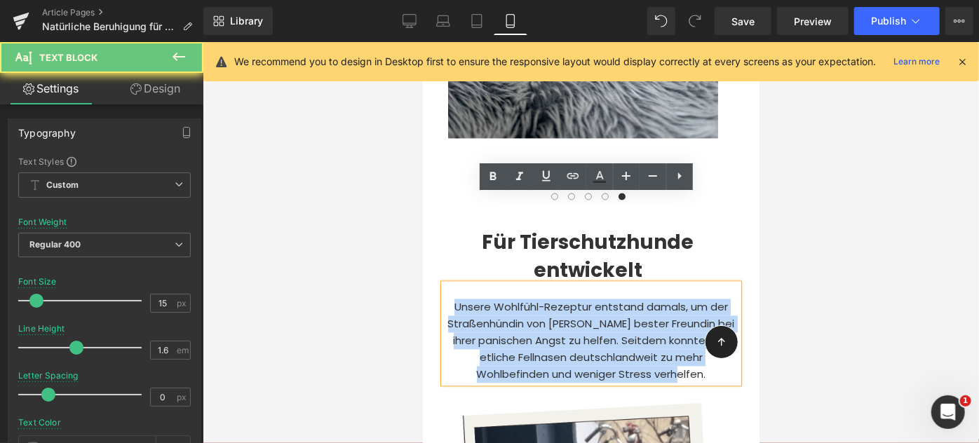
click at [503, 298] on p "Unsere Wohlfühl-Rezeptur entstand damals, um der Straßenhündin von Sunnas beste…" at bounding box center [590, 340] width 294 height 84
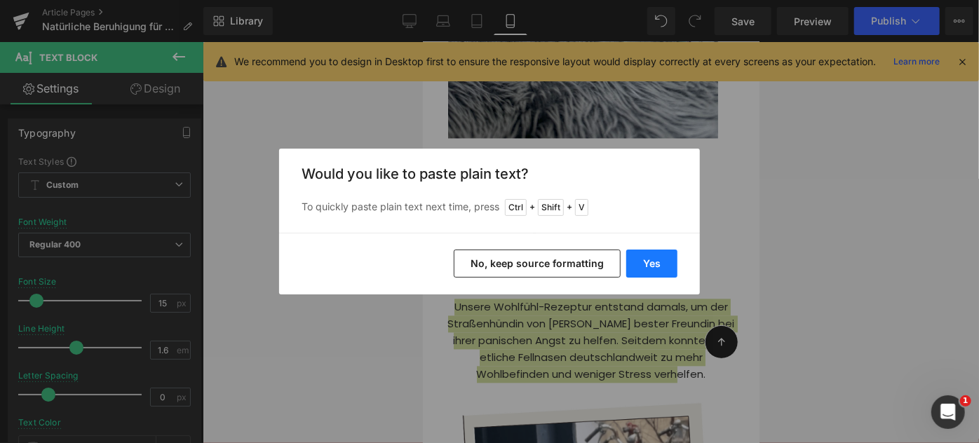
click at [646, 250] on button "Yes" at bounding box center [651, 264] width 51 height 28
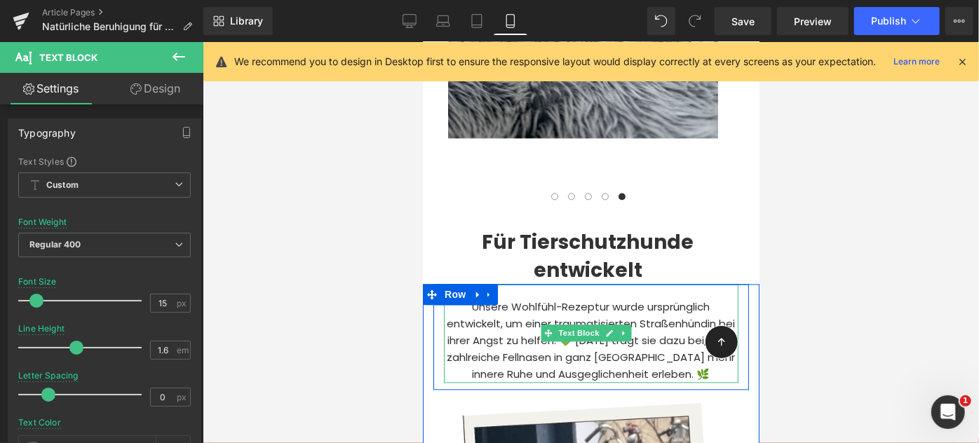
click at [487, 298] on p "Unsere Wohlfühl-Rezeptur wurde ursprünglich entwickelt, um einer traumatisierte…" at bounding box center [590, 340] width 294 height 84
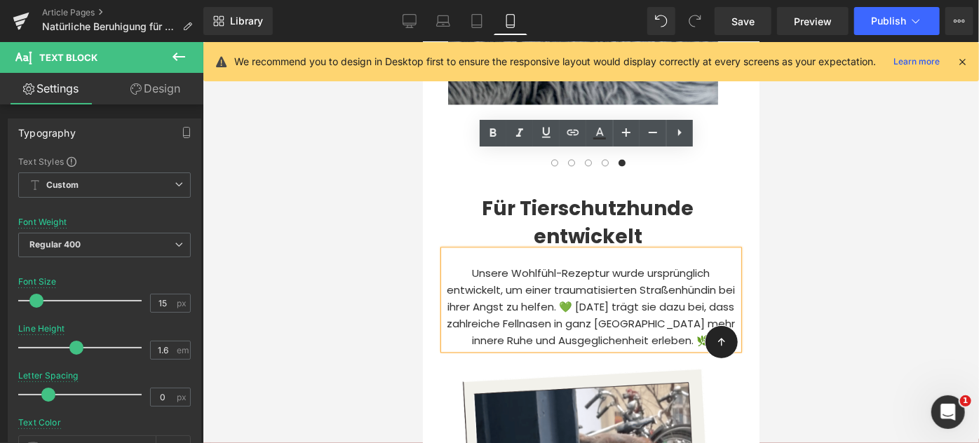
scroll to position [4164, 0]
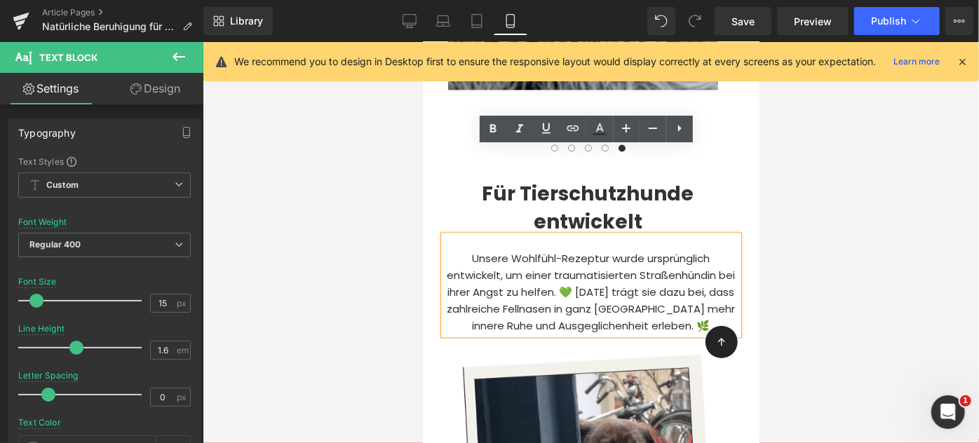
click at [468, 250] on p "Unsere Wohlfühl-Rezeptur wurde ursprünglich entwickelt, um einer traumatisierte…" at bounding box center [590, 292] width 294 height 84
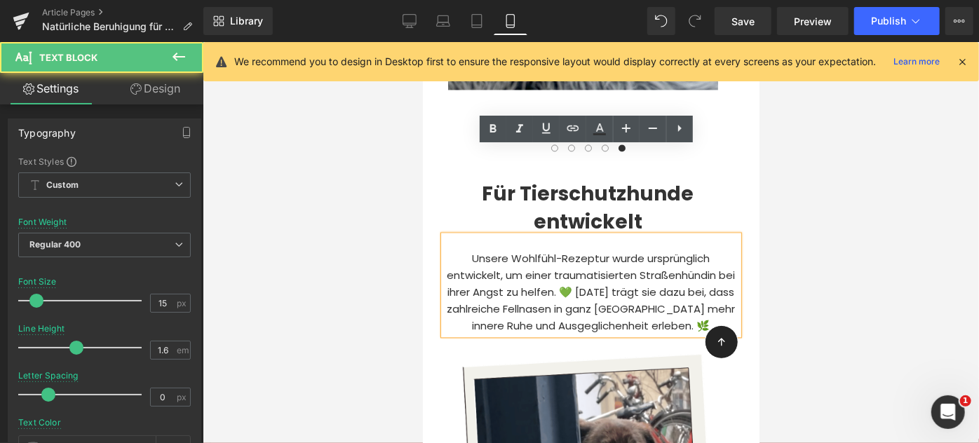
click at [467, 250] on p "Unsere Wohlfühl-Rezeptur wurde ursprünglich entwickelt, um einer traumatisierte…" at bounding box center [590, 292] width 294 height 84
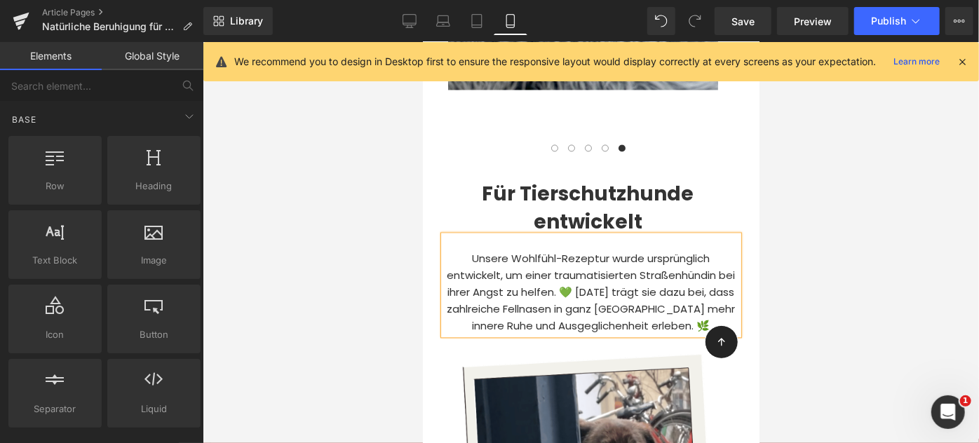
click at [831, 247] on div at bounding box center [591, 242] width 776 height 401
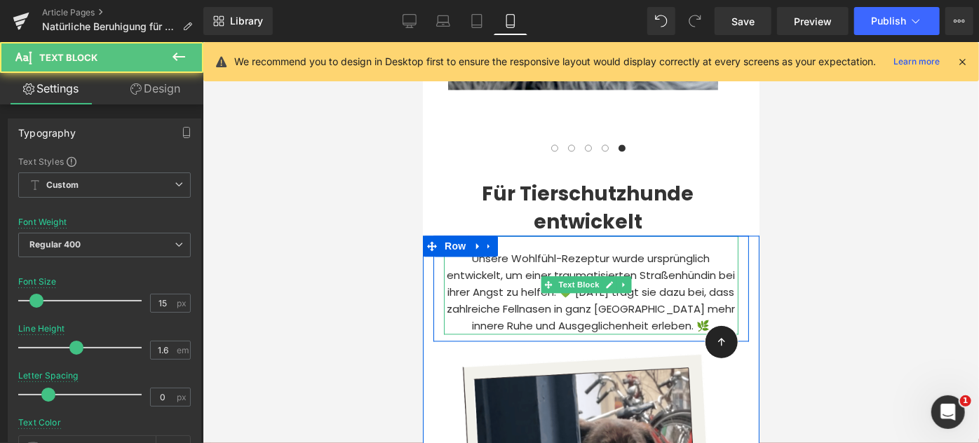
click at [644, 250] on p "Unsere Wohlfühl-Rezeptur wurde ursprünglich entwickelt, um einer traumatisierte…" at bounding box center [590, 292] width 294 height 84
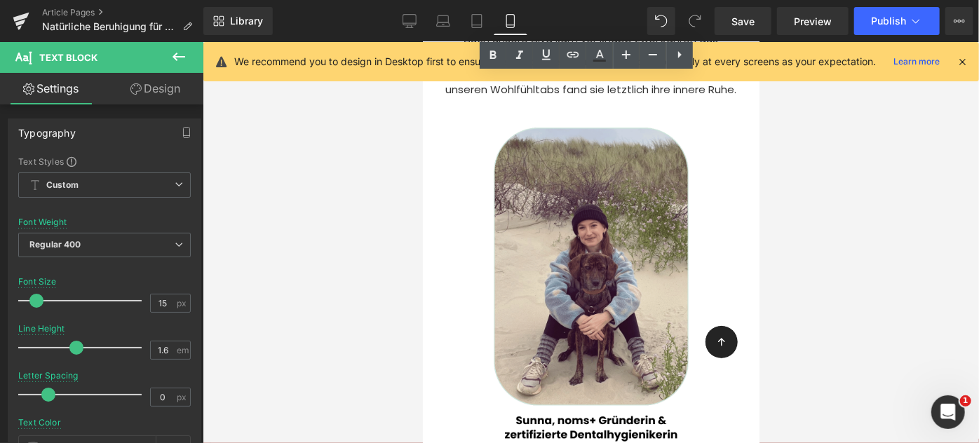
scroll to position [4991, 0]
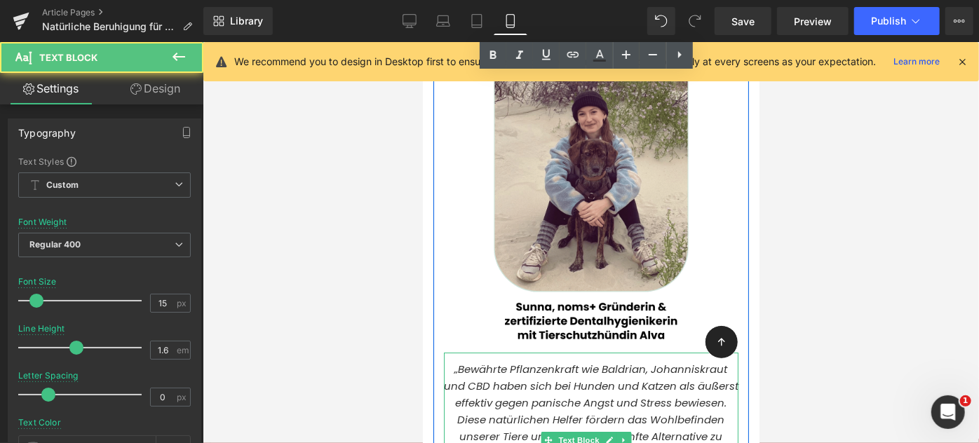
click at [588, 361] on icon "„Bewährte Pflanzenkraft wie Baldrian, Johanniskraut und CBD haben sich bei Hund…" at bounding box center [590, 435] width 294 height 149
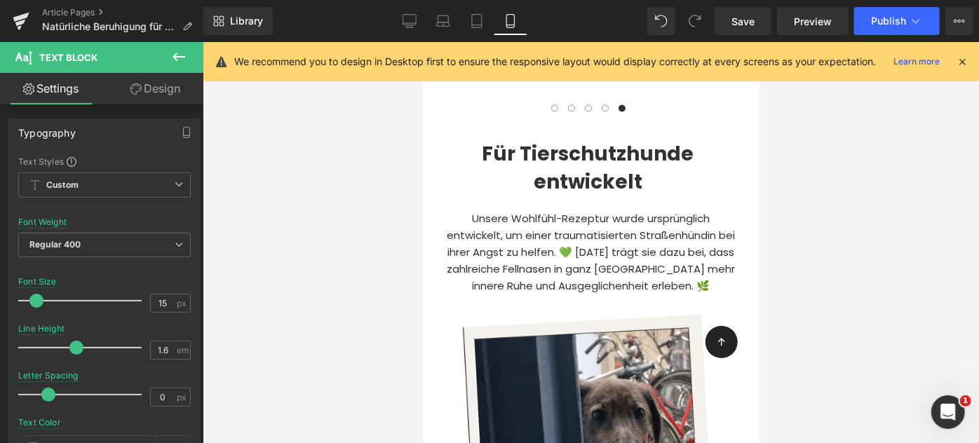
scroll to position [4202, 0]
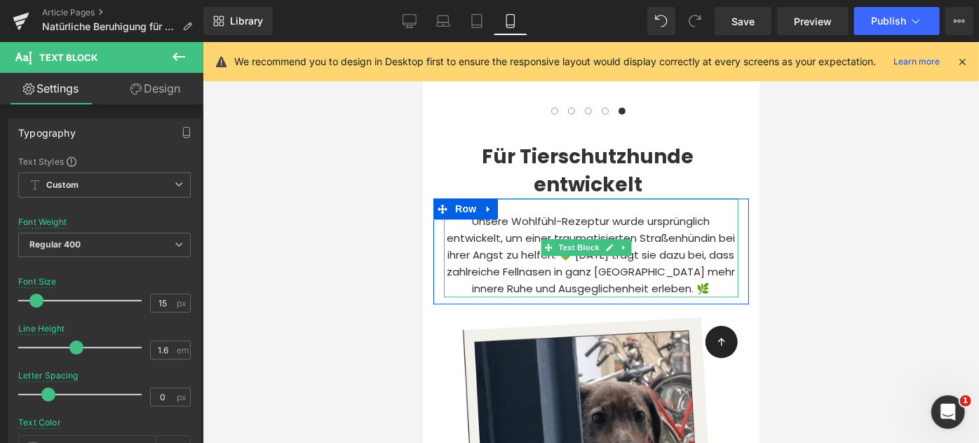
click at [531, 212] on p "Unsere Wohlfühl-Rezeptur wurde ursprünglich entwickelt, um einer traumatisierte…" at bounding box center [590, 254] width 294 height 84
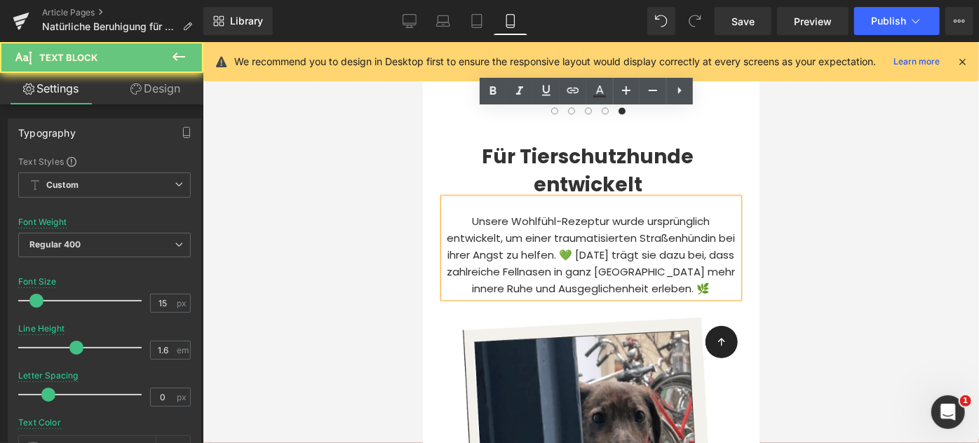
click at [543, 212] on p "Unsere Wohlfühl-Rezeptur wurde ursprünglich entwickelt, um einer traumatisierte…" at bounding box center [590, 254] width 294 height 84
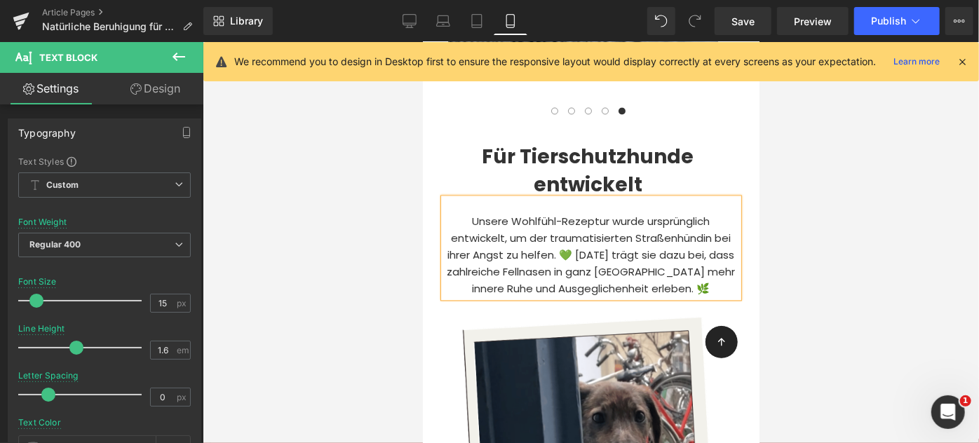
click at [710, 212] on p "Unsere Wohlfühl-Rezeptur wurde ursprünglich entwickelt, um der traumatisierten …" at bounding box center [590, 254] width 294 height 84
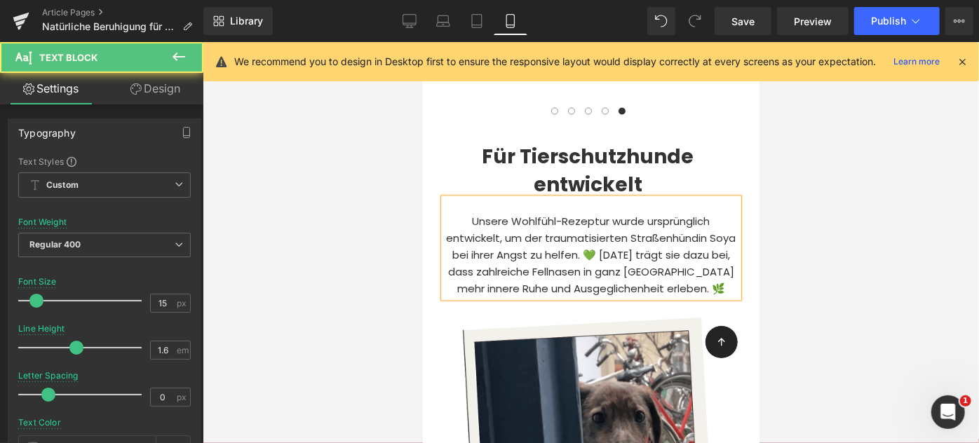
click at [618, 212] on p "Unsere Wohlfühl-Rezeptur wurde ursprünglich entwickelt, um der traumatisierten …" at bounding box center [590, 254] width 294 height 84
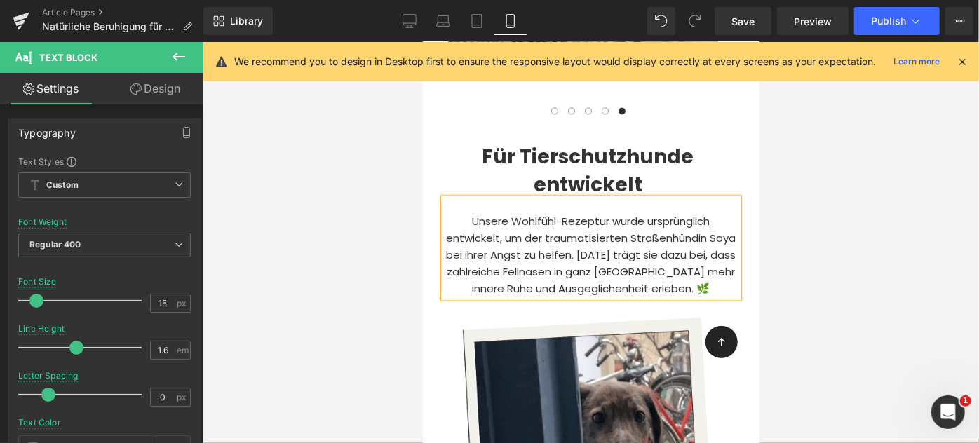
click at [723, 212] on p "Unsere Wohlfühl-Rezeptur wurde ursprünglich entwickelt, um der traumatisierten …" at bounding box center [590, 254] width 294 height 84
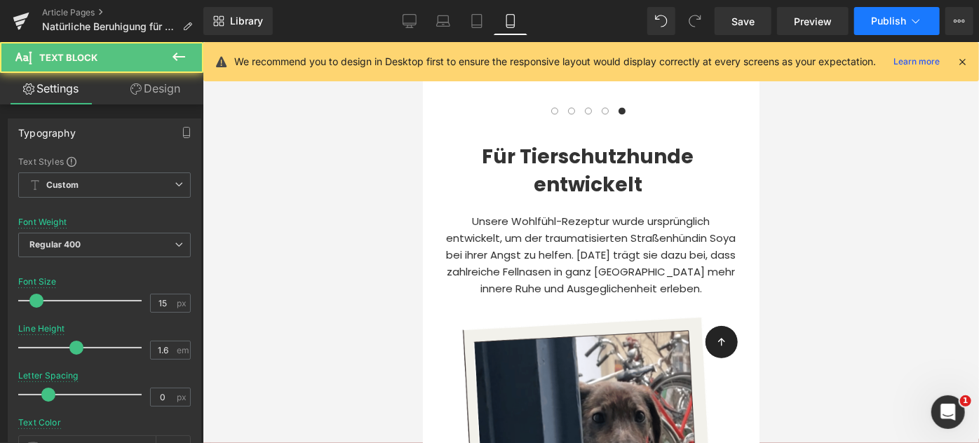
click at [883, 19] on span "Publish" at bounding box center [888, 20] width 35 height 11
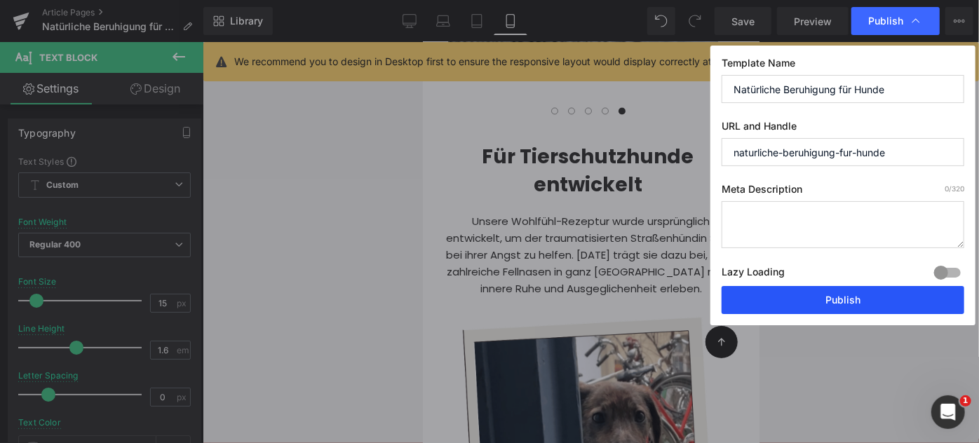
click at [828, 297] on button "Publish" at bounding box center [842, 300] width 243 height 28
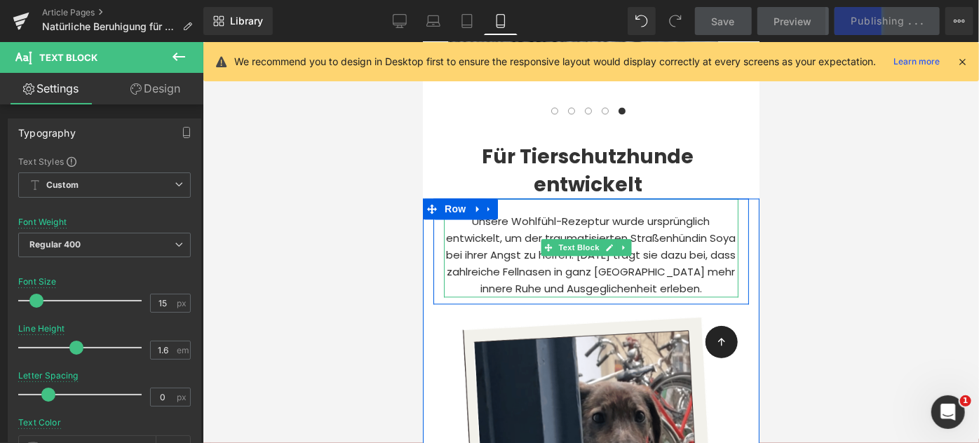
click at [473, 212] on p "Unsere Wohlfühl-Rezeptur wurde ursprünglich entwickelt, um der traumatisierten …" at bounding box center [590, 254] width 294 height 84
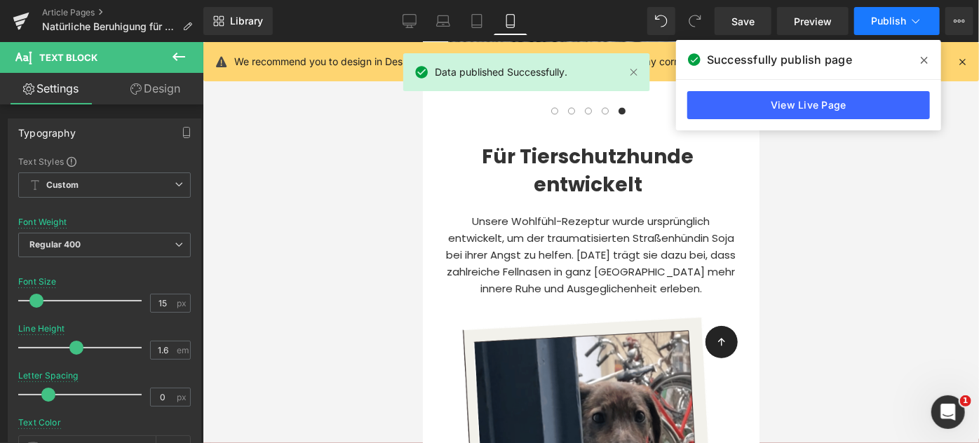
click at [876, 16] on span "Publish" at bounding box center [888, 20] width 35 height 11
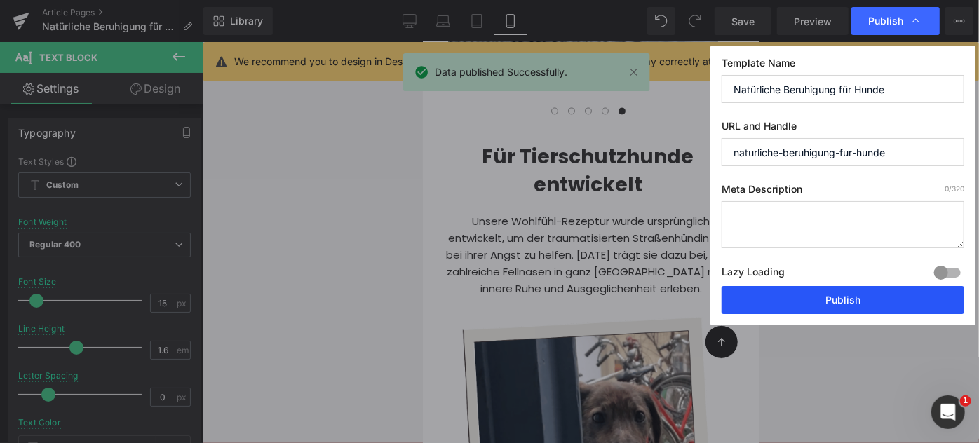
click at [862, 293] on button "Publish" at bounding box center [842, 300] width 243 height 28
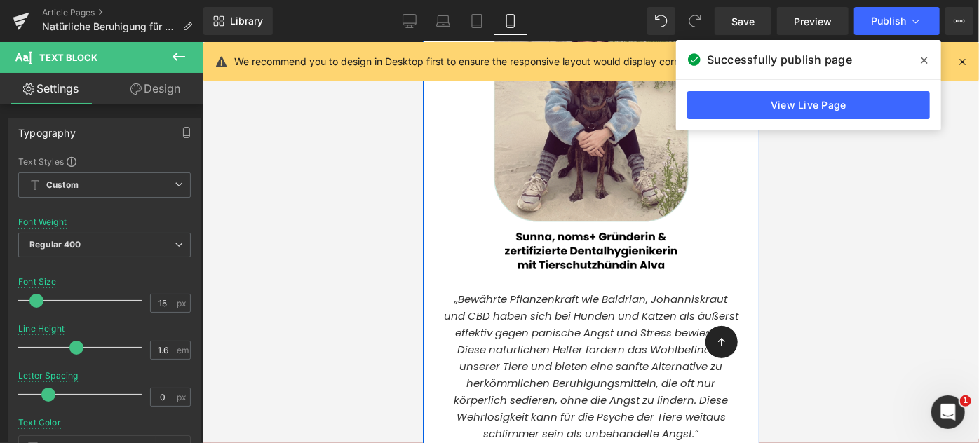
scroll to position [5062, 0]
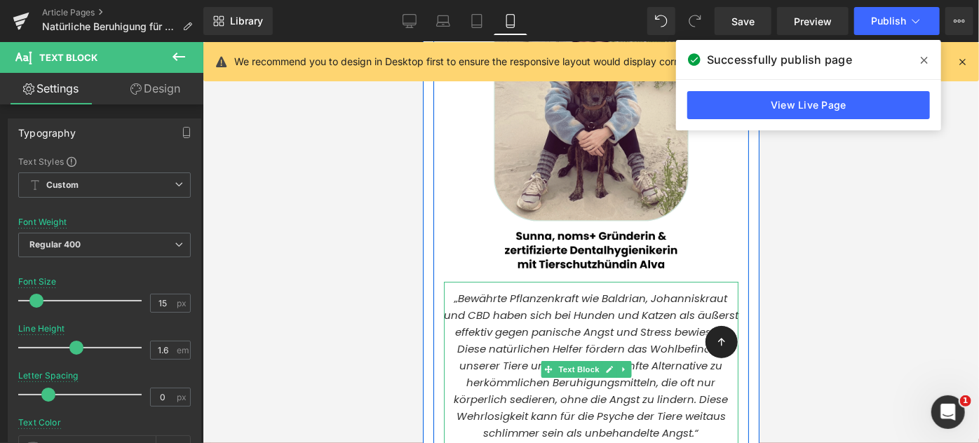
click at [483, 290] on icon "„Bewährte Pflanzenkraft wie Baldrian, Johanniskraut und CBD haben sich bei Hund…" at bounding box center [590, 364] width 294 height 149
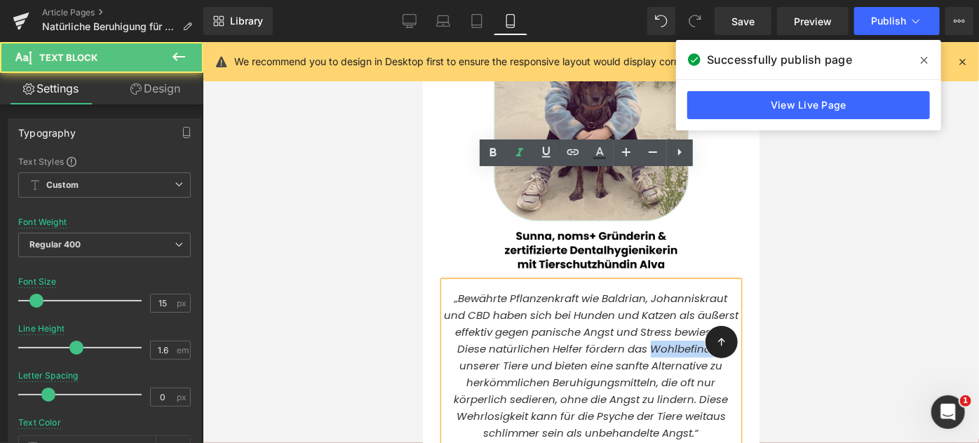
click at [483, 290] on icon "„Bewährte Pflanzenkraft wie Baldrian, Johanniskraut und CBD haben sich bei Hund…" at bounding box center [590, 364] width 294 height 149
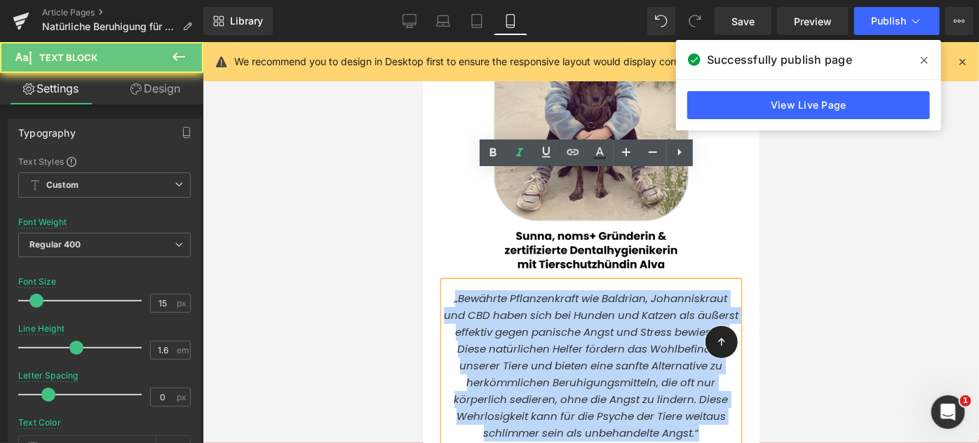
click at [483, 290] on icon "„Bewährte Pflanzenkraft wie Baldrian, Johanniskraut und CBD haben sich bei Hund…" at bounding box center [590, 364] width 294 height 149
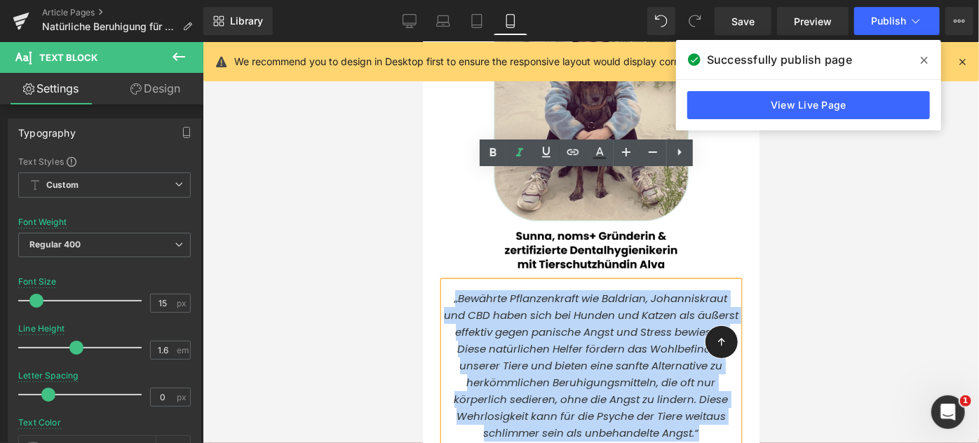
copy icon "„Bewährte Pflanzenkraft wie Baldrian, Johanniskraut und CBD haben sich bei Hund…"
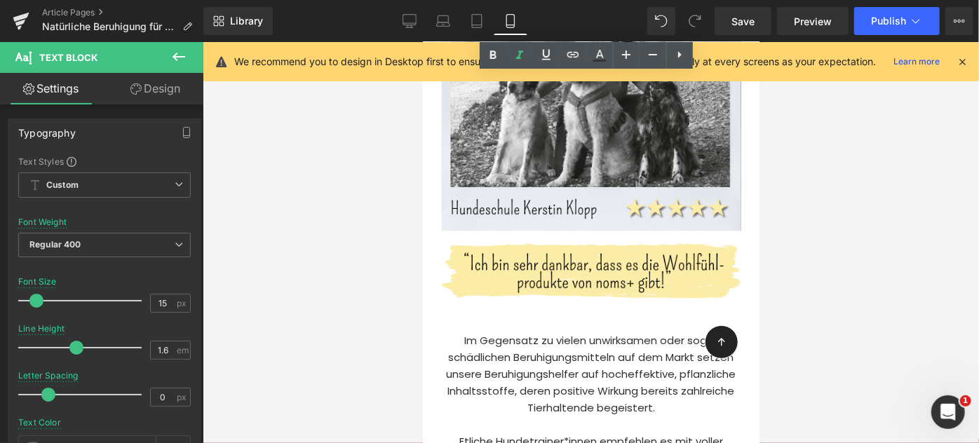
scroll to position [5662, 0]
click at [522, 332] on span "Im Gegensatz zu vielen unwirksamen oder sogar schädlichen Beruhigungsmitteln au…" at bounding box center [590, 373] width 289 height 82
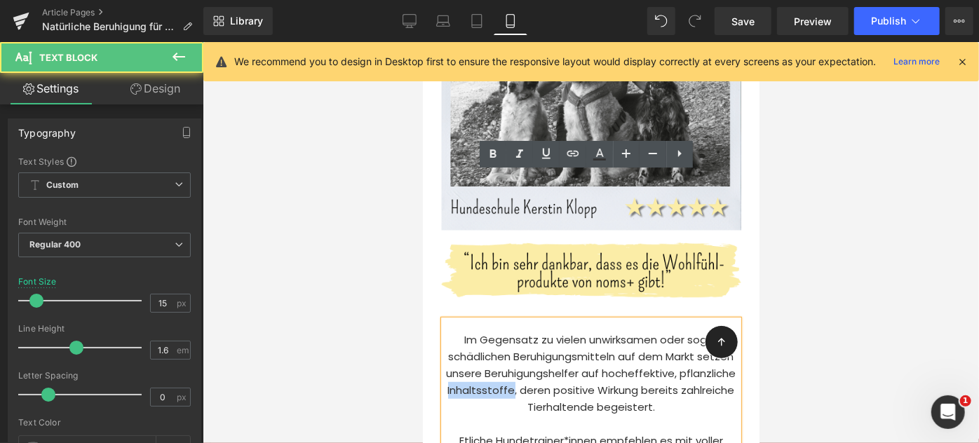
click at [522, 332] on span "Im Gegensatz zu vielen unwirksamen oder sogar schädlichen Beruhigungsmitteln au…" at bounding box center [590, 373] width 289 height 82
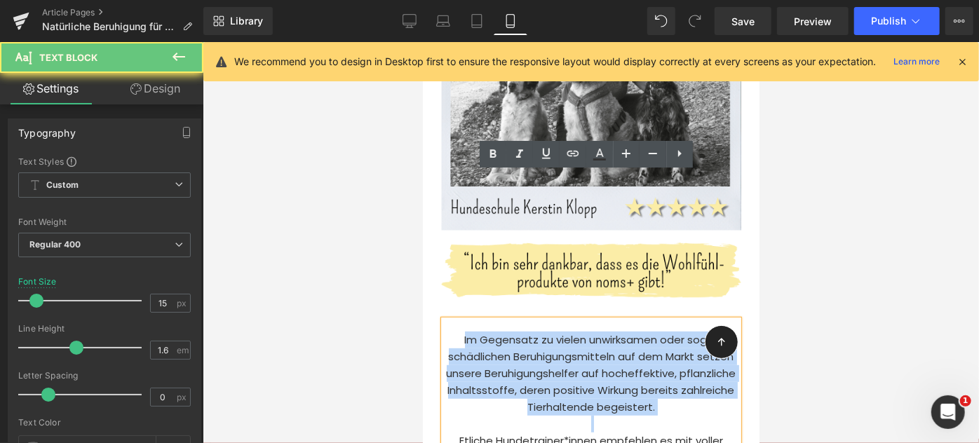
click at [522, 332] on span "Im Gegensatz zu vielen unwirksamen oder sogar schädlichen Beruhigungsmitteln au…" at bounding box center [590, 373] width 289 height 82
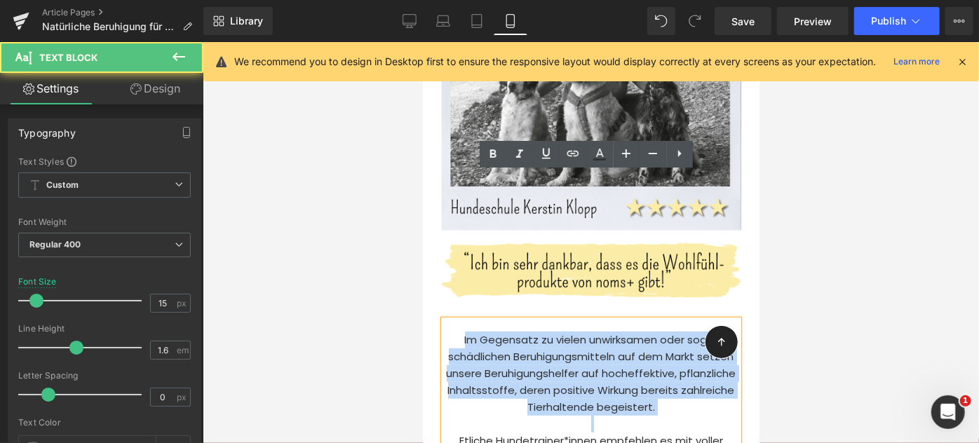
click at [506, 415] on p at bounding box center [590, 423] width 294 height 17
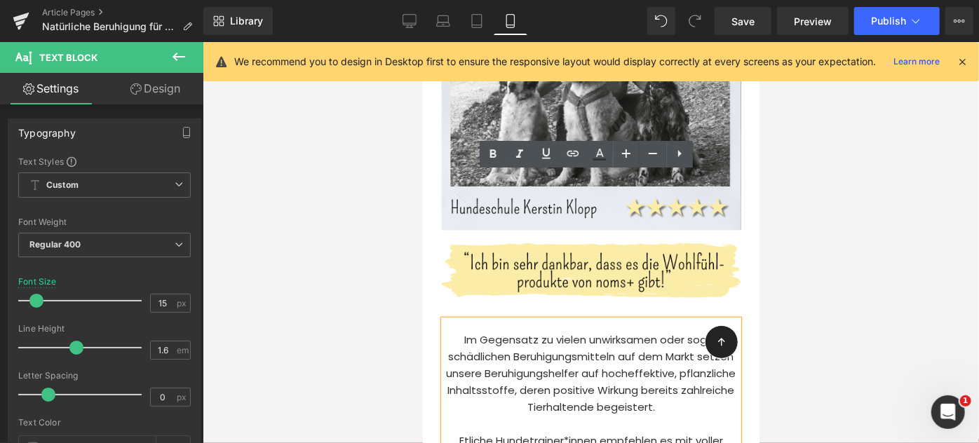
scroll to position [5722, 0]
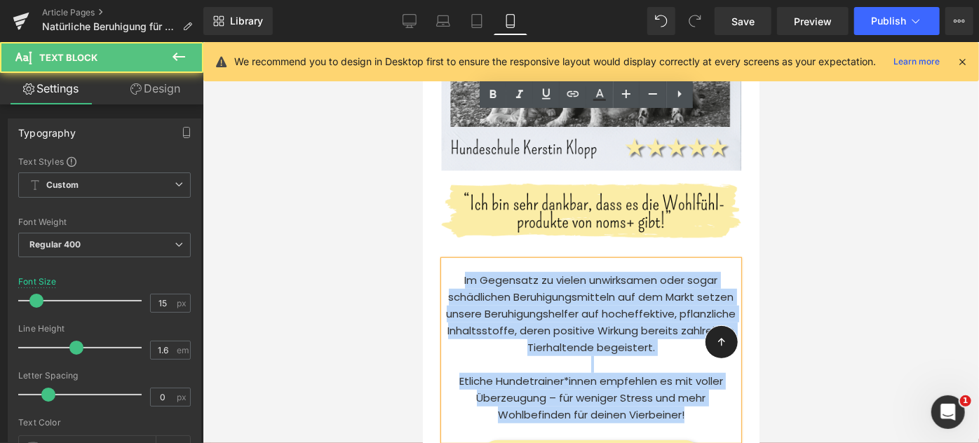
drag, startPoint x: 689, startPoint y: 261, endPoint x: 436, endPoint y: 106, distance: 297.1
click at [436, 239] on div "Im Gegensatz zu vielen unwirksamen oder sogar schädlichen Beruhigungsmitteln au…" at bounding box center [589, 359] width 315 height 240
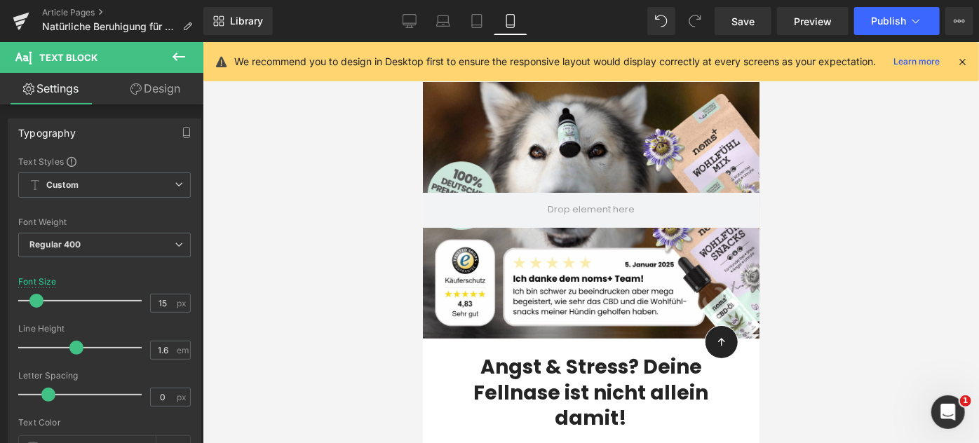
scroll to position [109, 0]
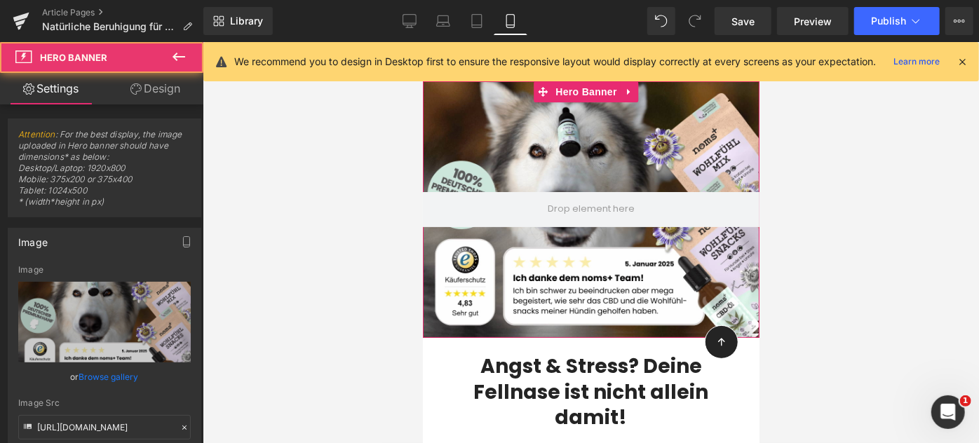
click at [449, 173] on div at bounding box center [590, 209] width 336 height 257
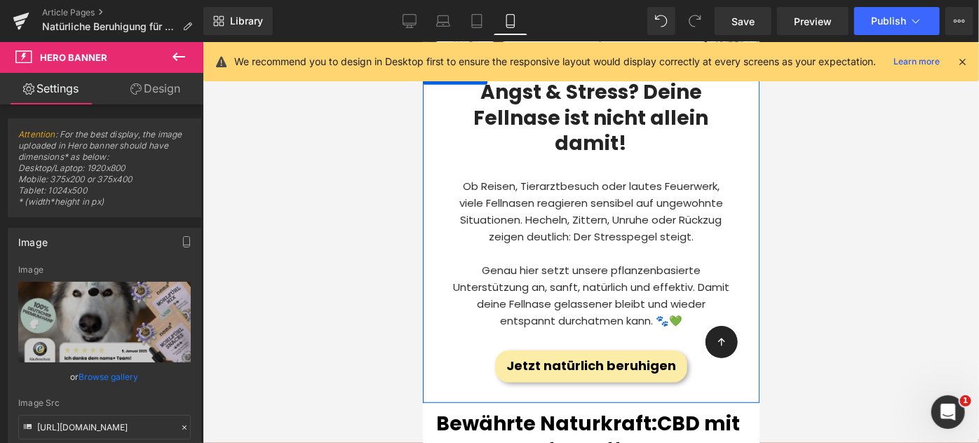
scroll to position [384, 0]
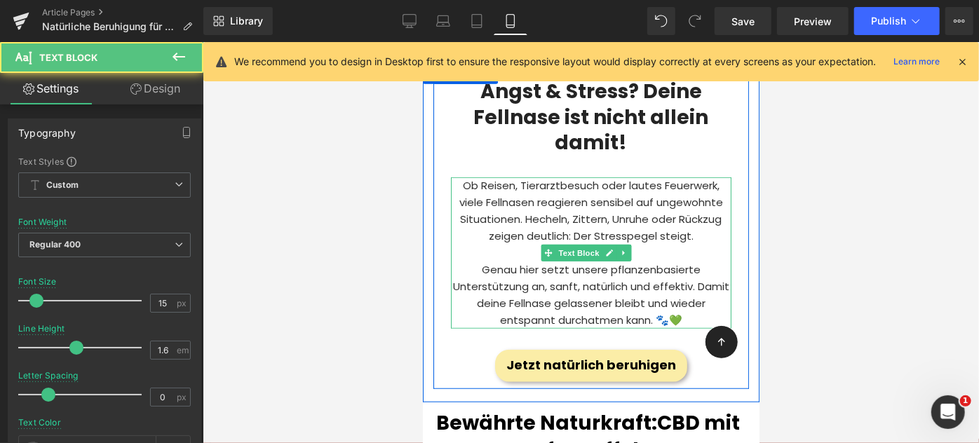
click at [566, 184] on p "Ob Reisen, Tierarztbesuch oder lautes Feuerwerk, viele Fellnasen reagieren sens…" at bounding box center [590, 210] width 280 height 67
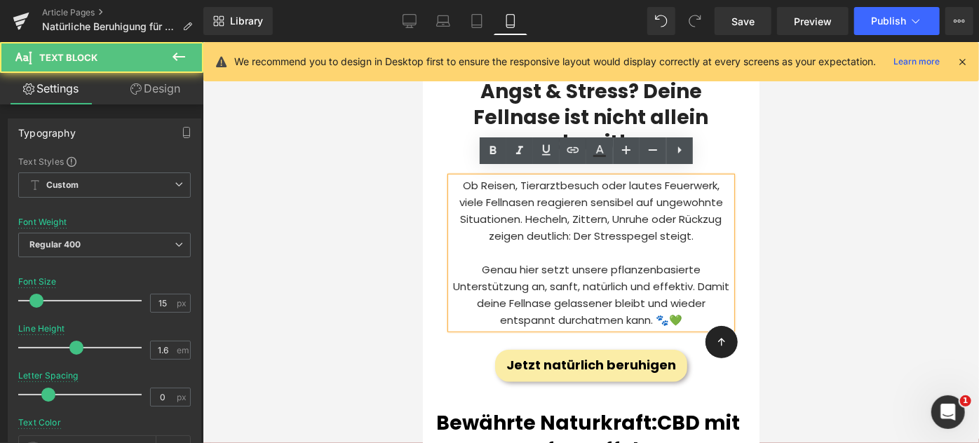
click at [588, 177] on p "Ob Reisen, Tierarztbesuch oder lautes Feuerwerk, viele Fellnasen reagieren sens…" at bounding box center [590, 210] width 280 height 67
click at [589, 177] on p "Ob Reisen, Tierarztbesuch oder lautes Feuerwerk, viele Fellnasen reagieren sens…" at bounding box center [590, 210] width 280 height 67
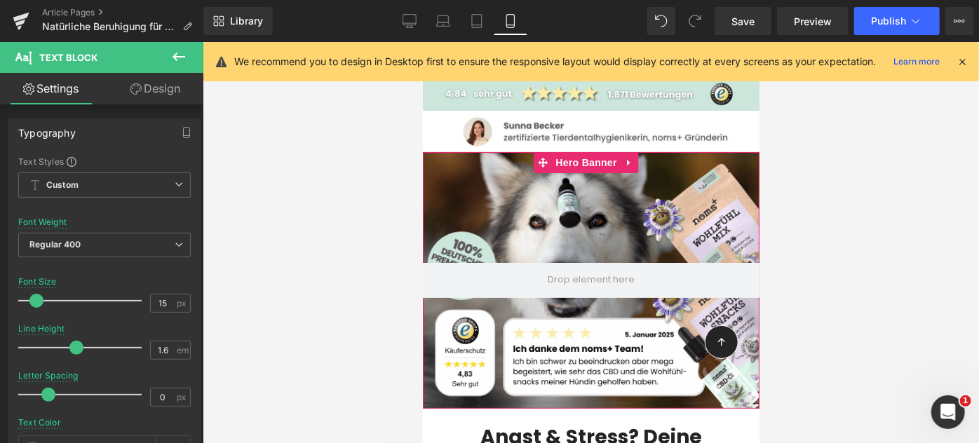
scroll to position [0, 0]
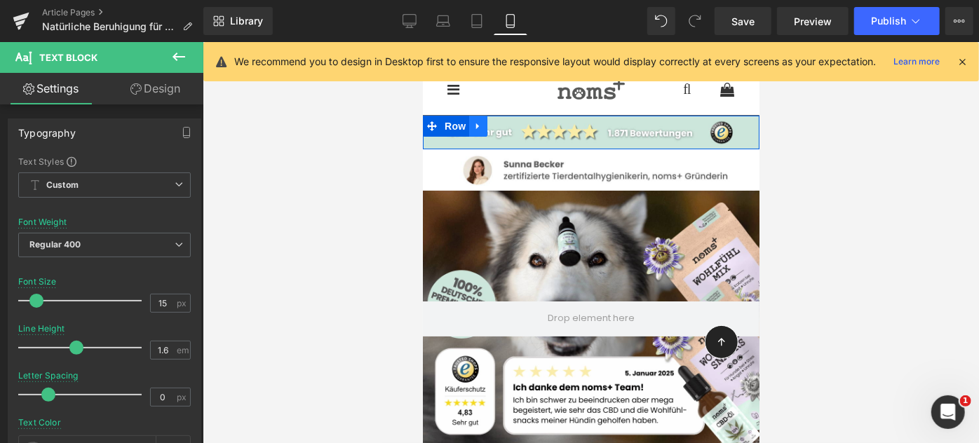
click at [475, 126] on icon at bounding box center [477, 125] width 10 height 11
click at [440, 126] on span "Row" at bounding box center [454, 126] width 28 height 21
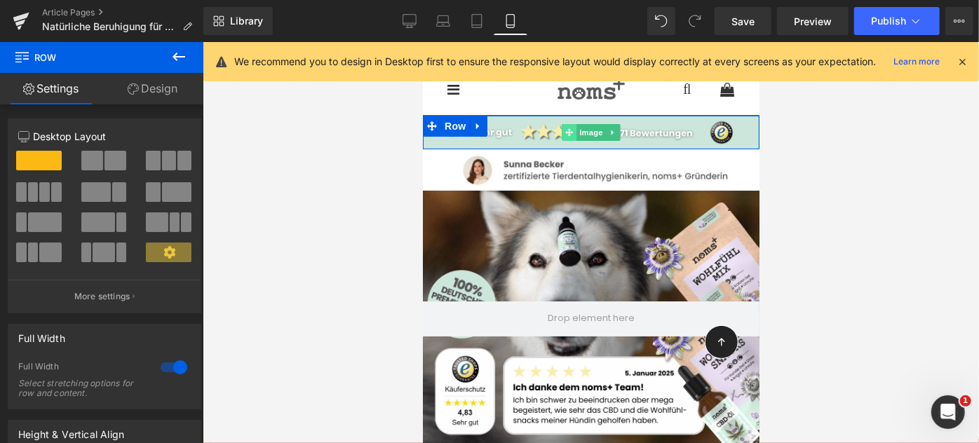
click at [564, 132] on icon at bounding box center [568, 132] width 8 height 8
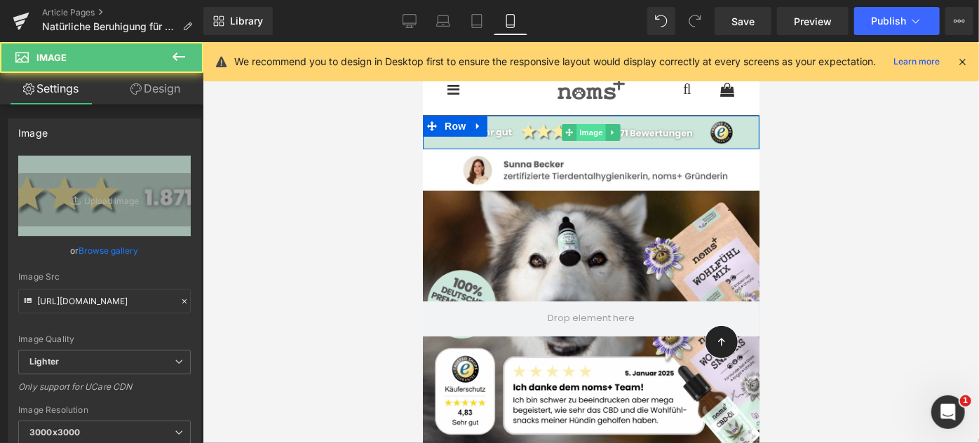
click at [583, 132] on span "Image" at bounding box center [589, 131] width 29 height 17
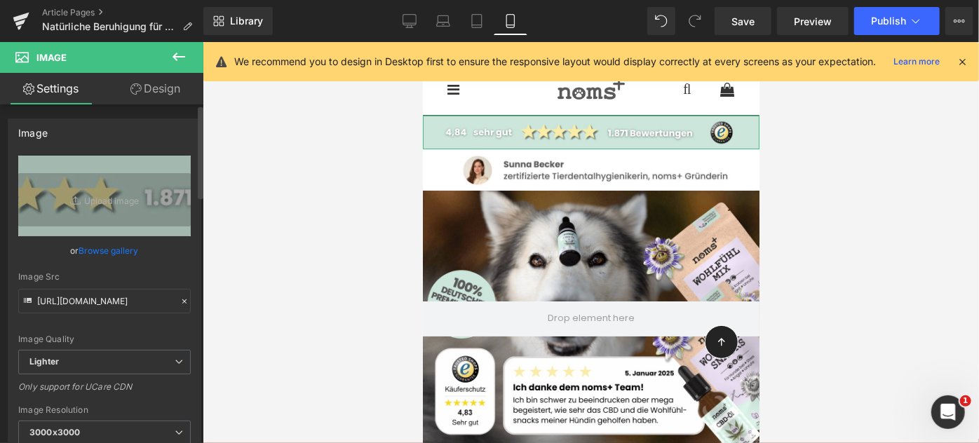
click at [91, 240] on link "Browse gallery" at bounding box center [109, 250] width 60 height 25
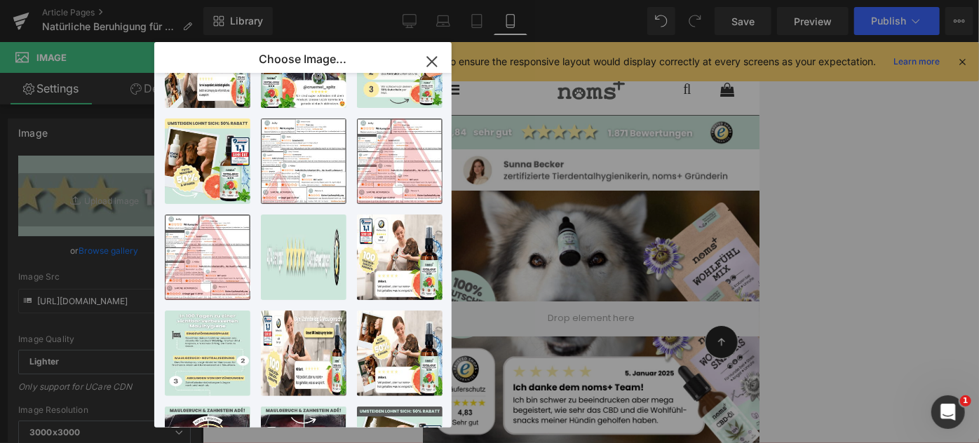
scroll to position [171, 0]
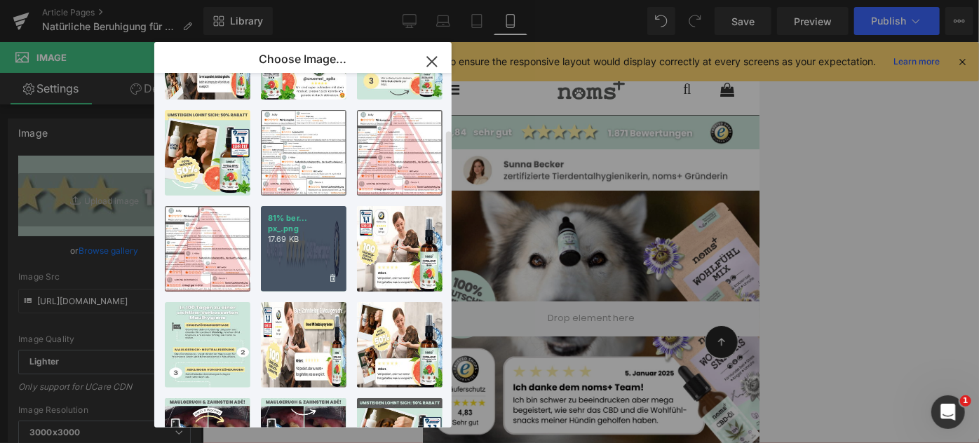
click at [292, 264] on div "81% ber... px_.png 17.69 KB" at bounding box center [304, 249] width 86 height 86
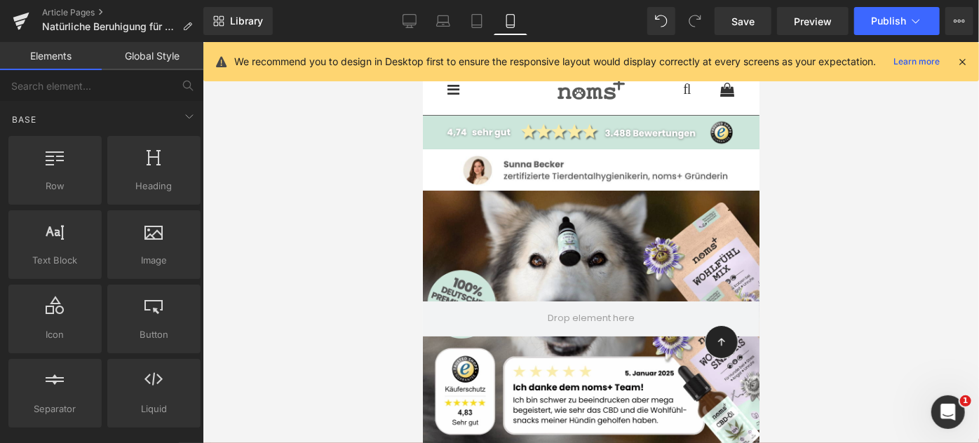
click at [788, 199] on div at bounding box center [591, 242] width 776 height 401
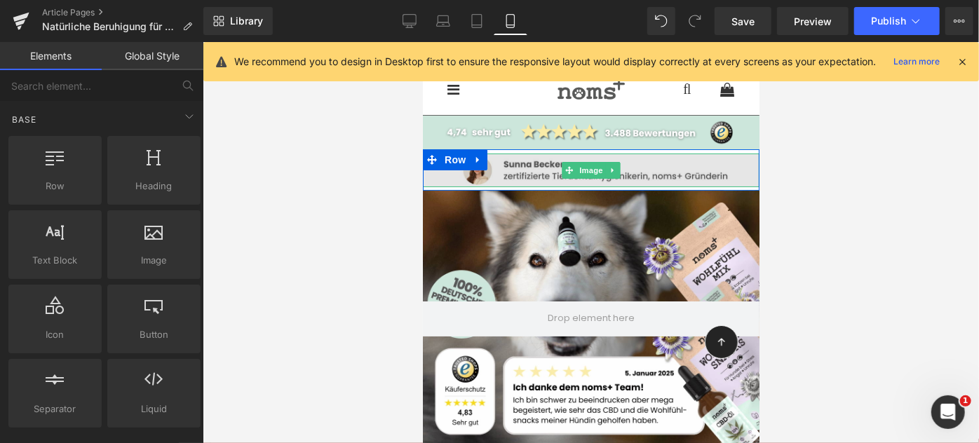
click at [552, 163] on img at bounding box center [590, 170] width 336 height 34
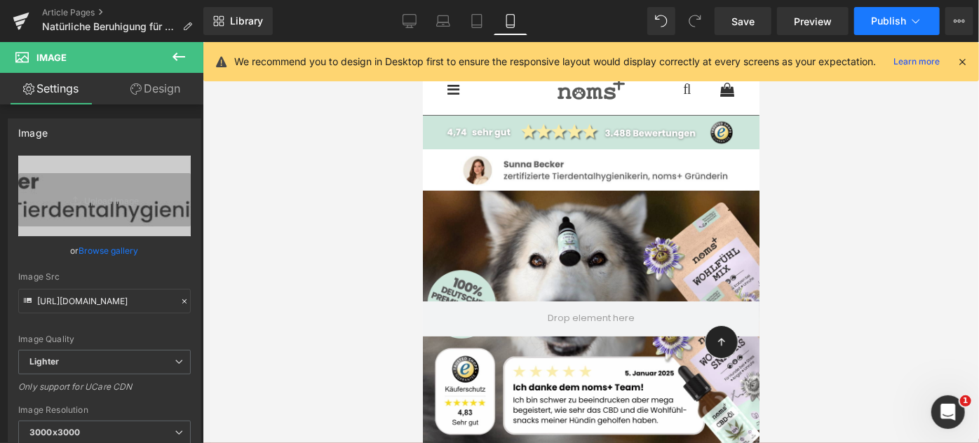
click at [897, 18] on span "Publish" at bounding box center [888, 20] width 35 height 11
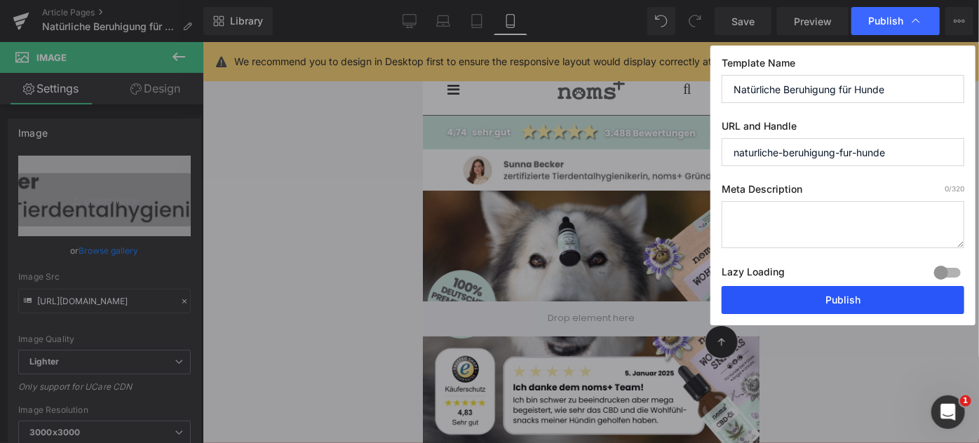
click at [847, 293] on button "Publish" at bounding box center [842, 300] width 243 height 28
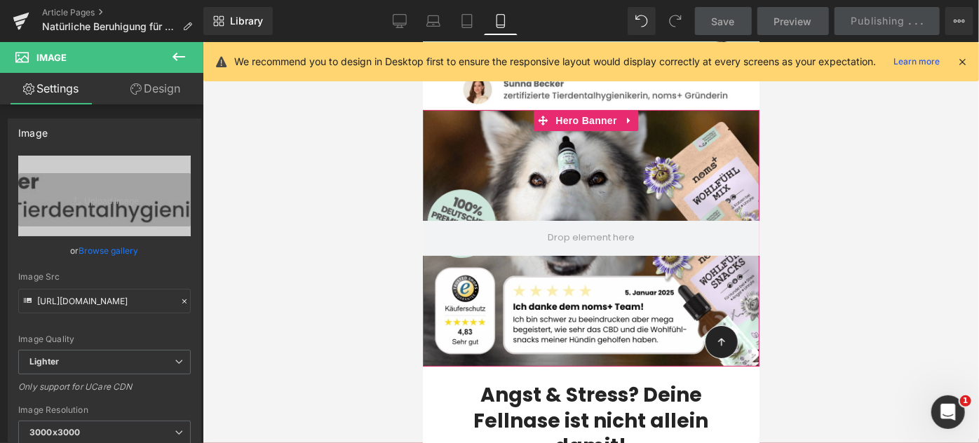
scroll to position [84, 0]
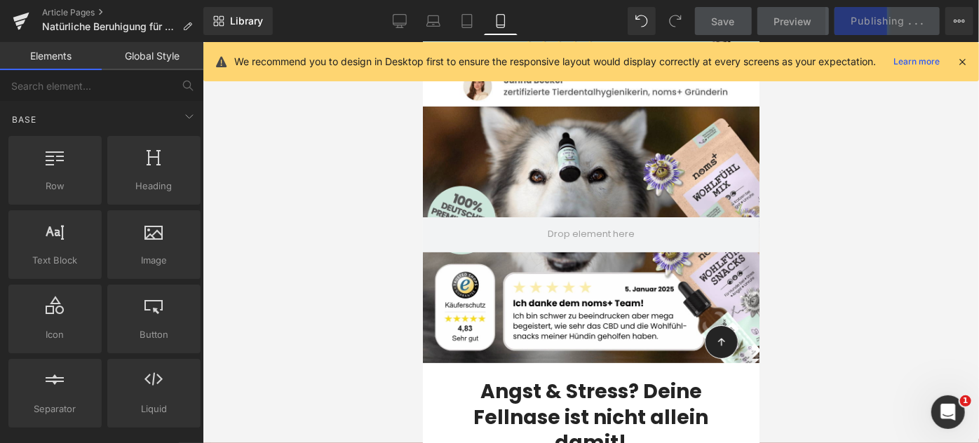
click at [411, 292] on div at bounding box center [591, 242] width 776 height 401
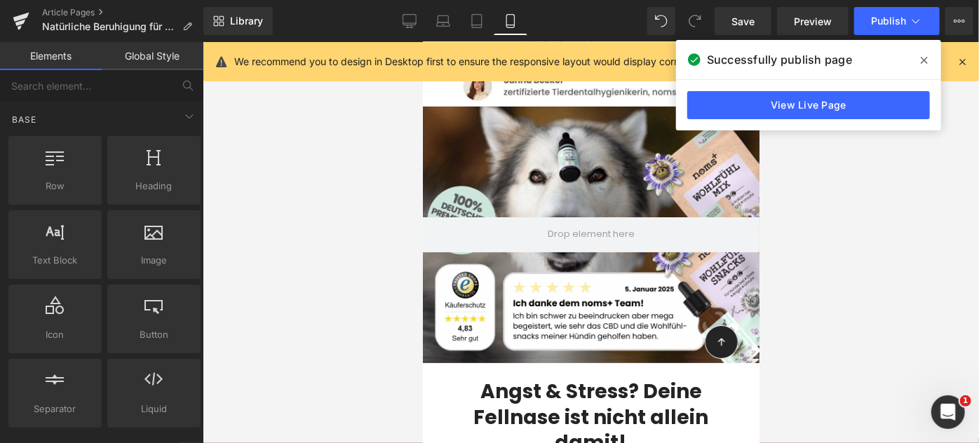
click at [299, 271] on div at bounding box center [591, 242] width 776 height 401
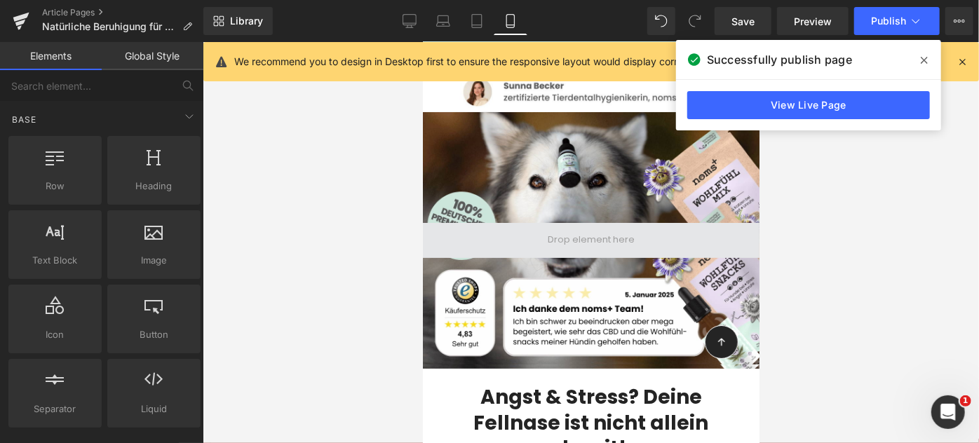
scroll to position [78, 0]
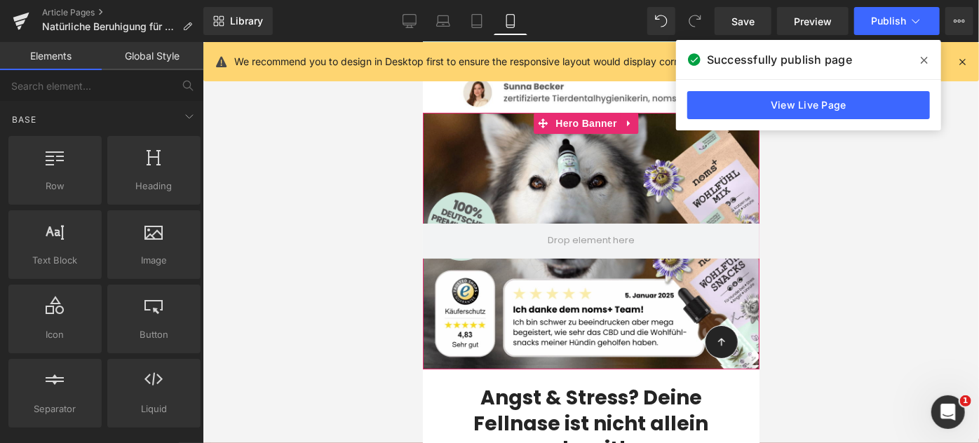
click at [425, 206] on div at bounding box center [590, 240] width 336 height 257
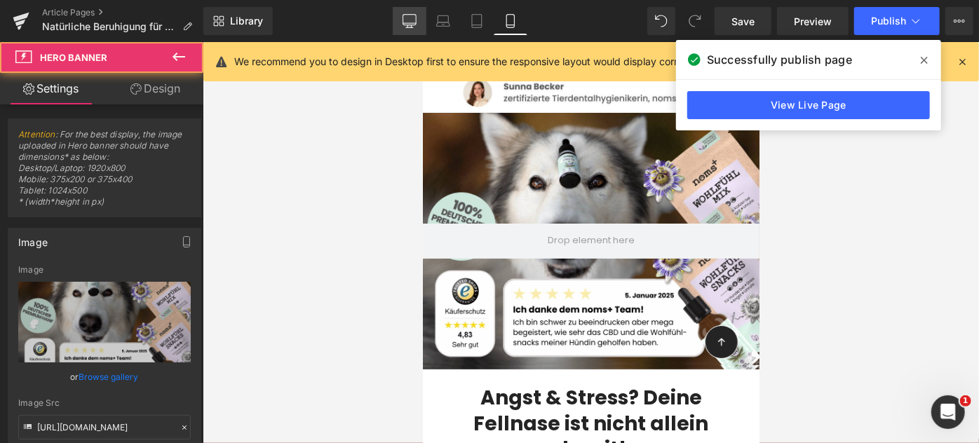
click at [403, 24] on link "Desktop" at bounding box center [410, 21] width 34 height 28
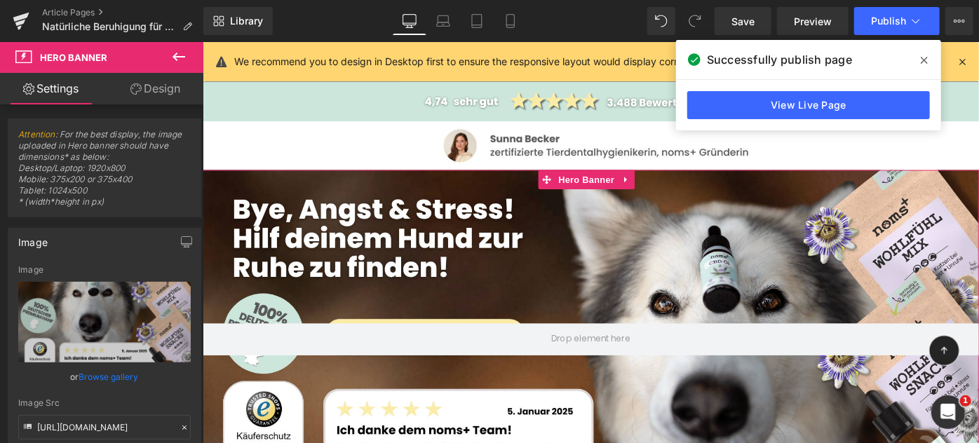
scroll to position [75, 0]
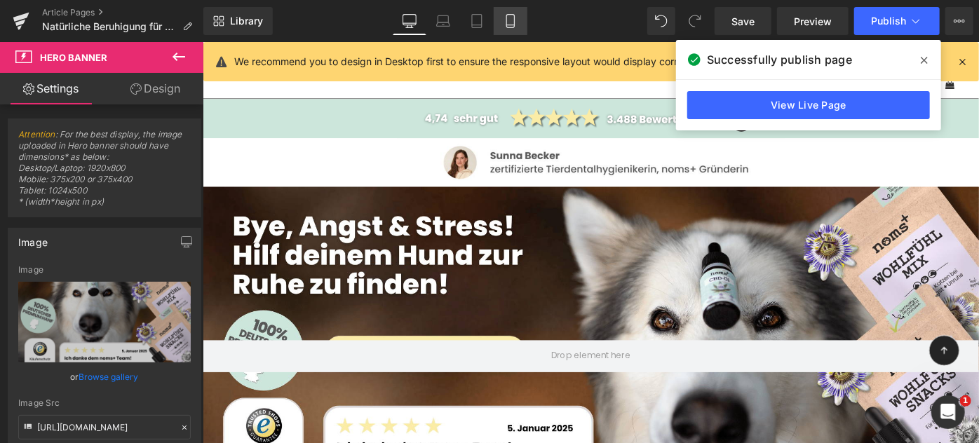
click at [517, 24] on link "Mobile" at bounding box center [510, 21] width 34 height 28
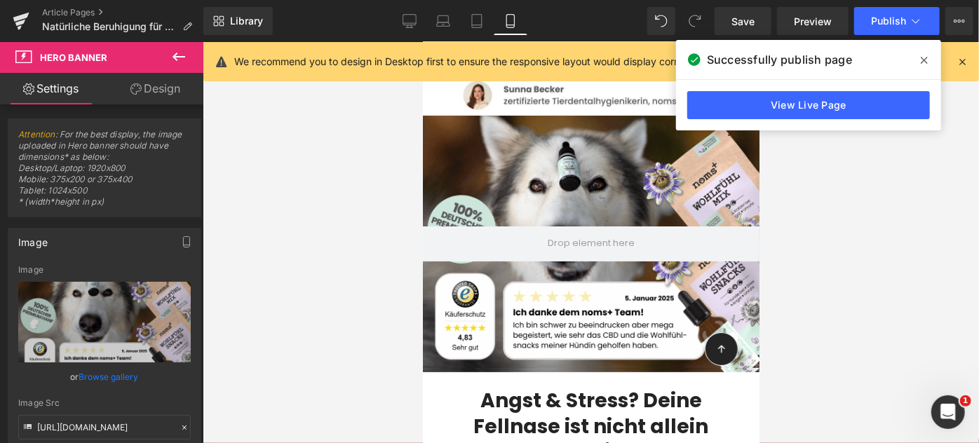
scroll to position [0, 0]
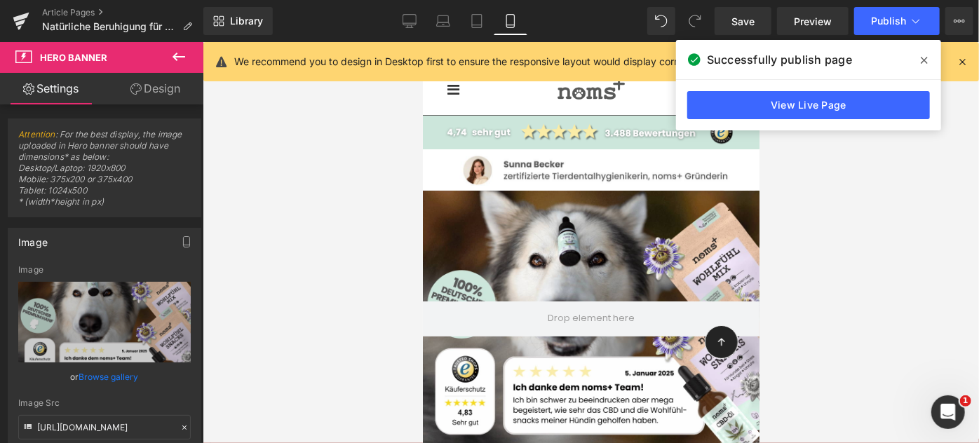
click at [501, 259] on div at bounding box center [590, 318] width 336 height 257
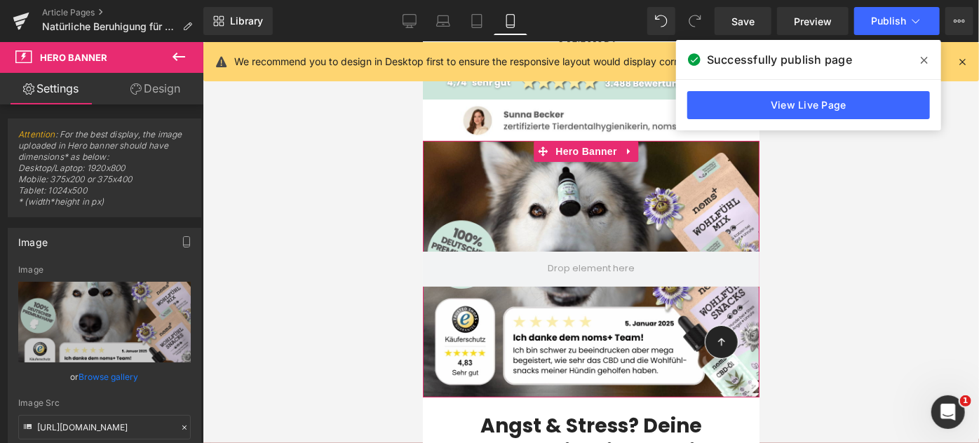
scroll to position [33, 0]
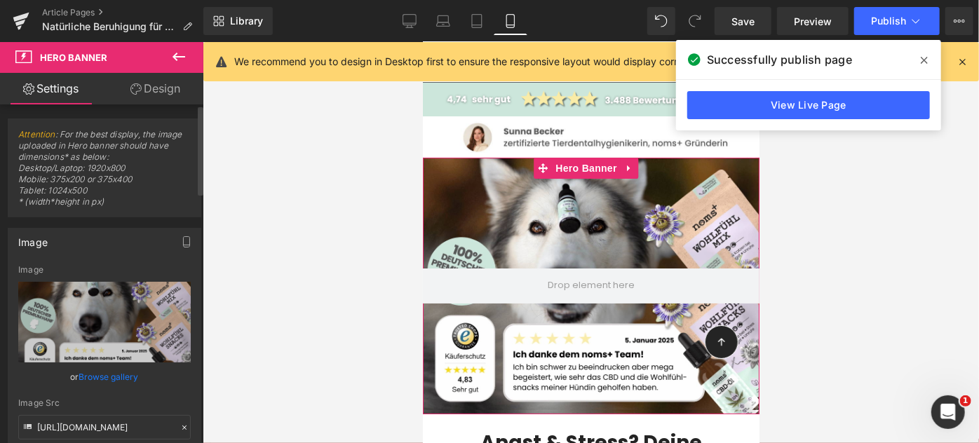
click at [123, 375] on link "Browse gallery" at bounding box center [109, 377] width 60 height 25
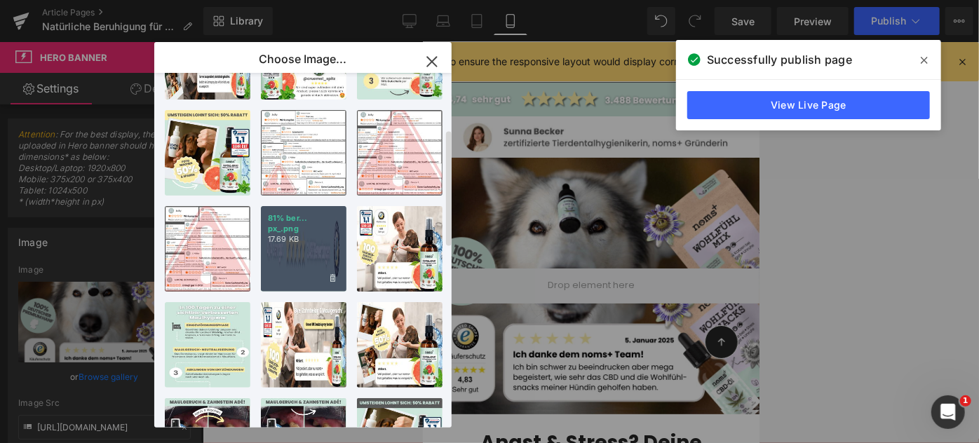
scroll to position [0, 0]
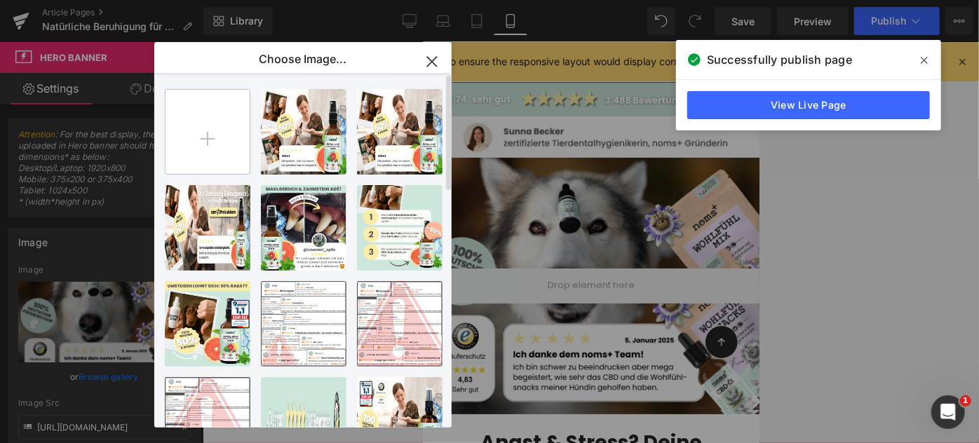
click at [207, 139] on input "file" at bounding box center [207, 132] width 84 height 84
type input "C:\fakepath\Ad Landing Banner (11).png"
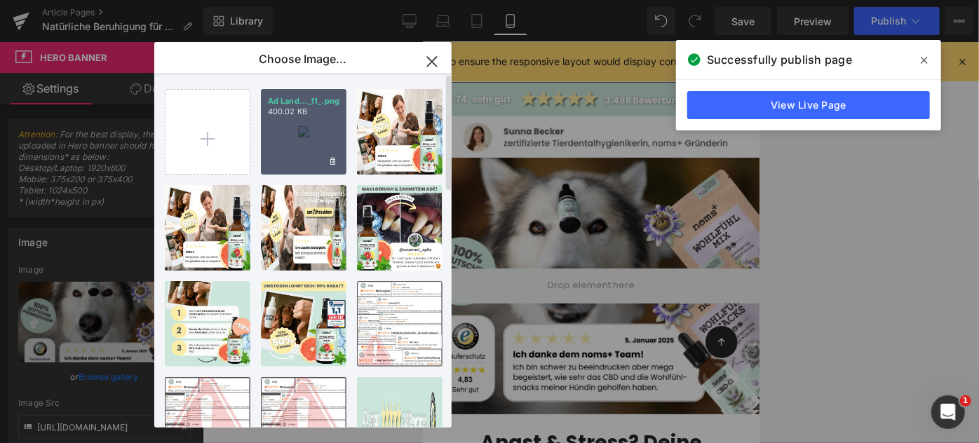
click at [316, 117] on div "Ad Land..._11_.png 400.02 KB" at bounding box center [304, 132] width 86 height 86
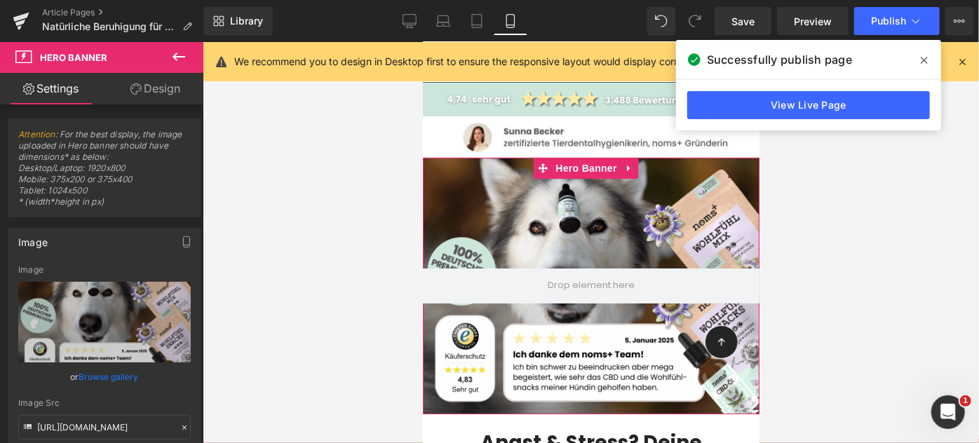
click at [521, 261] on div at bounding box center [590, 285] width 336 height 257
click at [110, 375] on link "Browse gallery" at bounding box center [109, 377] width 60 height 25
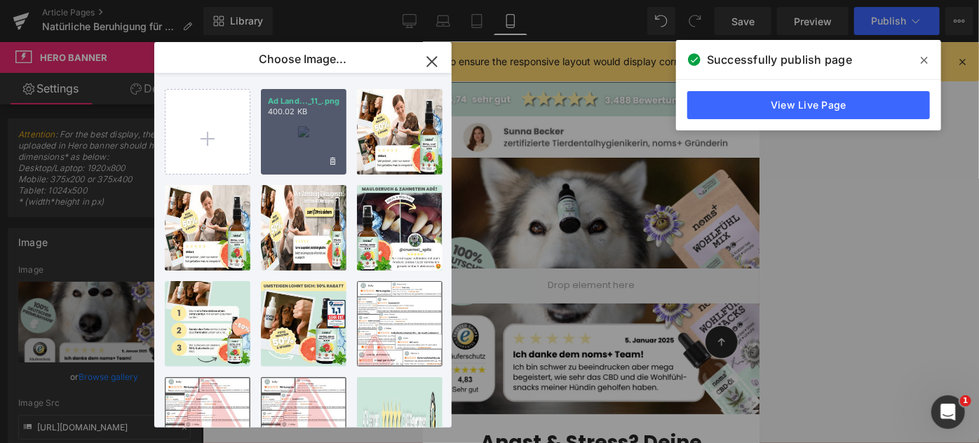
click at [275, 137] on div "Ad Land..._11_.png 400.02 KB" at bounding box center [304, 132] width 86 height 86
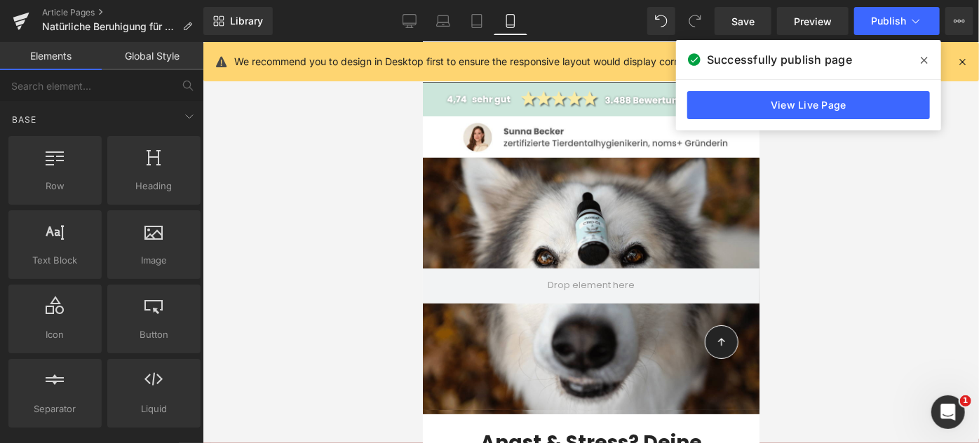
click at [302, 282] on div at bounding box center [591, 242] width 776 height 401
click at [889, 17] on span "Publish" at bounding box center [888, 20] width 35 height 11
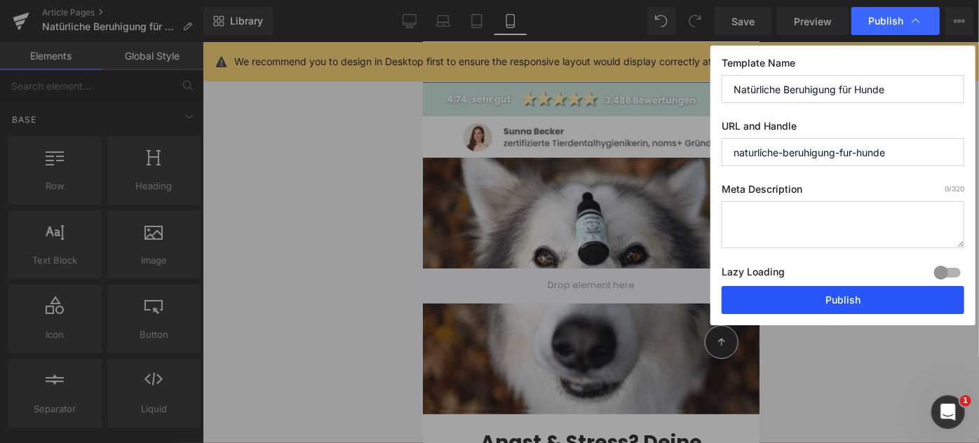
click at [860, 298] on button "Publish" at bounding box center [842, 300] width 243 height 28
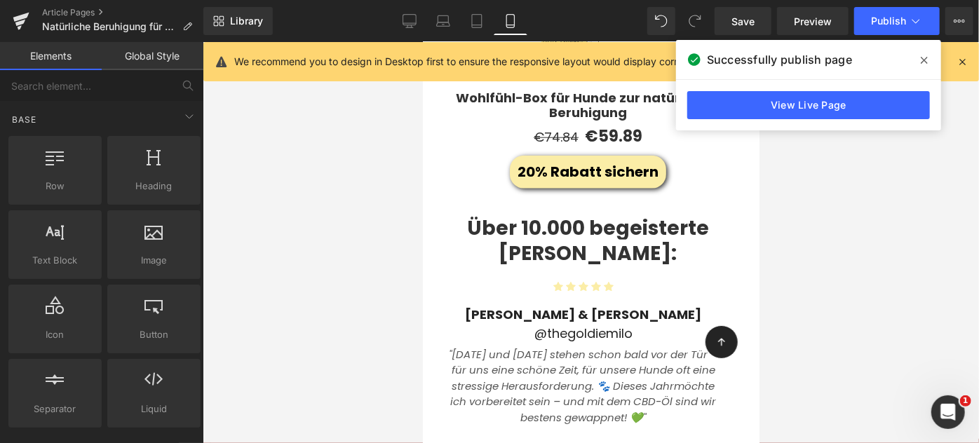
scroll to position [3464, 0]
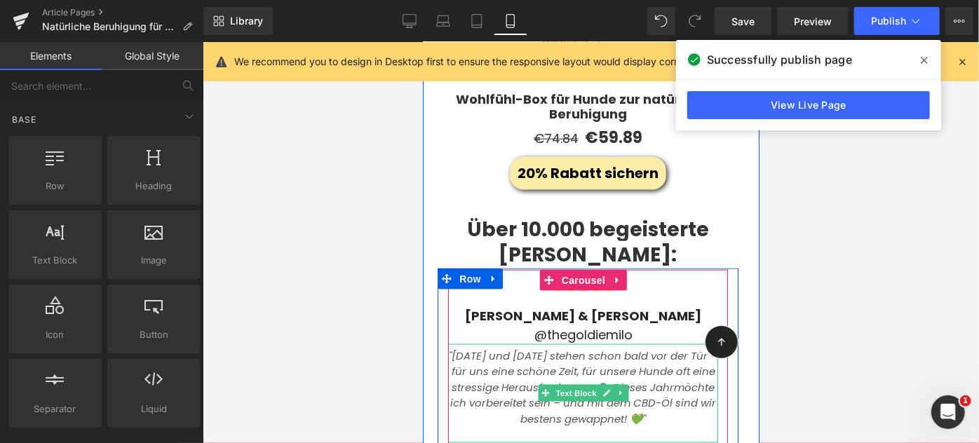
click at [512, 348] on icon ""[DATE] und [DATE] stehen schon bald vor der Tür – für uns eine schöne Zeit, fü…" at bounding box center [582, 371] width 268 height 46
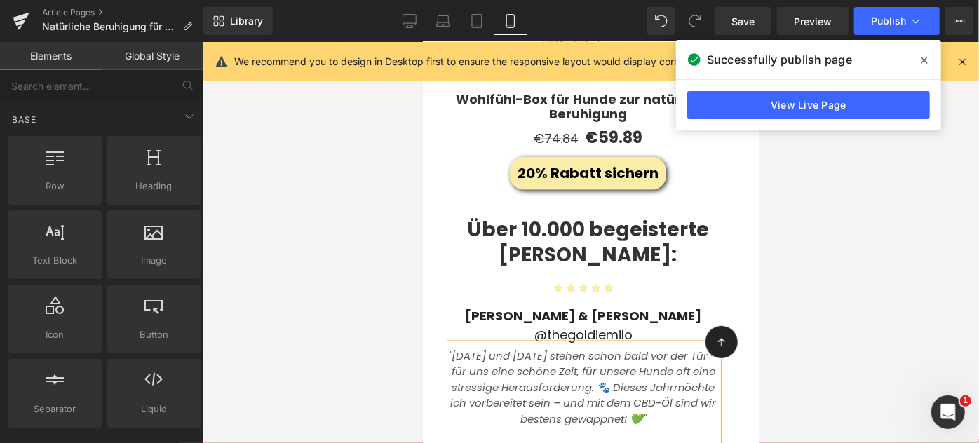
click at [392, 196] on div at bounding box center [591, 242] width 776 height 401
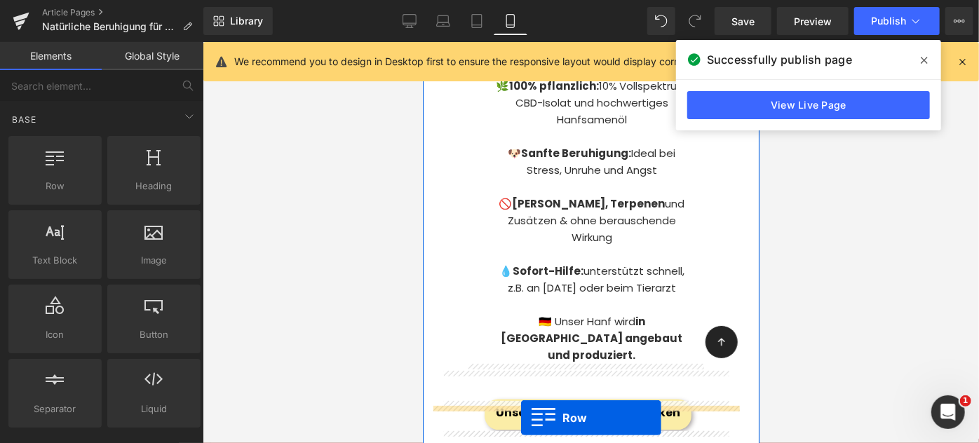
scroll to position [1733, 0]
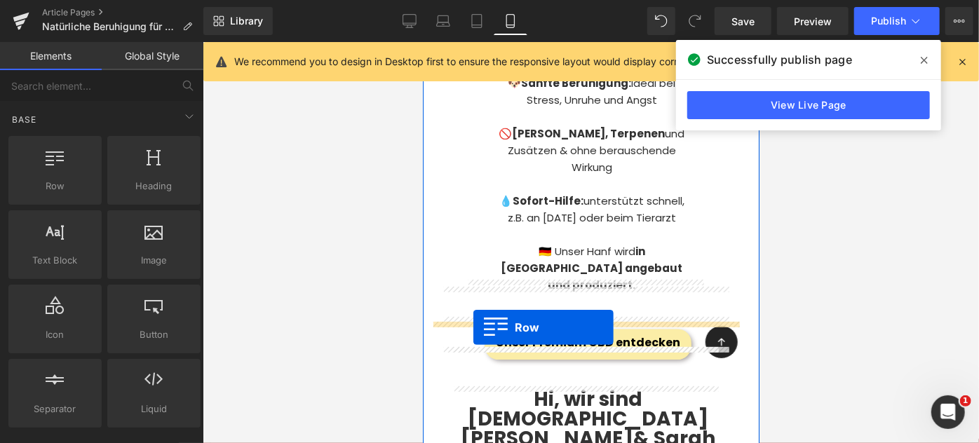
drag, startPoint x: 444, startPoint y: 186, endPoint x: 472, endPoint y: 327, distance: 143.8
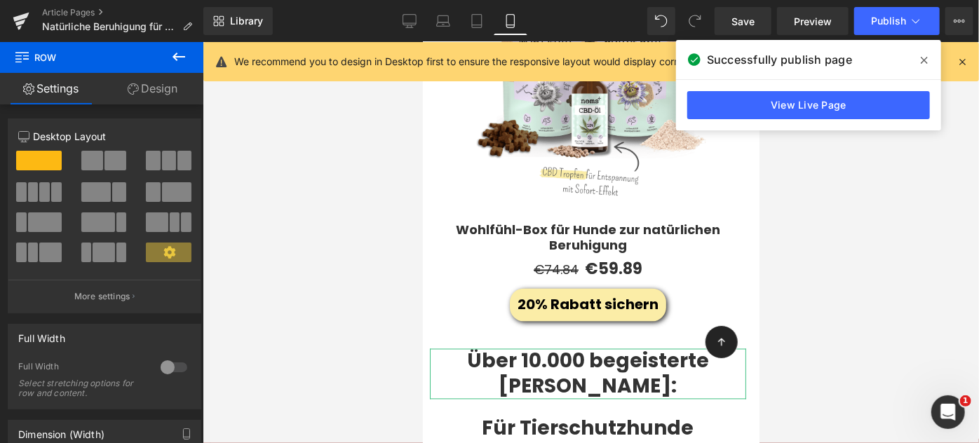
scroll to position [3920, 0]
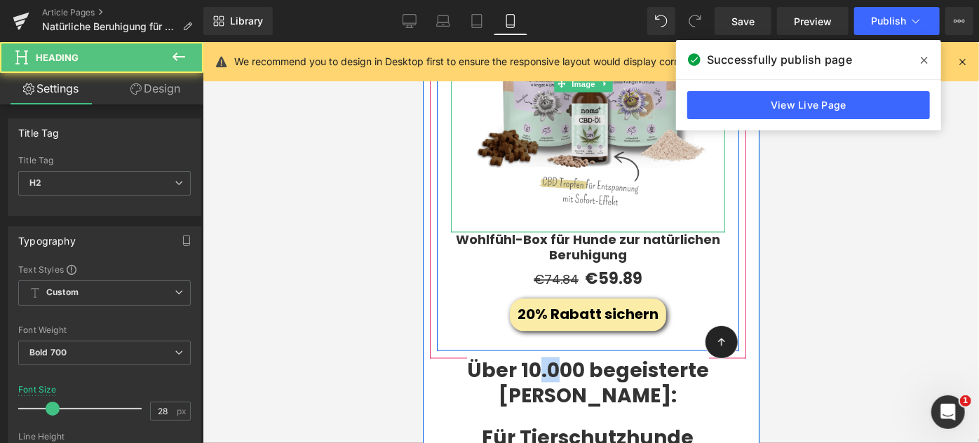
drag, startPoint x: 551, startPoint y: 287, endPoint x: 531, endPoint y: 128, distance: 160.3
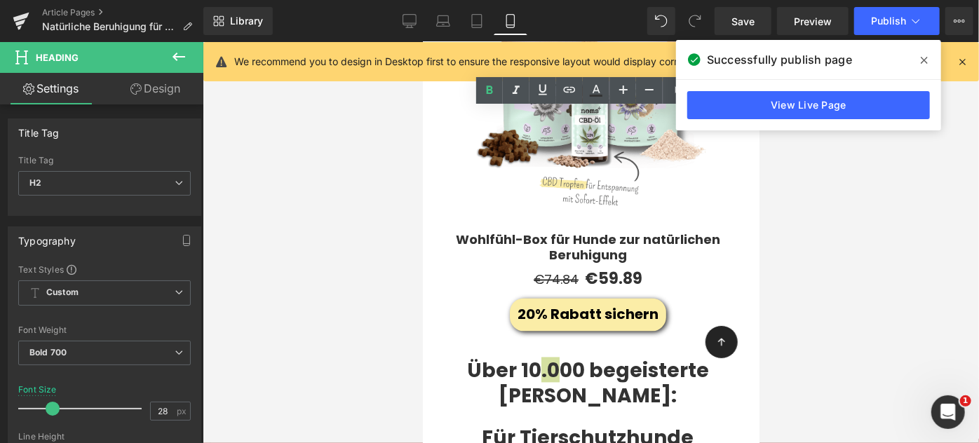
click at [367, 313] on div at bounding box center [591, 242] width 776 height 401
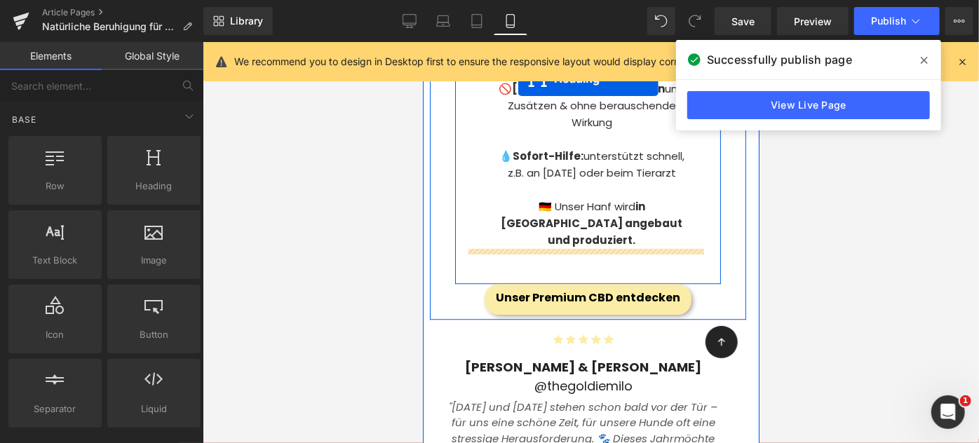
scroll to position [1722, 0]
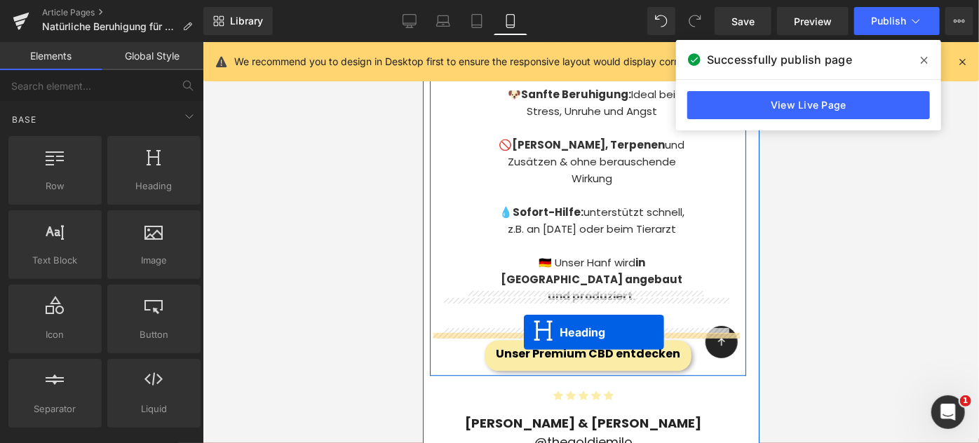
drag, startPoint x: 547, startPoint y: 294, endPoint x: 523, endPoint y: 332, distance: 45.1
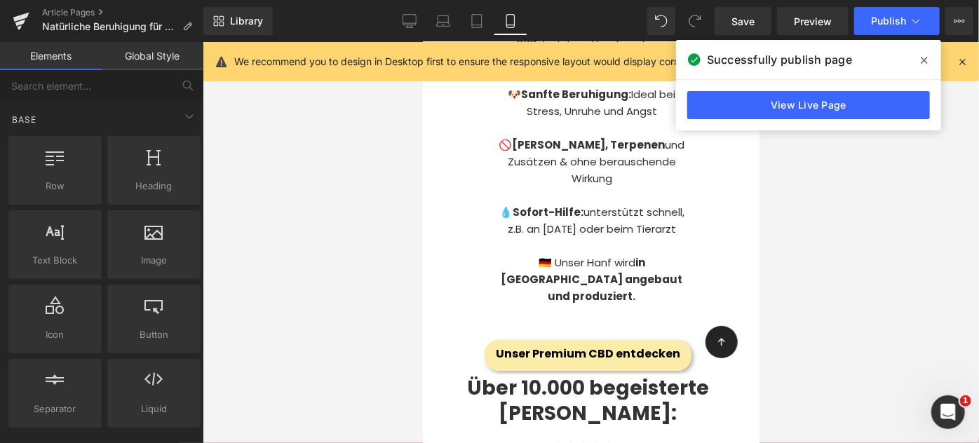
click at [410, 335] on div at bounding box center [591, 242] width 776 height 401
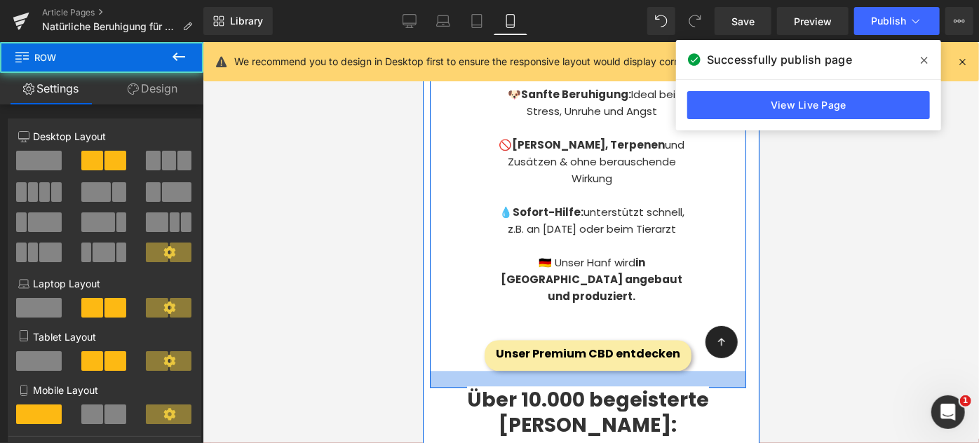
drag, startPoint x: 454, startPoint y: 330, endPoint x: 456, endPoint y: 342, distance: 12.1
click at [456, 370] on div at bounding box center [587, 378] width 316 height 17
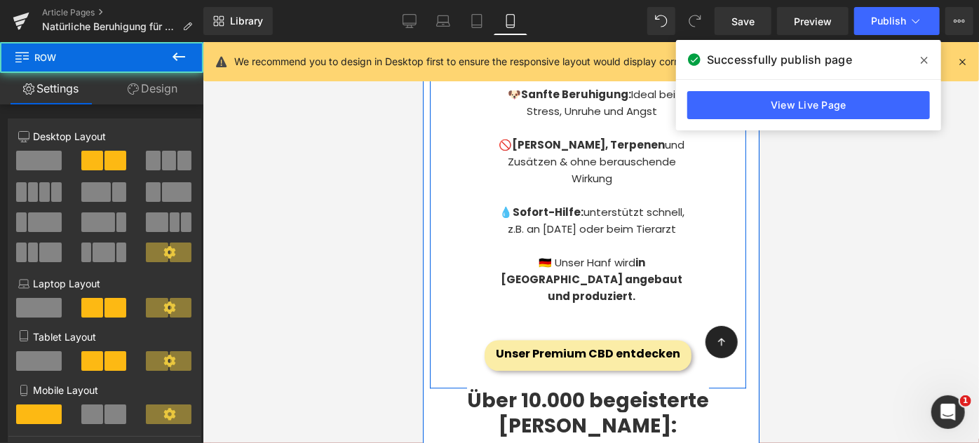
click at [260, 343] on div at bounding box center [591, 242] width 776 height 401
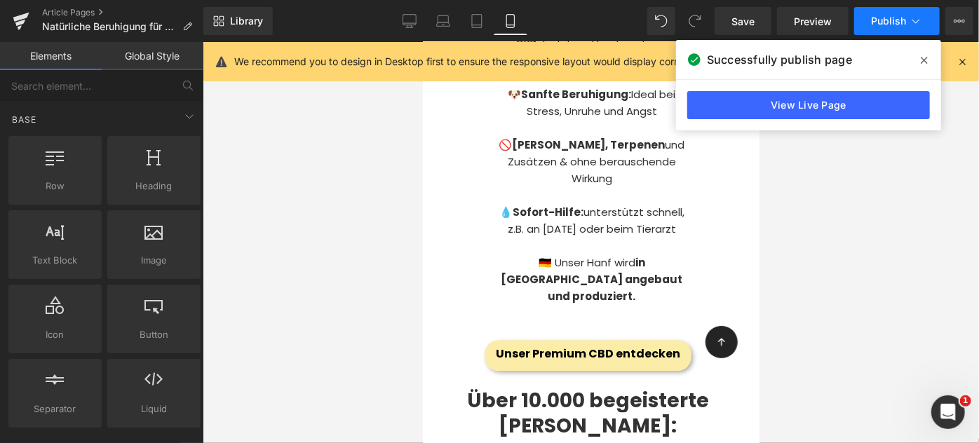
click at [890, 22] on span "Publish" at bounding box center [888, 20] width 35 height 11
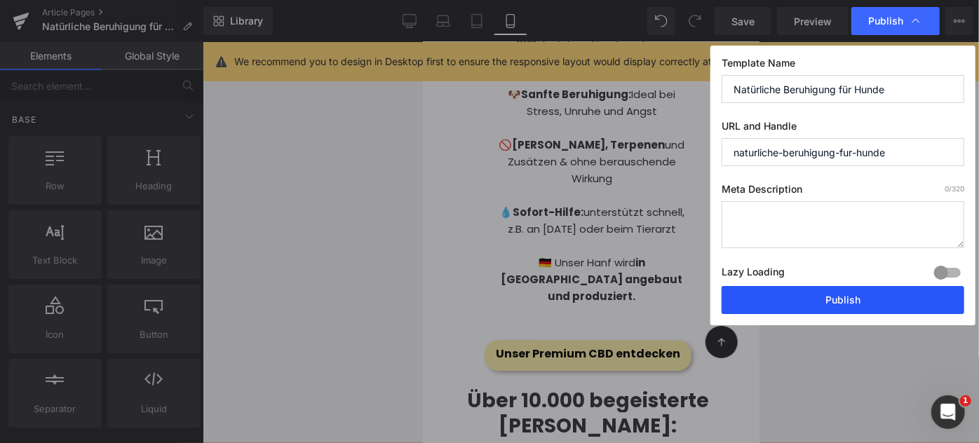
click at [826, 304] on button "Publish" at bounding box center [842, 300] width 243 height 28
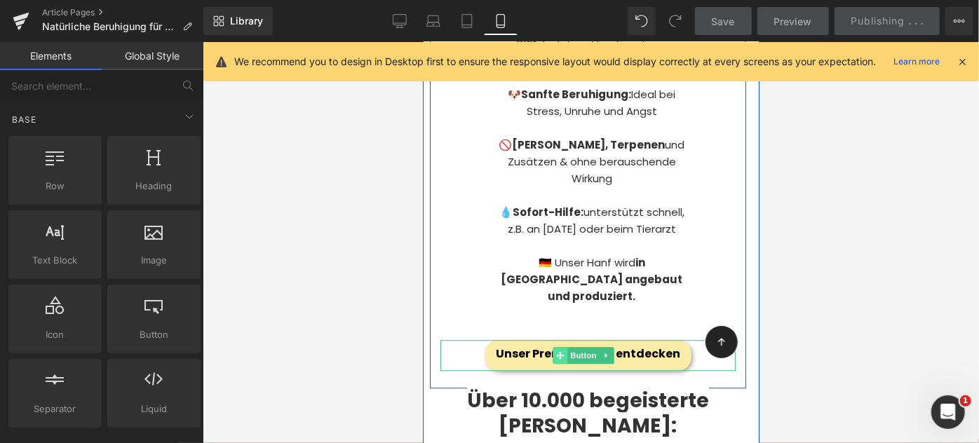
click at [561, 350] on icon at bounding box center [559, 354] width 8 height 8
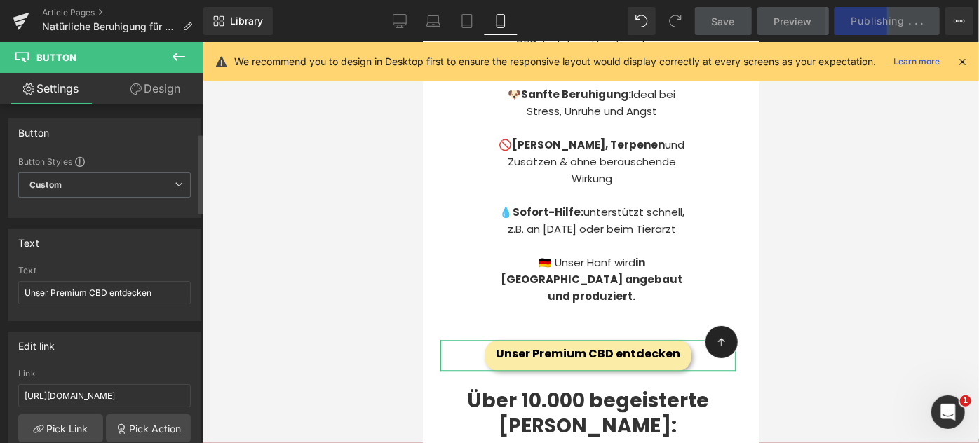
scroll to position [123, 0]
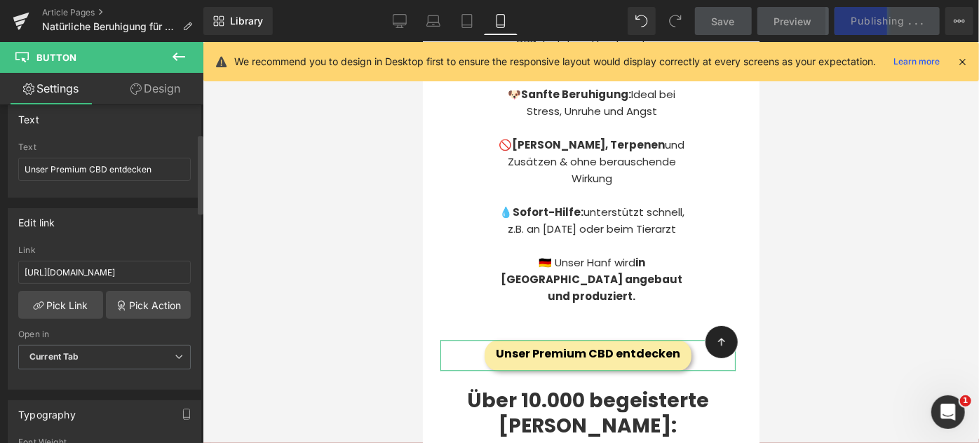
click at [132, 256] on div "Link https://www.nomsplus.de/collections/beruhigungsmittel-hund/products/cbd-tr…" at bounding box center [104, 268] width 172 height 46
click at [137, 261] on input "[URL][DOMAIN_NAME]" at bounding box center [104, 272] width 172 height 23
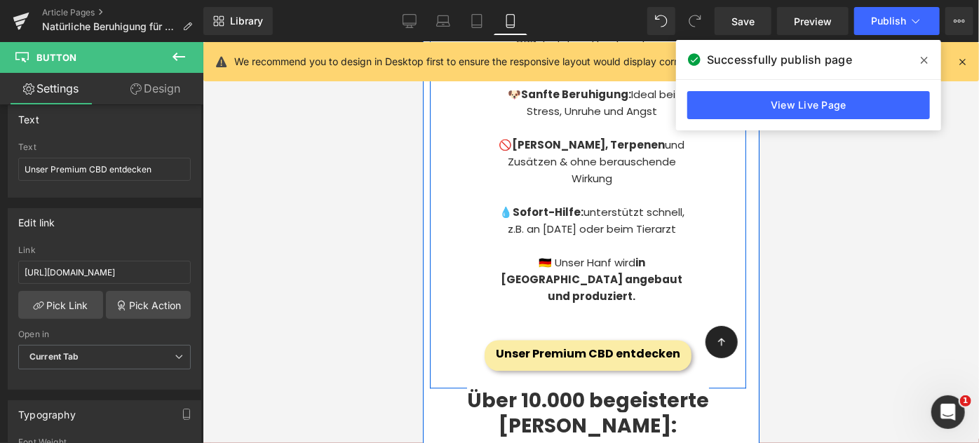
click at [541, 346] on span "Unser Premium CBD entdecken" at bounding box center [587, 354] width 184 height 16
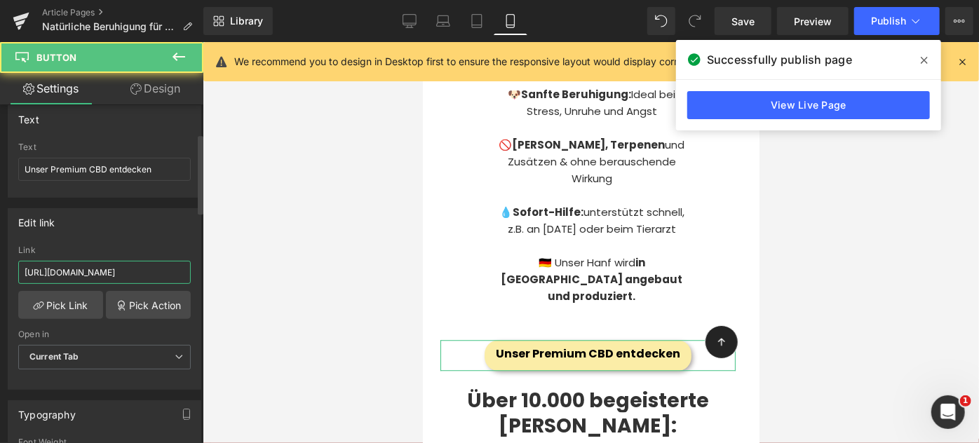
click at [81, 271] on input "[URL][DOMAIN_NAME]" at bounding box center [104, 272] width 172 height 23
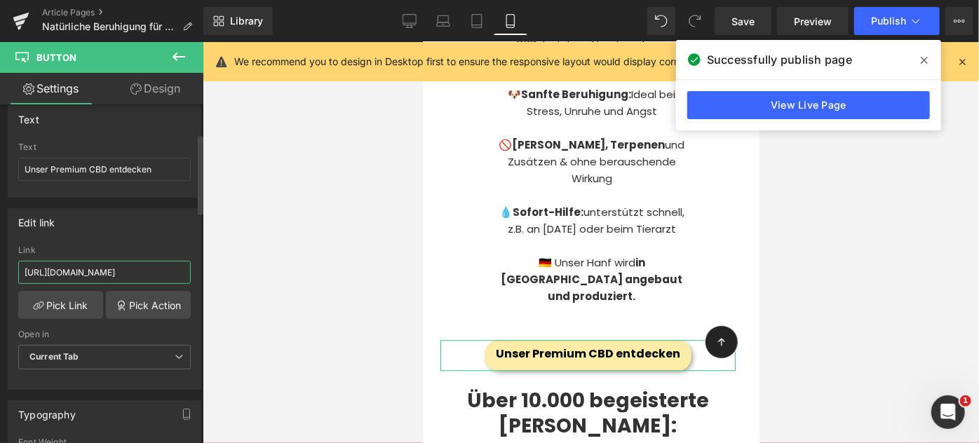
click at [81, 271] on input "[URL][DOMAIN_NAME]" at bounding box center [104, 272] width 172 height 23
paste input "?discount=CBD1"
type input "https://www.nomsplus.de/collections/beruhigungsmittel-hund/products/cbd-tropfen…"
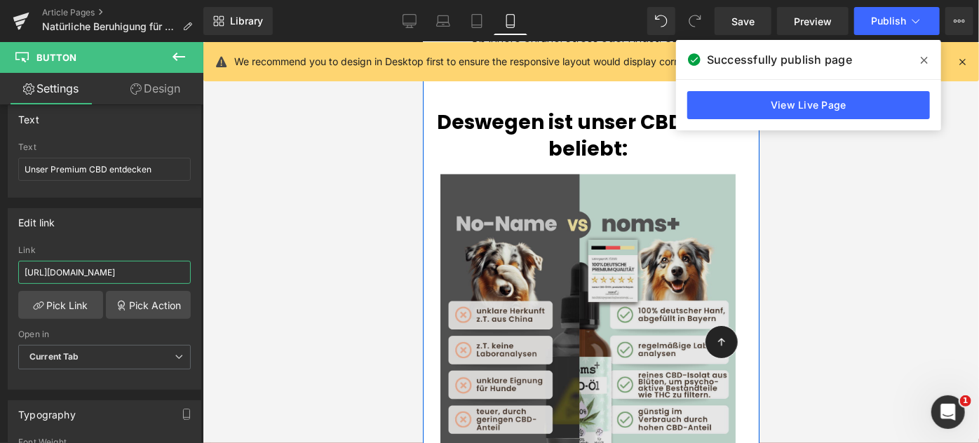
scroll to position [1243, 0]
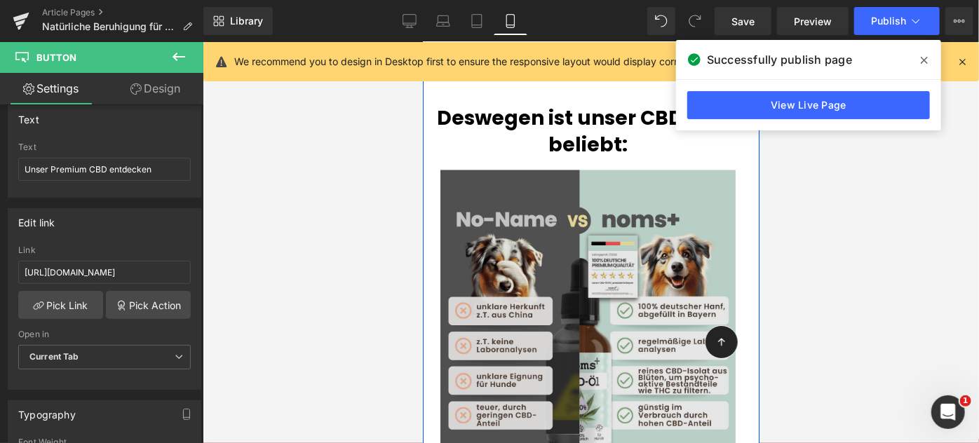
click at [596, 233] on img at bounding box center [587, 323] width 295 height 306
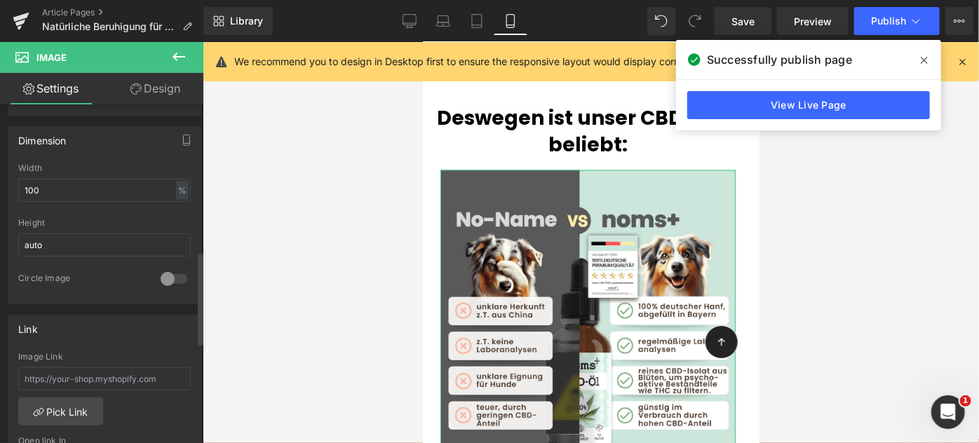
scroll to position [578, 0]
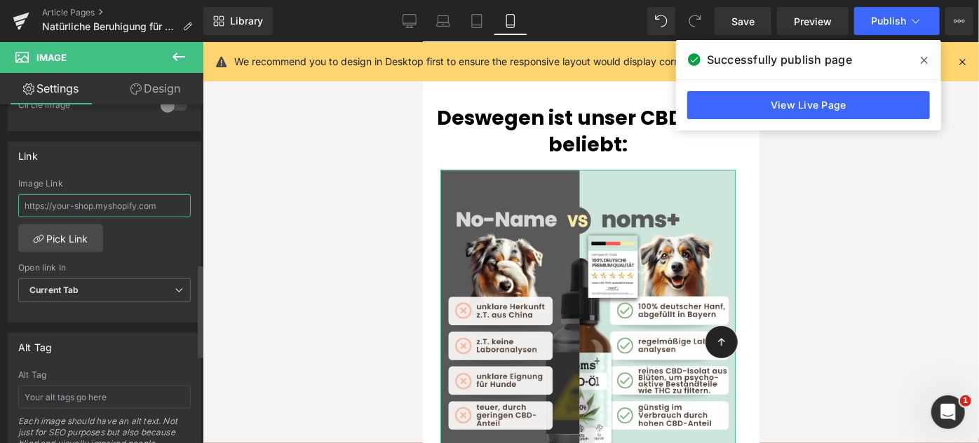
click at [103, 207] on input "text" at bounding box center [104, 205] width 172 height 23
paste input "https://www.nomsplus.de/collections/beruhigungsmittel-hund/products/cbd-tropfen…"
type input "https://www.nomsplus.de/collections/beruhigungsmittel-hund/products/cbd-tropfen…"
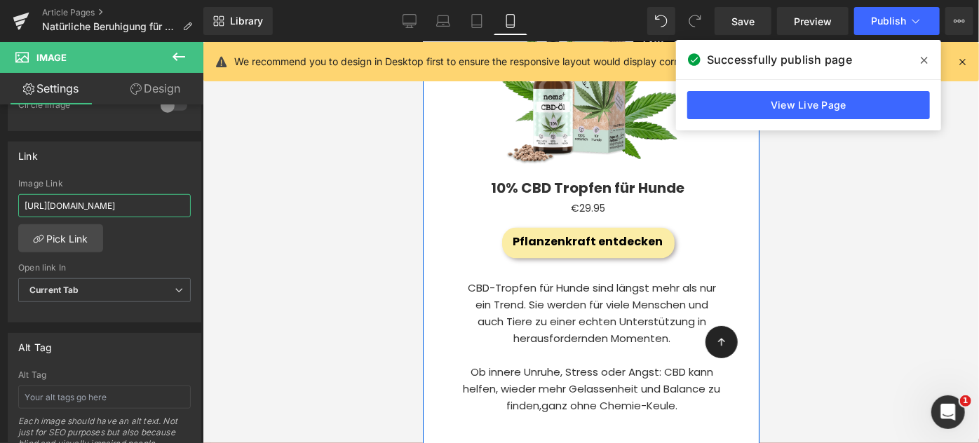
scroll to position [909, 0]
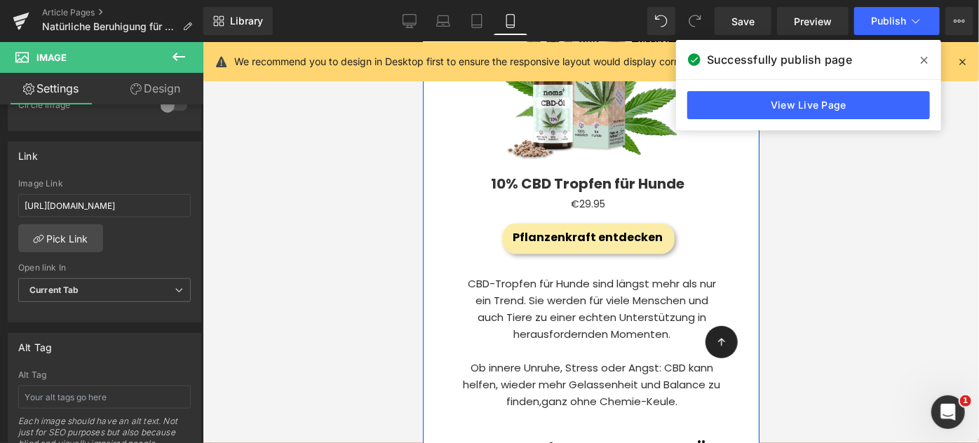
click at [568, 223] on div "Pflanzenkraft entdecken Button" at bounding box center [587, 238] width 281 height 31
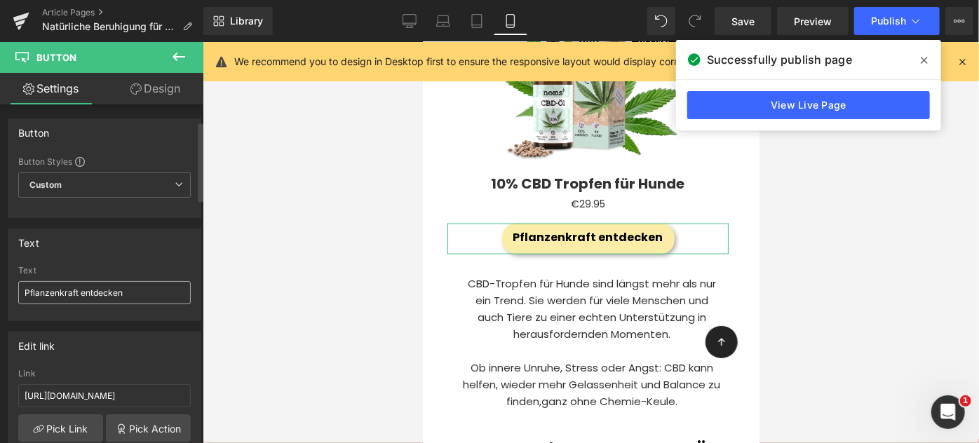
scroll to position [73, 0]
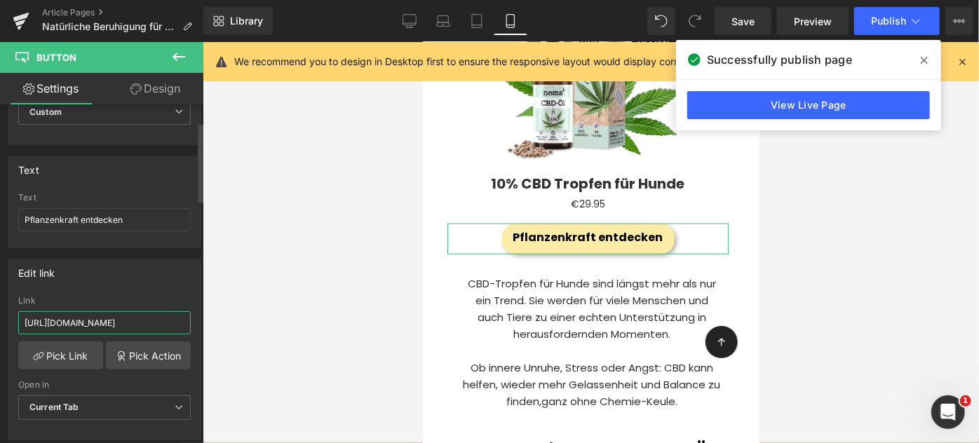
click at [162, 313] on input "[URL][DOMAIN_NAME]" at bounding box center [104, 322] width 172 height 23
paste input "?discount=CBD1"
type input "https://www.nomsplus.de/collections/beruhigungsmittel-hund/products/cbd-tropfen…"
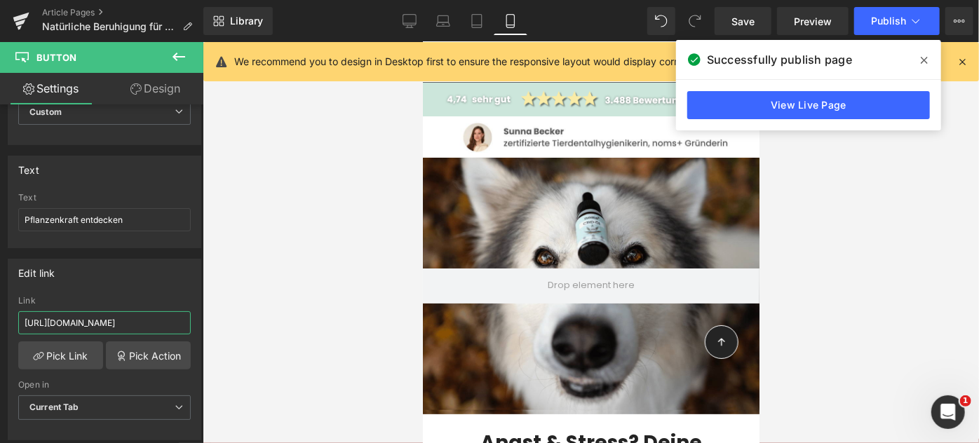
scroll to position [32, 0]
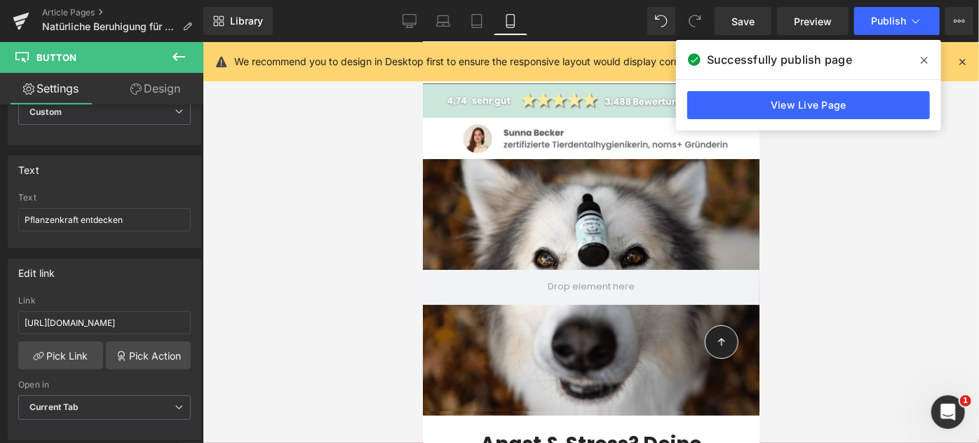
click at [561, 182] on div at bounding box center [590, 286] width 336 height 257
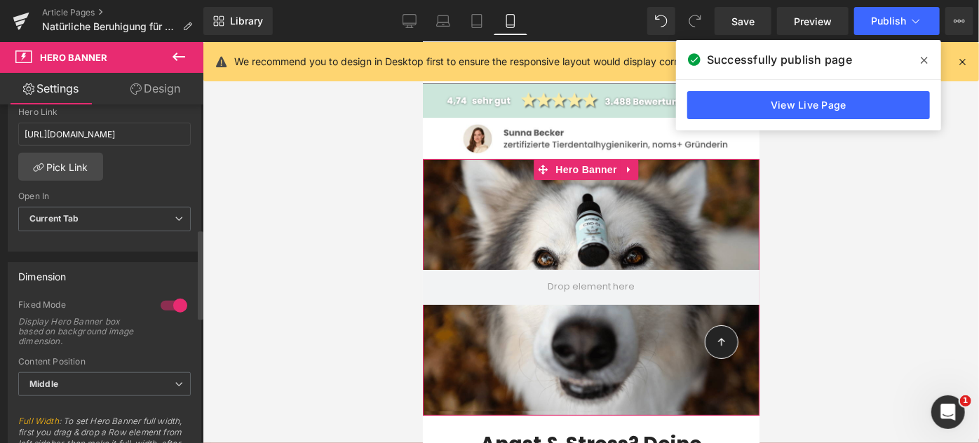
scroll to position [472, 0]
click at [144, 130] on input "https://www.nomsplus.de/products/silvester-duo-cbd-wohlfuhltabs?_pos=3&_psq=duo…" at bounding box center [104, 134] width 172 height 23
paste input "collections/beruhigungsmittel-hund/products/cbd-tropfen-hund?discount=CBD1"
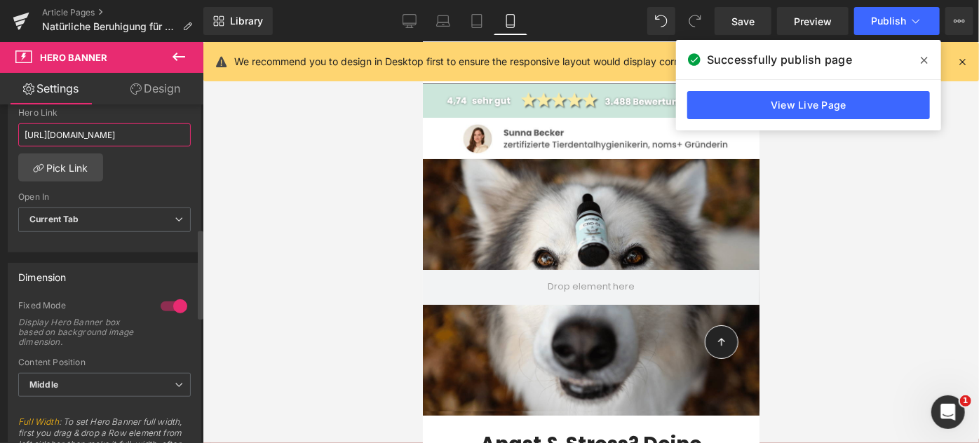
scroll to position [0, 270]
type input "https://www.nomsplus.de/collections/beruhigungsmittel-hund/products/cbd-tropfen…"
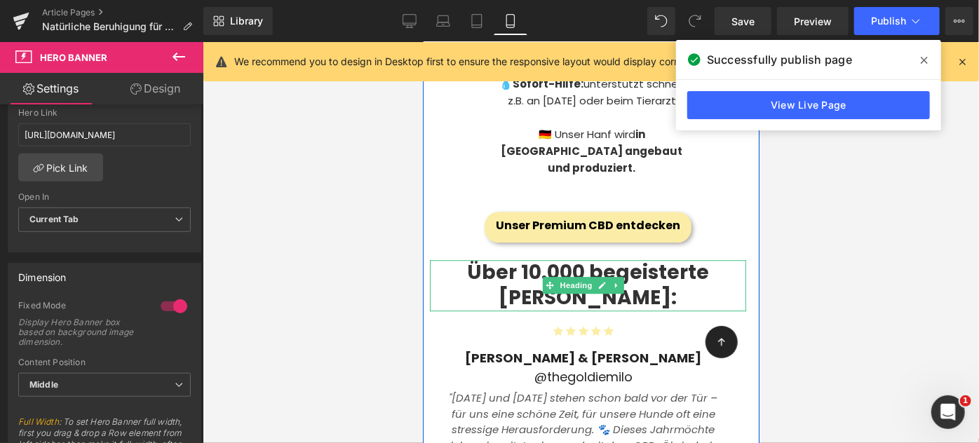
scroll to position [1827, 0]
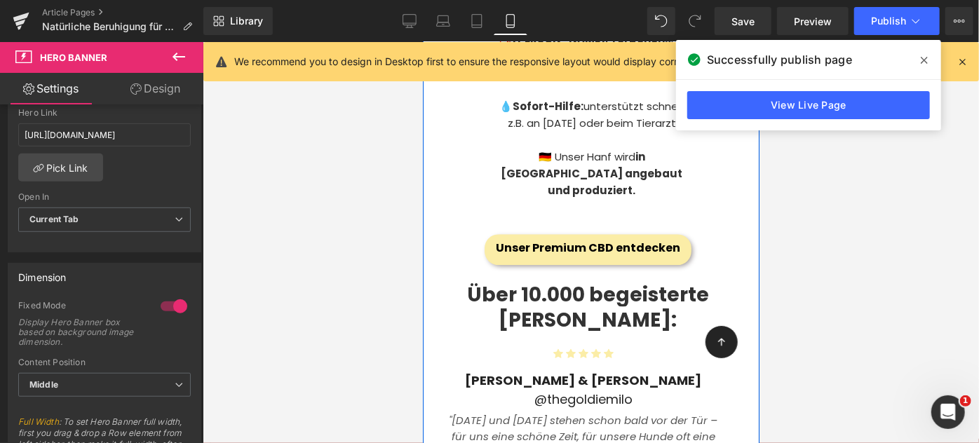
click at [547, 167] on div "🌿 100% pflanzlich: 10% Vollspektrum CBD-Isolat und hochwertiges Hanfsamenöl 🐶 S…" at bounding box center [587, 58] width 266 height 335
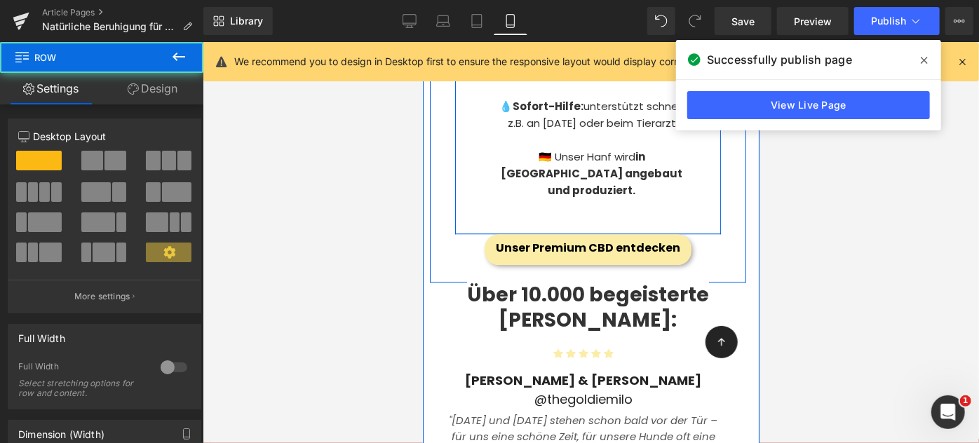
click at [594, 152] on strong "in [GEOGRAPHIC_DATA] angebaut und produziert." at bounding box center [591, 173] width 182 height 48
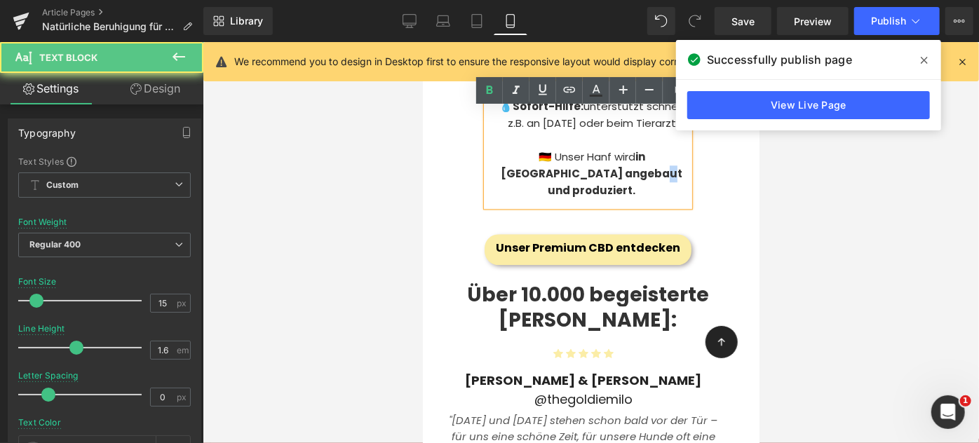
click at [594, 152] on strong "in [GEOGRAPHIC_DATA] angebaut und produziert." at bounding box center [591, 173] width 182 height 48
click at [607, 163] on div "🌿 100% pflanzlich: 10% Vollspektrum CBD-Isolat und hochwertiges Hanfsamenöl 🐶 S…" at bounding box center [587, 58] width 203 height 293
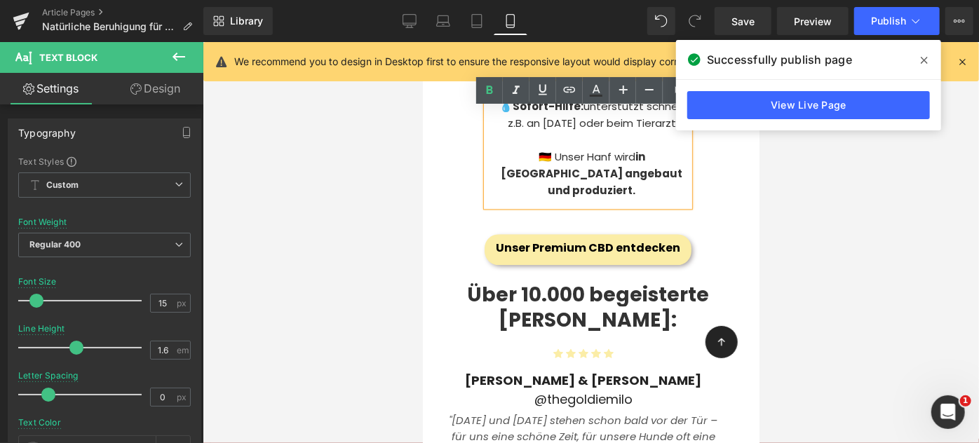
click at [582, 183] on div "🌿 100% pflanzlich: 10% Vollspektrum CBD-Isolat und hochwertiges Hanfsamenöl 🐶 S…" at bounding box center [587, 58] width 266 height 335
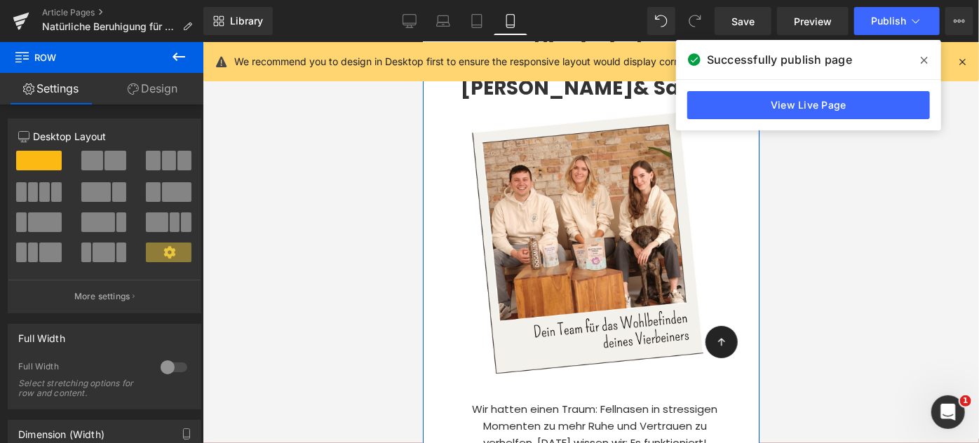
scroll to position [2749, 0]
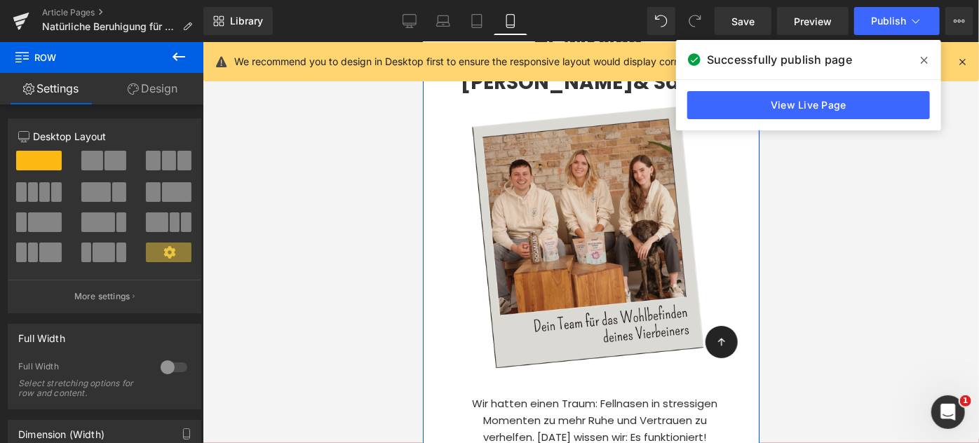
click at [570, 207] on img at bounding box center [587, 233] width 274 height 282
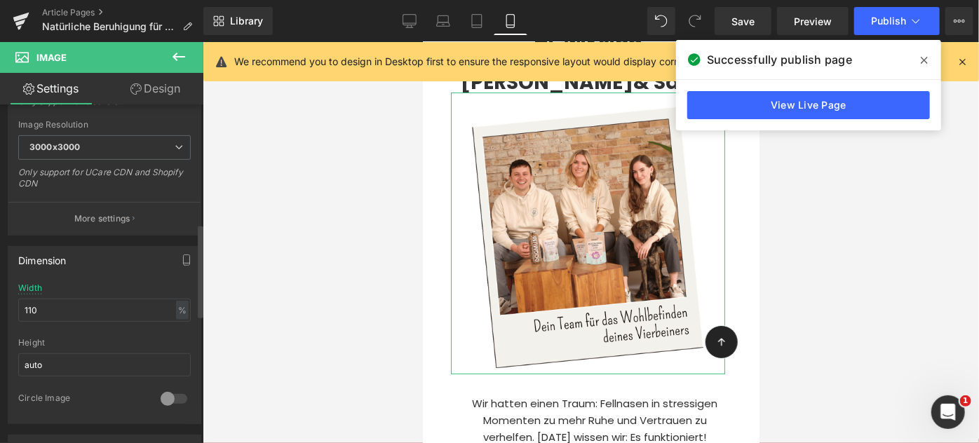
scroll to position [432, 0]
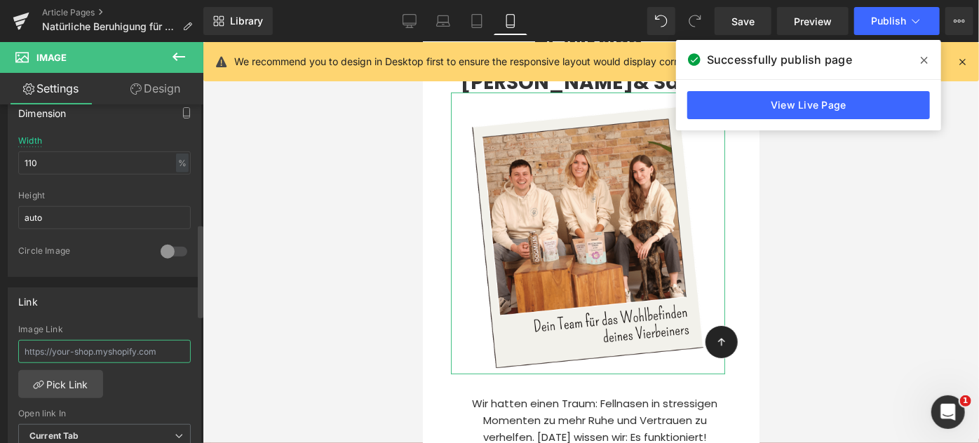
click at [86, 352] on input "text" at bounding box center [104, 351] width 172 height 23
paste input "https://www.nomsplus.de/collections/beruhigungsmittel-hund/products/cbd-tropfen…"
type input "https://www.nomsplus.de/collections/beruhigungsmittel-hund/products/cbd-tropfen…"
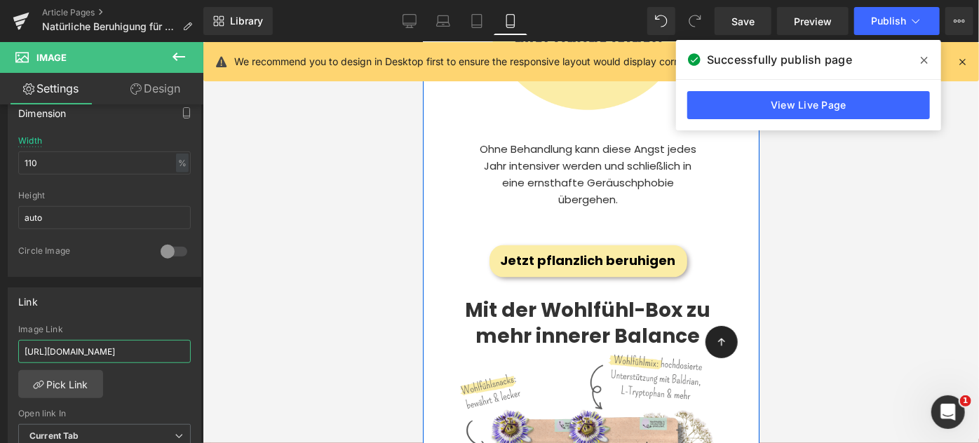
scroll to position [3568, 0]
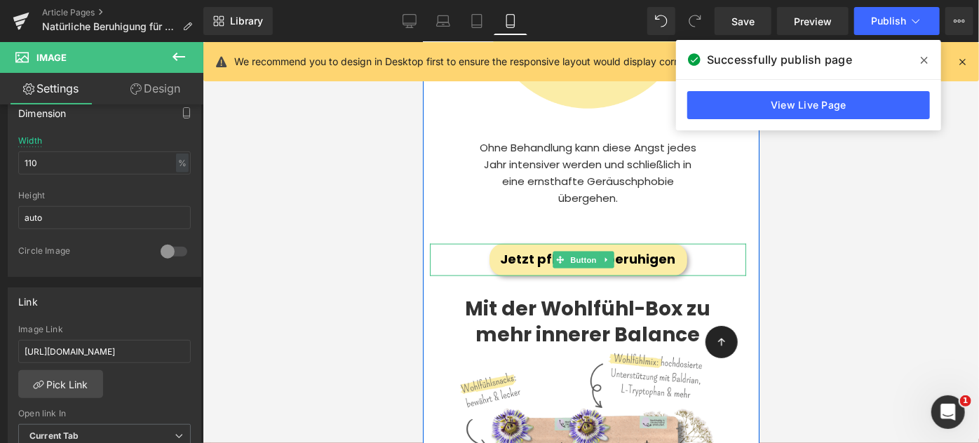
click at [519, 243] on link "Jetzt pflanzlich beruhigen" at bounding box center [588, 259] width 198 height 33
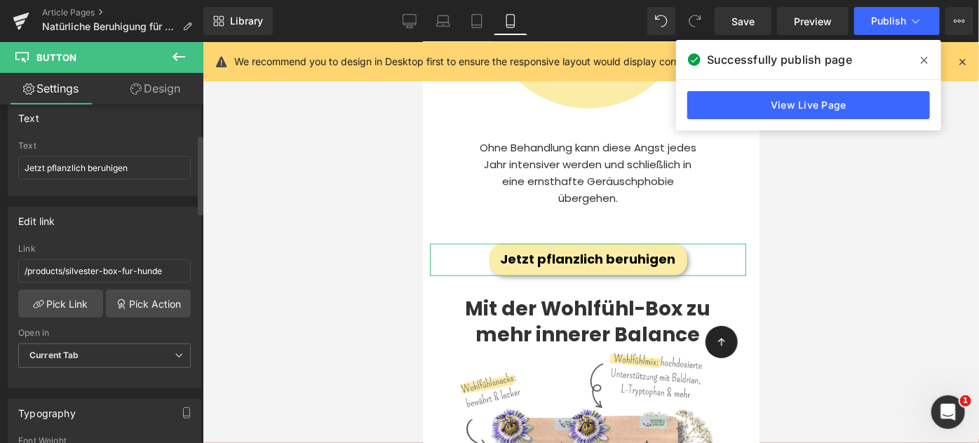
scroll to position [127, 0]
click at [135, 264] on input "/products/silvester-box-fur-hunde" at bounding box center [104, 268] width 172 height 23
click at [139, 275] on input "/products/silvester-box-fur-hunde" at bounding box center [104, 268] width 172 height 23
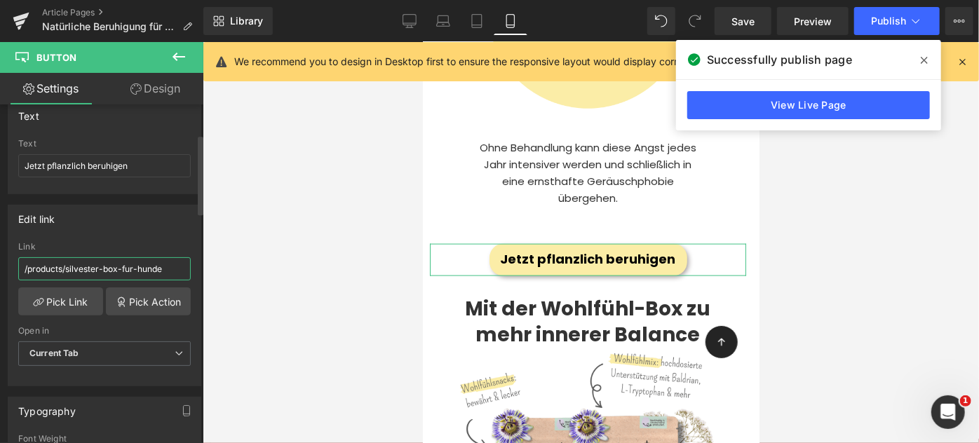
type input "https://www.nomsplus.de/collections/beruhigungsmittel-hund/products/cbd-tropfen…"
drag, startPoint x: 139, startPoint y: 275, endPoint x: 71, endPoint y: 240, distance: 76.8
click at [139, 275] on input "https://www.nomsplus.de/collections/beruhigungsmittel-hund/products/cbd-tropfen…" at bounding box center [104, 268] width 172 height 23
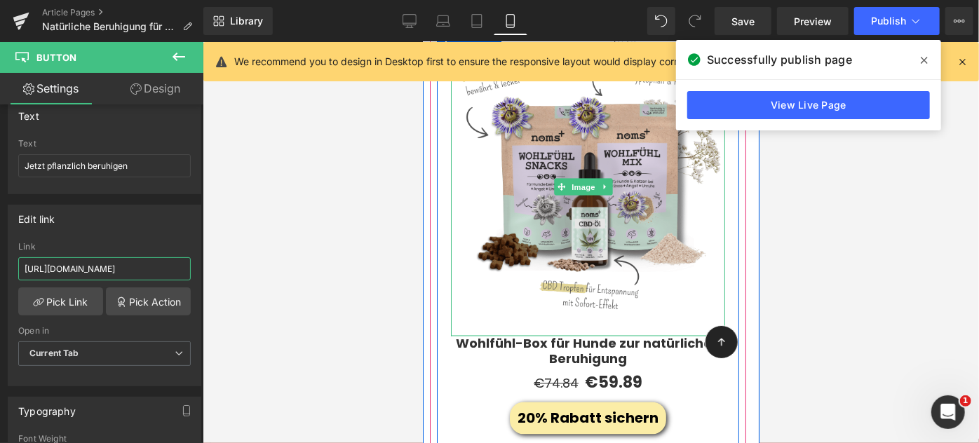
scroll to position [3881, 0]
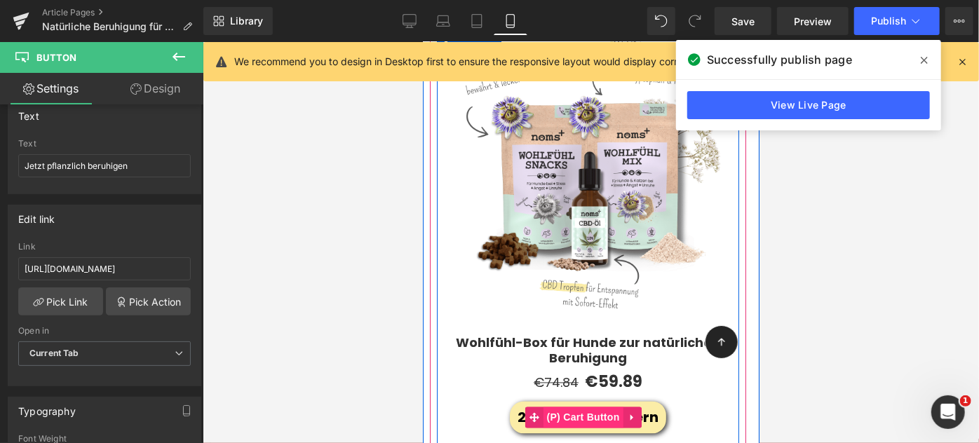
click at [587, 407] on span "(P) Cart Button" at bounding box center [583, 417] width 80 height 21
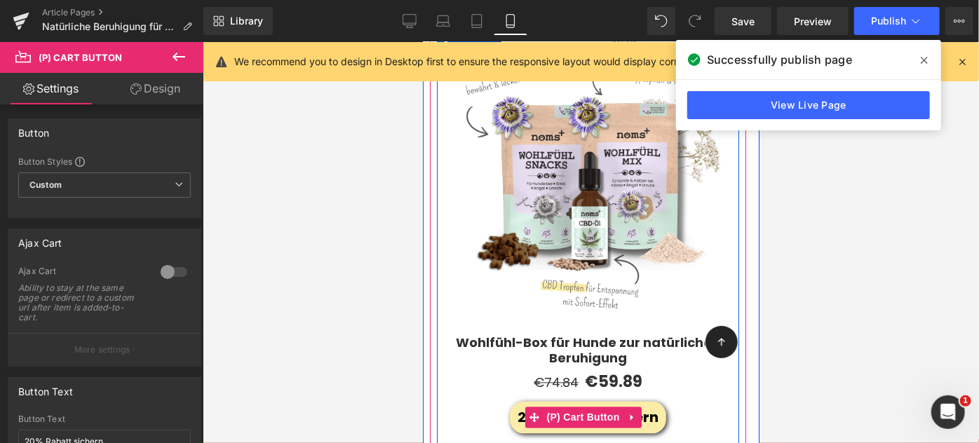
click at [615, 401] on button "20% Rabatt sichern" at bounding box center [587, 417] width 156 height 32
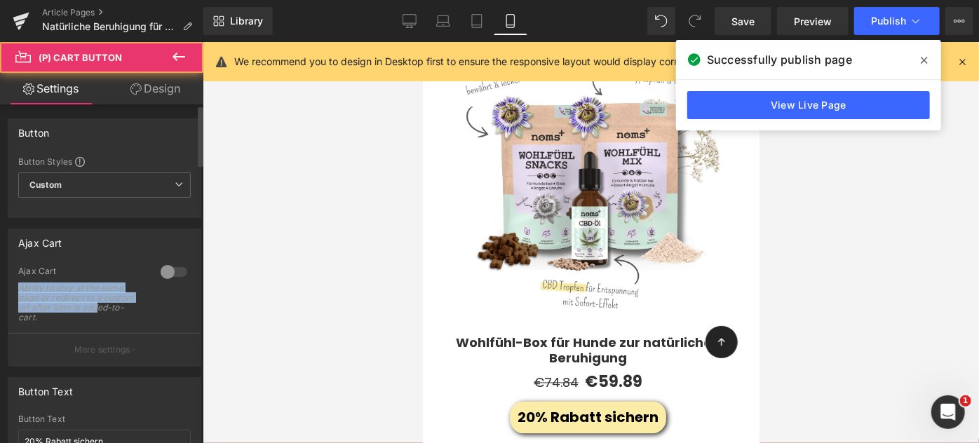
drag, startPoint x: 34, startPoint y: 318, endPoint x: 43, endPoint y: 250, distance: 69.3
click at [43, 250] on div "Ajax Cart 0 Ajax Cart Ability to stay at the same page or redirect to a custom …" at bounding box center [104, 298] width 193 height 138
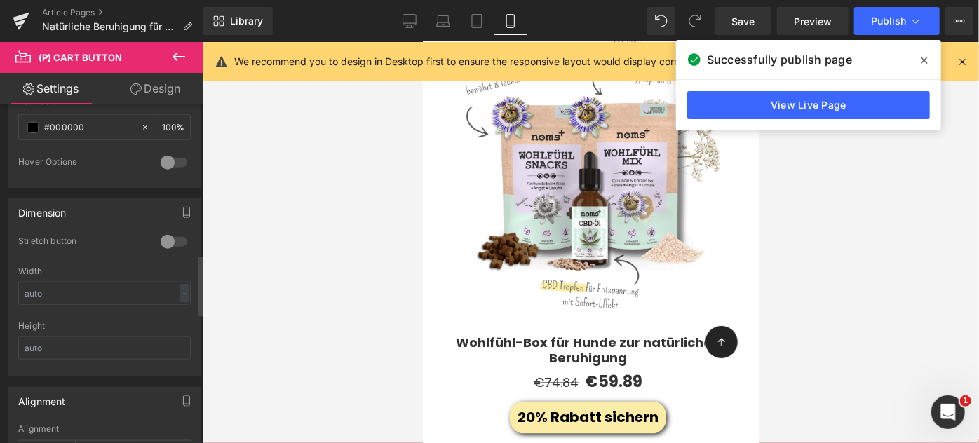
scroll to position [838, 0]
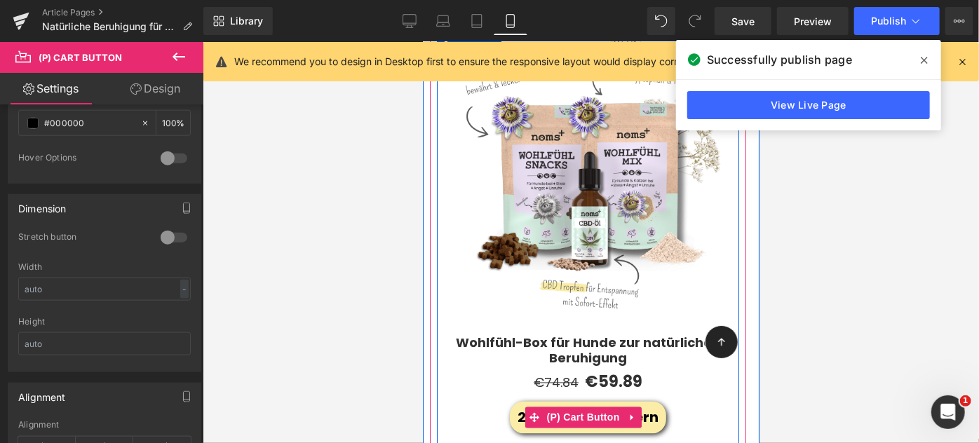
click at [547, 407] on span "(P) Cart Button" at bounding box center [583, 417] width 80 height 21
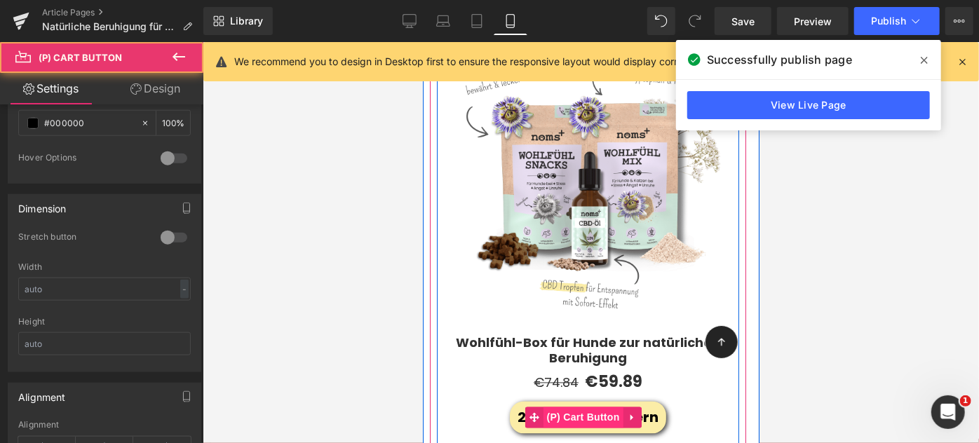
click at [573, 407] on span "(P) Cart Button" at bounding box center [583, 417] width 80 height 21
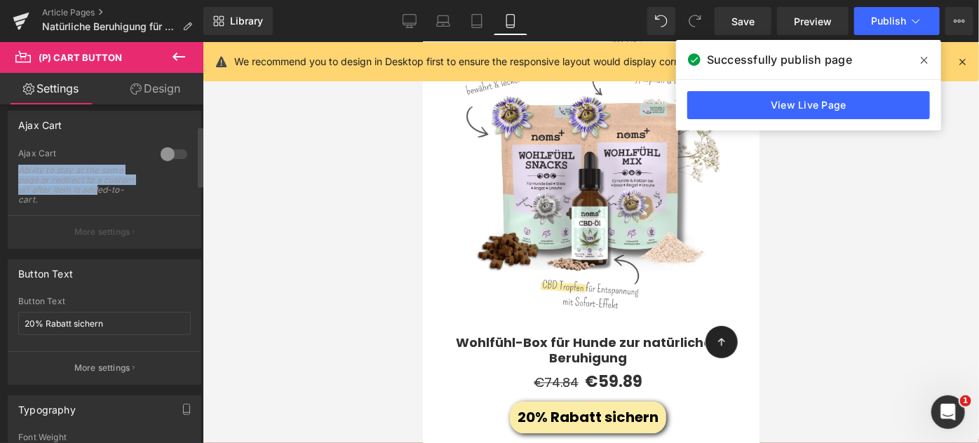
scroll to position [111, 0]
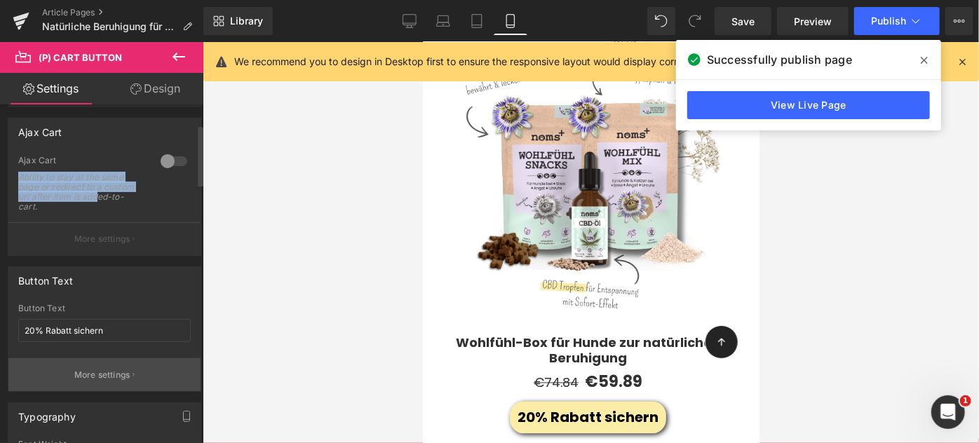
click at [116, 369] on p "More settings" at bounding box center [102, 375] width 56 height 13
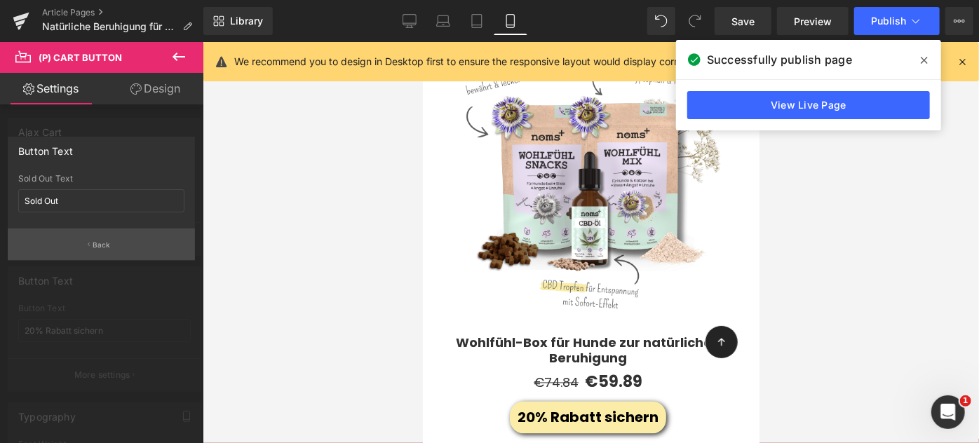
click at [103, 248] on p "Back" at bounding box center [102, 245] width 18 height 11
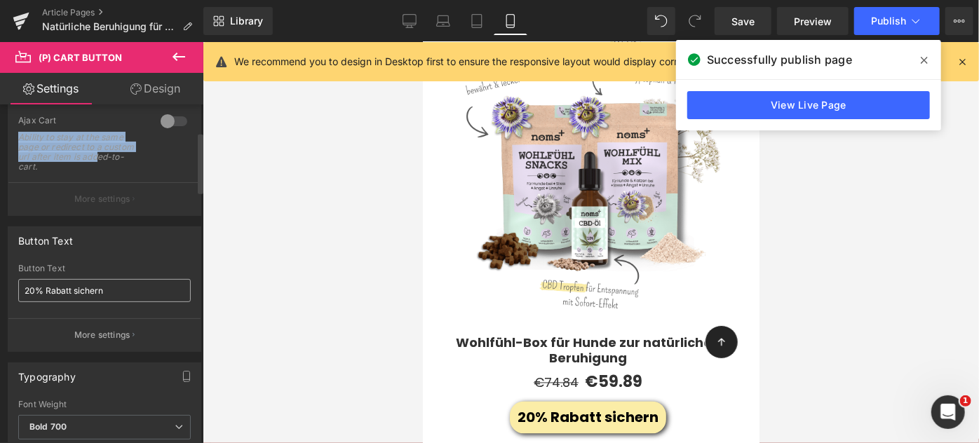
scroll to position [151, 0]
click at [104, 199] on p "More settings" at bounding box center [102, 198] width 56 height 13
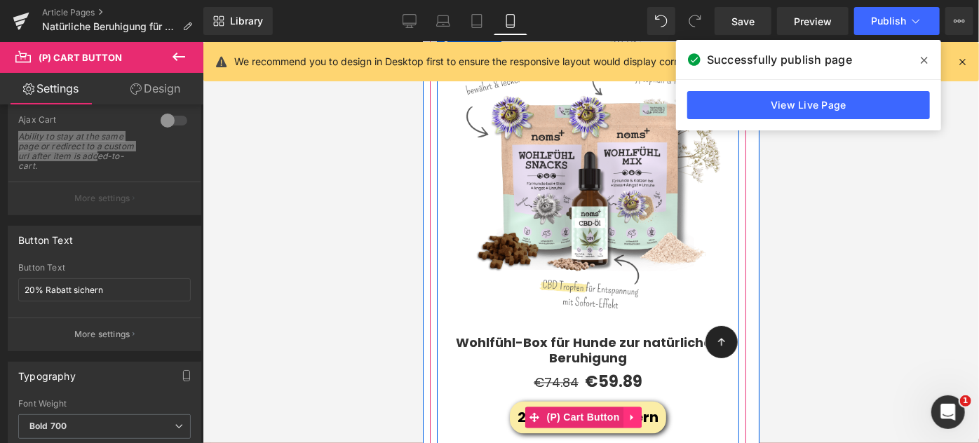
click at [633, 412] on icon at bounding box center [632, 417] width 10 height 11
click at [638, 412] on icon at bounding box center [641, 417] width 10 height 11
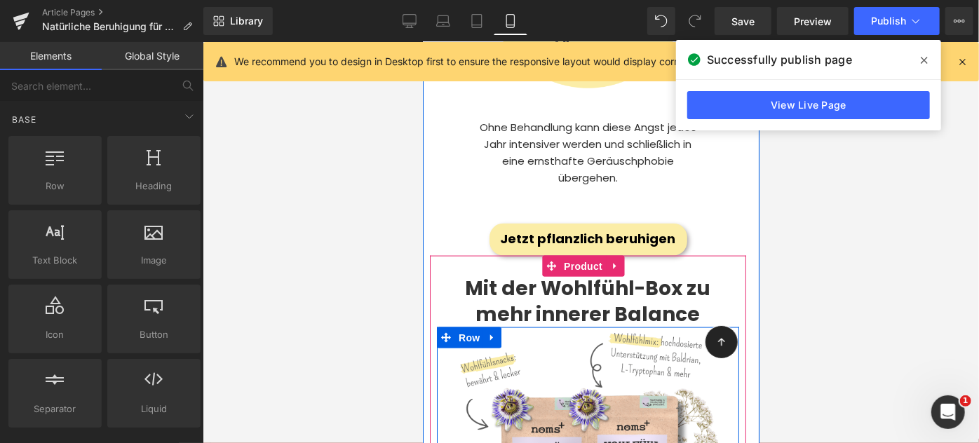
scroll to position [3417, 0]
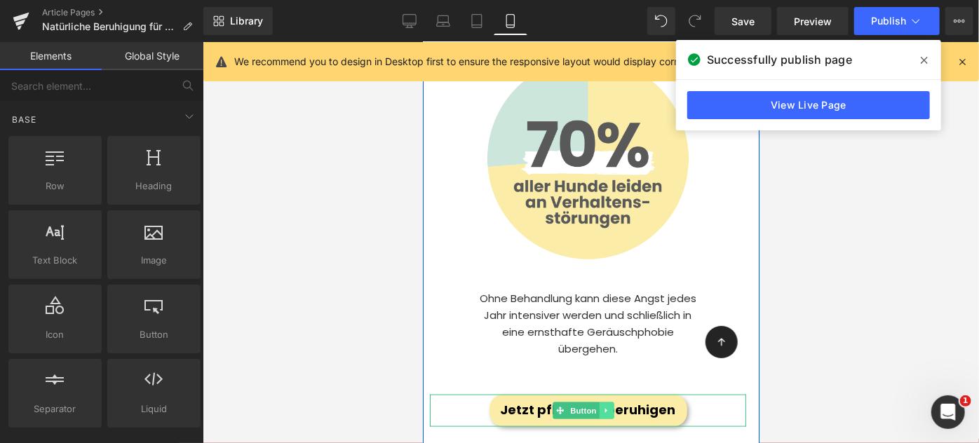
click at [605, 406] on icon at bounding box center [605, 410] width 8 height 8
click at [594, 406] on icon at bounding box center [598, 410] width 8 height 8
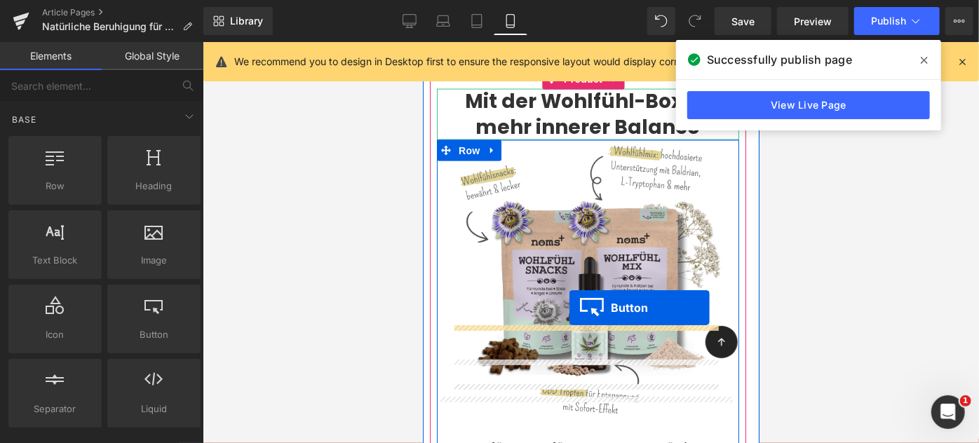
scroll to position [3838, 0]
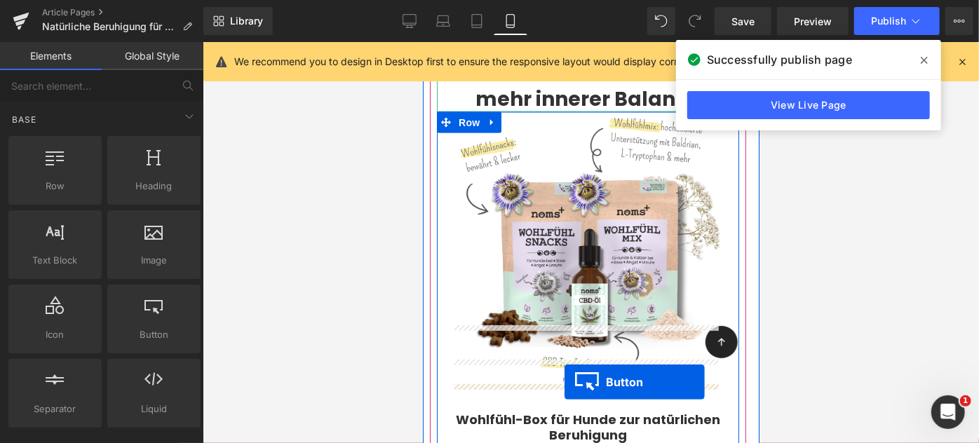
drag, startPoint x: 563, startPoint y: 111, endPoint x: 564, endPoint y: 381, distance: 270.6
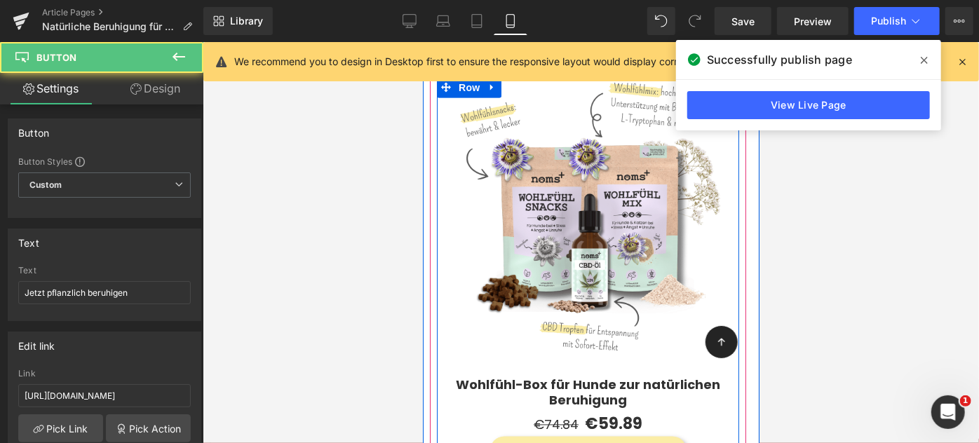
scroll to position [3803, 0]
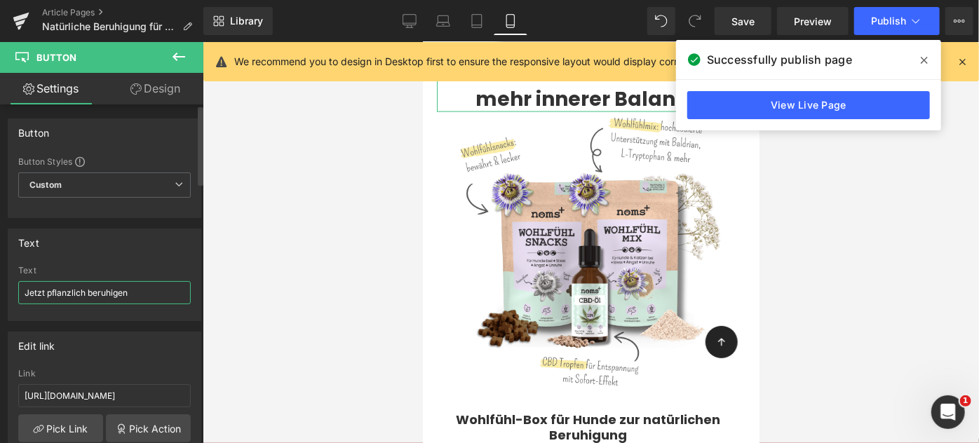
click at [71, 292] on input "Jetzt pflanzlich beruhigen" at bounding box center [104, 292] width 172 height 23
type input "20% sparen"
click at [325, 257] on div at bounding box center [591, 242] width 776 height 401
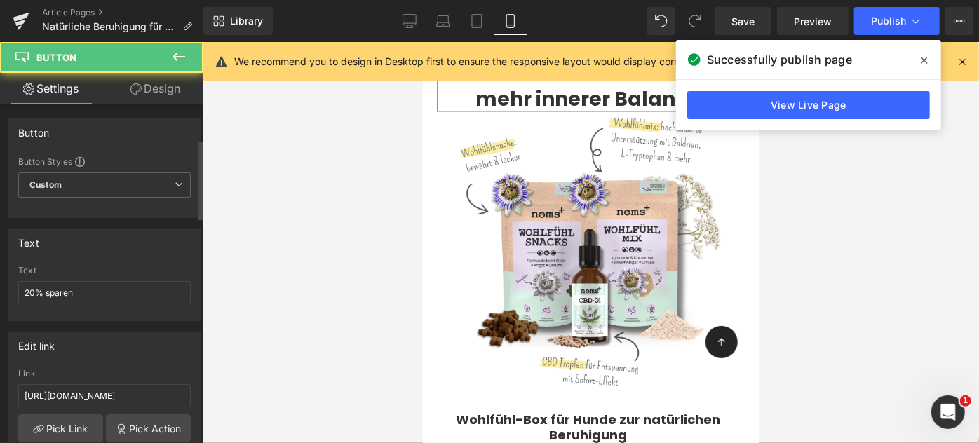
scroll to position [152, 0]
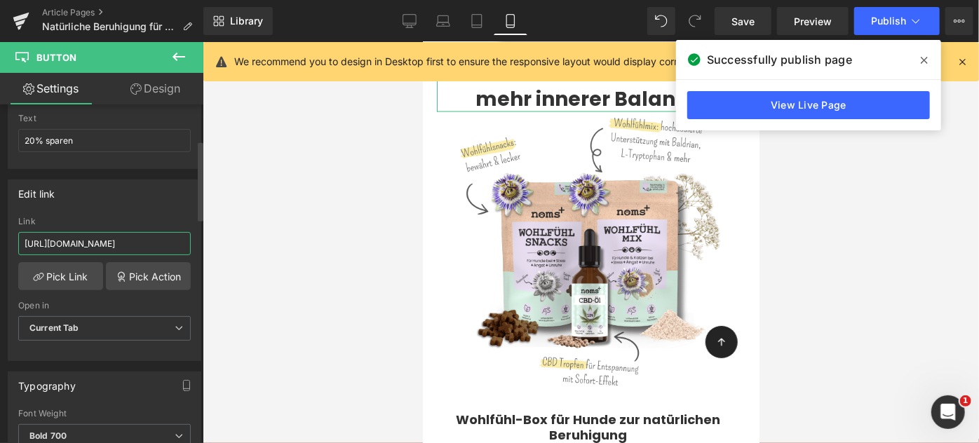
click at [155, 238] on input "https://www.nomsplus.de/collections/beruhigungsmittel-hund/products/cbd-tropfen…" at bounding box center [104, 243] width 172 height 23
paste input "https://www.nomsplus.de/collections/beruhigungsmittel-hund/products/silvester-b…"
type input "https://www.nomsplus.de/collections/beruhigungsmittel-hund/products/silvester-b…"
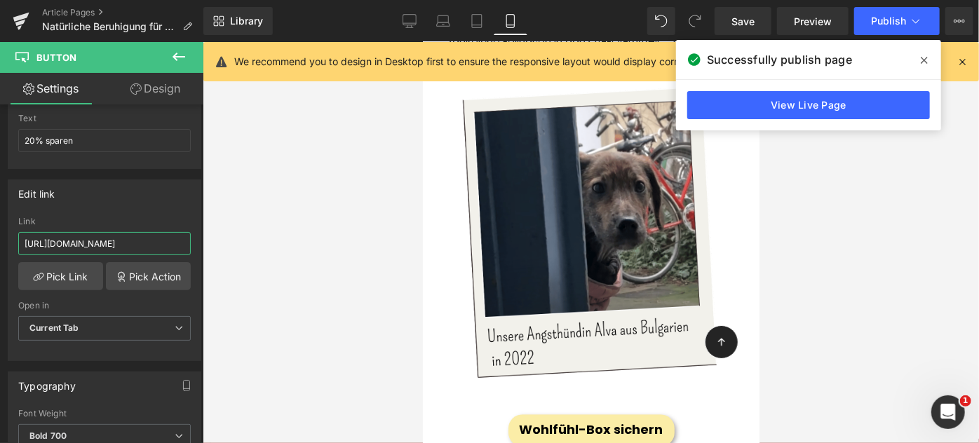
scroll to position [4434, 0]
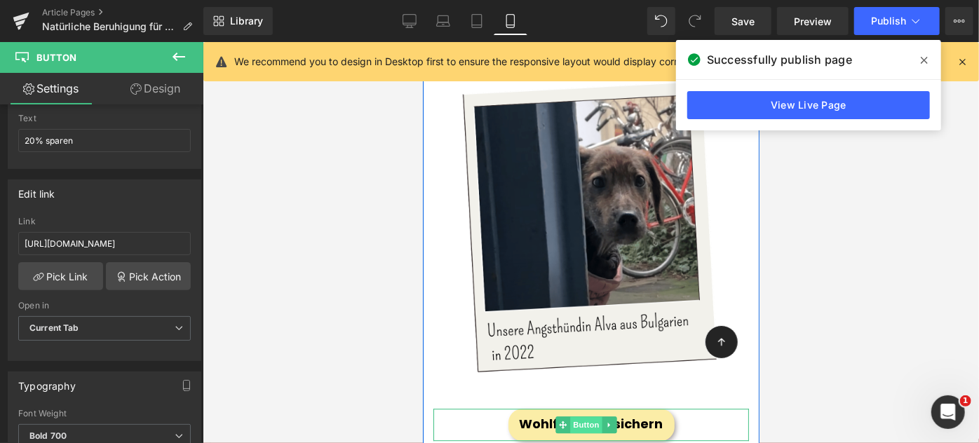
click at [570, 416] on span "Button" at bounding box center [585, 424] width 32 height 17
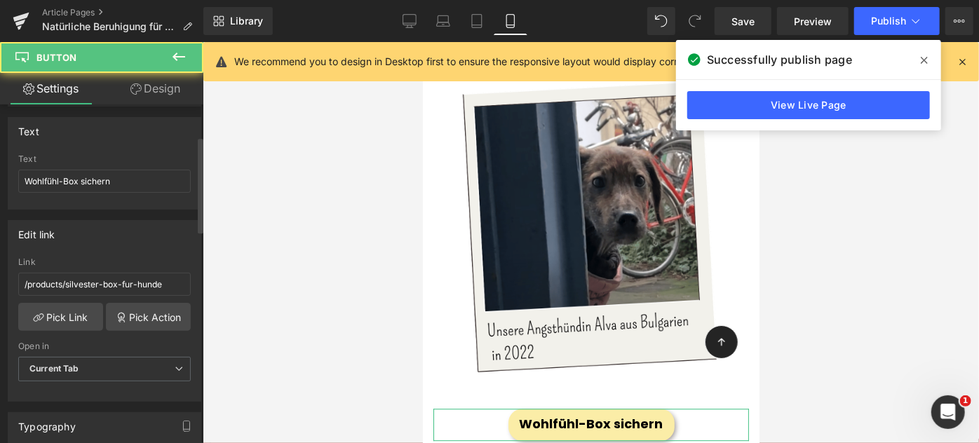
scroll to position [112, 0]
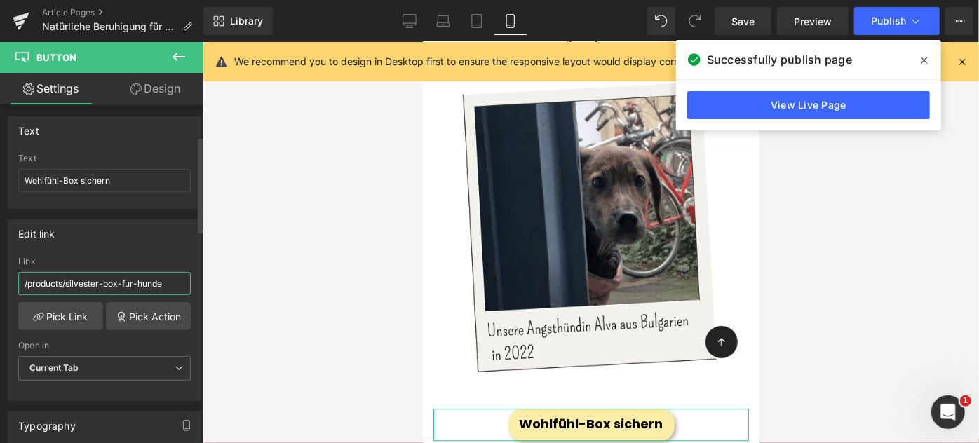
click at [95, 289] on input "/products/silvester-box-fur-hunde" at bounding box center [104, 283] width 172 height 23
paste input "https://www.nomsplus.de/collections/beruhigungsmittel-hund/products/silvester-b…"
type input "https://www.nomsplus.de/collections/beruhigungsmittel-hund/products/silvester-b…"
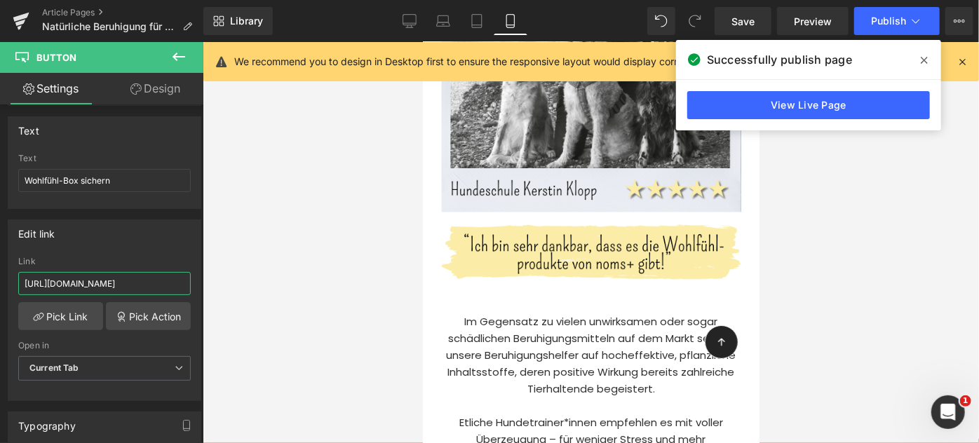
scroll to position [5671, 0]
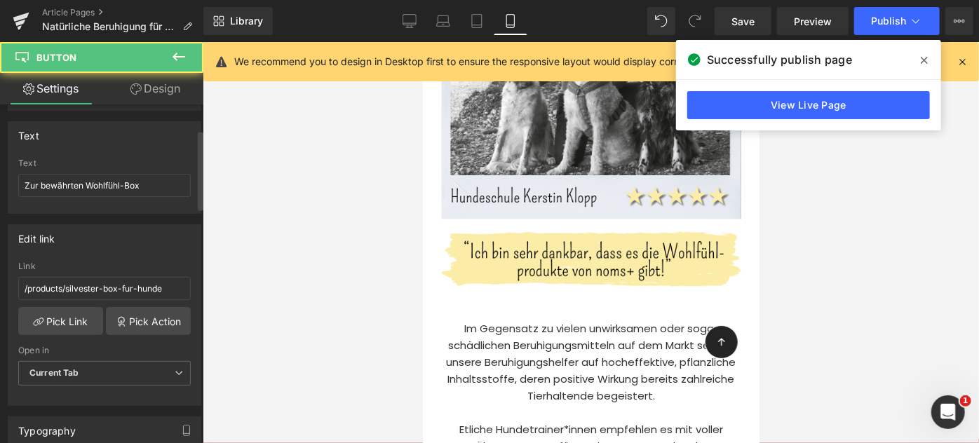
scroll to position [114, 0]
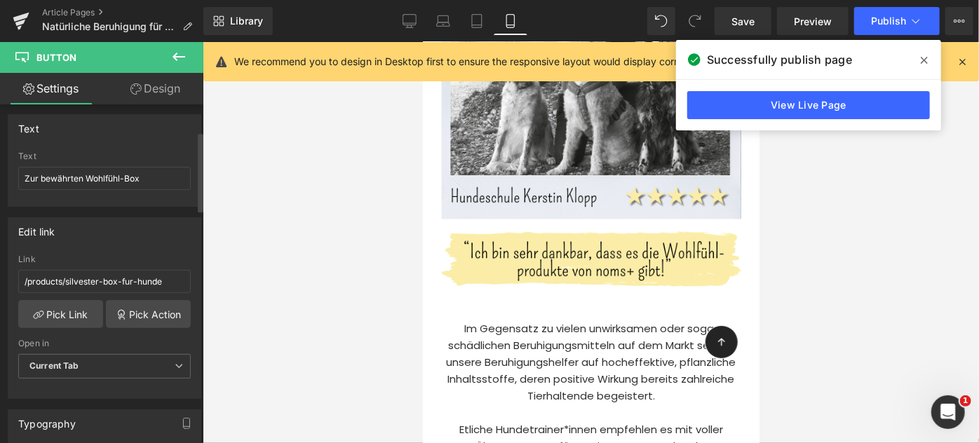
click at [86, 266] on div "Link /products/silvester-box-fur-hunde" at bounding box center [104, 277] width 172 height 46
click at [91, 278] on input "/products/silvester-box-fur-hunde" at bounding box center [104, 281] width 172 height 23
paste input "https://www.nomsplus.de/collections/beruhigungsmittel-hund/products/silvester-b…"
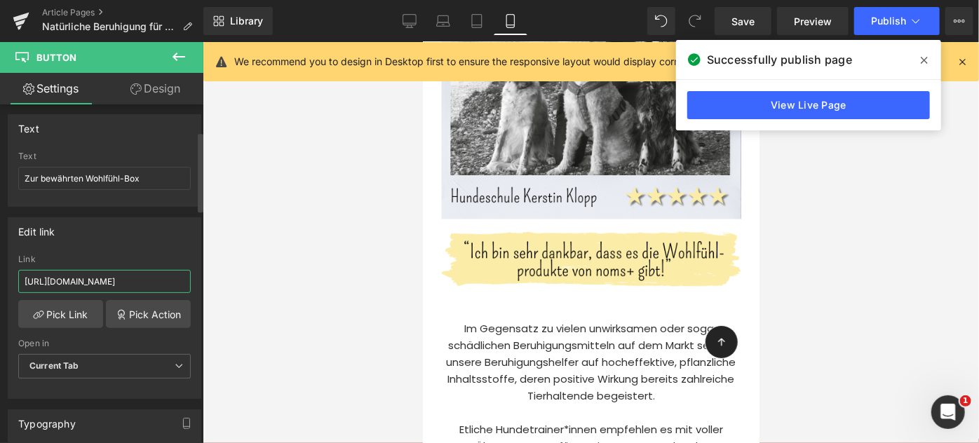
scroll to position [0, 294]
type input "https://www.nomsplus.de/collections/beruhigungsmittel-hund/products/silvester-b…"
click at [391, 300] on div at bounding box center [591, 242] width 776 height 401
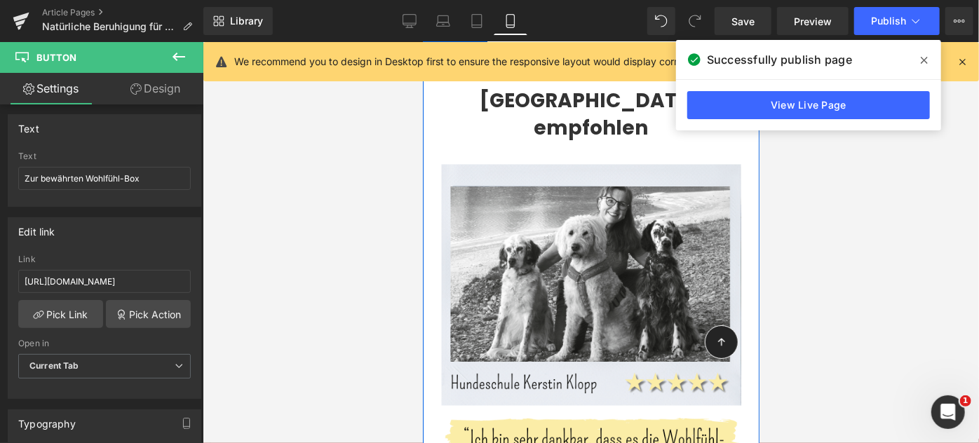
scroll to position [5484, 0]
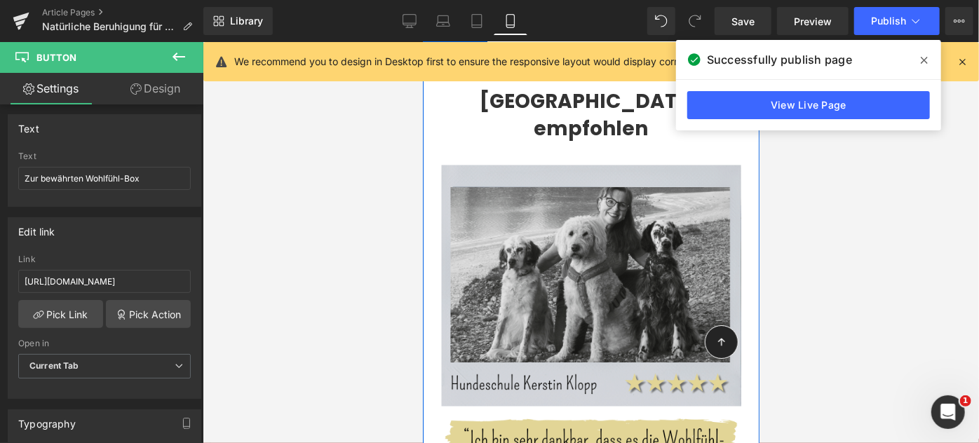
click at [558, 174] on div "Image" at bounding box center [589, 308] width 315 height 333
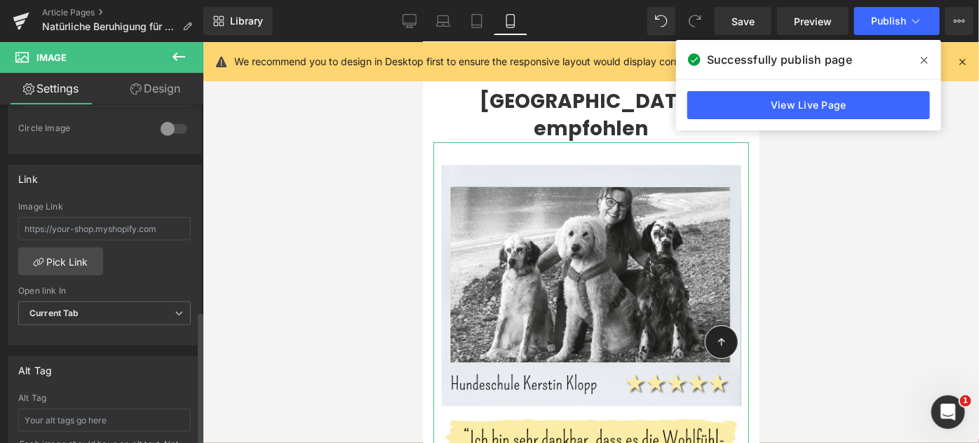
scroll to position [558, 0]
click at [100, 222] on input "text" at bounding box center [104, 225] width 172 height 23
paste input "https://www.nomsplus.de/collections/beruhigungsmittel-hund/products/silvester-b…"
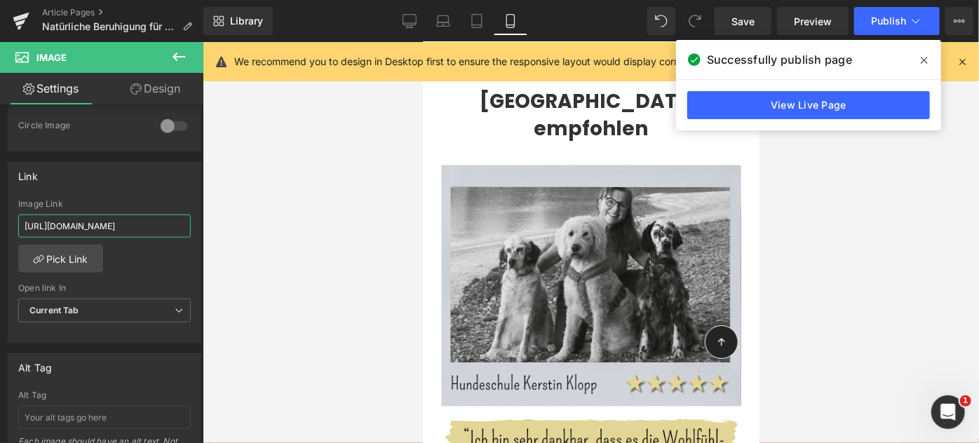
type input "https://www.nomsplus.de/collections/beruhigungsmittel-hund/products/silvester-b…"
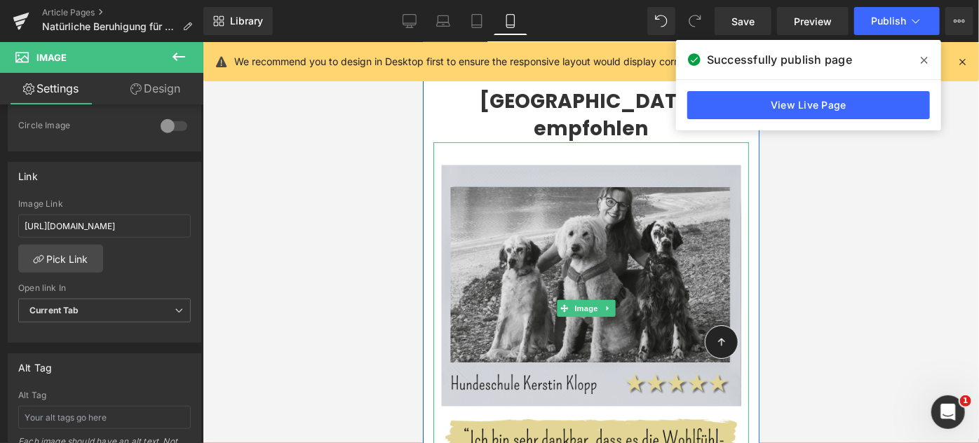
click at [523, 284] on img at bounding box center [589, 308] width 315 height 333
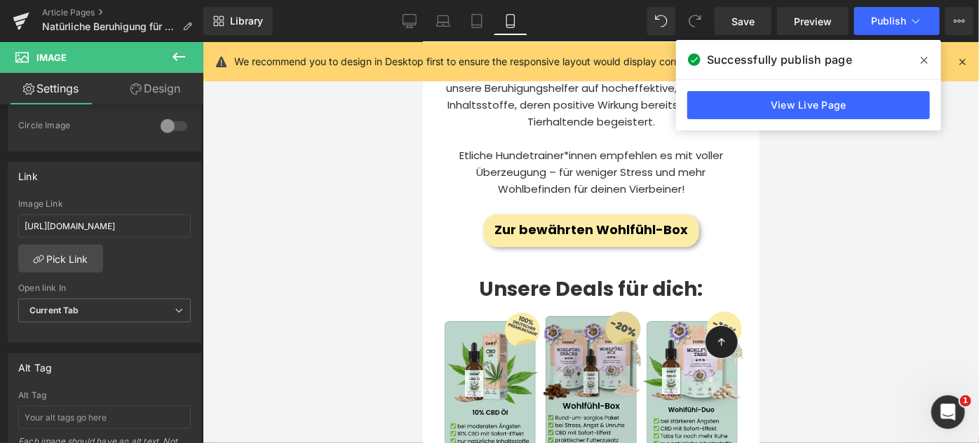
scroll to position [5946, 0]
click at [571, 310] on img at bounding box center [590, 413] width 101 height 207
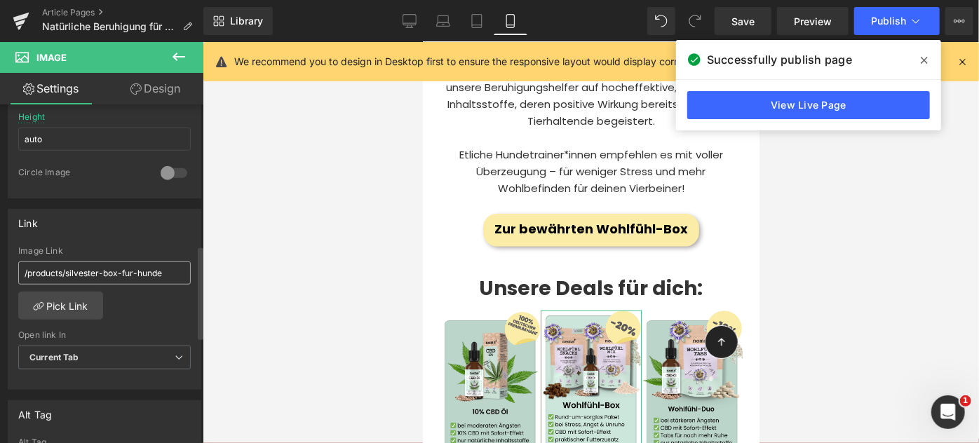
scroll to position [512, 0]
click at [116, 266] on input "/products/silvester-box-fur-hunde" at bounding box center [104, 272] width 172 height 23
type input "https://www.nomsplus.de/collections/beruhigungsmittel-hund/products/silvester-b…"
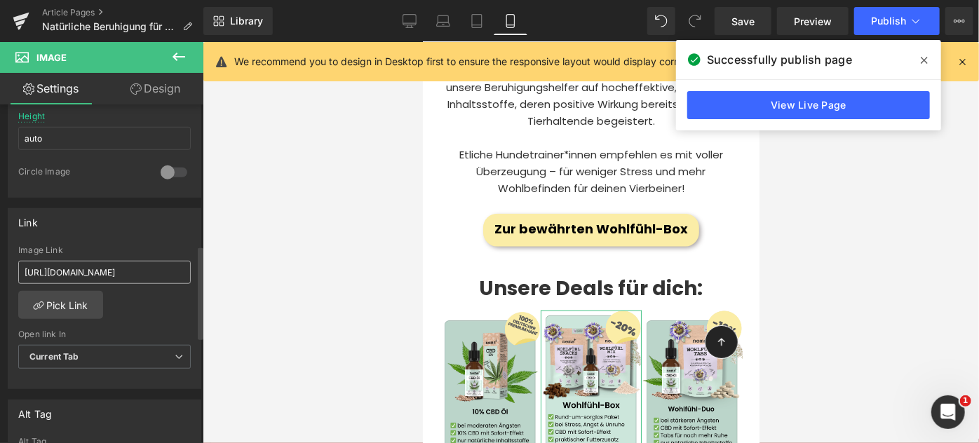
scroll to position [0, 294]
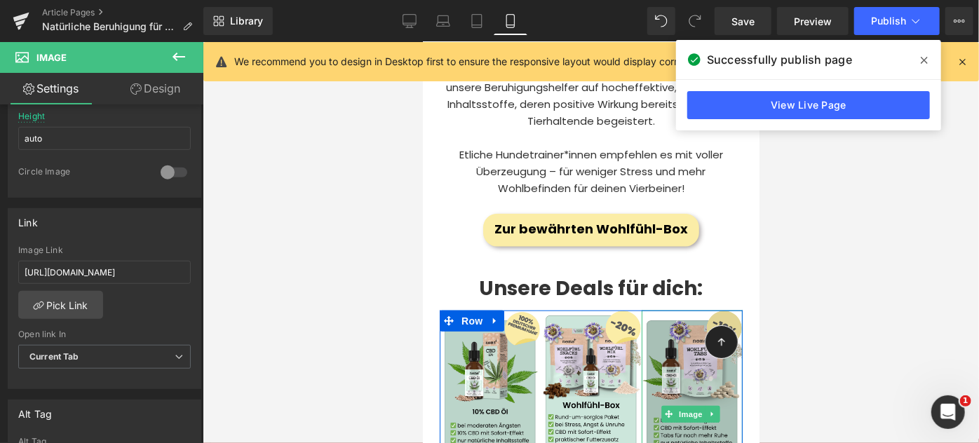
click at [665, 310] on img at bounding box center [691, 413] width 101 height 207
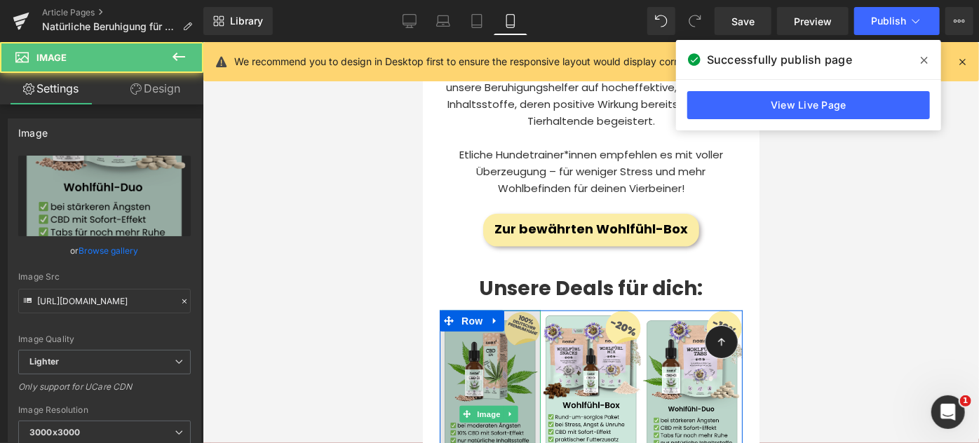
click at [479, 310] on img at bounding box center [489, 413] width 101 height 207
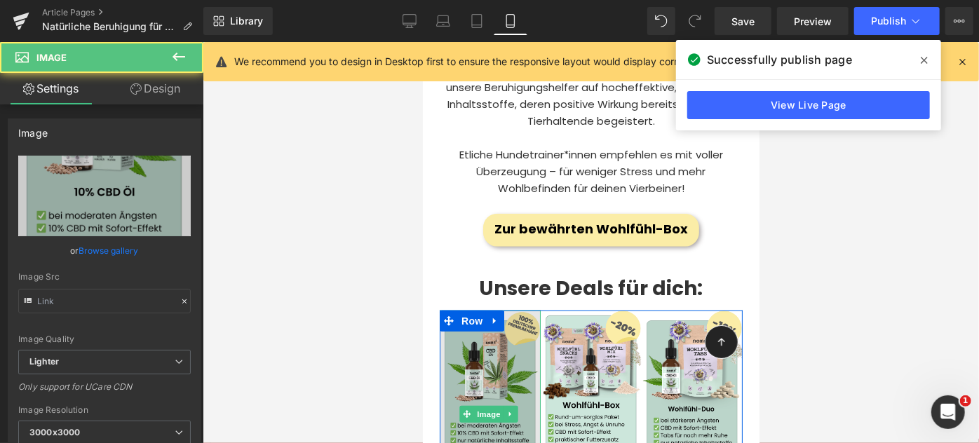
click at [486, 310] on img at bounding box center [489, 413] width 101 height 207
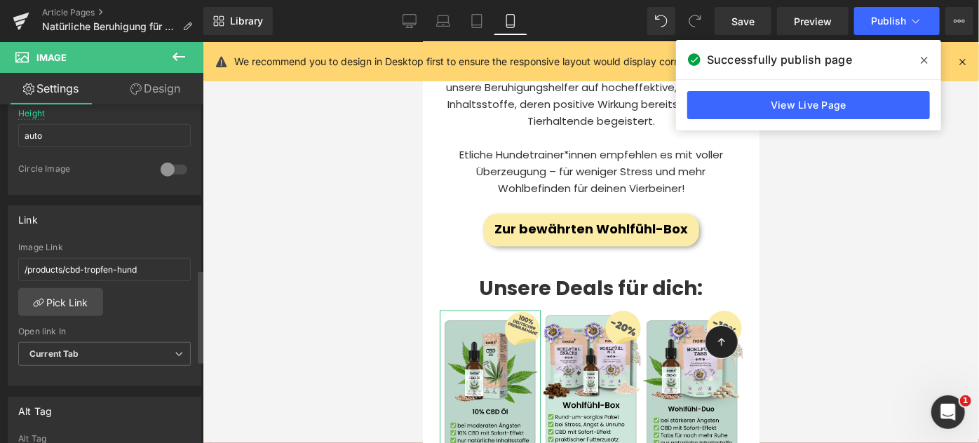
scroll to position [600, 0]
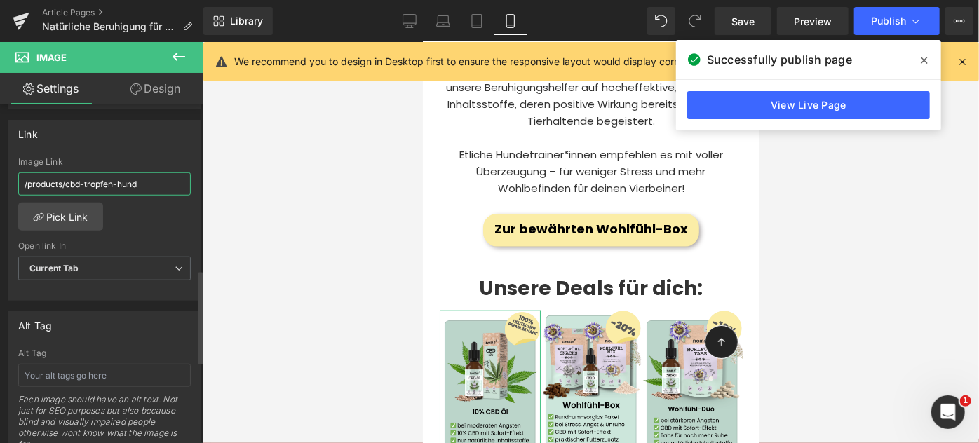
click at [91, 172] on input "/products/cbd-tropfen-hund" at bounding box center [104, 183] width 172 height 23
paste input "https://www.nomsplus.de/collections/beruhigungsmittel-hund/products/cbd-tropfen…"
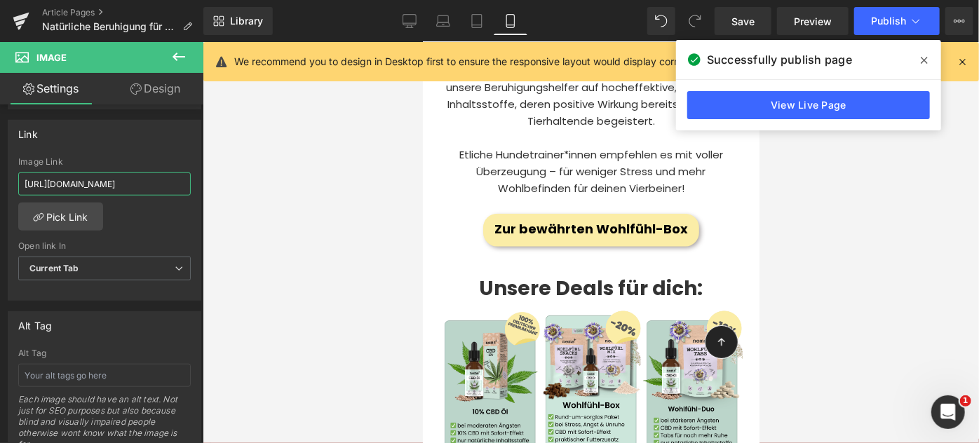
type input "https://www.nomsplus.de/collections/beruhigungsmittel-hund/products/cbd-tropfen…"
click at [113, 178] on input "https://www.nomsplus.de/collections/beruhigungsmittel-hund/products/cbd-tropfen…" at bounding box center [104, 183] width 172 height 23
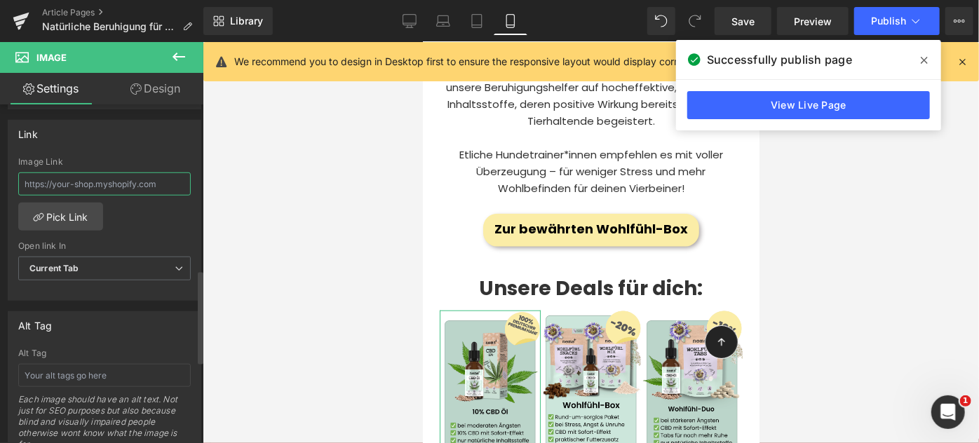
paste input "https://www.nomsplus.de/collections/beruhigungsmittel-hund/products/silvester-d…"
type input "https://www.nomsplus.de/collections/beruhigungsmittel-hund/products/silvester-d…"
click at [723, 304] on div "Icon Row" at bounding box center [720, 335] width 55 height 62
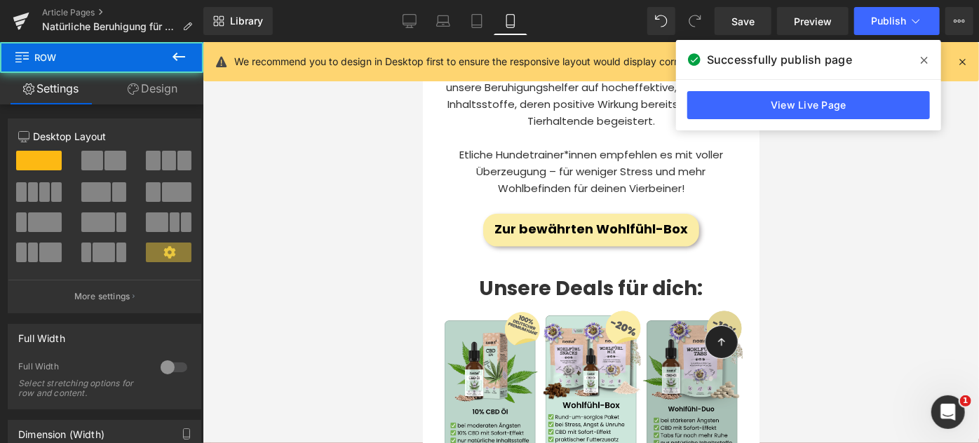
click at [695, 310] on img at bounding box center [691, 413] width 101 height 207
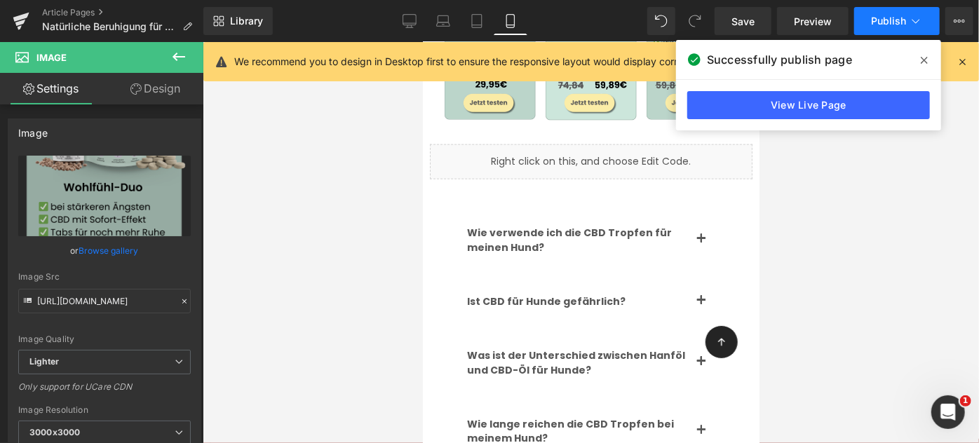
scroll to position [6335, 0]
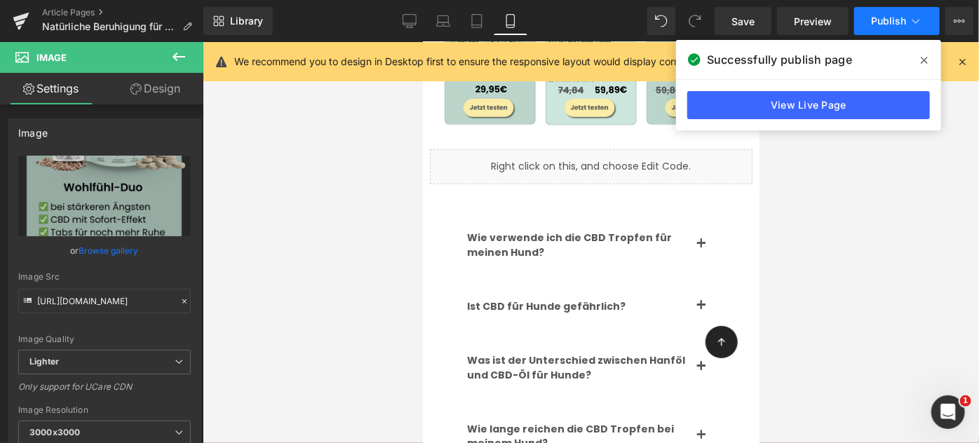
click at [897, 27] on button "Publish" at bounding box center [897, 21] width 86 height 28
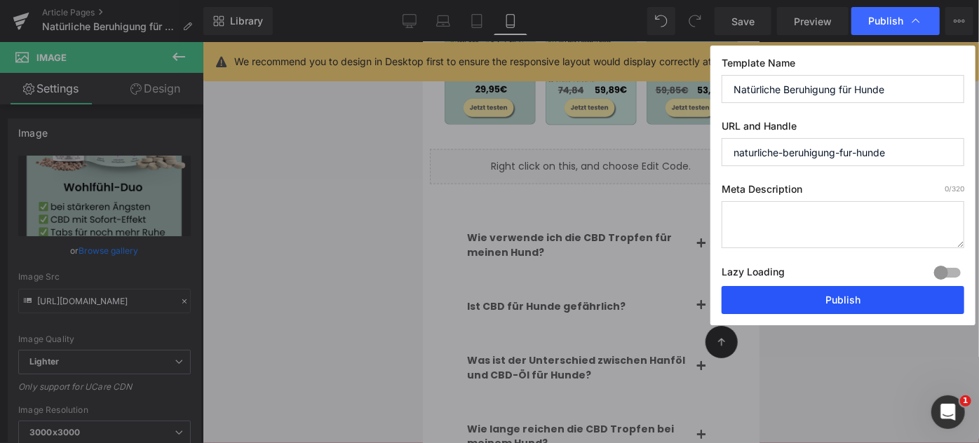
drag, startPoint x: 885, startPoint y: 304, endPoint x: 123, endPoint y: 118, distance: 783.7
click at [885, 304] on button "Publish" at bounding box center [842, 300] width 243 height 28
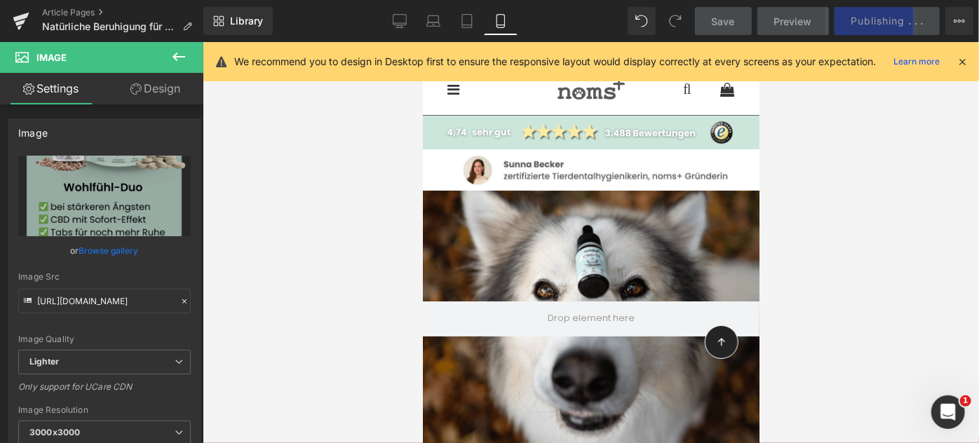
scroll to position [211, 0]
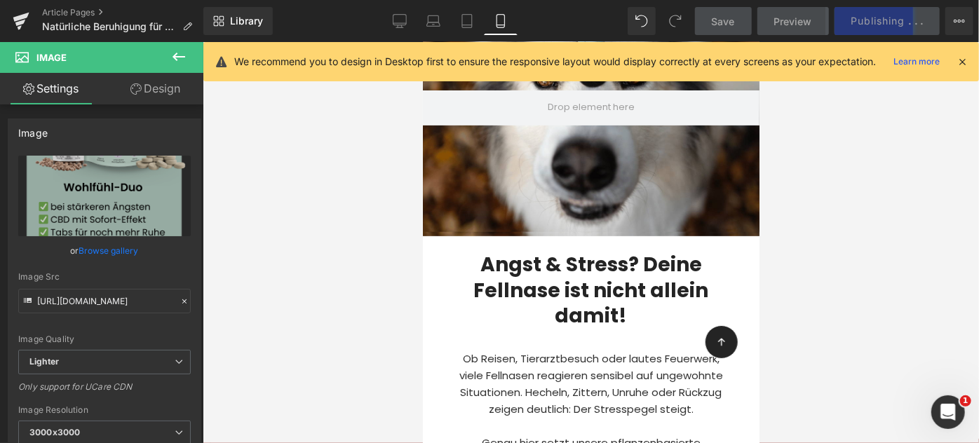
click at [506, 191] on div at bounding box center [590, 107] width 336 height 257
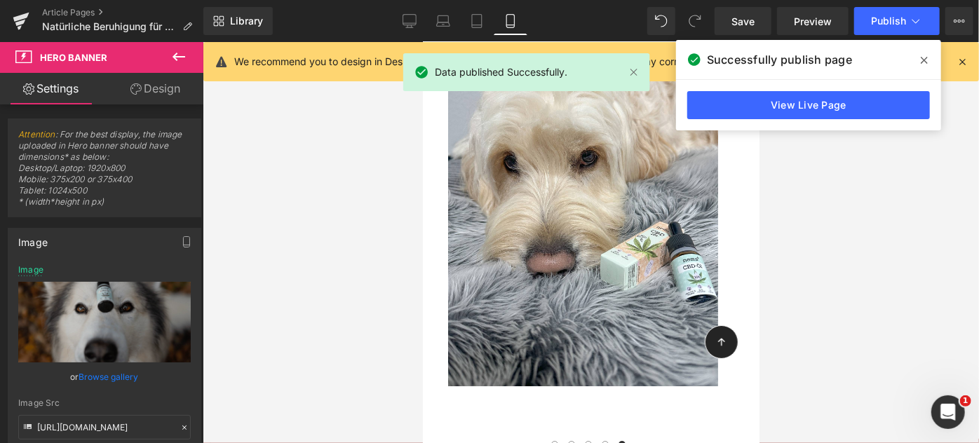
scroll to position [2297, 0]
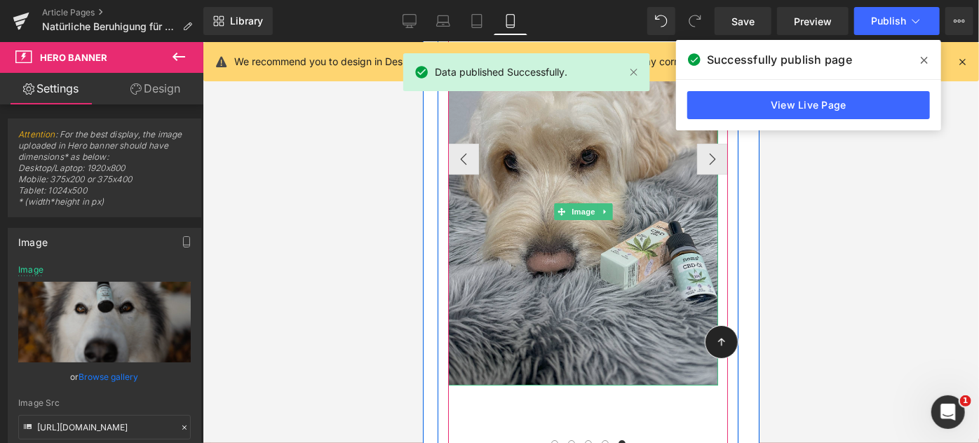
click at [527, 240] on img at bounding box center [582, 210] width 270 height 347
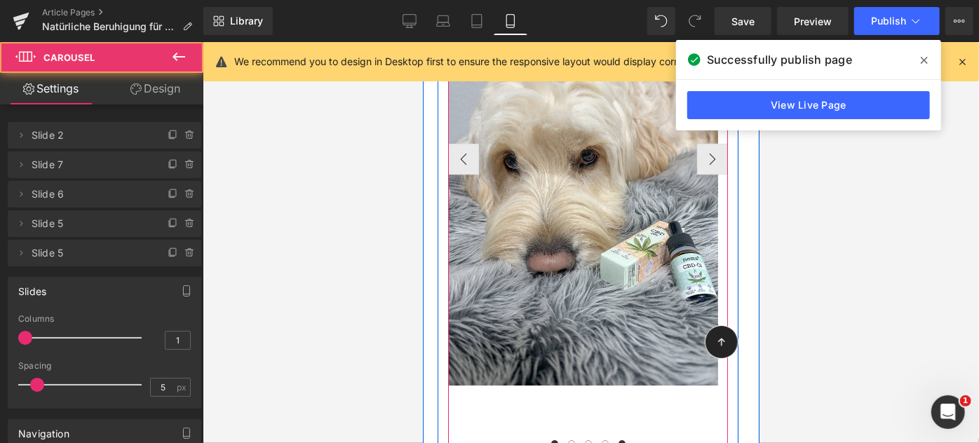
click at [550, 440] on span at bounding box center [553, 443] width 7 height 7
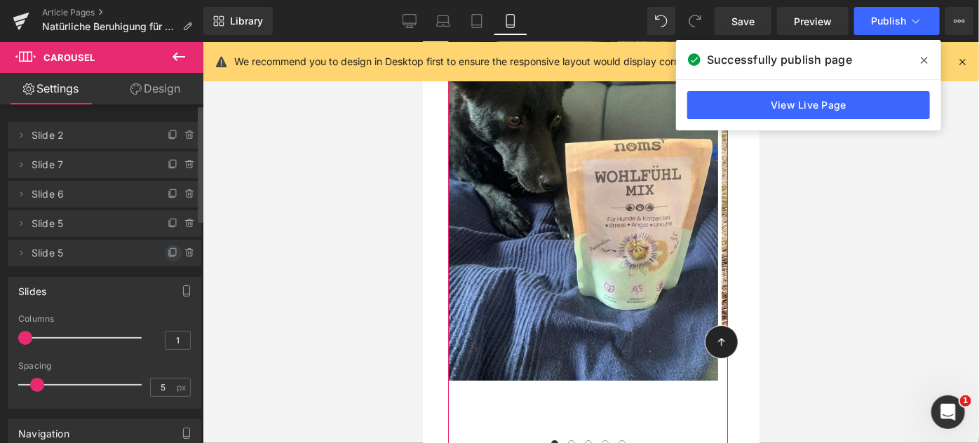
click at [168, 250] on icon at bounding box center [173, 252] width 11 height 11
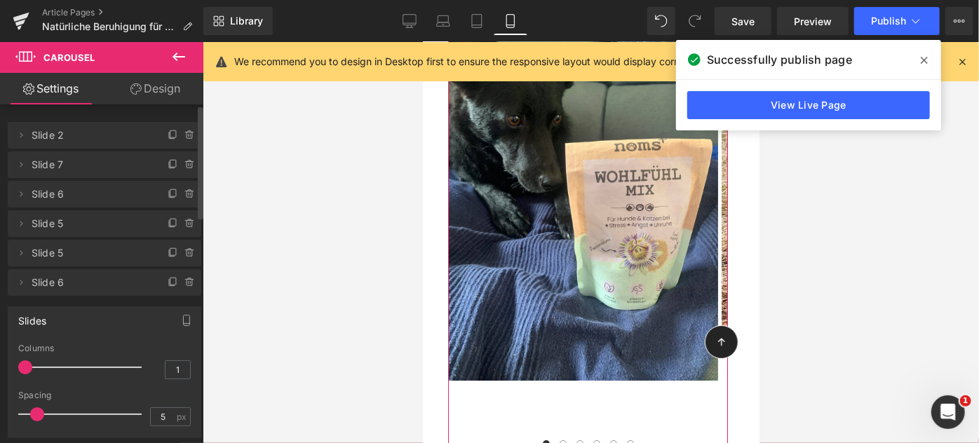
click at [114, 280] on span "Slide 6" at bounding box center [91, 282] width 118 height 27
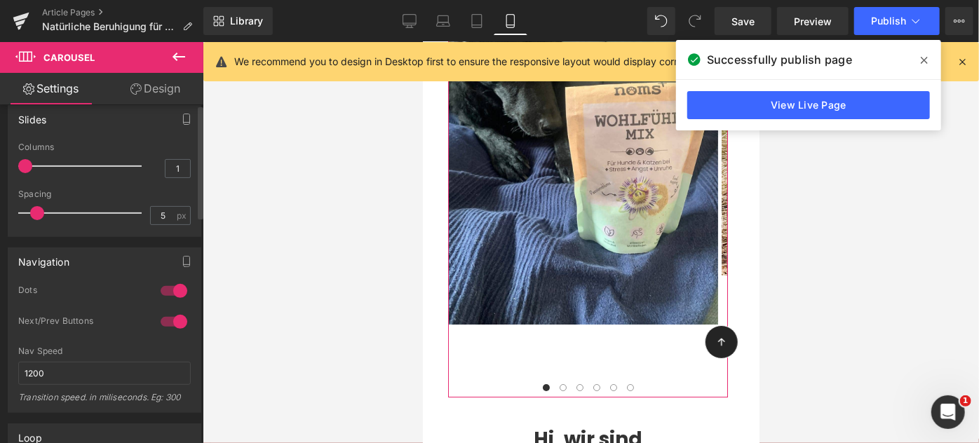
scroll to position [0, 0]
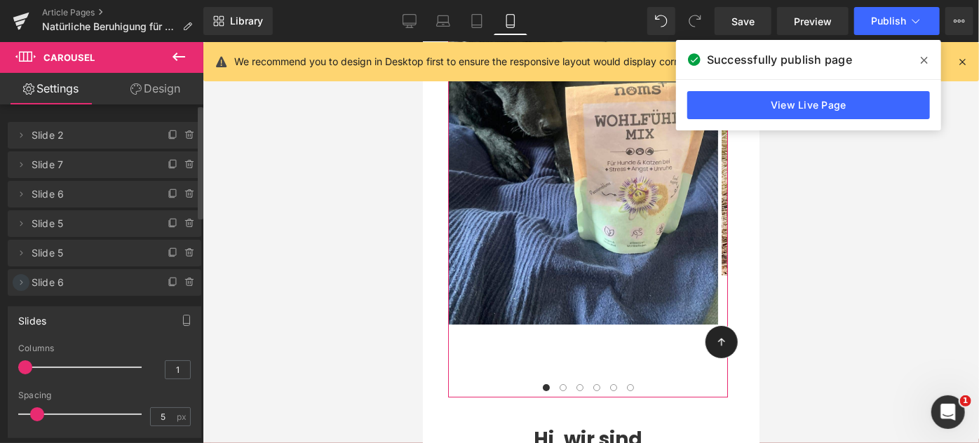
click at [21, 280] on icon at bounding box center [21, 282] width 3 height 5
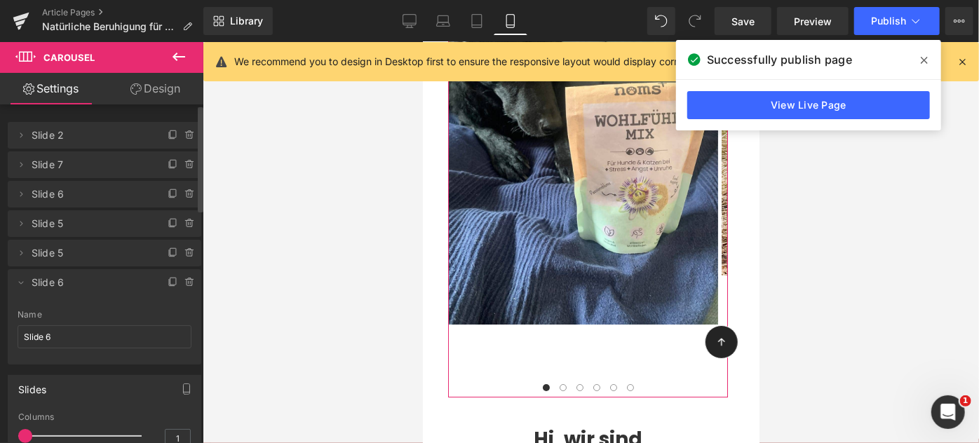
drag, startPoint x: 21, startPoint y: 280, endPoint x: 13, endPoint y: 294, distance: 15.8
click at [13, 294] on li "Delete Cancel Slide 6 Slide 6 Name Slide 6" at bounding box center [104, 316] width 193 height 95
click at [17, 286] on icon at bounding box center [20, 282] width 11 height 11
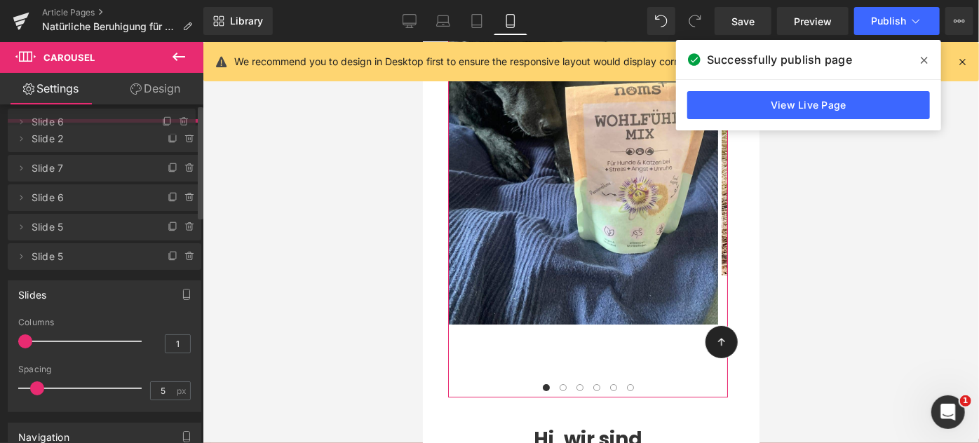
drag, startPoint x: 33, startPoint y: 282, endPoint x: 35, endPoint y: 121, distance: 161.2
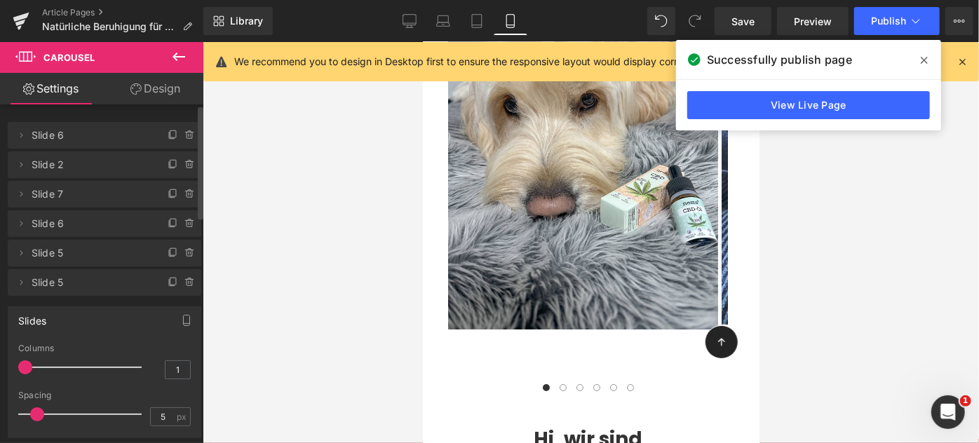
click at [77, 137] on span "Slide 6" at bounding box center [91, 135] width 118 height 27
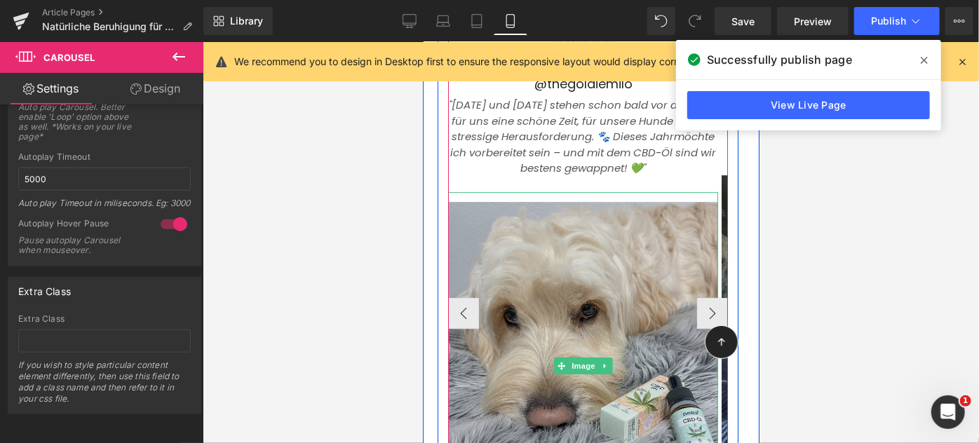
scroll to position [2142, 0]
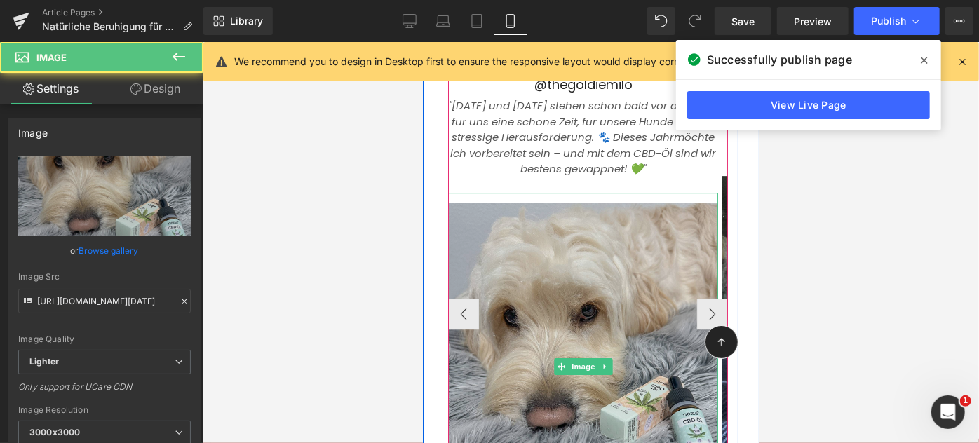
click at [574, 294] on img at bounding box center [582, 365] width 270 height 347
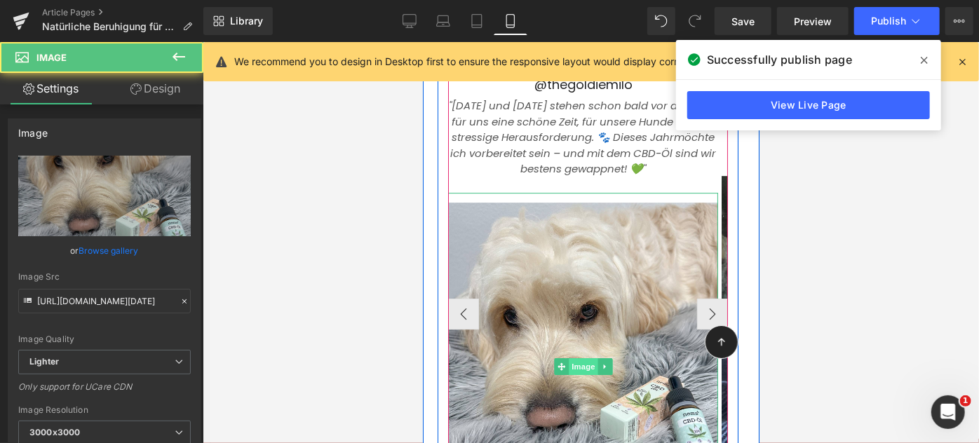
click at [590, 357] on span "Image" at bounding box center [582, 365] width 29 height 17
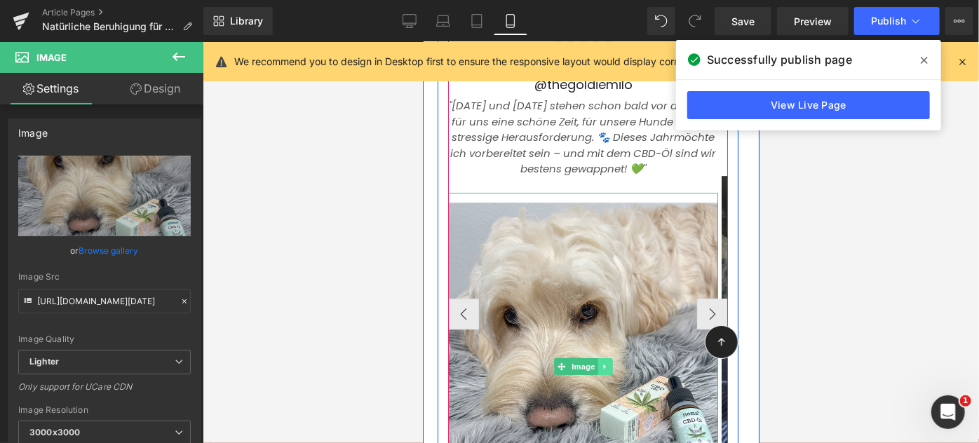
click at [604, 362] on icon at bounding box center [604, 366] width 8 height 8
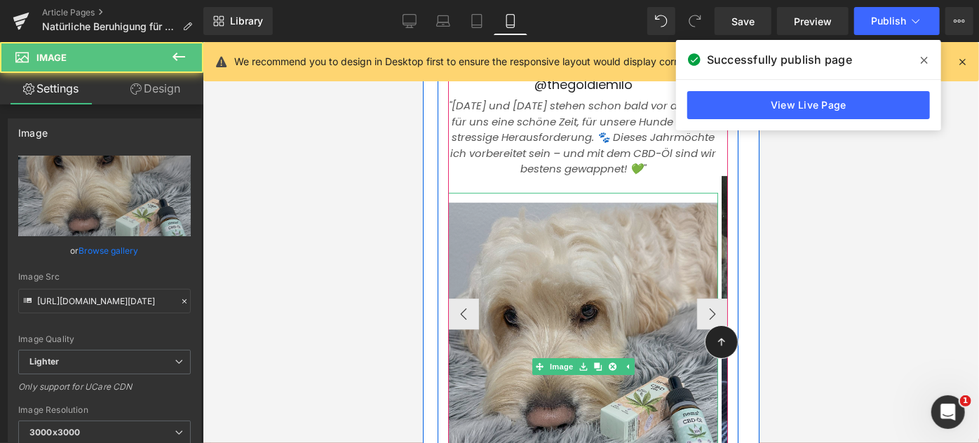
click at [557, 270] on img at bounding box center [582, 365] width 270 height 347
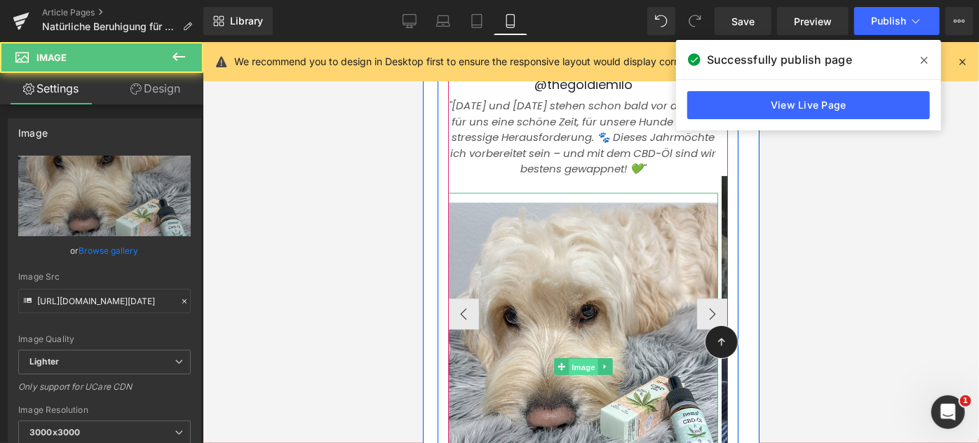
click at [554, 357] on link "Image" at bounding box center [574, 365] width 43 height 17
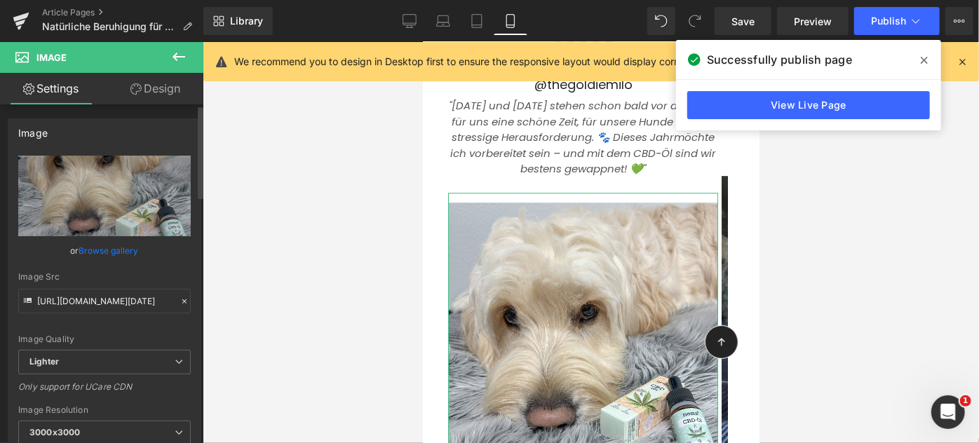
click at [109, 256] on link "Browse gallery" at bounding box center [109, 250] width 60 height 25
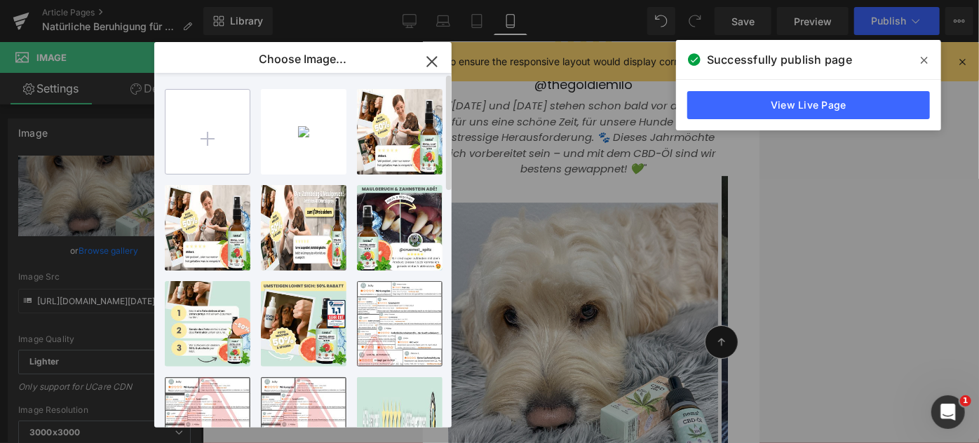
click at [238, 105] on input "file" at bounding box center [207, 132] width 84 height 84
type input "C:\fakepath\Cbd Hund.png"
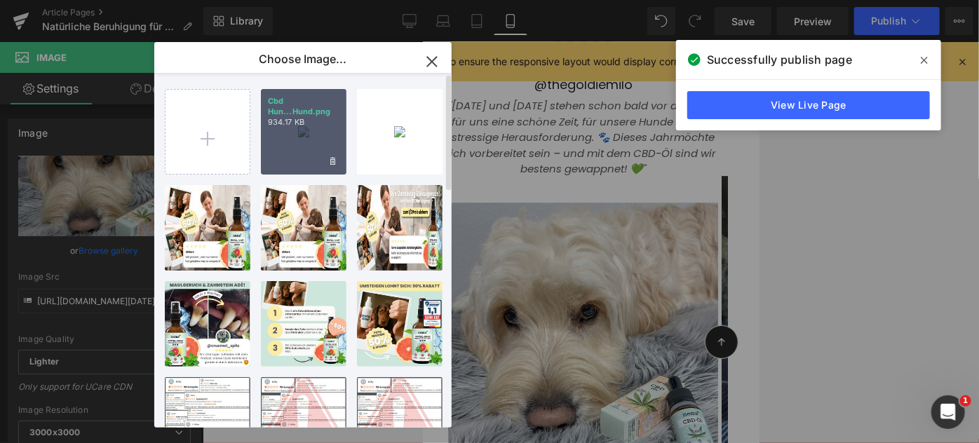
click at [287, 139] on div "Cbd Hun...Hund.png 934.17 KB" at bounding box center [304, 132] width 86 height 86
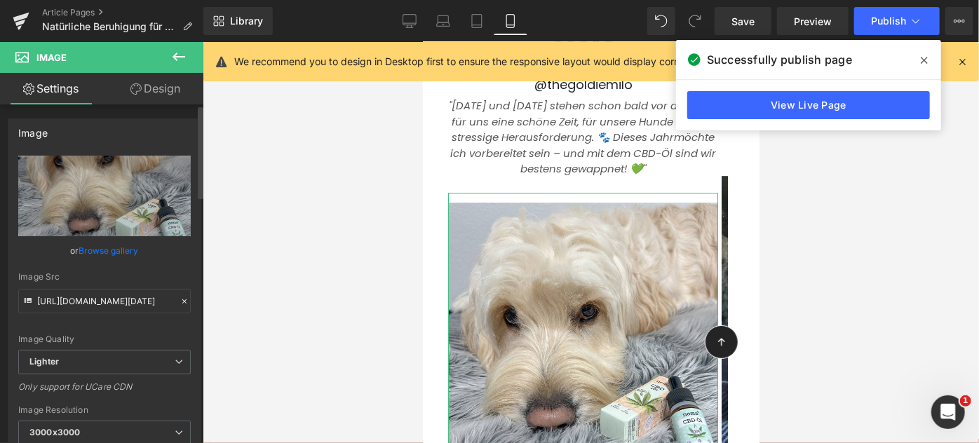
click at [114, 254] on link "Browse gallery" at bounding box center [109, 250] width 60 height 25
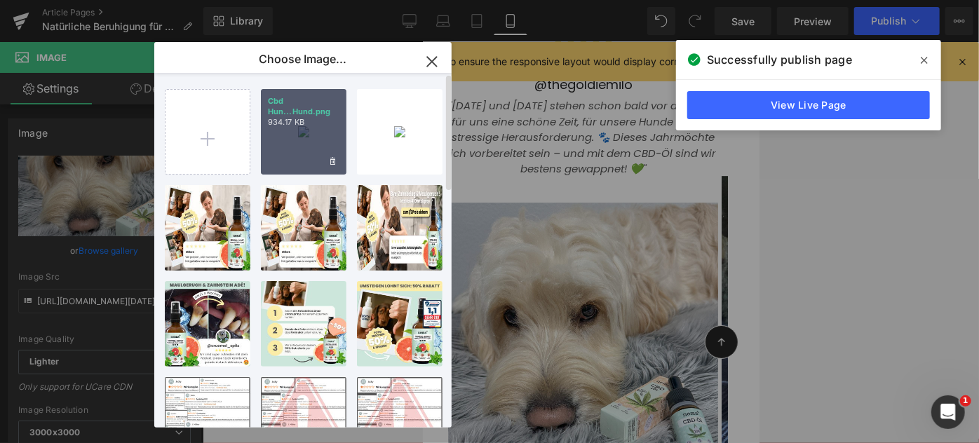
click at [295, 154] on div "Cbd Hun...Hund.png 934.17 KB" at bounding box center [304, 132] width 86 height 86
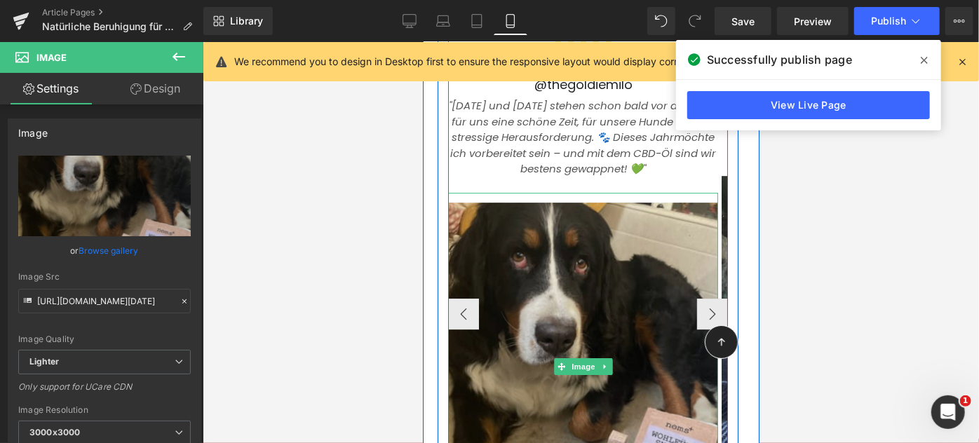
scroll to position [2009, 0]
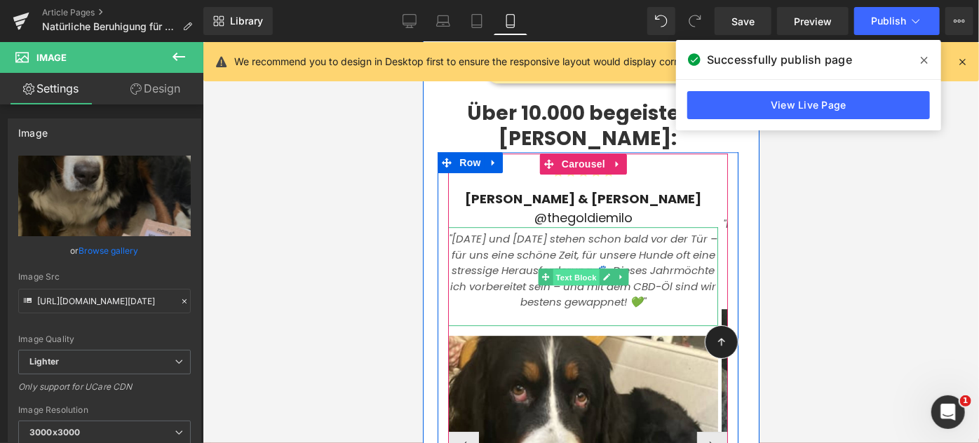
click at [552, 268] on span "Text Block" at bounding box center [575, 276] width 46 height 17
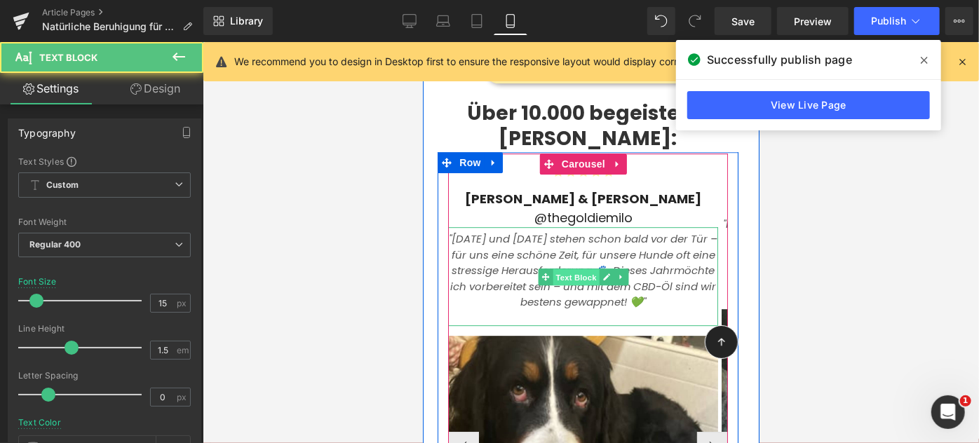
click at [552, 268] on span "Text Block" at bounding box center [575, 276] width 46 height 17
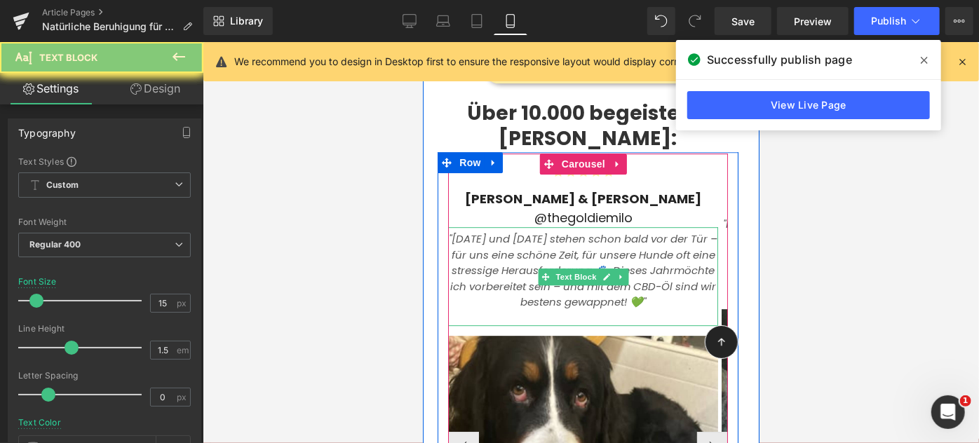
click at [493, 231] on icon ""[DATE] und [DATE] stehen schon bald vor der Tür – für uns eine schöne Zeit, fü…" at bounding box center [582, 254] width 268 height 46
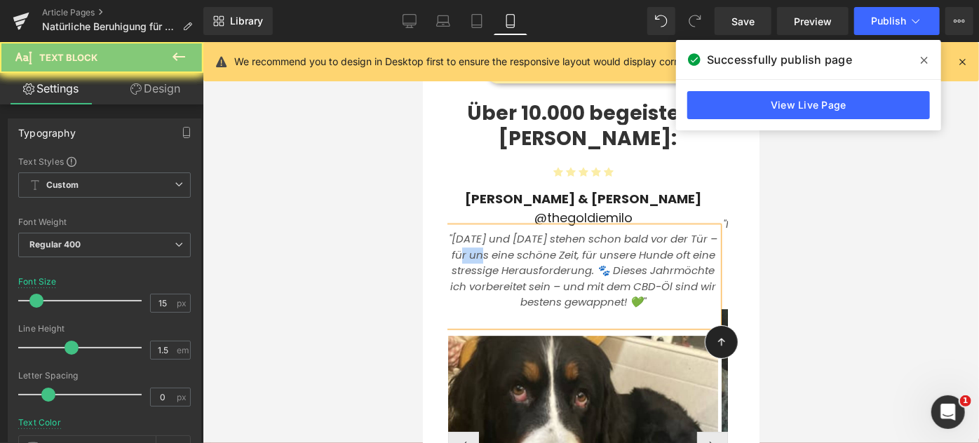
click at [493, 231] on icon ""[DATE] und [DATE] stehen schon bald vor der Tür – für uns eine schöne Zeit, fü…" at bounding box center [582, 254] width 268 height 46
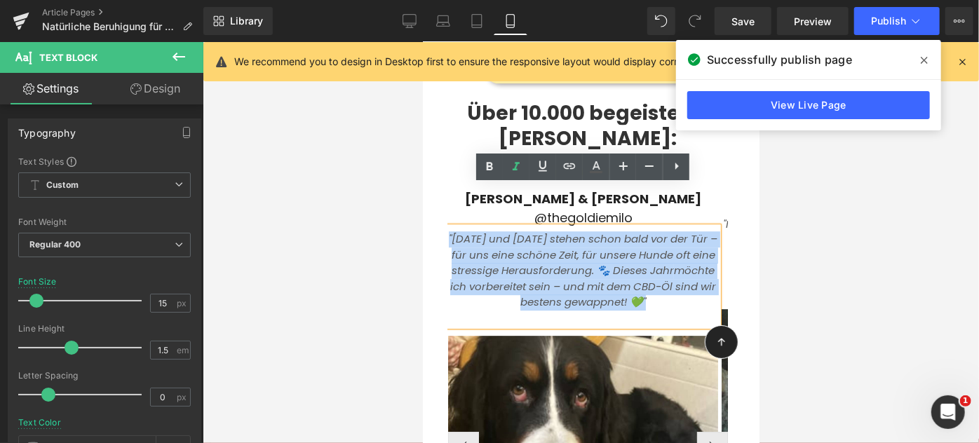
click at [493, 231] on icon ""[DATE] und [DATE] stehen schon bald vor der Tür – für uns eine schöne Zeit, fü…" at bounding box center [582, 254] width 268 height 46
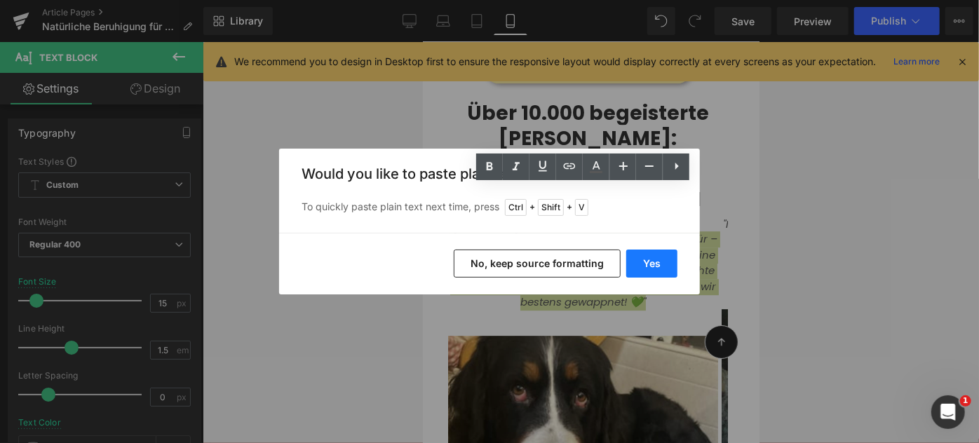
click at [646, 254] on button "Yes" at bounding box center [651, 264] width 51 height 28
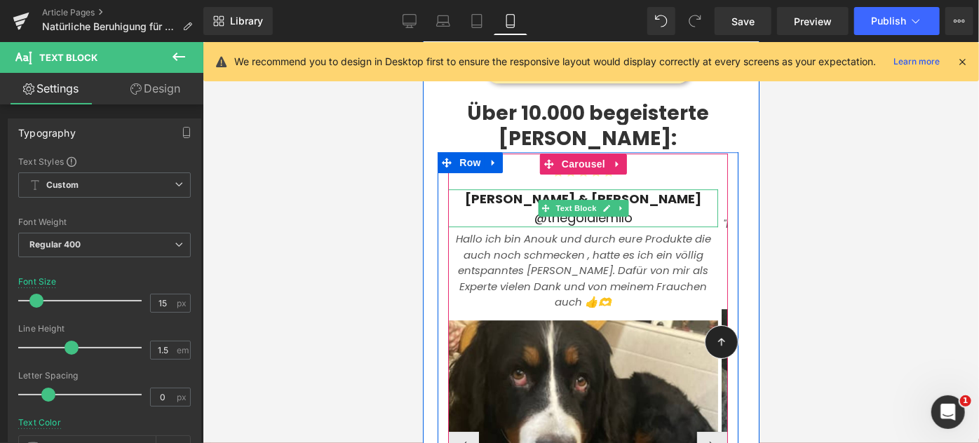
click at [554, 189] on b "[PERSON_NAME] & [PERSON_NAME]" at bounding box center [582, 198] width 236 height 18
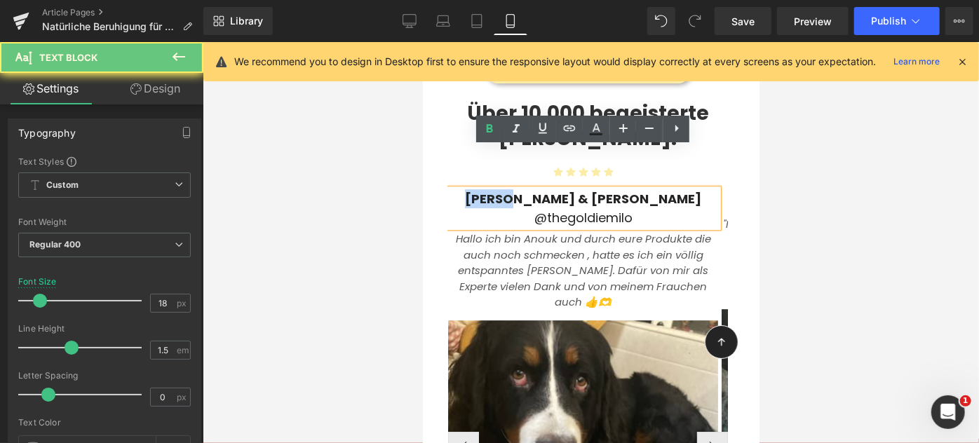
click at [554, 189] on b "[PERSON_NAME] & [PERSON_NAME]" at bounding box center [582, 198] width 236 height 18
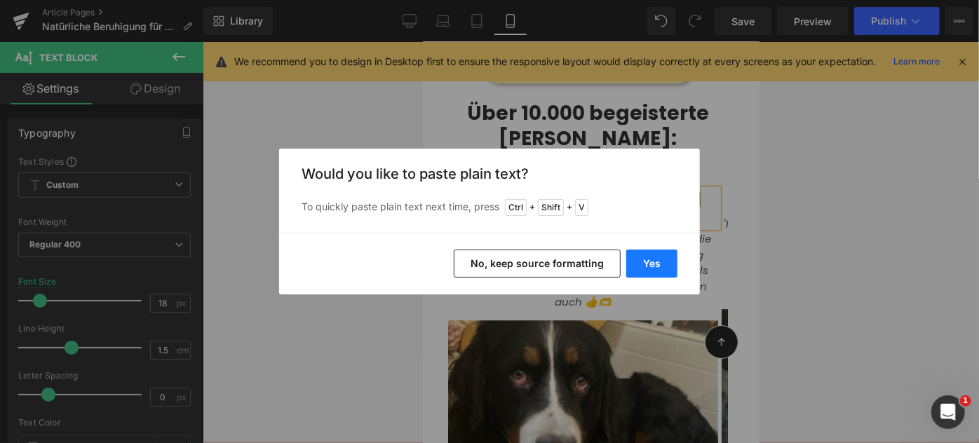
click at [639, 252] on button "Yes" at bounding box center [651, 264] width 51 height 28
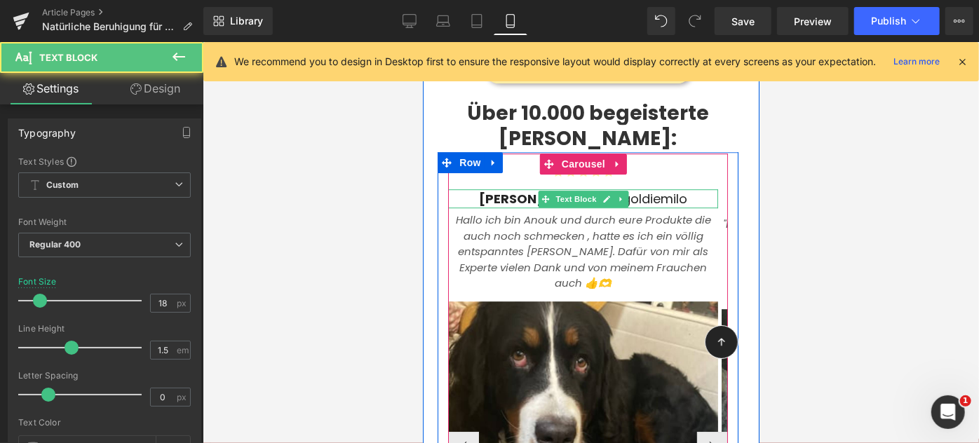
click at [532, 189] on b "Peggy-daniela F." at bounding box center [533, 198] width 110 height 18
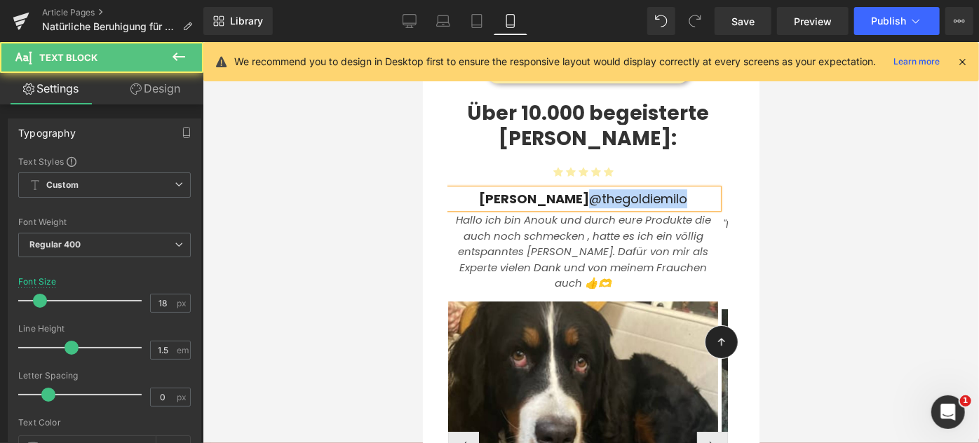
drag, startPoint x: 590, startPoint y: 157, endPoint x: 704, endPoint y: 158, distance: 114.3
click at [704, 189] on p "Peggy-Daniela F. @thegoldiemilo" at bounding box center [582, 198] width 270 height 19
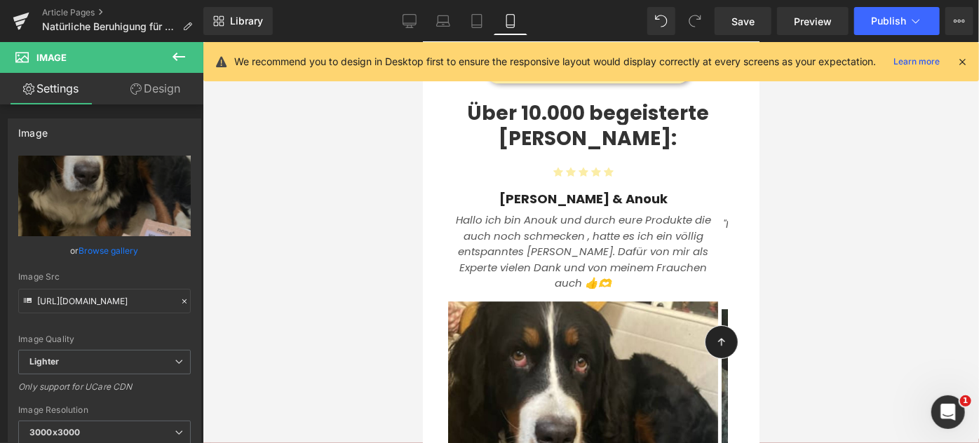
click at [379, 274] on div at bounding box center [591, 242] width 776 height 401
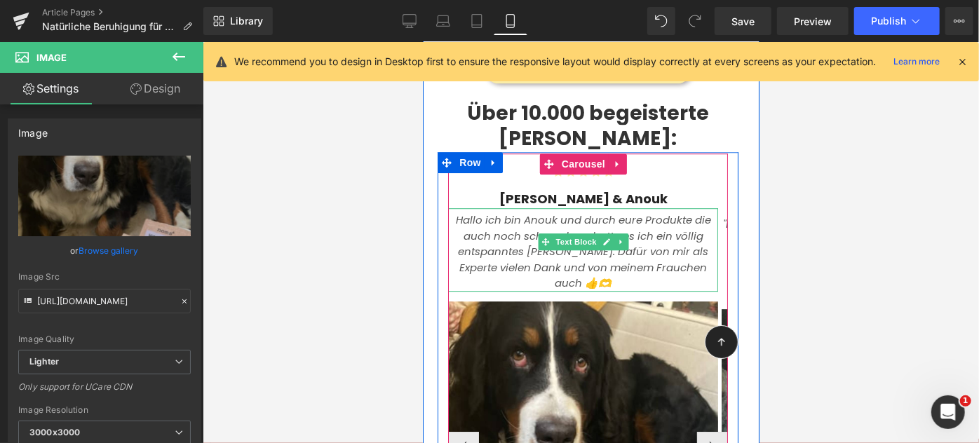
click at [672, 225] on icon "Hallo ich bin Anouk und durch eure Produkte die auch noch schmecken , hatte es …" at bounding box center [582, 251] width 255 height 78
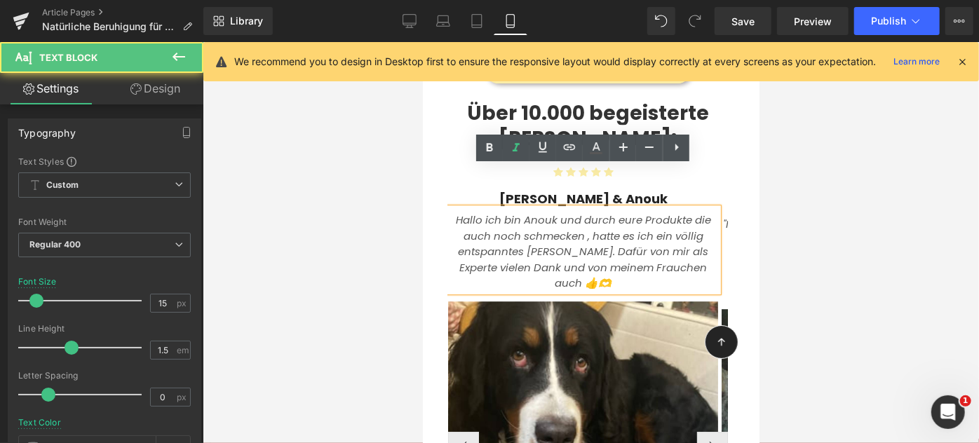
click at [683, 226] on icon "Hallo ich bin Anouk und durch eure Produkte die auch noch schmecken , hatte es …" at bounding box center [582, 251] width 255 height 78
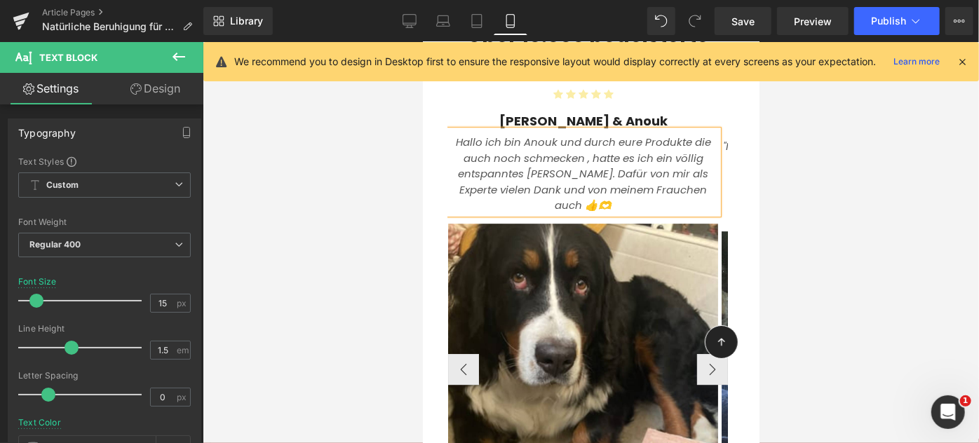
scroll to position [1989, 0]
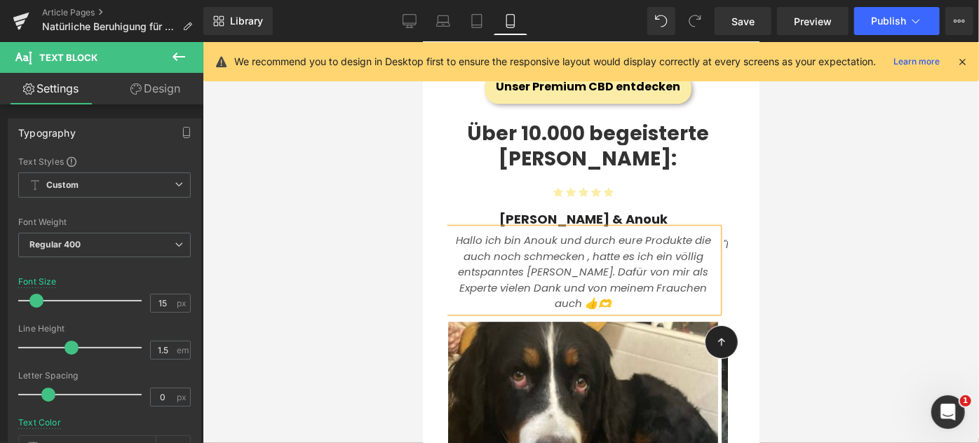
click at [460, 232] on icon "Hallo ich bin Anouk und durch eure Produkte die auch noch schmecken , hatte es …" at bounding box center [582, 271] width 255 height 78
click at [717, 247] on div ""Hallo ich bin Anouk und durch eure Produkte die auch noch schmecken , hatte es…" at bounding box center [582, 269] width 270 height 83
click at [701, 247] on icon ""Hallo ich bin Anouk und durch eure Produkte die auch noch schmecken , hatte es…" at bounding box center [583, 271] width 258 height 78
click at [698, 247] on icon ""Hallo ich bin Anouk und durch eure Produkte die auch noch schmecken , hatte es…" at bounding box center [583, 271] width 258 height 78
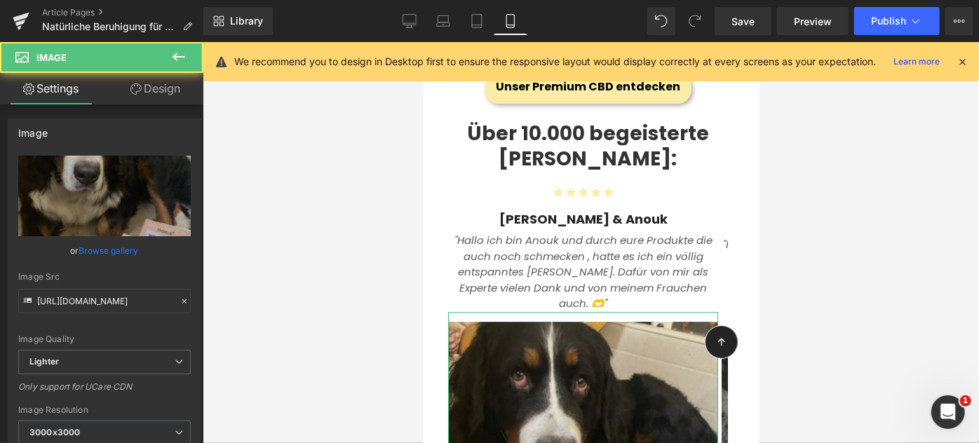
scroll to position [2078, 0]
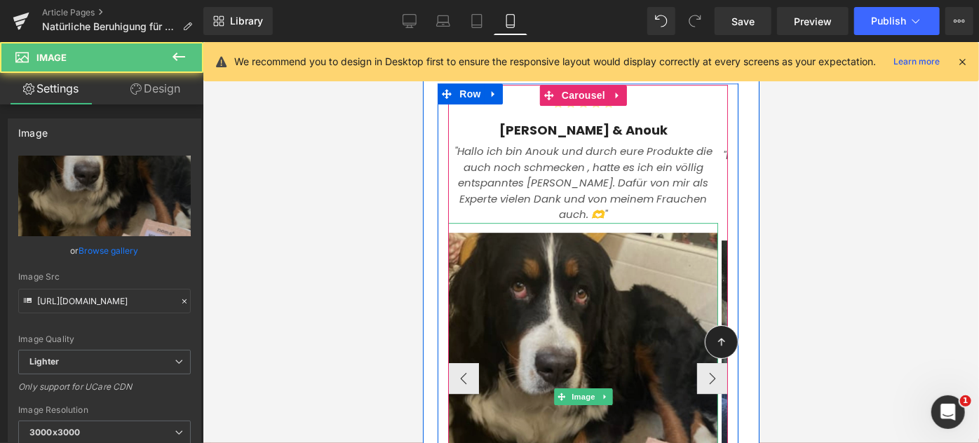
click at [583, 301] on img at bounding box center [582, 395] width 270 height 347
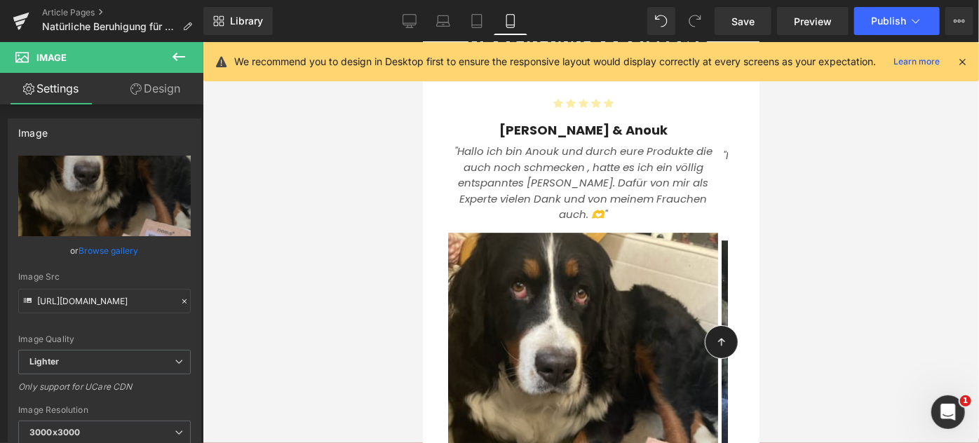
click at [422, 41] on div at bounding box center [422, 41] width 0 height 0
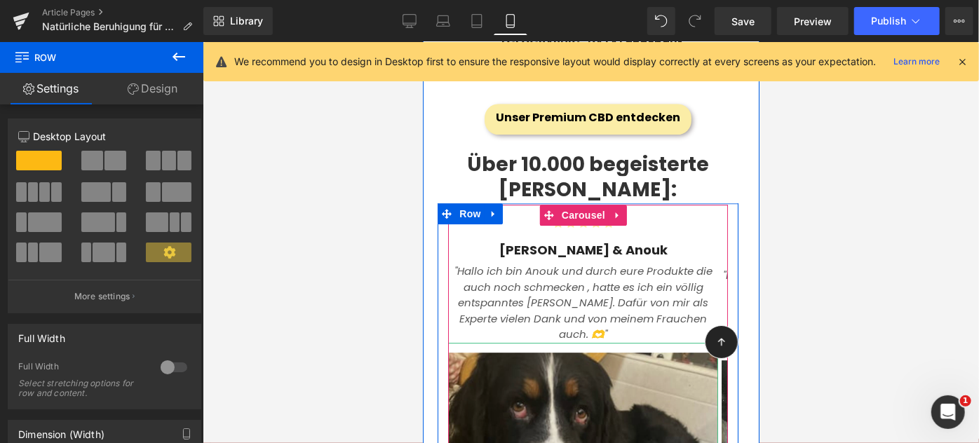
scroll to position [1959, 0]
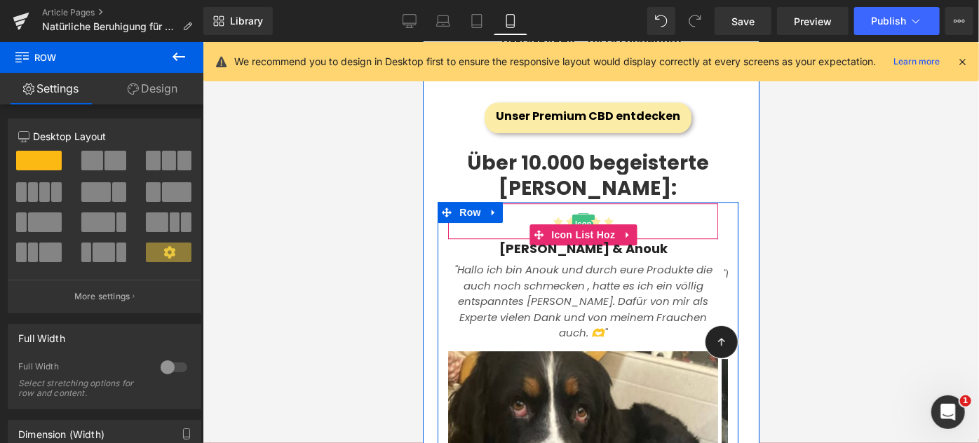
click at [585, 214] on span "Icon" at bounding box center [582, 222] width 22 height 17
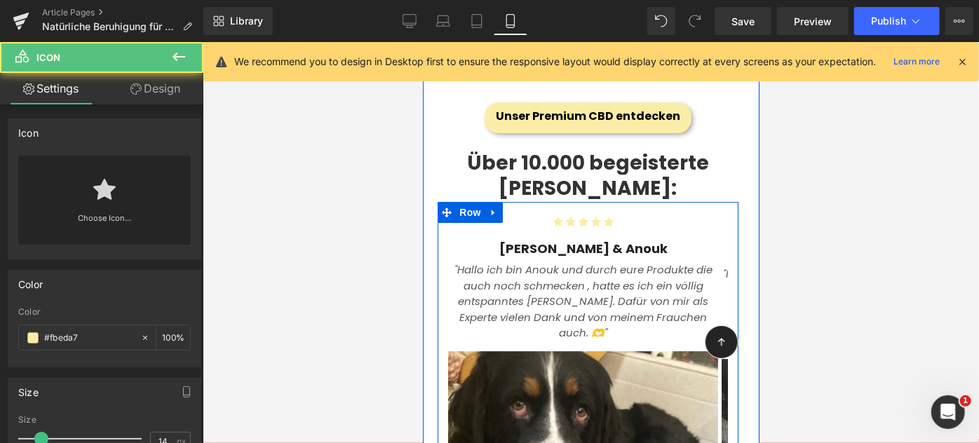
click at [513, 261] on icon ""Hallo ich bin Anouk und durch eure Produkte die auch noch schmecken , hatte es…" at bounding box center [583, 300] width 258 height 78
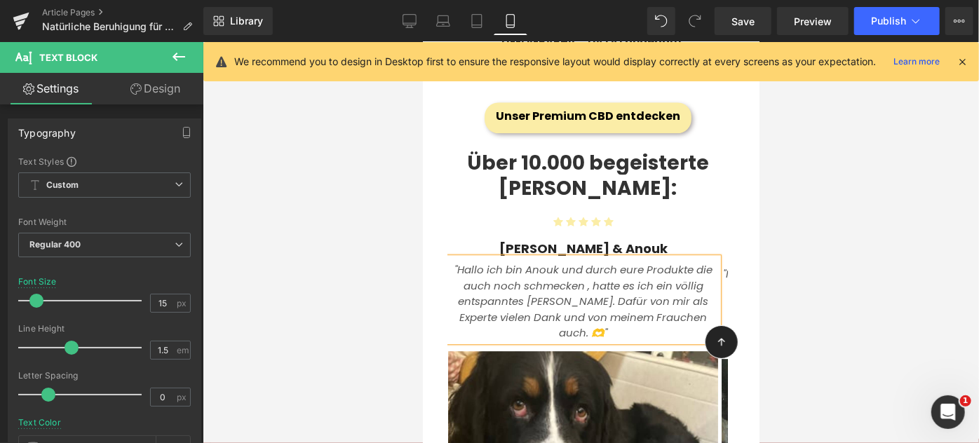
click at [385, 190] on div at bounding box center [591, 242] width 776 height 401
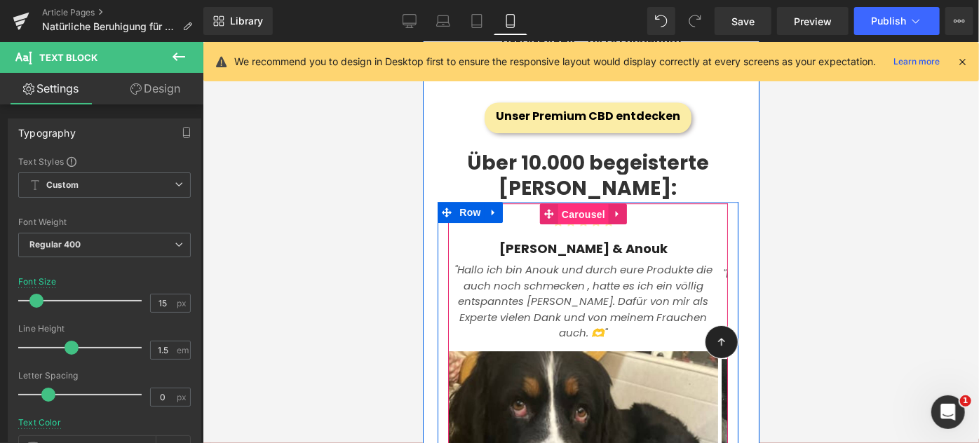
click at [564, 203] on span "Carousel" at bounding box center [582, 213] width 50 height 21
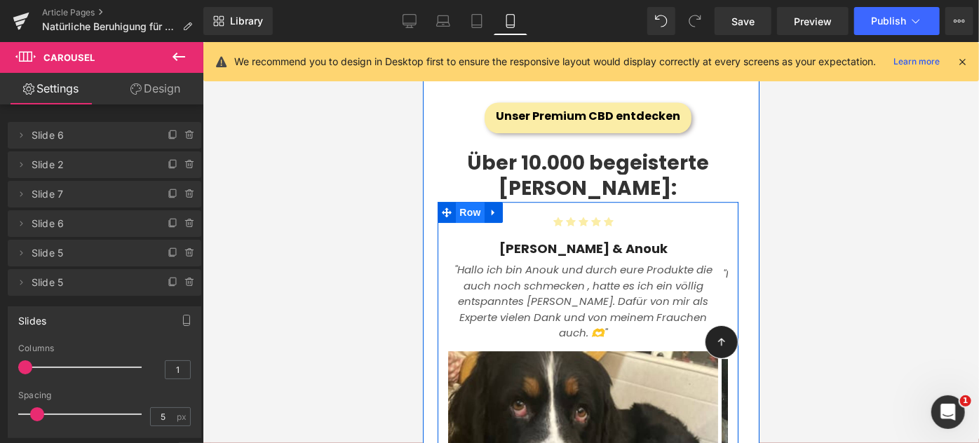
click at [476, 201] on span "Row" at bounding box center [469, 211] width 28 height 21
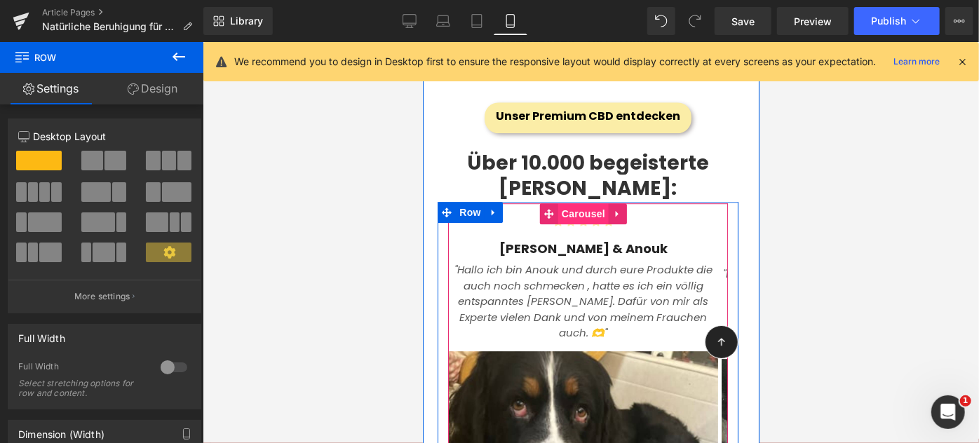
click at [570, 203] on span "Carousel" at bounding box center [582, 213] width 50 height 21
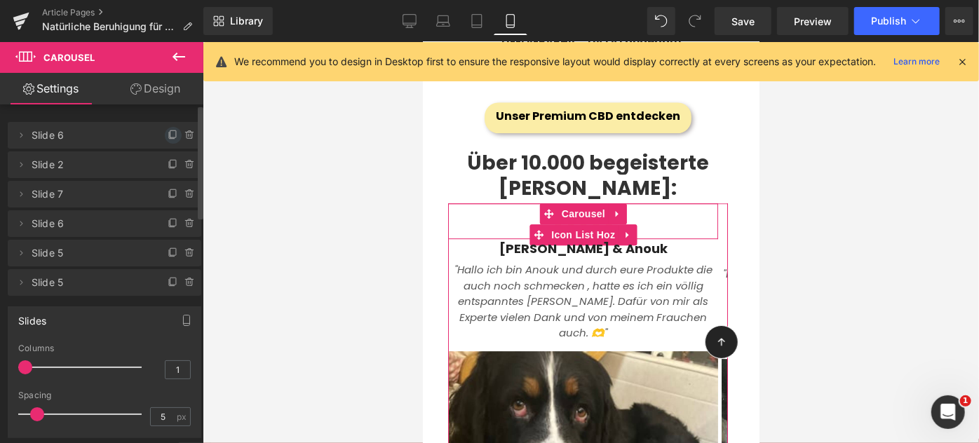
click at [170, 135] on icon at bounding box center [173, 133] width 6 height 7
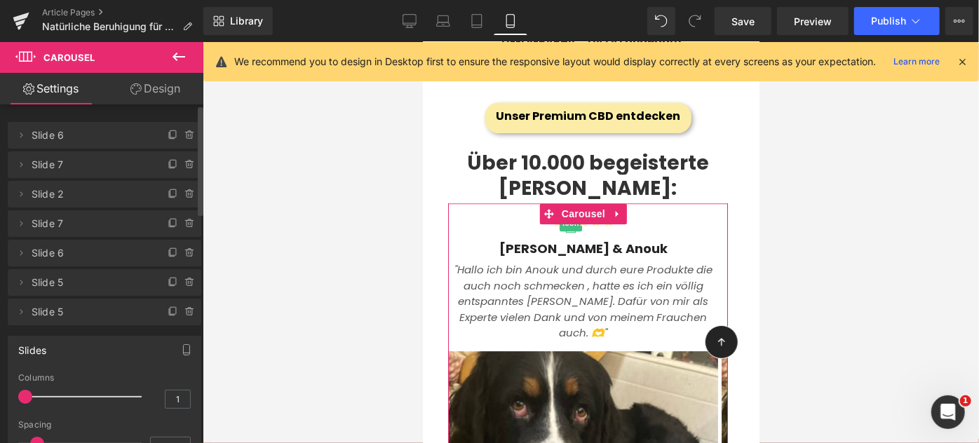
click at [74, 160] on span "Slide 7" at bounding box center [91, 164] width 118 height 27
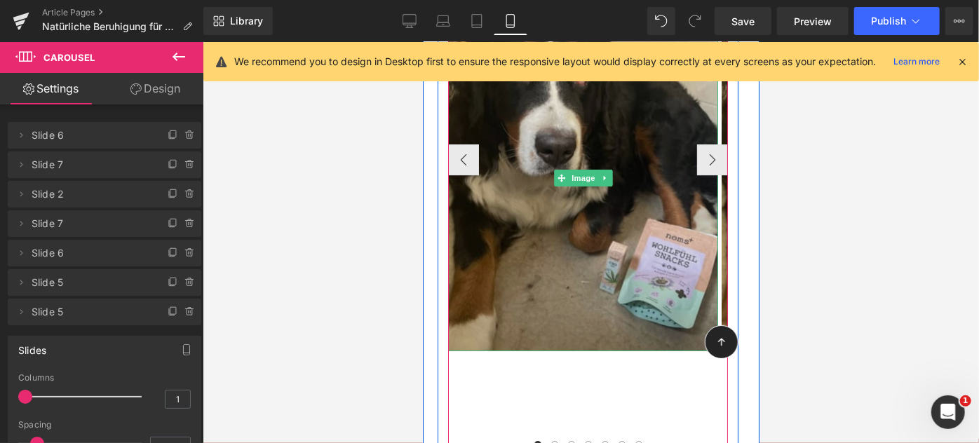
scroll to position [2294, 0]
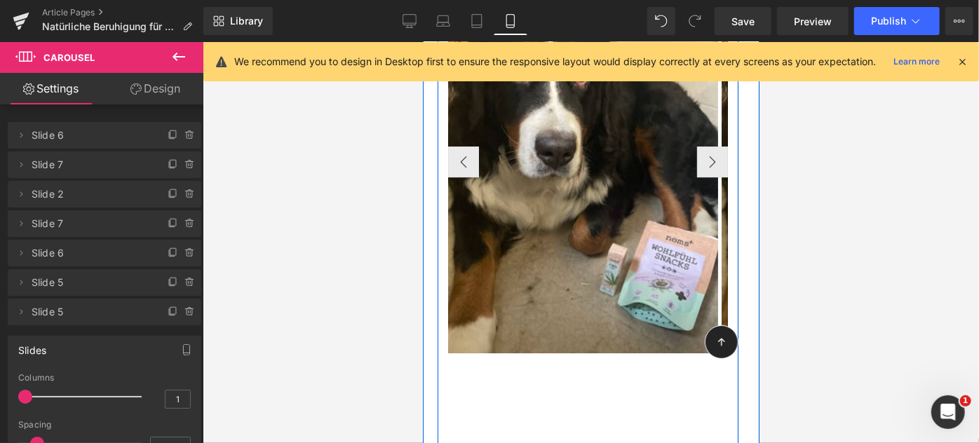
click at [550, 442] on span at bounding box center [553, 445] width 7 height 7
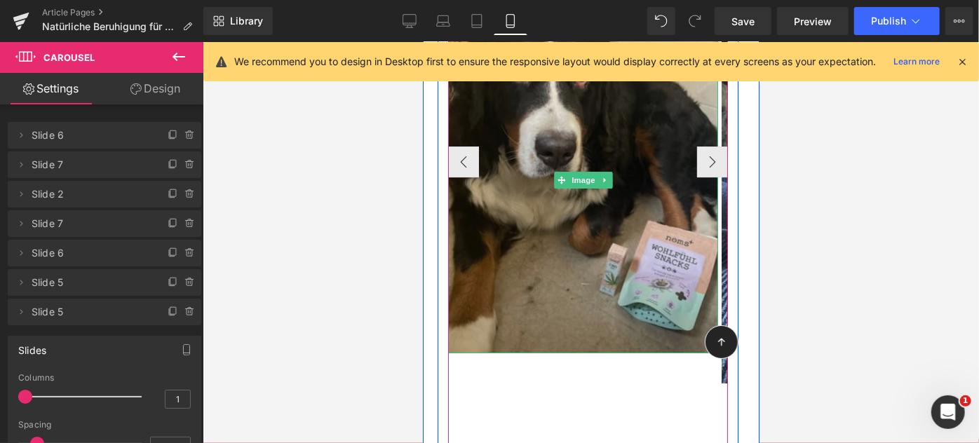
scroll to position [2193, 0]
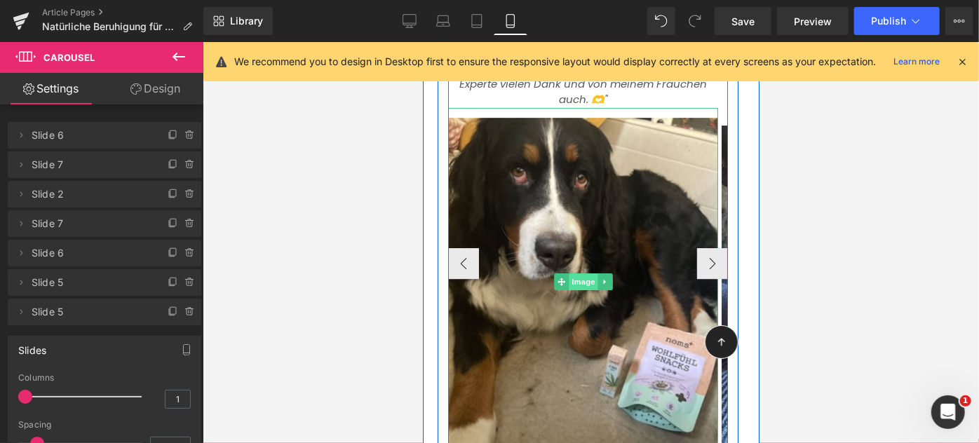
click at [575, 273] on span "Image" at bounding box center [582, 281] width 29 height 17
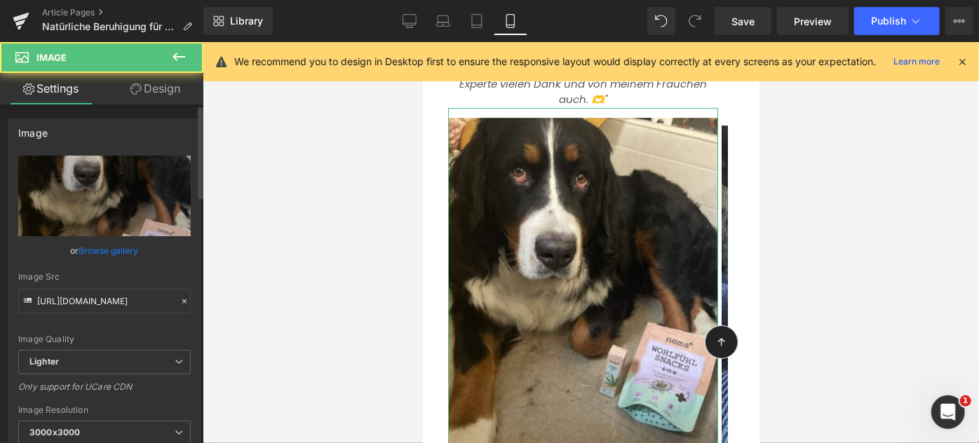
click at [91, 247] on link "Browse gallery" at bounding box center [109, 250] width 60 height 25
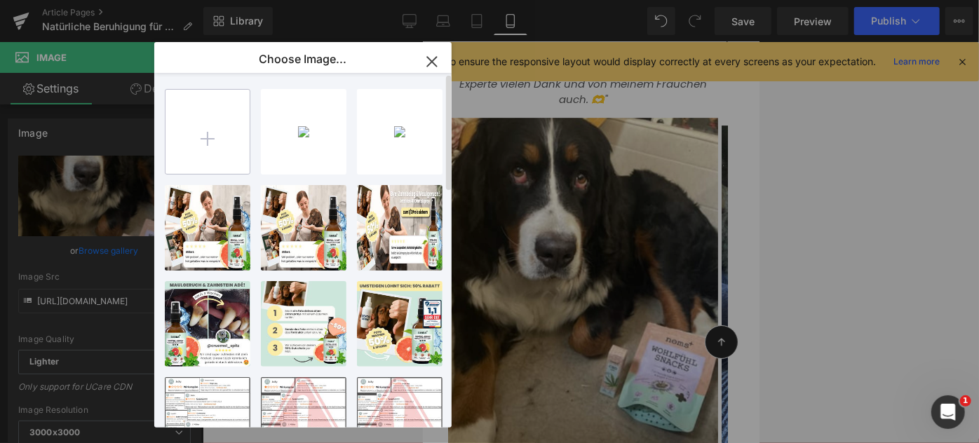
click at [182, 132] on input "file" at bounding box center [207, 132] width 84 height 84
type input "C:\fakepath\Cbd 2.png"
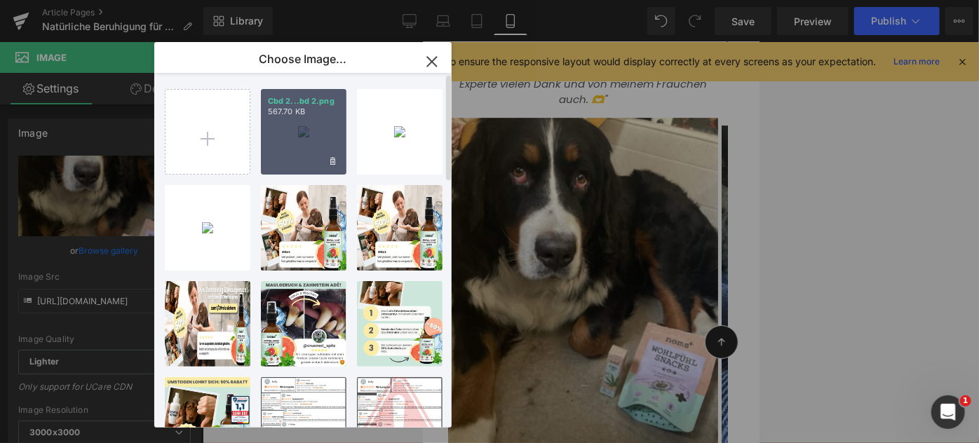
click at [297, 149] on div "Cbd 2...bd 2.png 567.70 KB" at bounding box center [304, 132] width 86 height 86
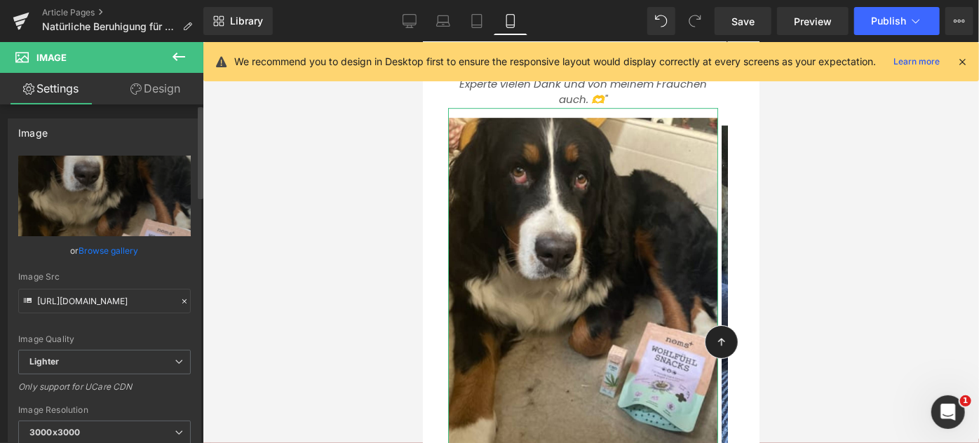
click at [122, 250] on link "Browse gallery" at bounding box center [109, 250] width 60 height 25
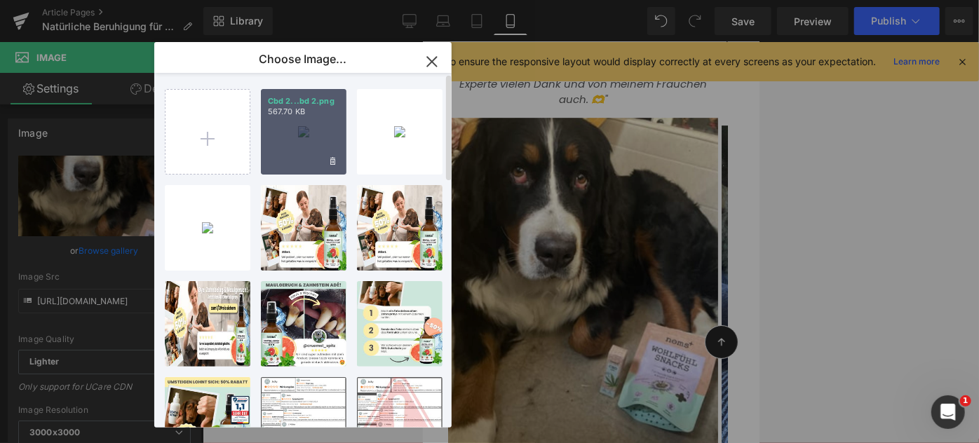
click at [338, 112] on p "567.70 KB" at bounding box center [303, 112] width 71 height 11
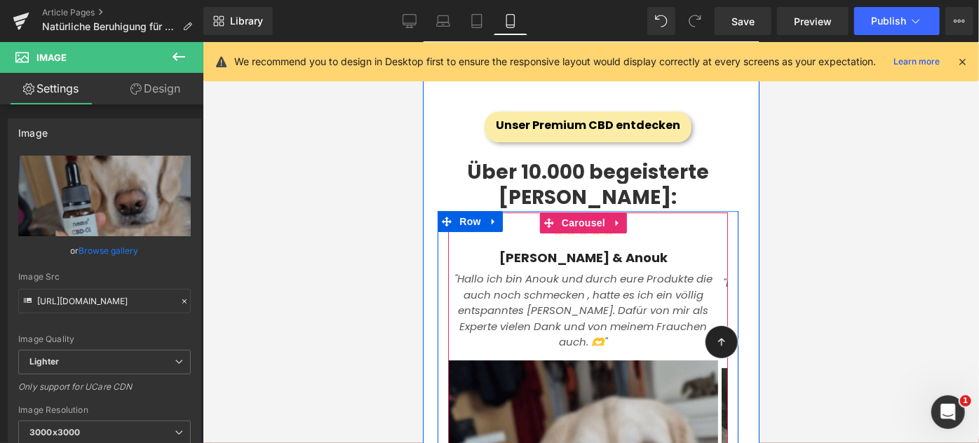
scroll to position [1949, 0]
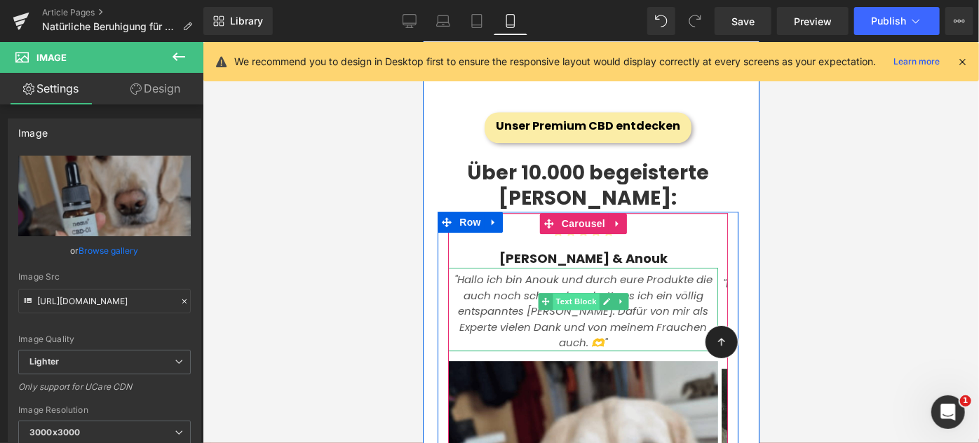
click at [580, 292] on span "Text Block" at bounding box center [575, 300] width 46 height 17
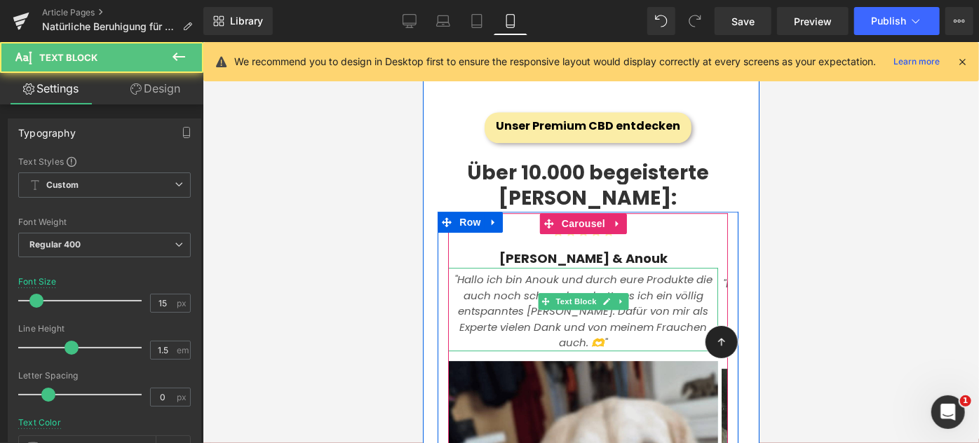
click at [512, 271] on icon ""Hallo ich bin Anouk und durch eure Produkte die auch noch schmecken , hatte es…" at bounding box center [583, 310] width 258 height 78
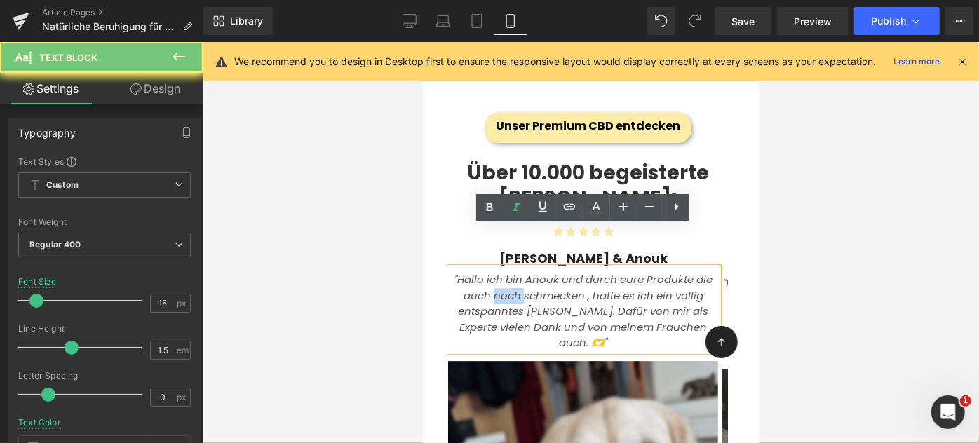
click at [512, 271] on icon ""Hallo ich bin Anouk und durch eure Produkte die auch noch schmecken , hatte es…" at bounding box center [583, 310] width 258 height 78
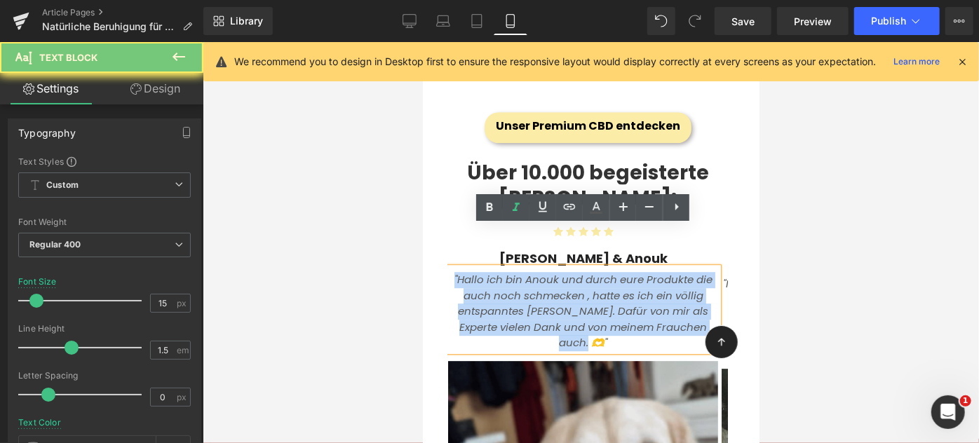
click at [512, 271] on icon ""Hallo ich bin Anouk und durch eure Produkte die auch noch schmecken , hatte es…" at bounding box center [583, 310] width 258 height 78
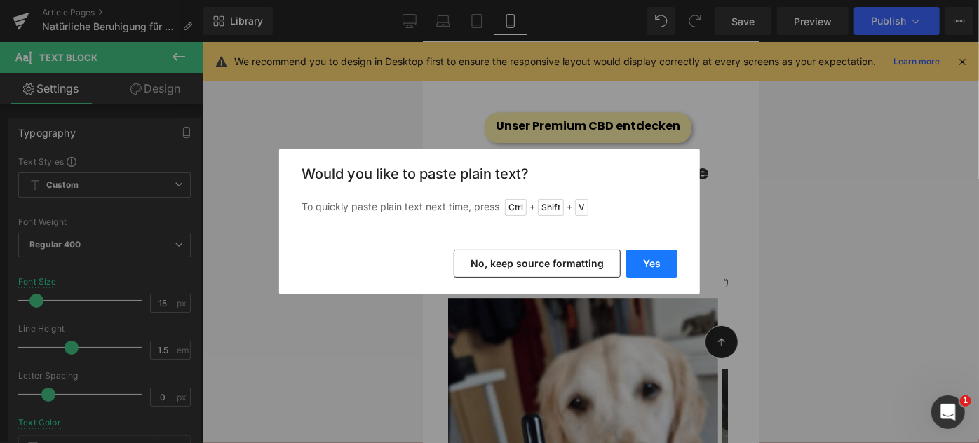
click at [645, 254] on button "Yes" at bounding box center [651, 264] width 51 height 28
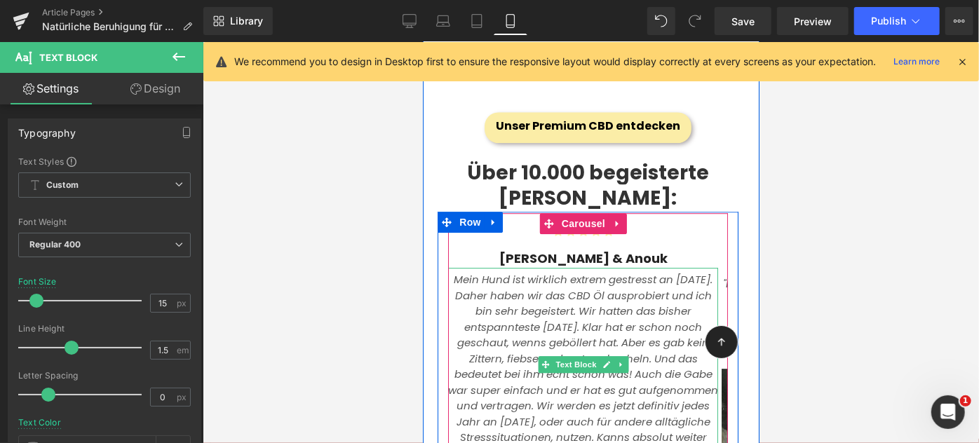
click at [455, 271] on icon "Mein Hund ist wirklich extrem gestresst an Silvester. Daher haben wir das CBD Ö…" at bounding box center [582, 365] width 270 height 189
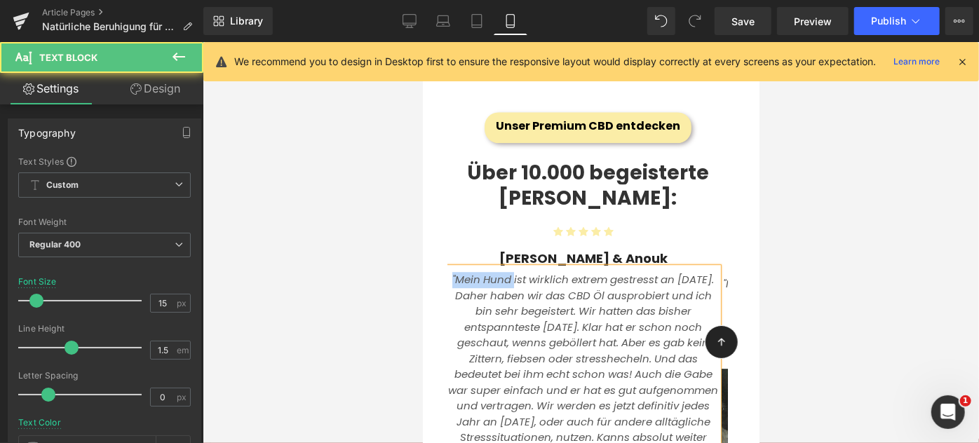
drag, startPoint x: 531, startPoint y: 236, endPoint x: 470, endPoint y: 232, distance: 60.4
click at [470, 271] on icon ""Mein Hund ist wirklich extrem gestresst an Silvester. Daher haben wir das CBD …" at bounding box center [582, 365] width 270 height 189
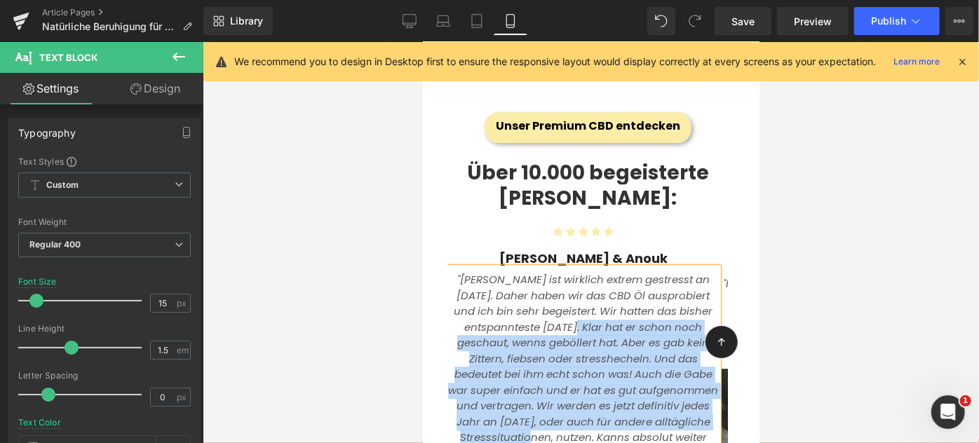
drag, startPoint x: 588, startPoint y: 281, endPoint x: 611, endPoint y: 400, distance: 121.3
click at [611, 400] on icon ""Buddy ist wirklich extrem gestresst an Silvester. Daher haben wir das CBD Öl a…" at bounding box center [582, 365] width 270 height 189
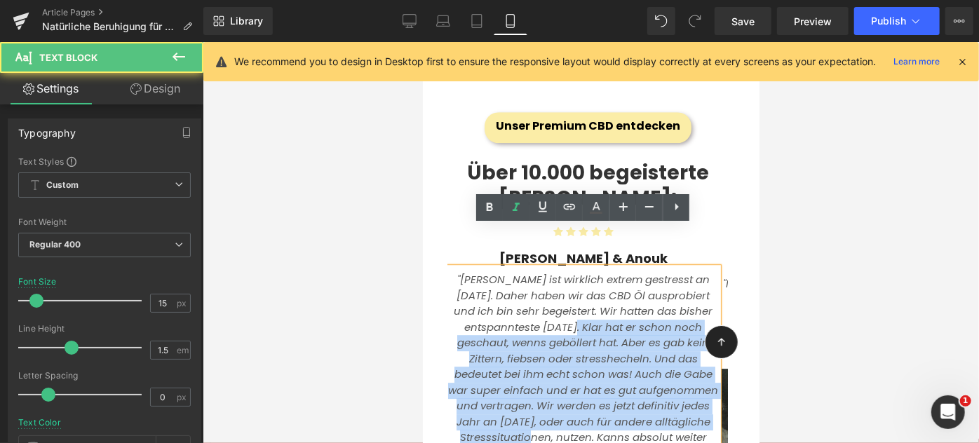
click at [599, 399] on icon ""Buddy ist wirklich extrem gestresst an Silvester. Daher haben wir das CBD Öl a…" at bounding box center [582, 365] width 270 height 189
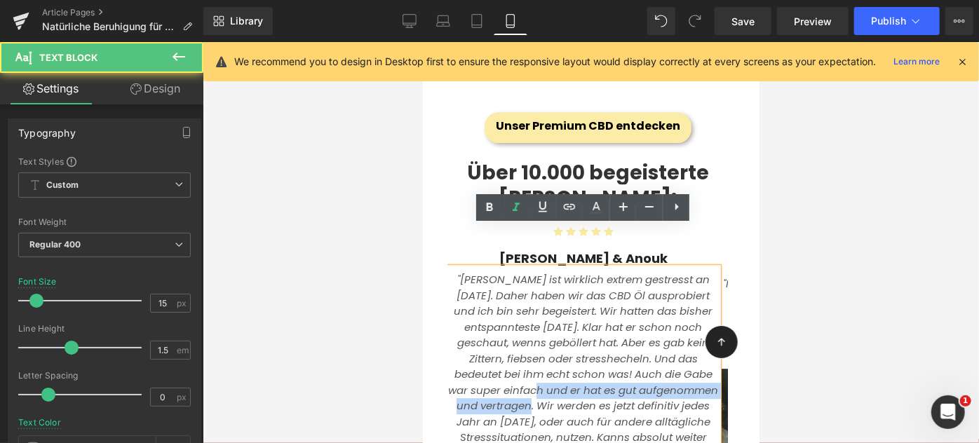
drag, startPoint x: 617, startPoint y: 365, endPoint x: 585, endPoint y: 343, distance: 38.3
click at [585, 343] on icon ""Buddy ist wirklich extrem gestresst an Silvester. Daher haben wir das CBD Öl a…" at bounding box center [582, 365] width 270 height 189
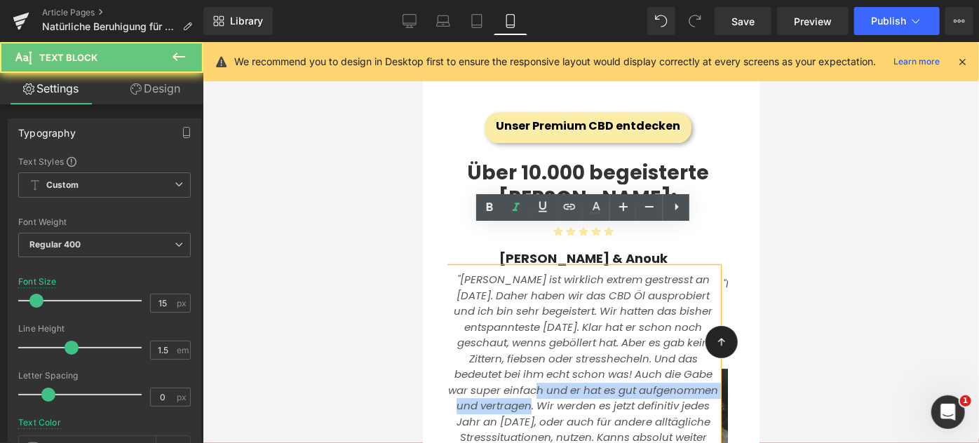
click at [585, 343] on icon ""Buddy ist wirklich extrem gestresst an Silvester. Daher haben wir das CBD Öl a…" at bounding box center [582, 365] width 270 height 189
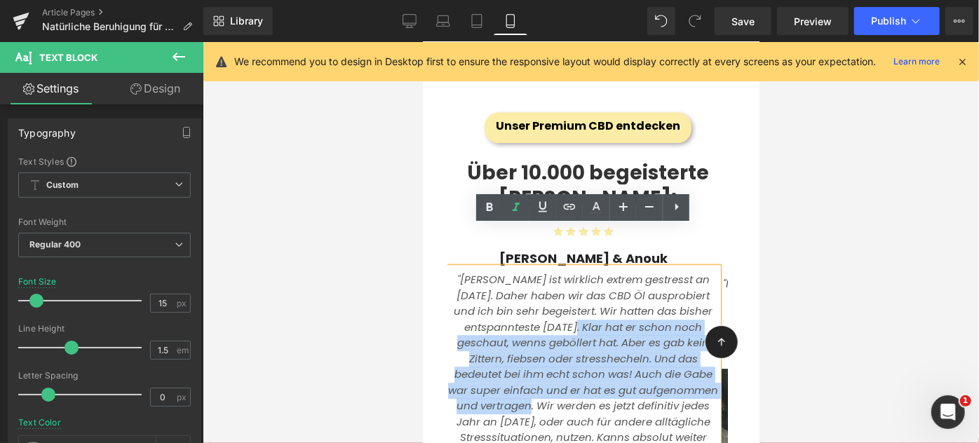
drag, startPoint x: 613, startPoint y: 363, endPoint x: 587, endPoint y: 282, distance: 84.5
click at [587, 282] on icon ""Buddy ist wirklich extrem gestresst an Silvester. Daher haben wir das CBD Öl a…" at bounding box center [582, 365] width 270 height 189
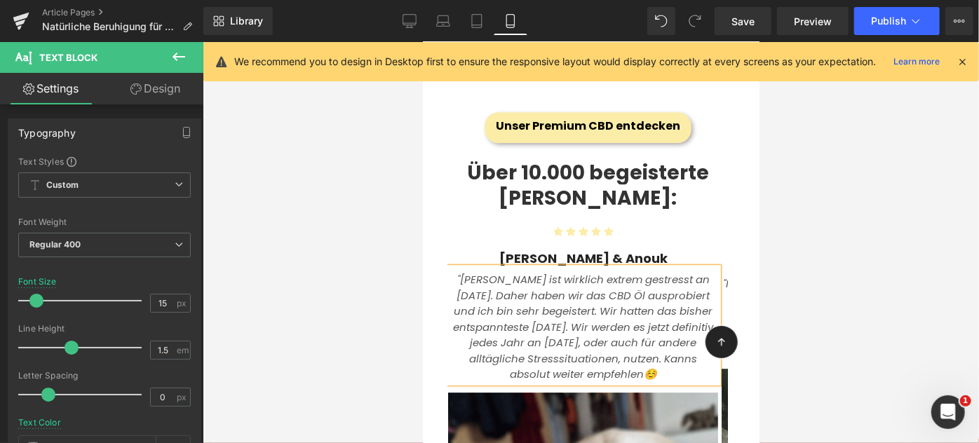
click at [509, 305] on icon ""Buddy ist wirklich extrem gestresst an Silvester. Daher haben wir das CBD Öl a…" at bounding box center [582, 325] width 260 height 109
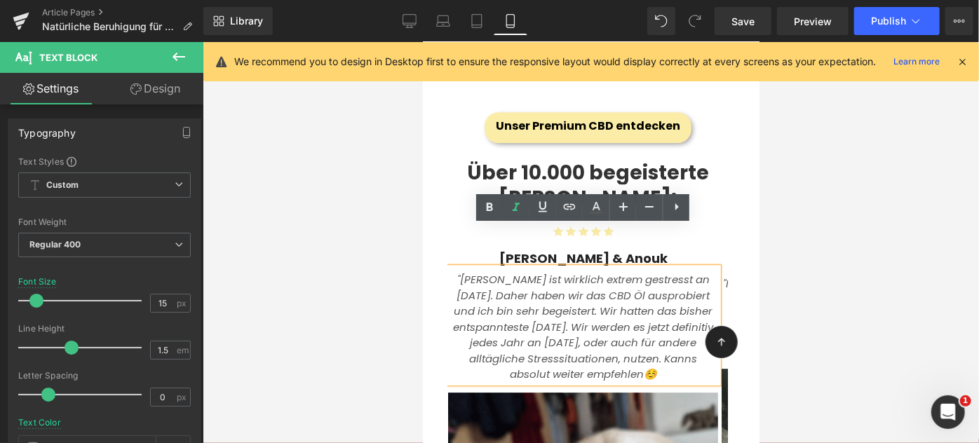
scroll to position [1951, 0]
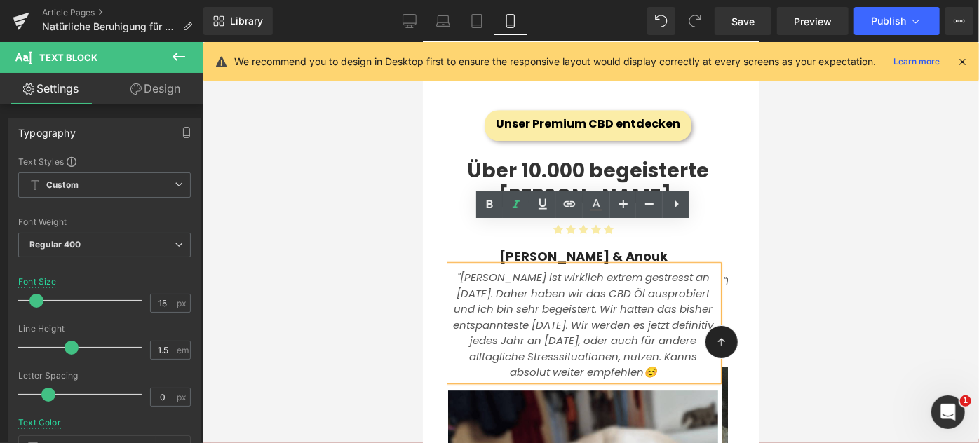
click at [669, 332] on p ""Buddy ist wirklich extrem gestresst an Silvester. Daher haben wir das CBD Öl a…" at bounding box center [582, 324] width 270 height 111
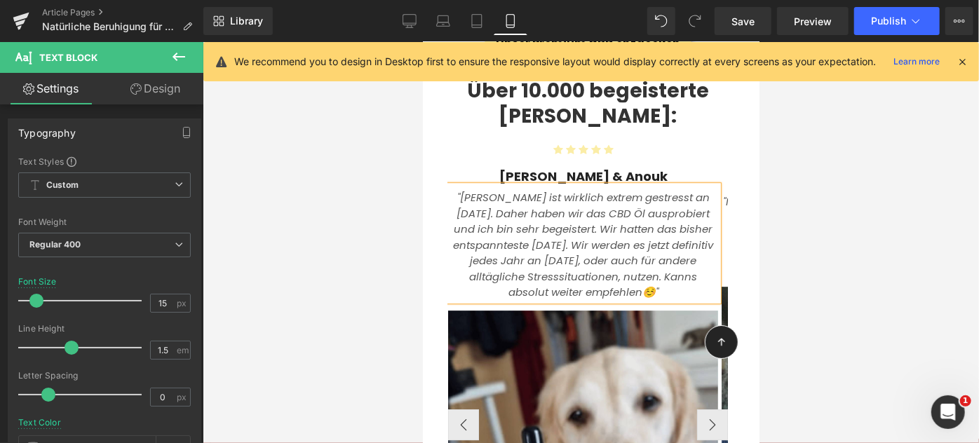
scroll to position [2033, 0]
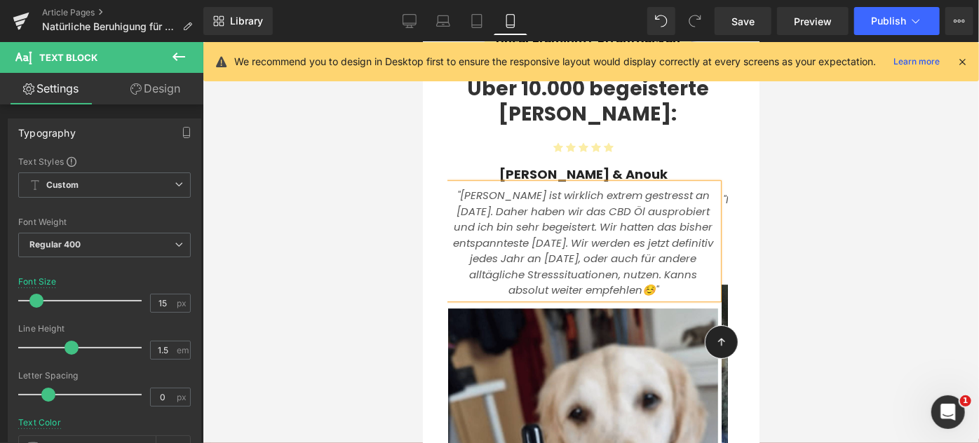
click at [803, 193] on div at bounding box center [591, 242] width 776 height 401
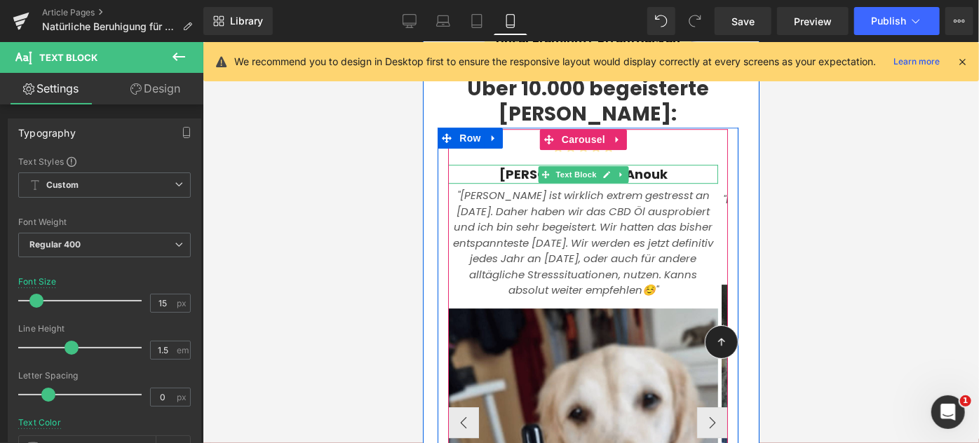
click at [533, 165] on b "Peggy-Daniela F. & Anouk" at bounding box center [582, 174] width 168 height 18
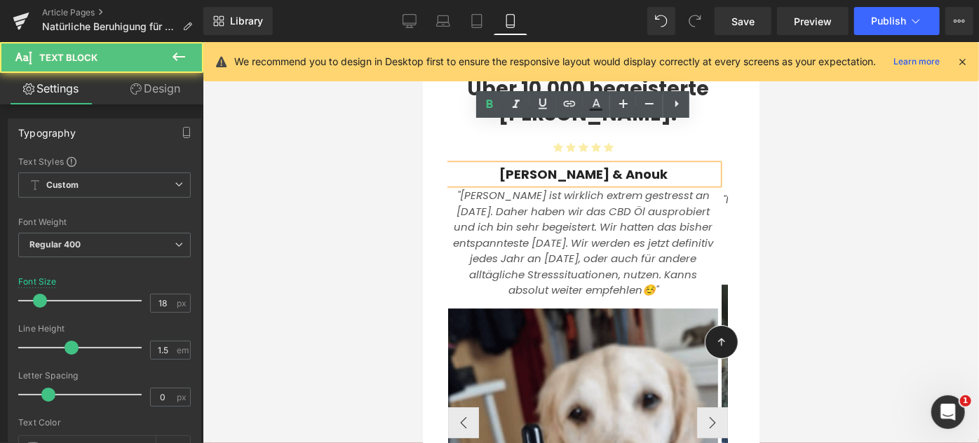
click at [514, 165] on b "Peggy-Daniela F. & Anouk" at bounding box center [582, 174] width 168 height 18
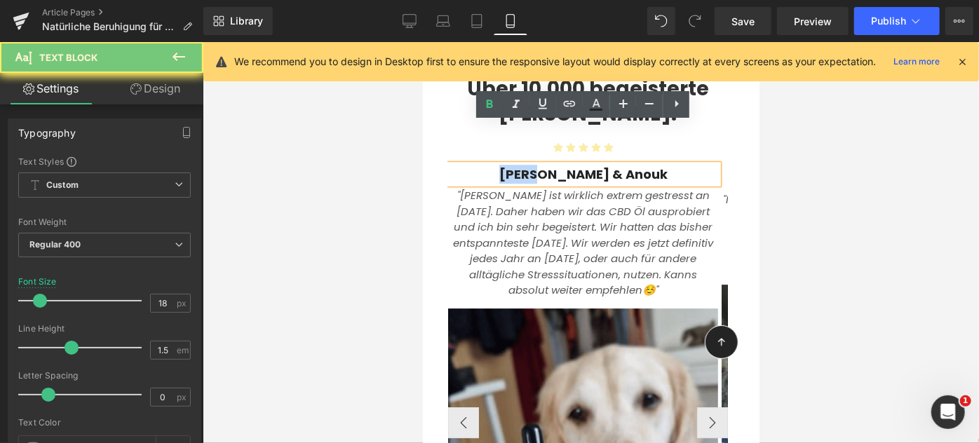
click at [514, 165] on b "Peggy-Daniela F. & Anouk" at bounding box center [582, 174] width 168 height 18
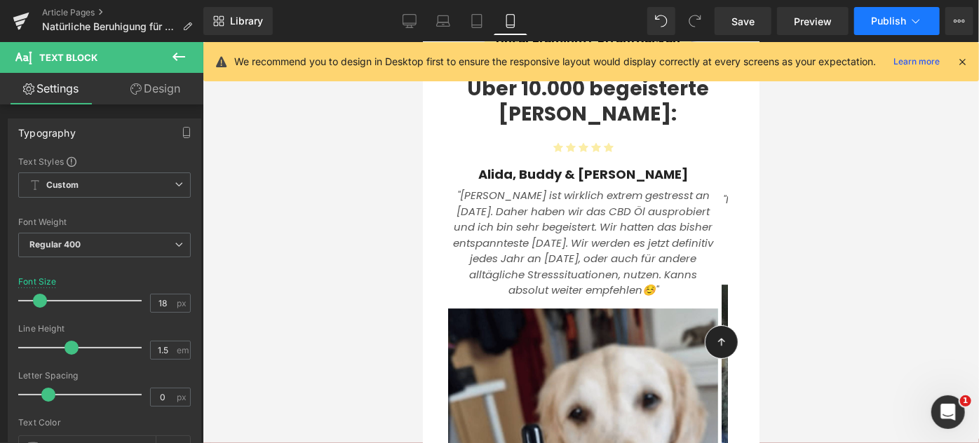
click at [890, 20] on span "Publish" at bounding box center [888, 20] width 35 height 11
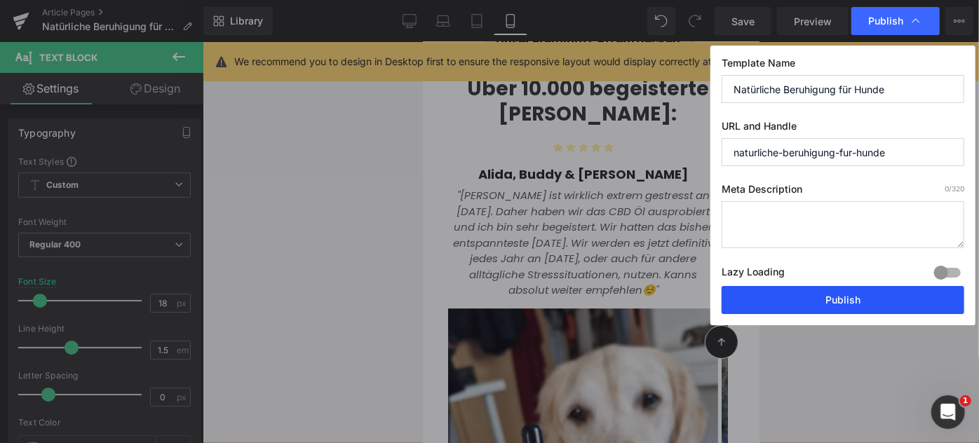
click at [826, 289] on button "Publish" at bounding box center [842, 300] width 243 height 28
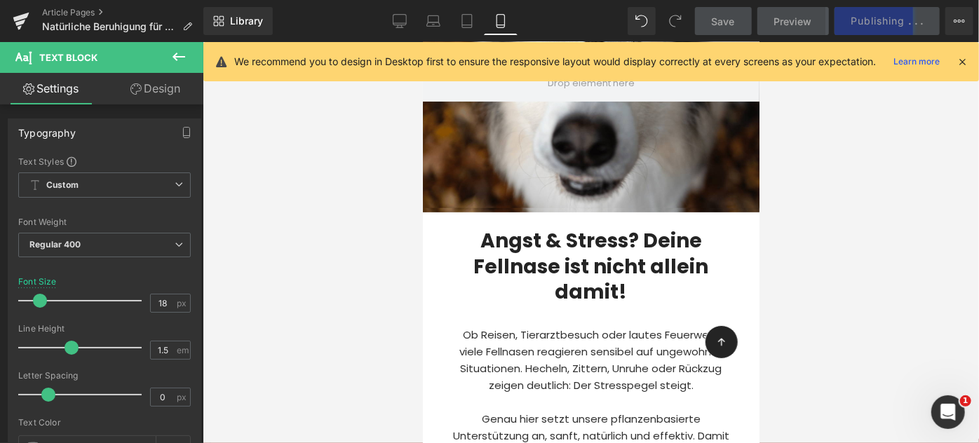
scroll to position [0, 0]
